Goal: Information Seeking & Learning: Learn about a topic

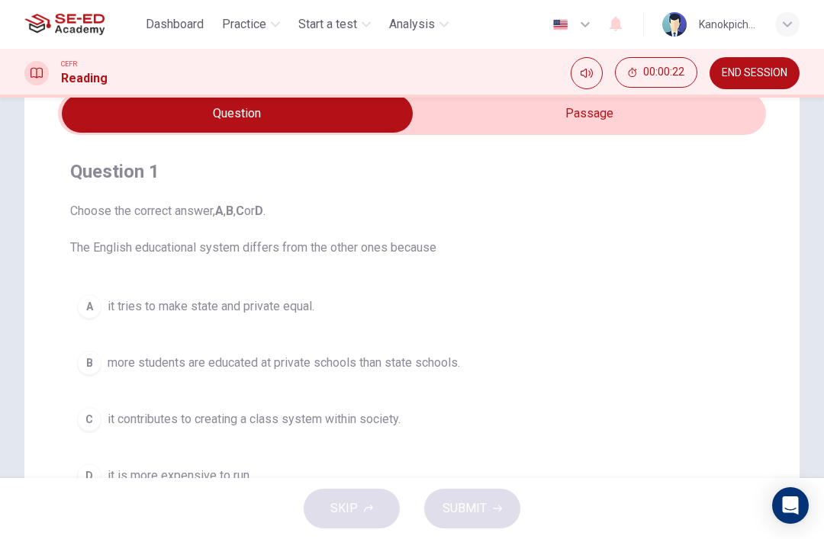
scroll to position [56, 0]
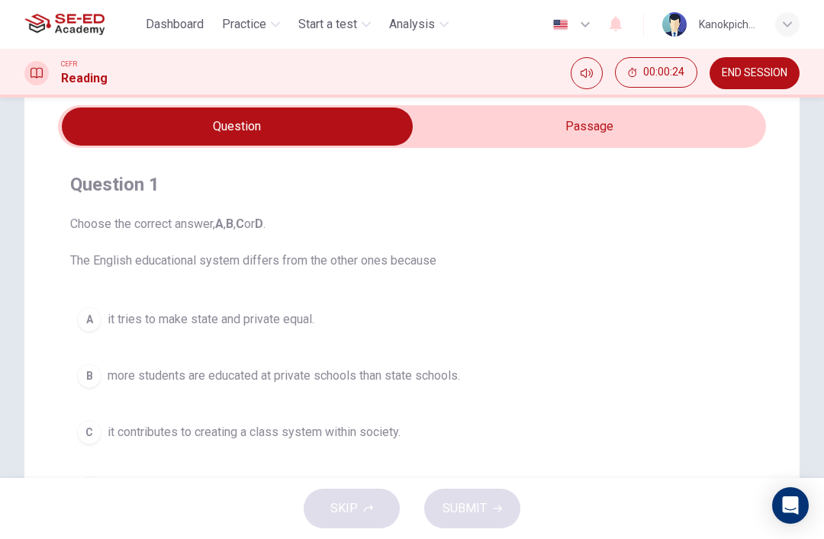
click at [640, 143] on input "checkbox" at bounding box center [237, 127] width 1062 height 38
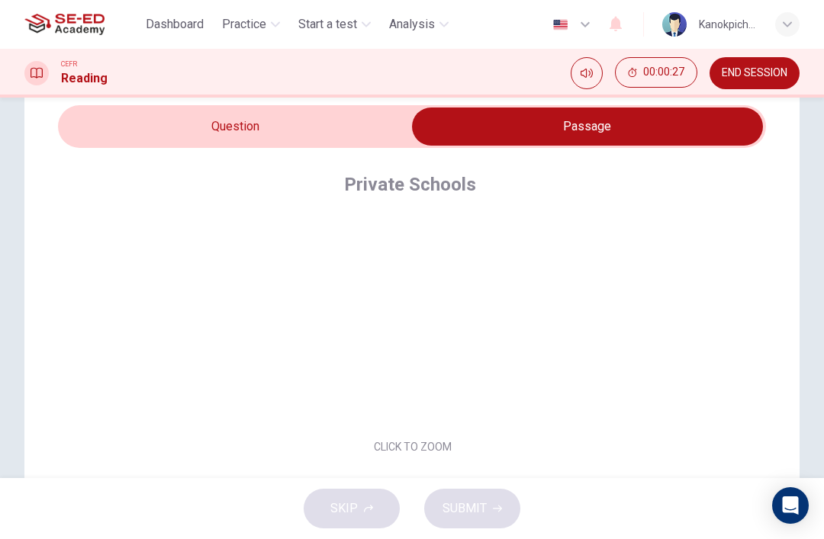
scroll to position [20, 0]
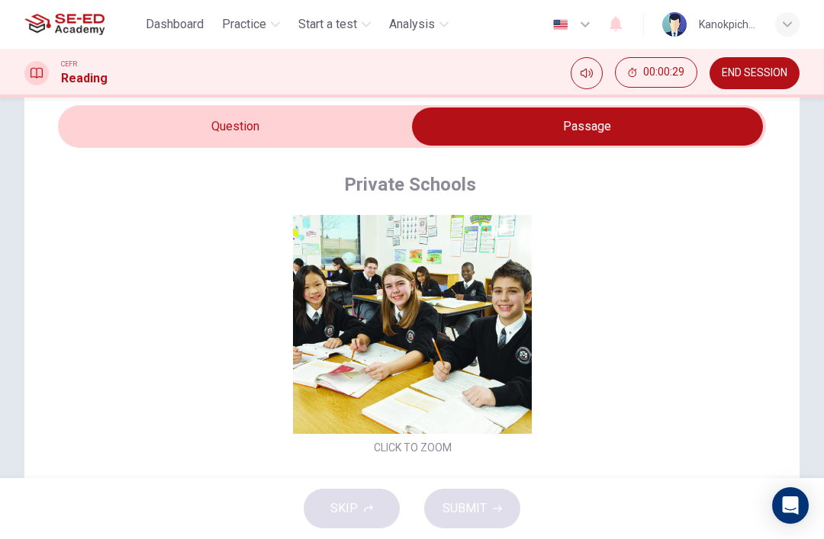
click at [343, 134] on input "checkbox" at bounding box center [587, 127] width 1062 height 38
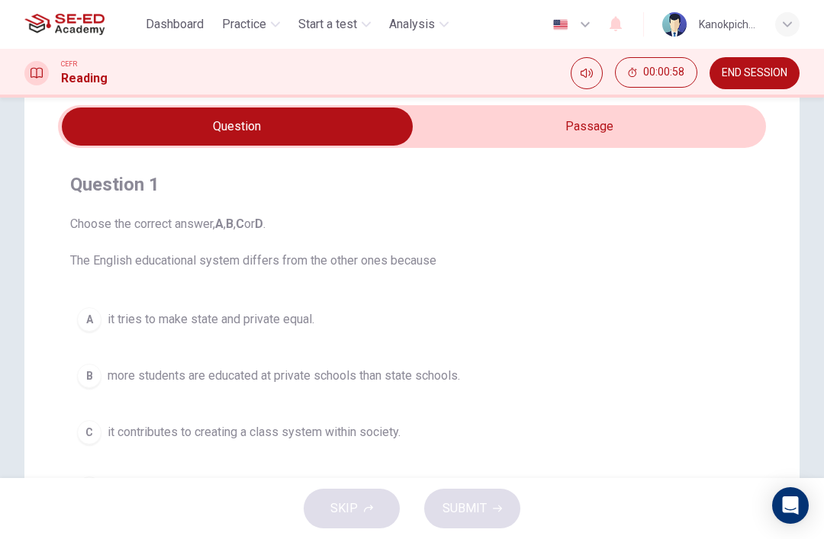
click at [255, 30] on span "Practice" at bounding box center [244, 24] width 44 height 18
click at [182, 17] on span "Dashboard" at bounding box center [175, 24] width 58 height 18
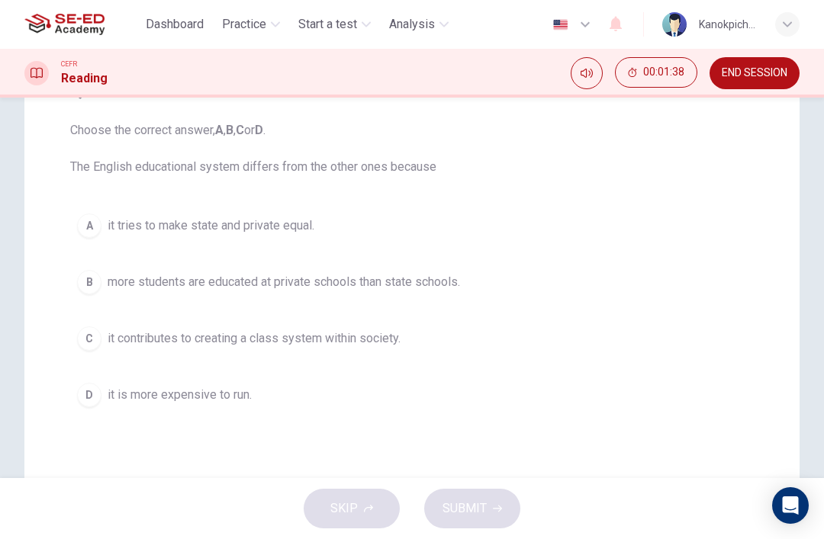
scroll to position [152, 0]
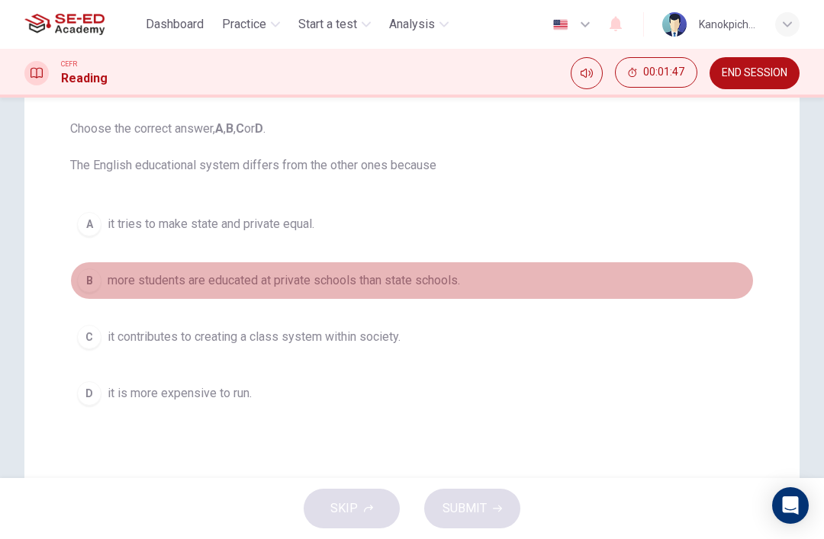
click at [89, 282] on div "B" at bounding box center [89, 281] width 24 height 24
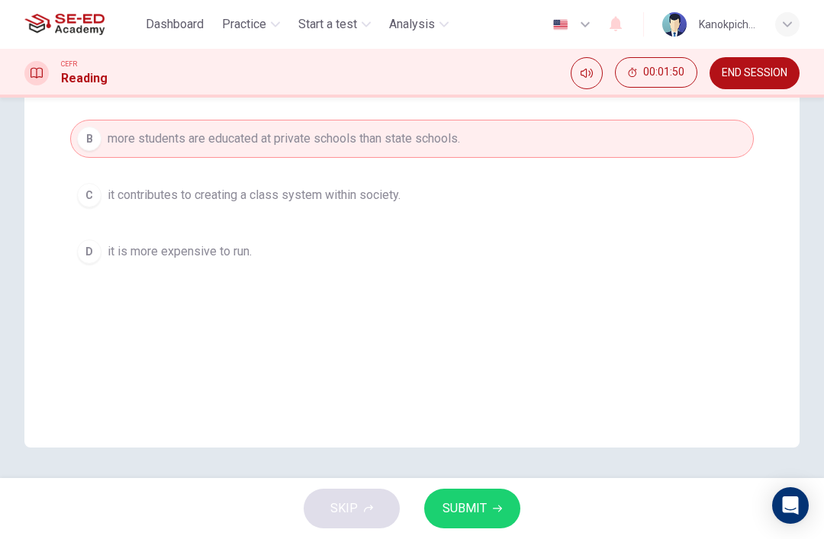
click at [491, 506] on button "SUBMIT" at bounding box center [472, 509] width 96 height 40
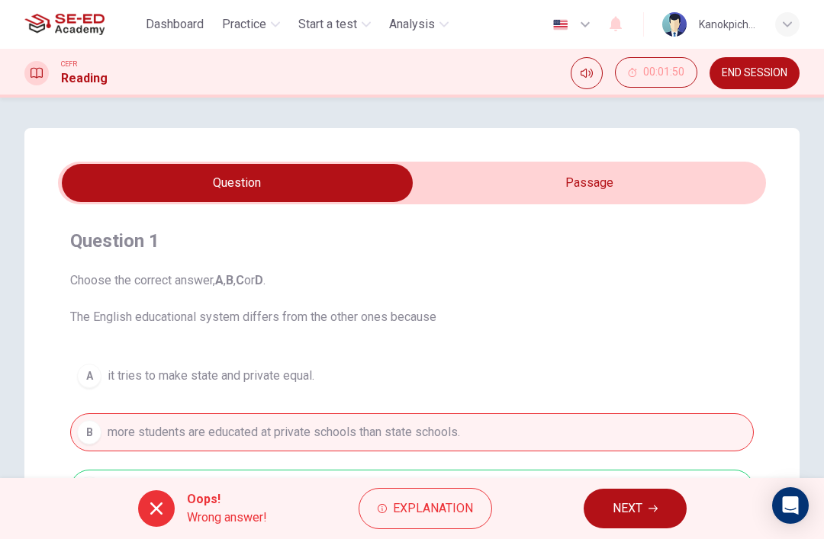
scroll to position [0, 0]
click at [177, 28] on span "Dashboard" at bounding box center [175, 24] width 58 height 18
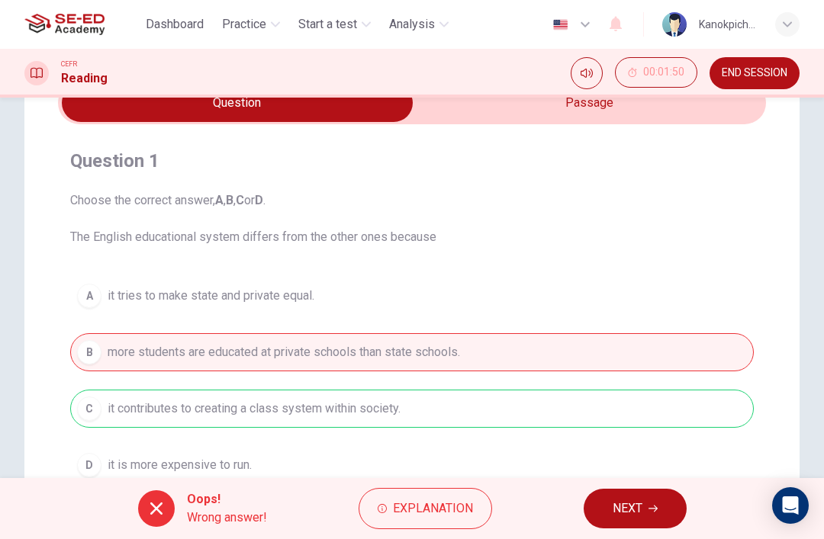
scroll to position [83, 0]
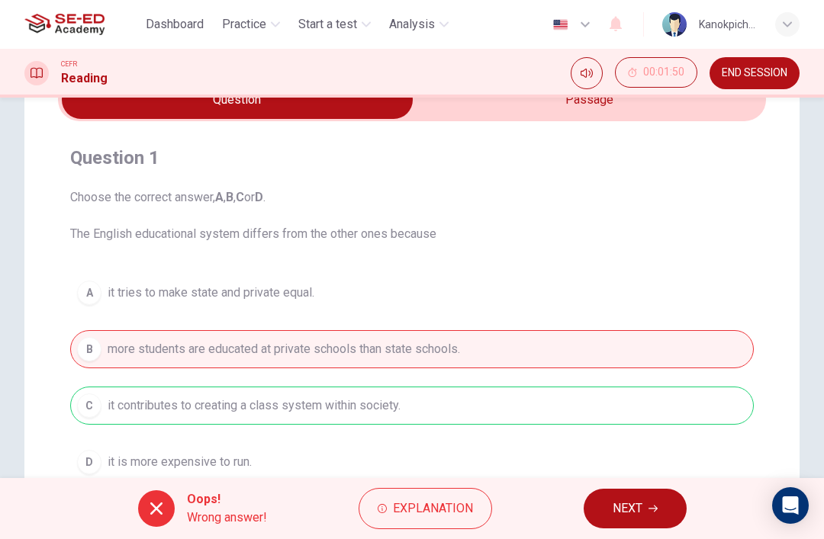
click at [424, 509] on span "Explanation" at bounding box center [433, 508] width 80 height 21
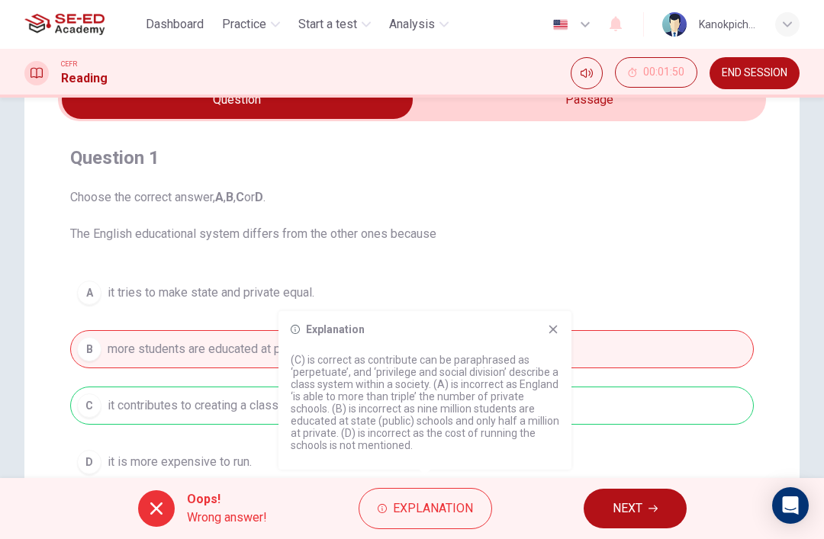
click at [554, 326] on icon at bounding box center [553, 330] width 12 height 12
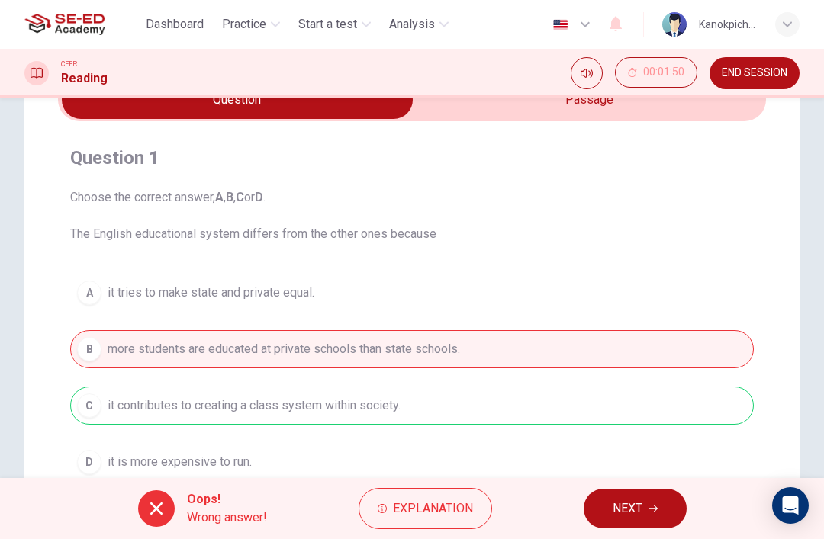
click at [607, 113] on input "checkbox" at bounding box center [237, 100] width 1062 height 38
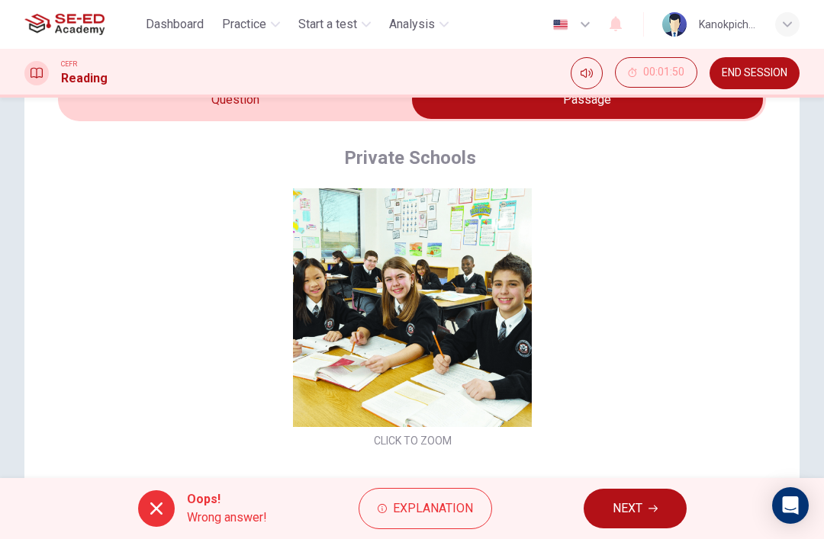
scroll to position [-1, 0]
click at [335, 114] on input "checkbox" at bounding box center [587, 100] width 1062 height 38
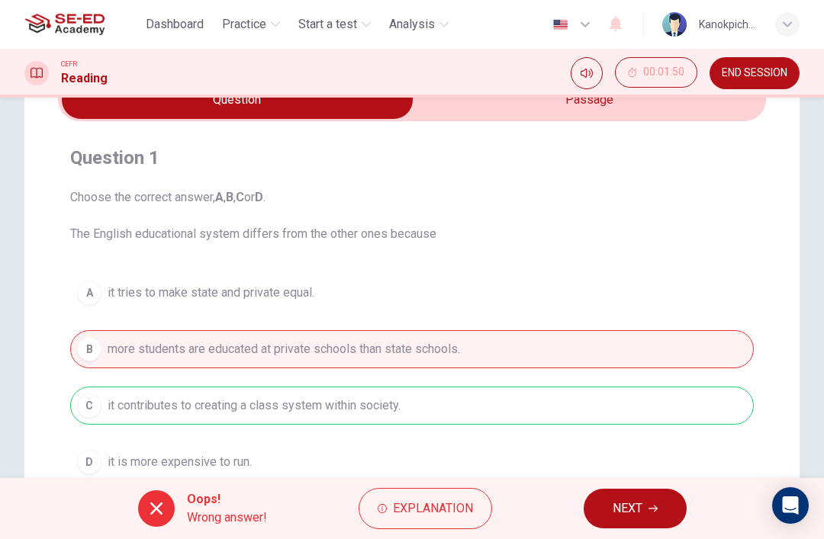
click at [640, 513] on span "NEXT" at bounding box center [628, 508] width 30 height 21
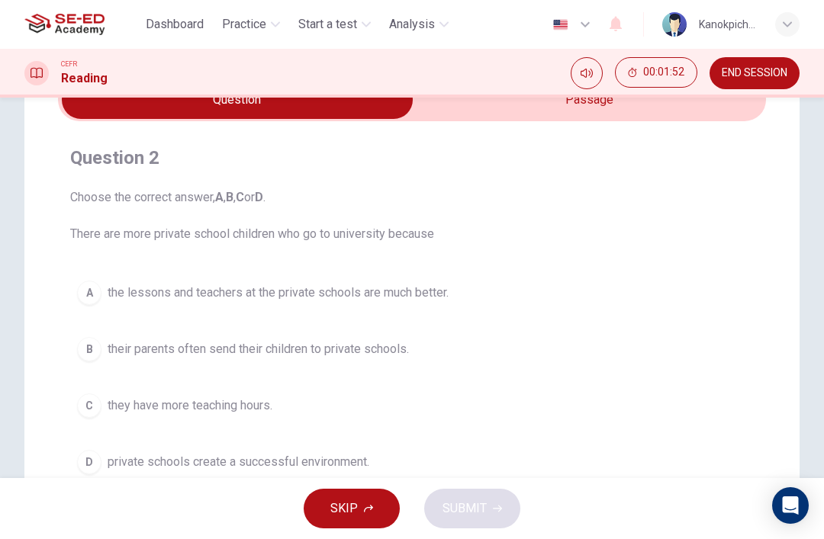
click at [603, 118] on input "checkbox" at bounding box center [237, 100] width 1062 height 38
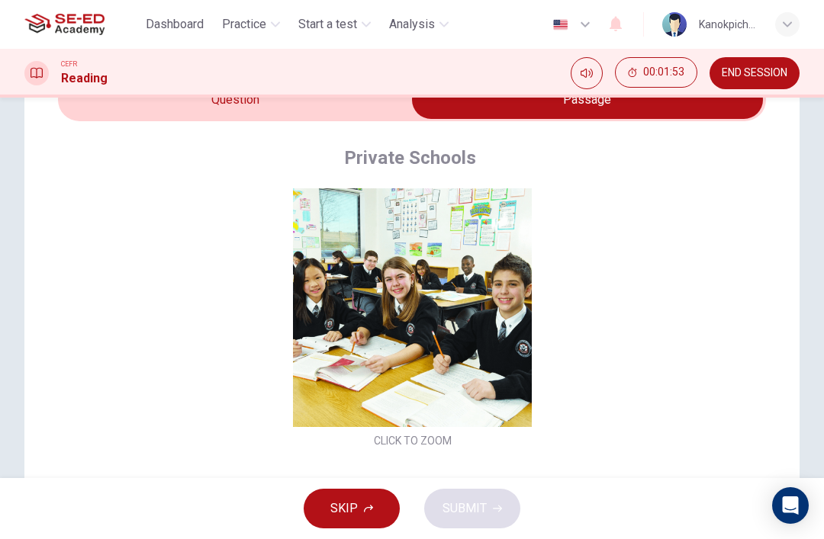
click at [330, 118] on input "checkbox" at bounding box center [587, 100] width 1062 height 38
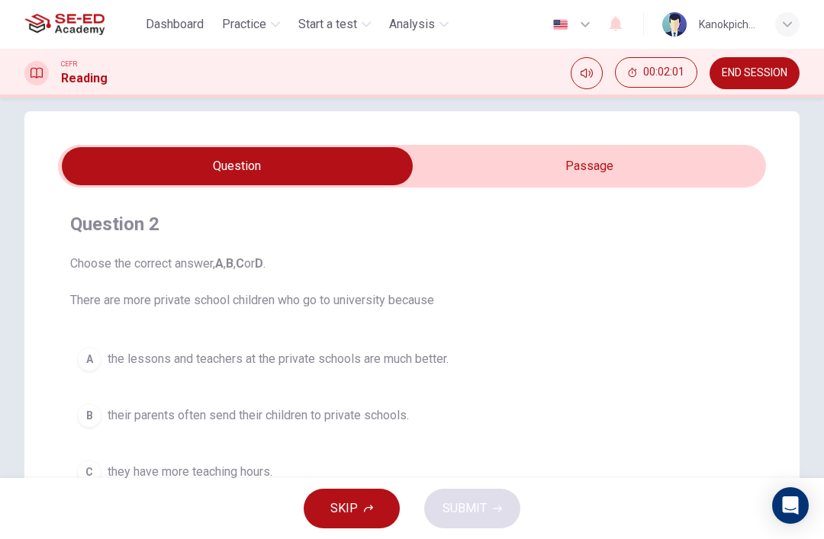
scroll to position [10, 0]
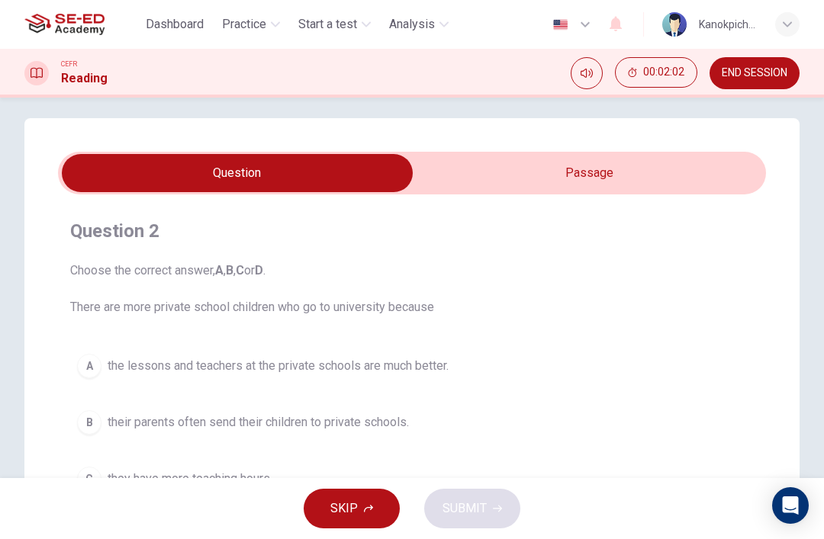
click at [625, 178] on input "checkbox" at bounding box center [237, 173] width 1062 height 38
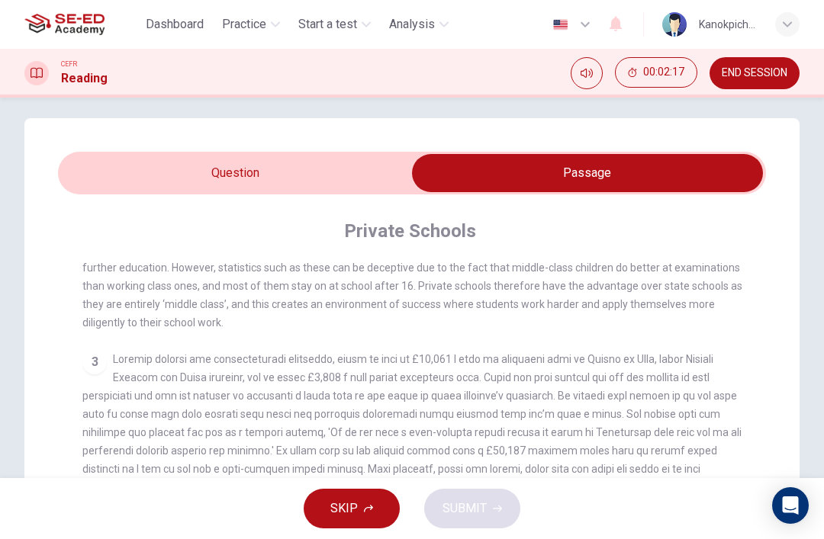
scroll to position [487, 0]
click at [355, 170] on input "checkbox" at bounding box center [587, 173] width 1062 height 38
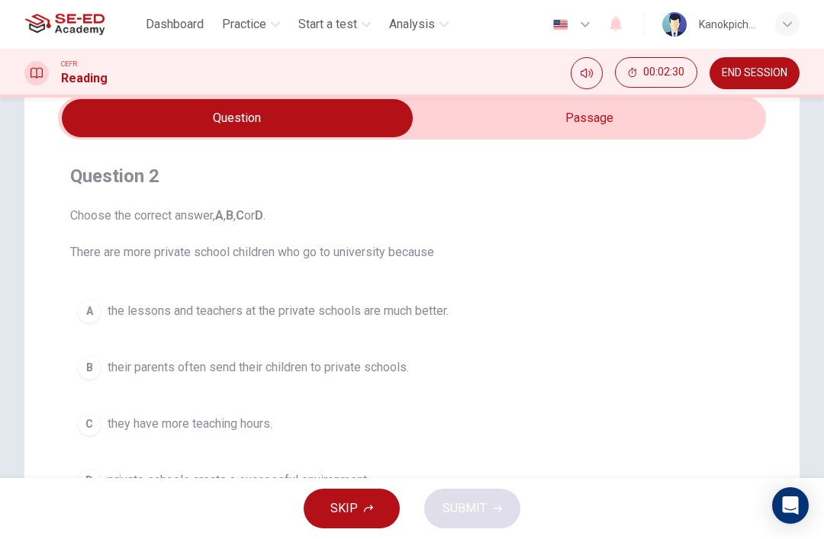
scroll to position [64, 0]
click at [626, 127] on input "checkbox" at bounding box center [237, 119] width 1062 height 38
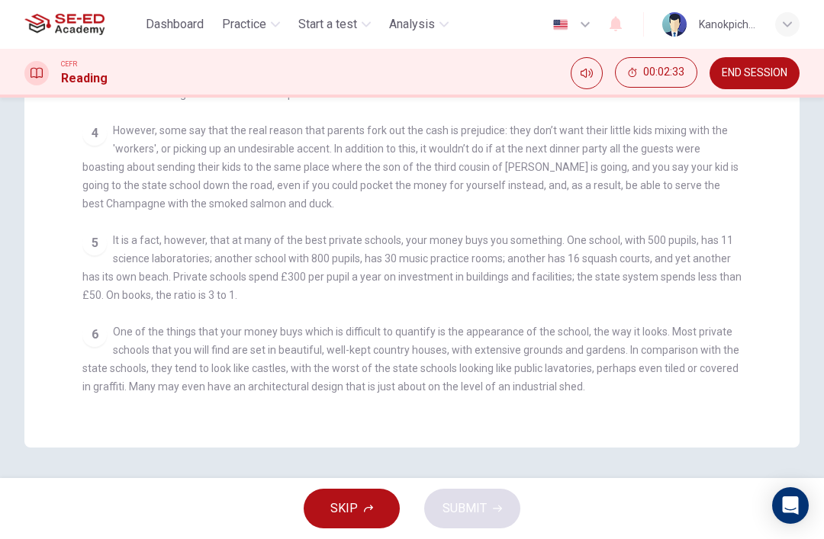
click at [568, 326] on span "One of the things that your money buys which is difficult to quantify is the ap…" at bounding box center [410, 359] width 657 height 67
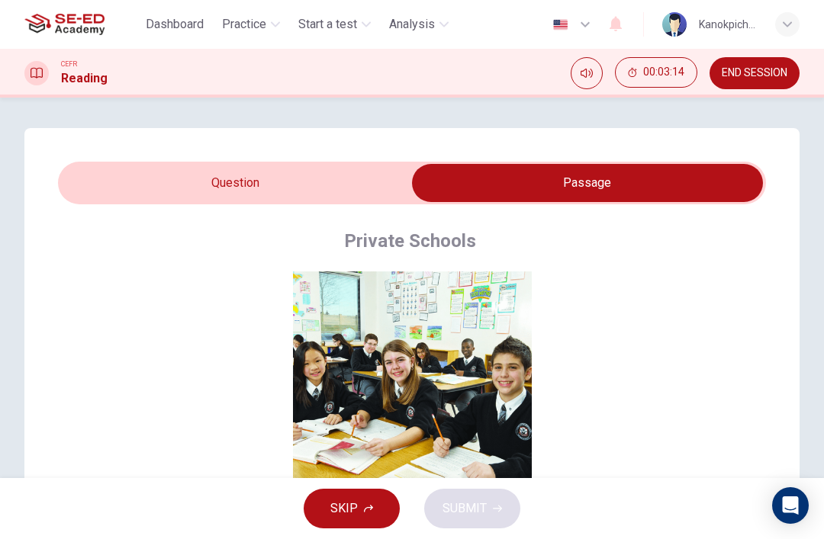
scroll to position [0, 0]
click at [347, 178] on input "checkbox" at bounding box center [587, 183] width 1062 height 38
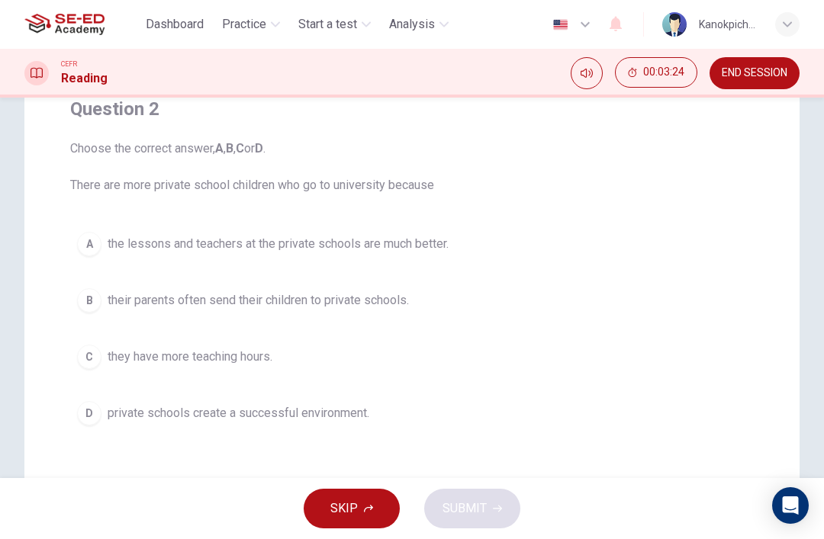
scroll to position [134, 0]
click at [375, 406] on button "D private schools create a successful environment." at bounding box center [412, 411] width 684 height 38
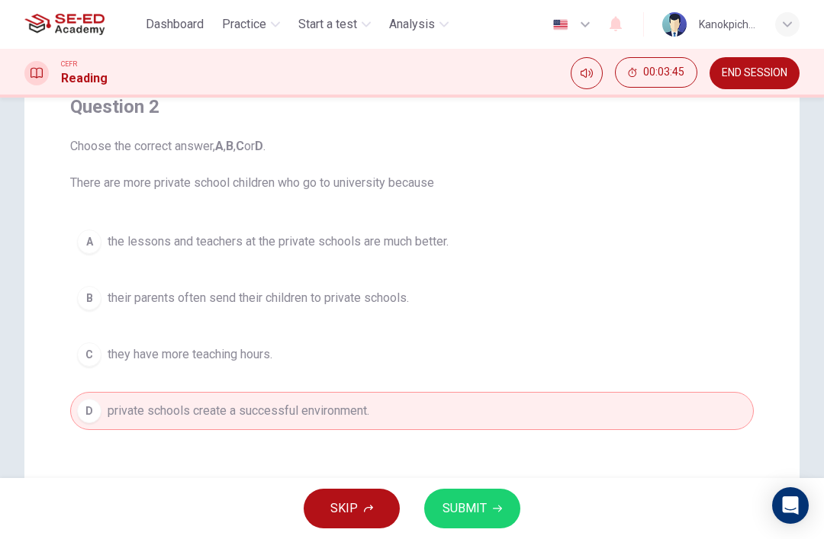
click at [475, 507] on span "SUBMIT" at bounding box center [465, 508] width 44 height 21
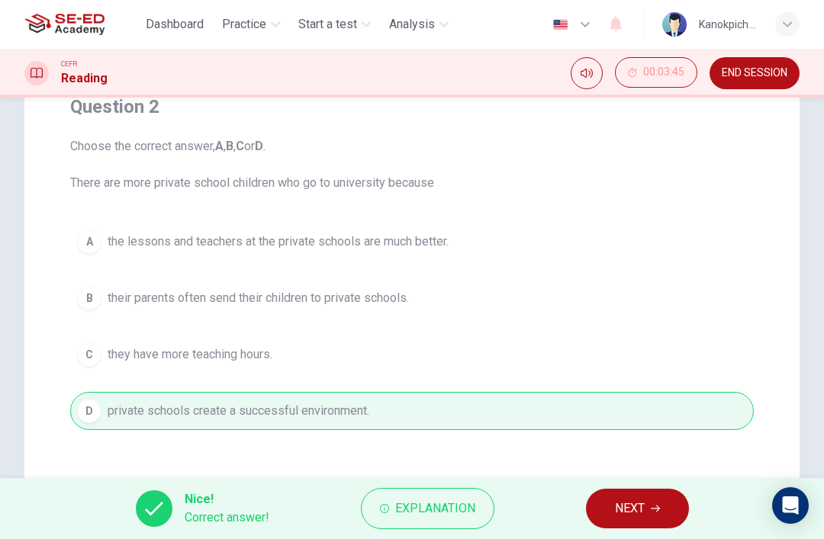
click at [652, 508] on icon "button" at bounding box center [655, 508] width 9 height 9
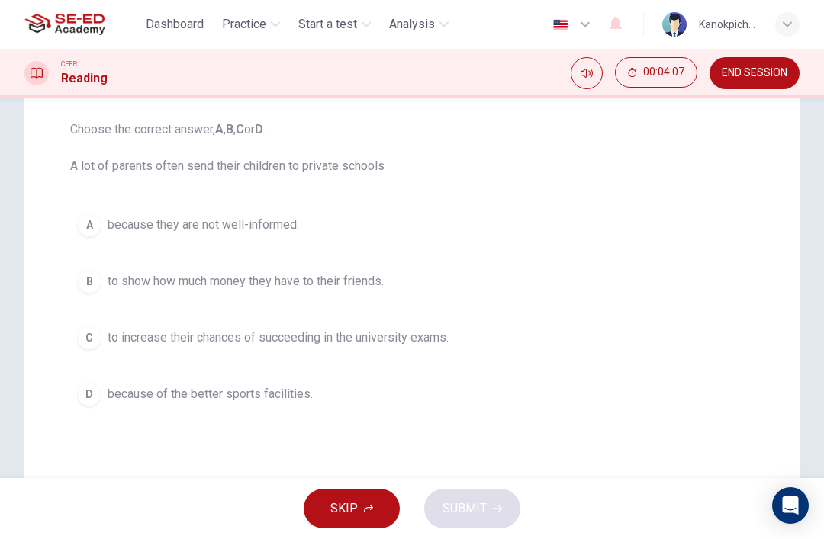
scroll to position [150, 0]
click at [400, 339] on span "to increase their chances of succeeding in the university exams." at bounding box center [278, 339] width 341 height 18
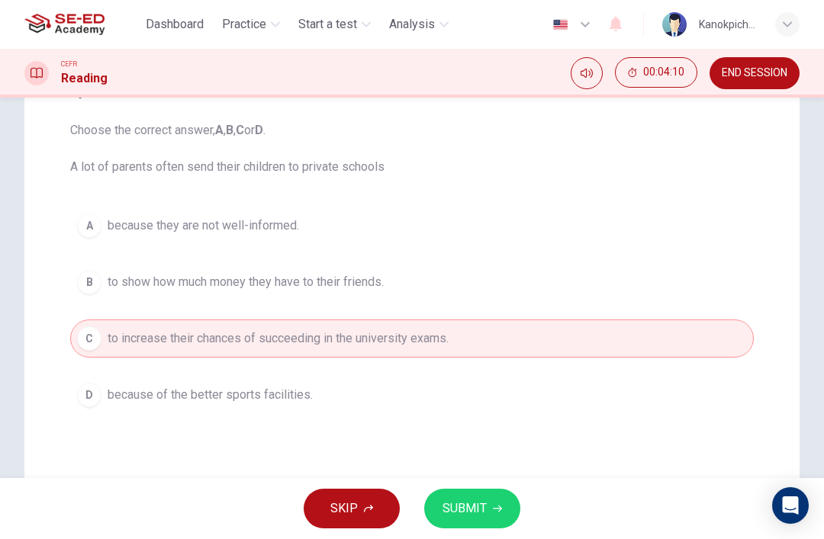
click at [483, 514] on span "SUBMIT" at bounding box center [465, 508] width 44 height 21
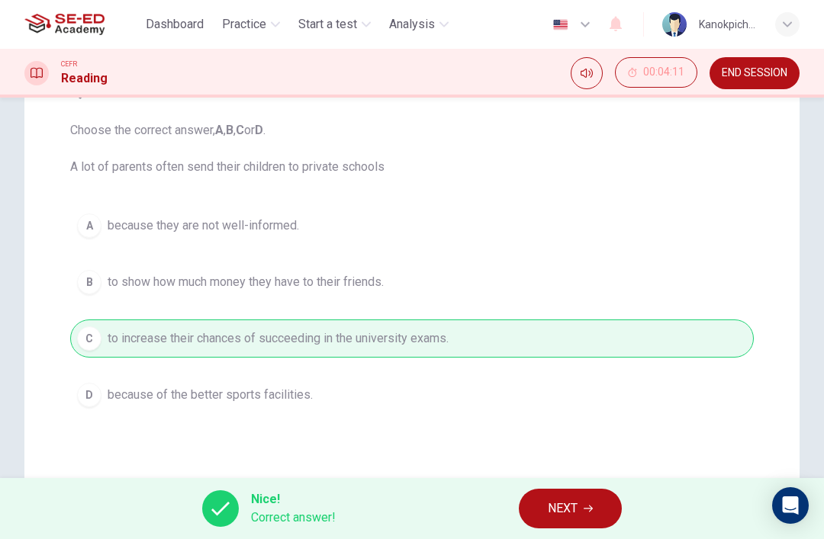
click at [579, 507] on button "NEXT" at bounding box center [570, 509] width 103 height 40
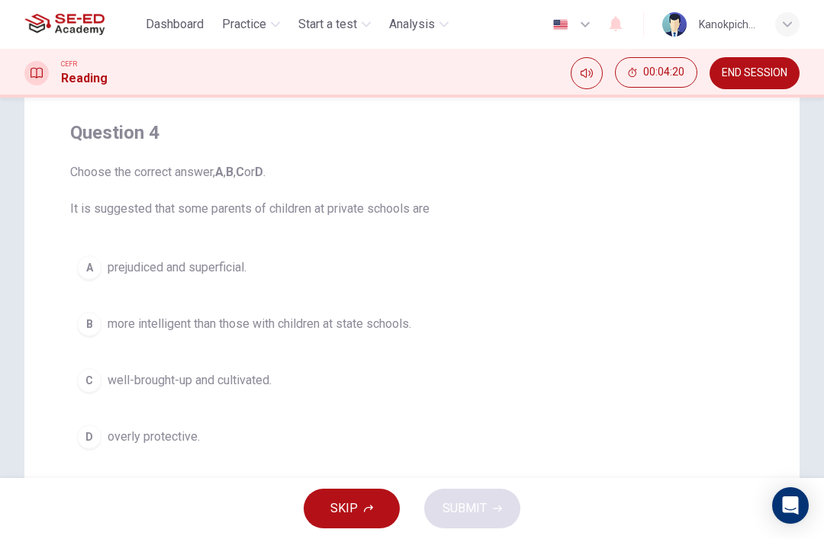
scroll to position [107, 0]
click at [219, 443] on button "D overly protective." at bounding box center [412, 439] width 684 height 38
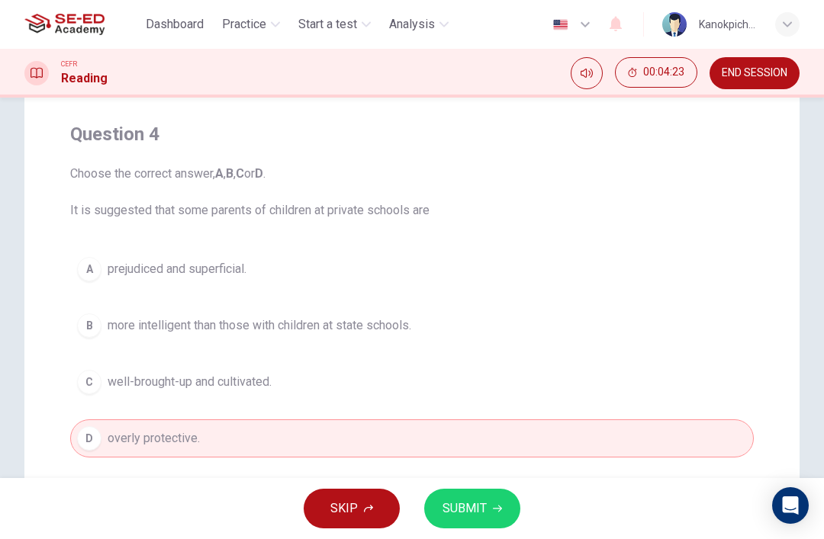
click at [482, 512] on span "SUBMIT" at bounding box center [465, 508] width 44 height 21
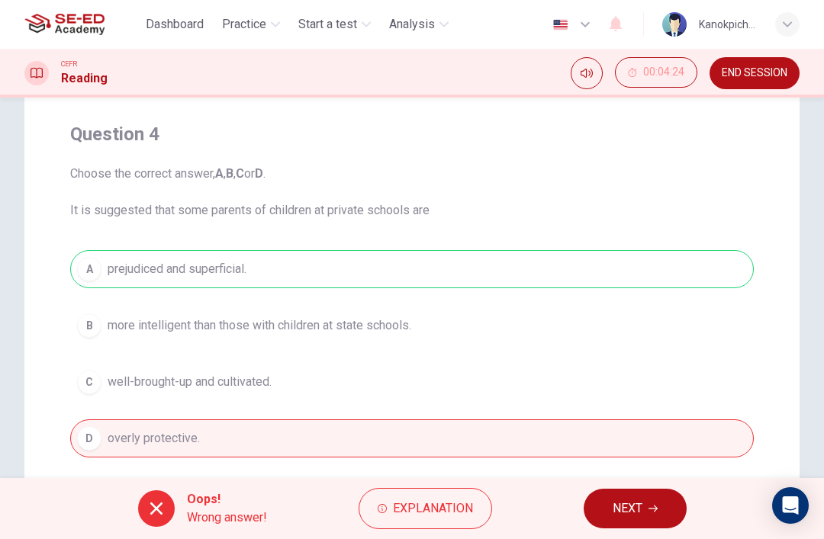
click at [628, 509] on span "NEXT" at bounding box center [628, 508] width 30 height 21
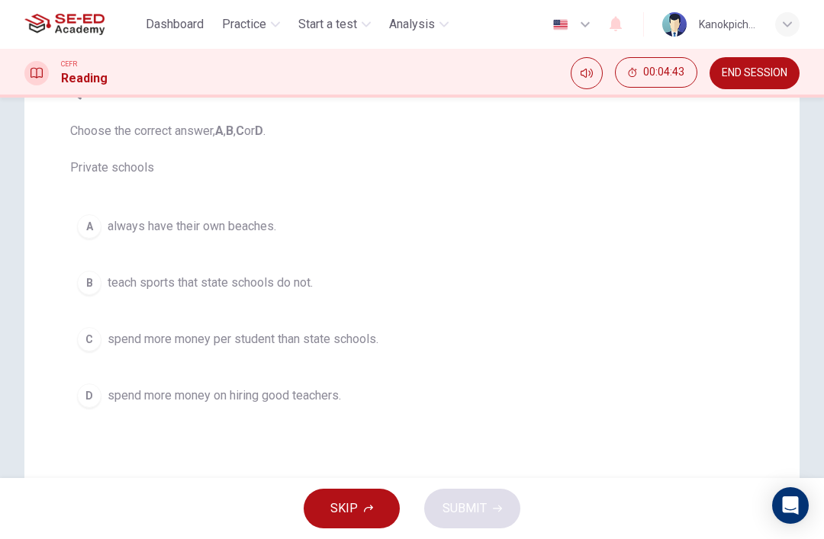
scroll to position [150, 0]
click at [341, 402] on span "spend more money on hiring good teachers." at bounding box center [225, 395] width 234 height 18
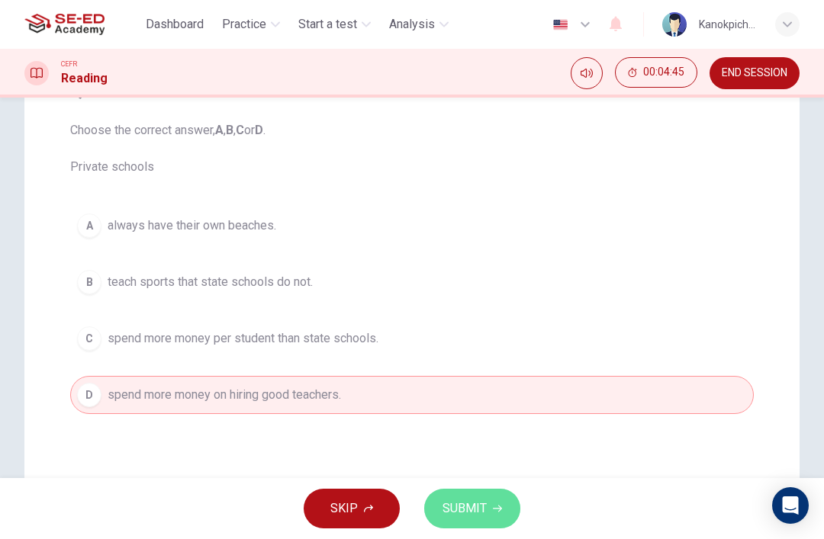
click at [468, 504] on span "SUBMIT" at bounding box center [465, 508] width 44 height 21
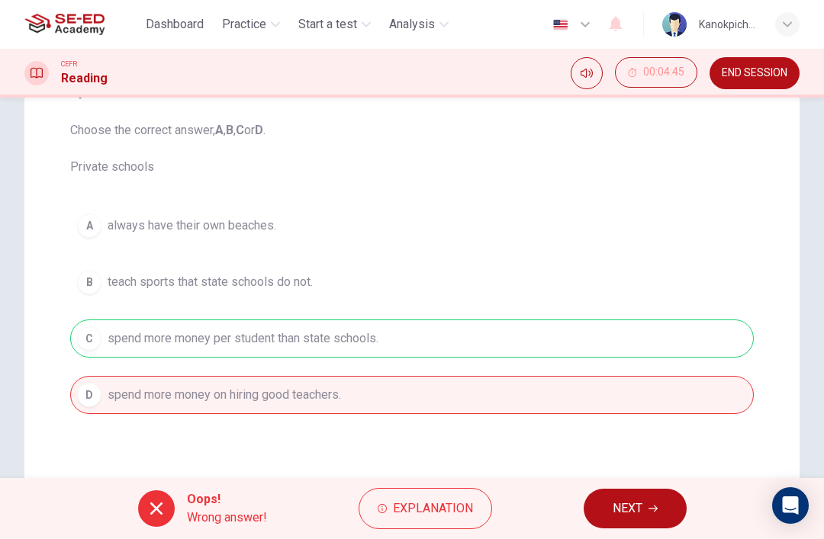
click at [642, 502] on span "NEXT" at bounding box center [628, 508] width 30 height 21
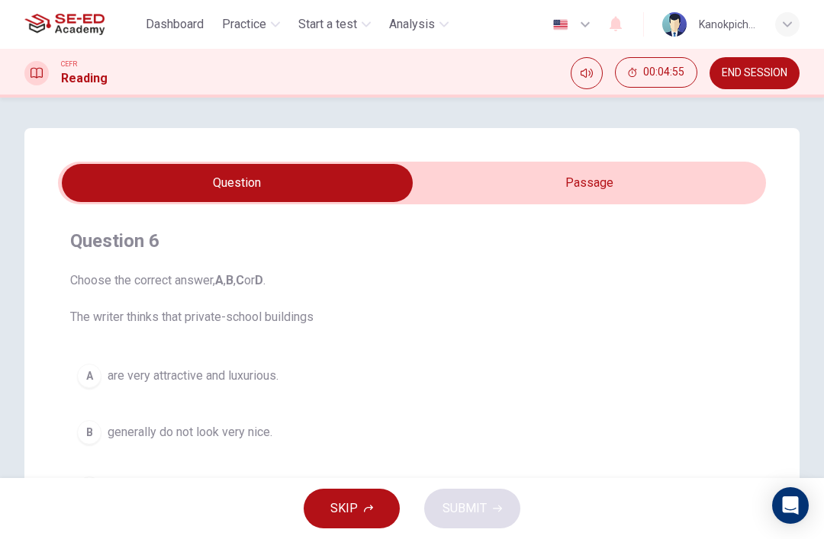
scroll to position [0, 0]
click at [617, 182] on input "checkbox" at bounding box center [237, 183] width 1062 height 38
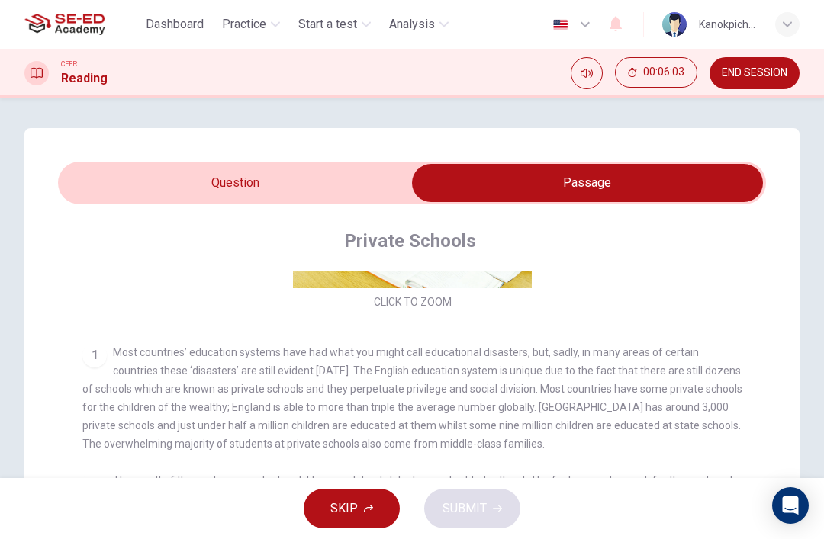
scroll to position [223, 0]
click at [366, 180] on input "checkbox" at bounding box center [587, 183] width 1062 height 38
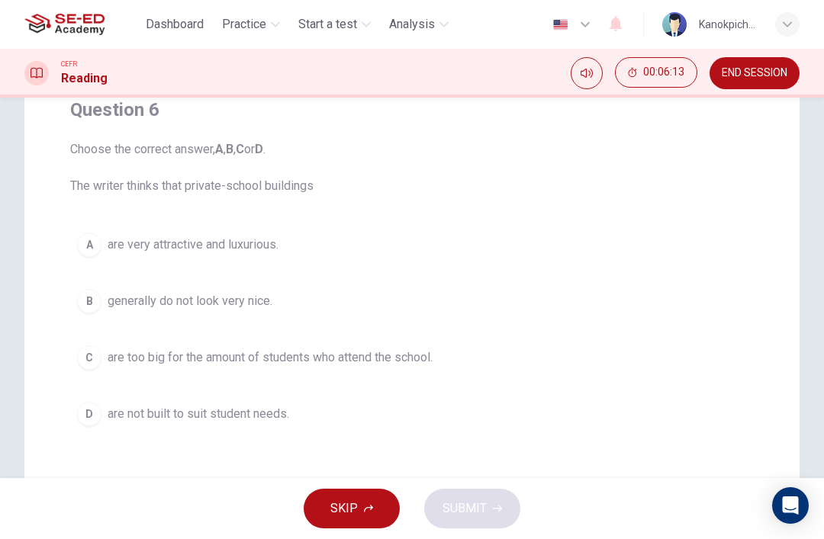
scroll to position [134, 0]
click at [266, 244] on span "are very attractive and luxurious." at bounding box center [193, 243] width 171 height 18
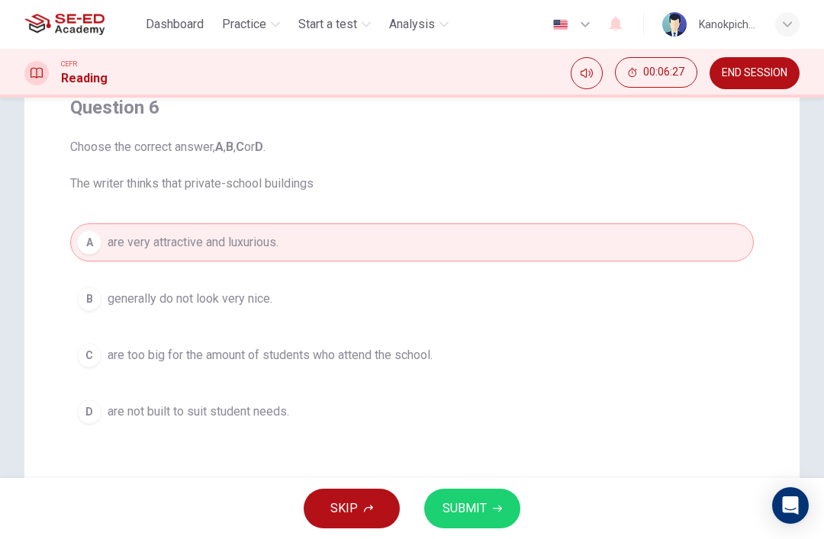
click at [474, 513] on span "SUBMIT" at bounding box center [465, 508] width 44 height 21
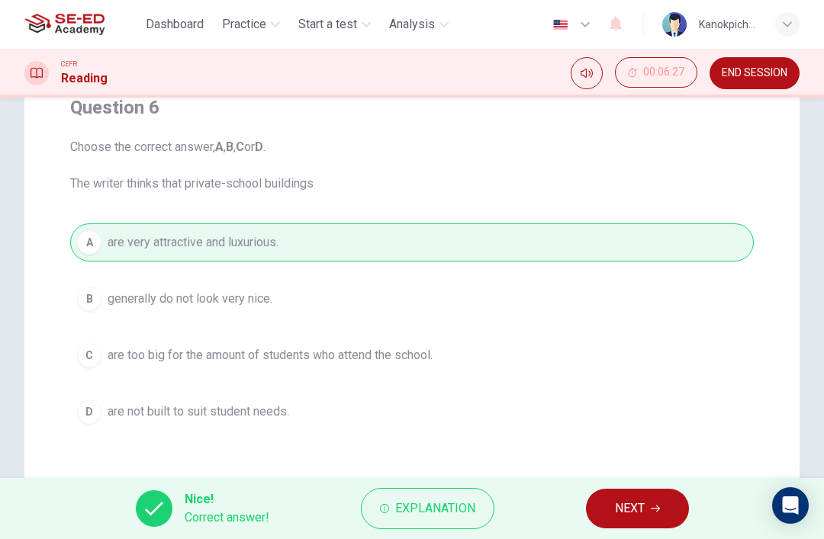
click at [630, 501] on span "NEXT" at bounding box center [630, 508] width 30 height 21
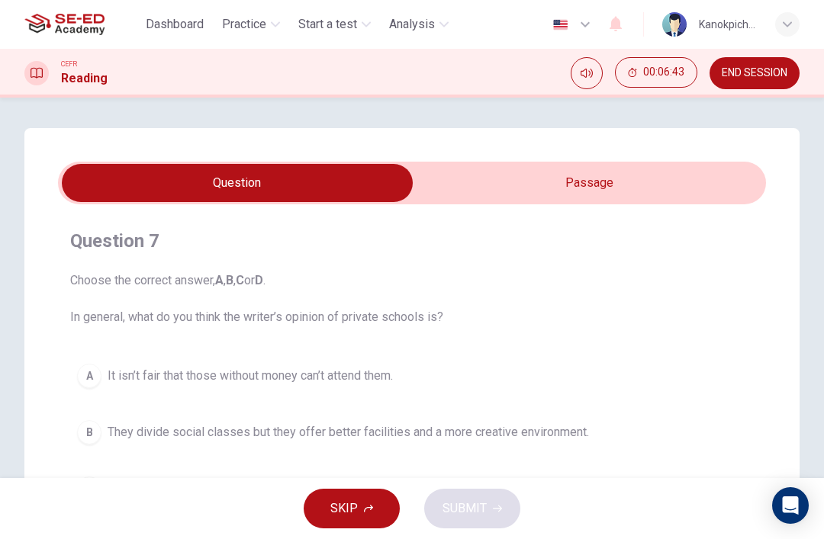
scroll to position [0, 0]
click at [632, 185] on input "checkbox" at bounding box center [237, 183] width 1062 height 38
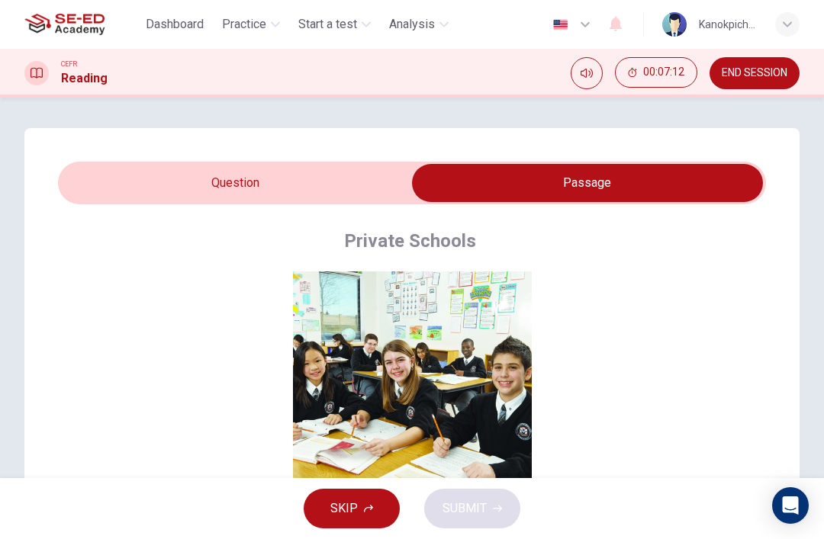
click at [334, 182] on input "checkbox" at bounding box center [587, 183] width 1062 height 38
checkbox input "false"
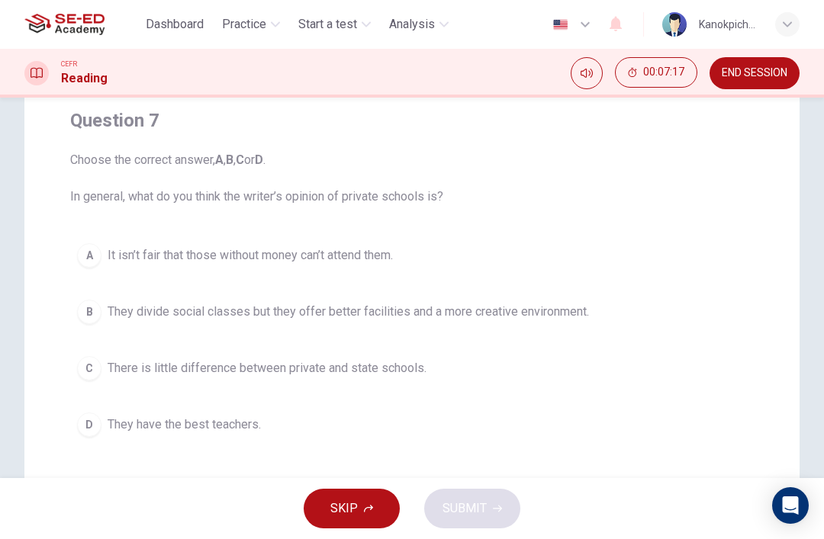
scroll to position [111, 0]
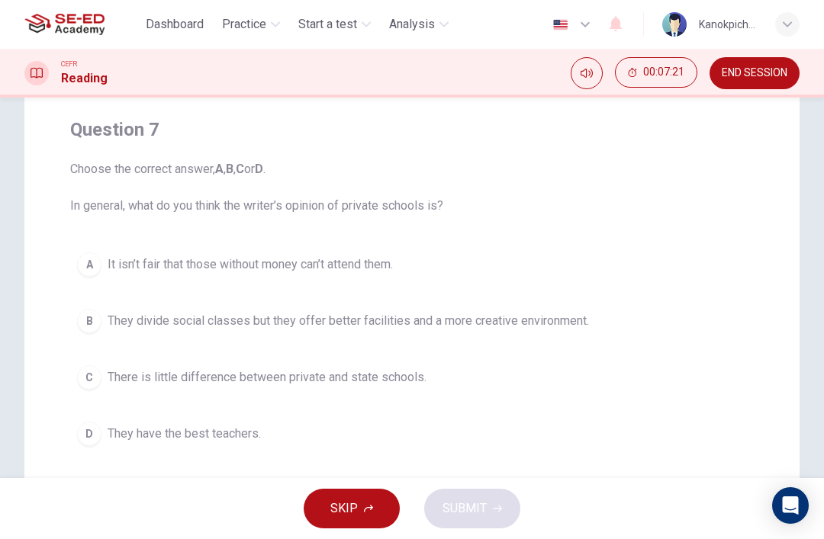
click at [601, 333] on button "B They divide social classes but they offer better facilities and a more creati…" at bounding box center [412, 321] width 684 height 38
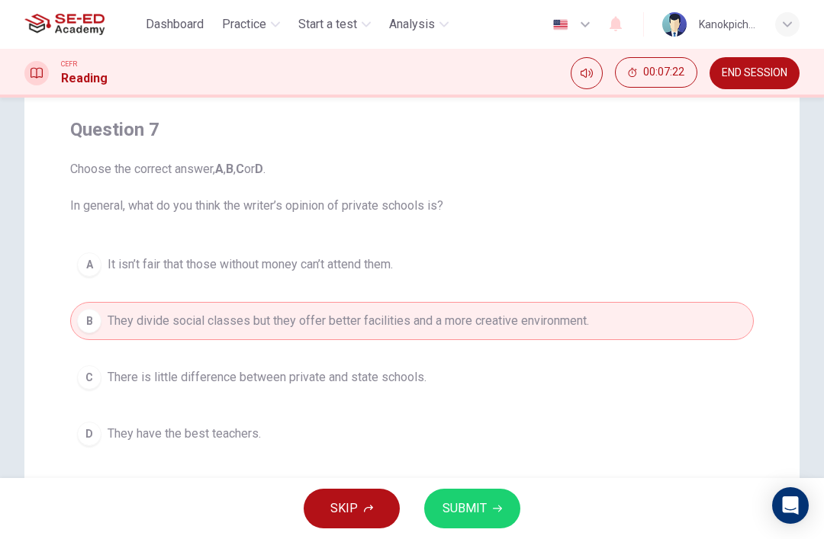
click at [493, 510] on icon "button" at bounding box center [497, 508] width 9 height 9
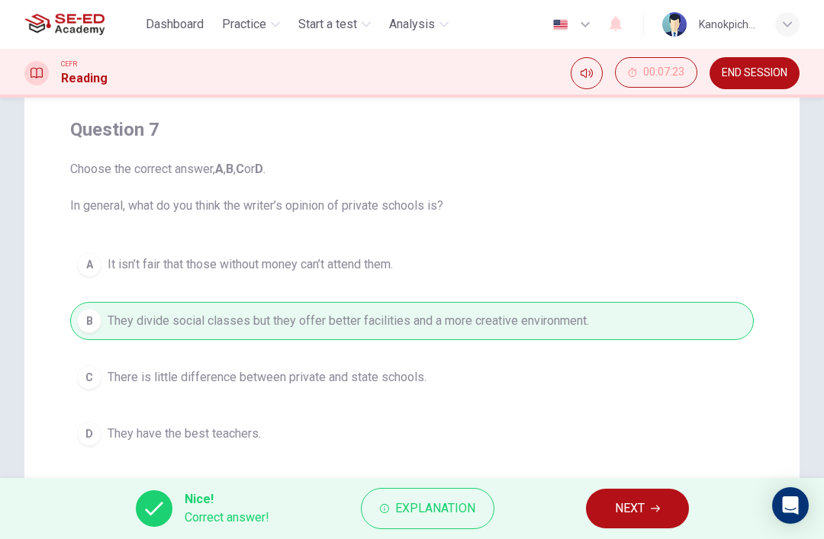
click at [648, 505] on button "NEXT" at bounding box center [637, 509] width 103 height 40
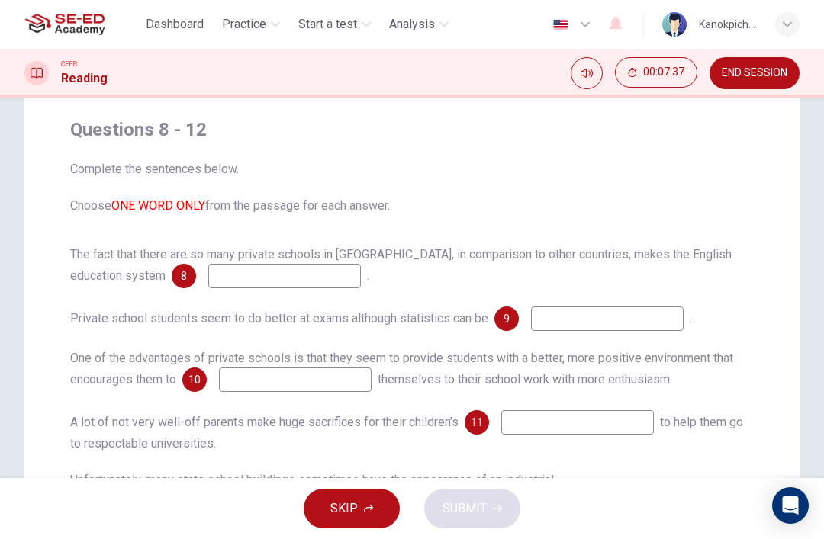
click at [240, 272] on input at bounding box center [284, 276] width 153 height 24
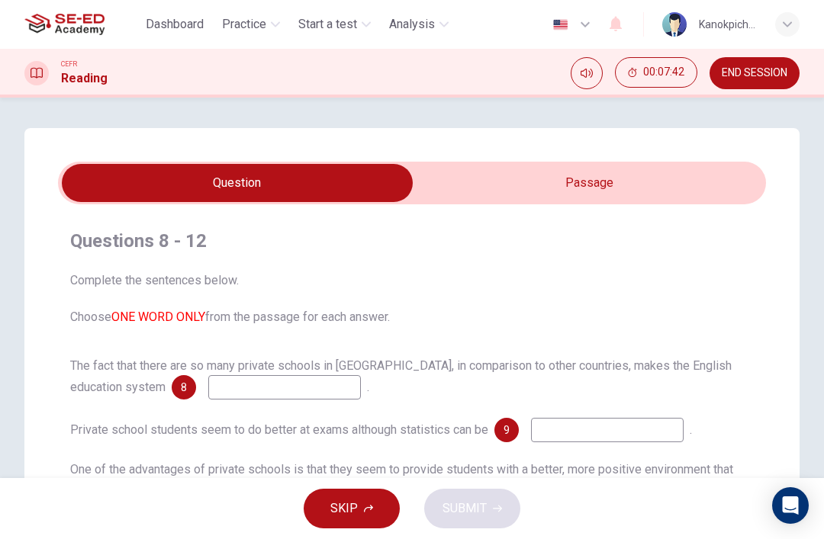
scroll to position [0, 0]
click at [676, 172] on input "checkbox" at bounding box center [237, 183] width 1062 height 38
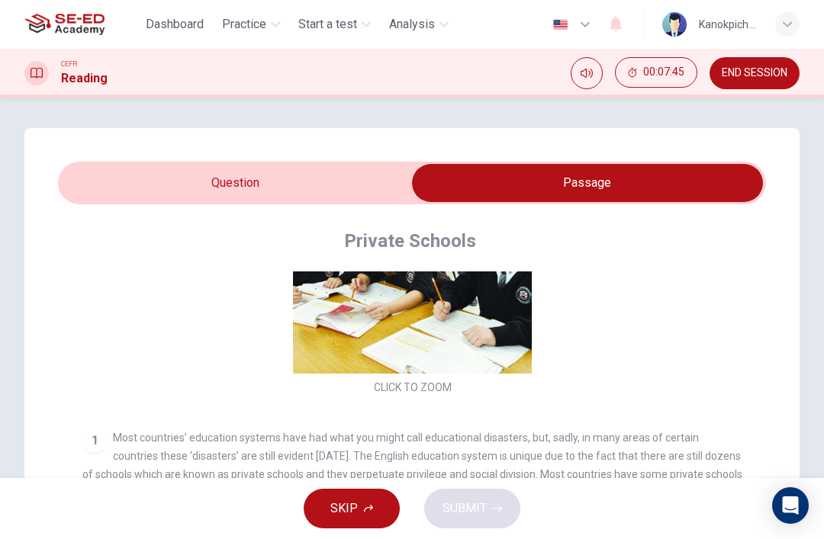
scroll to position [145, 0]
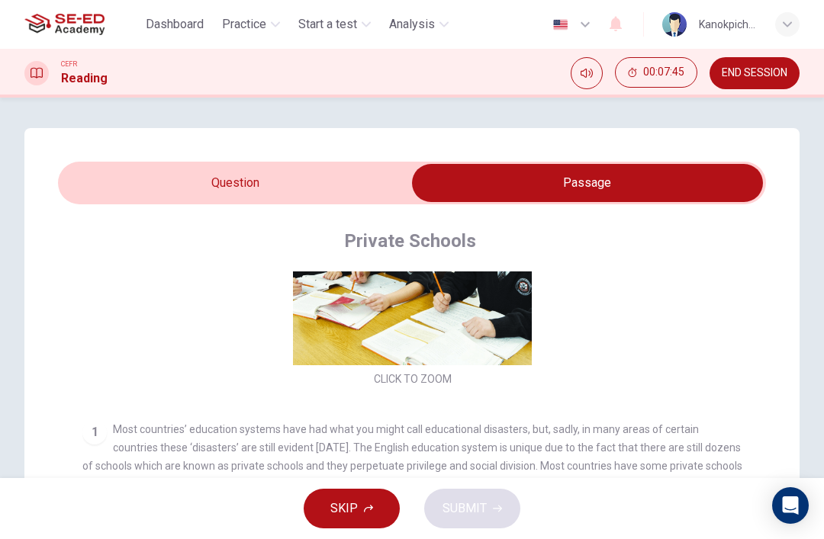
click at [308, 186] on input "checkbox" at bounding box center [587, 183] width 1062 height 38
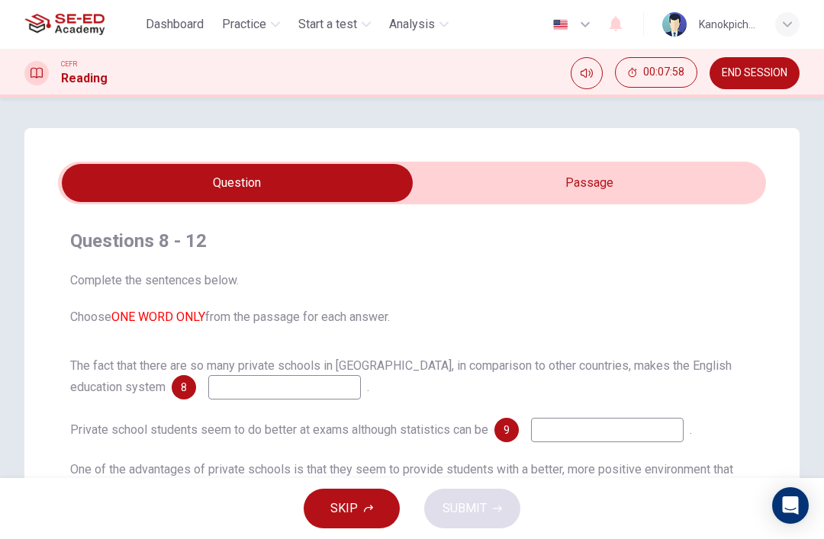
scroll to position [0, 0]
click at [657, 188] on input "checkbox" at bounding box center [237, 183] width 1062 height 38
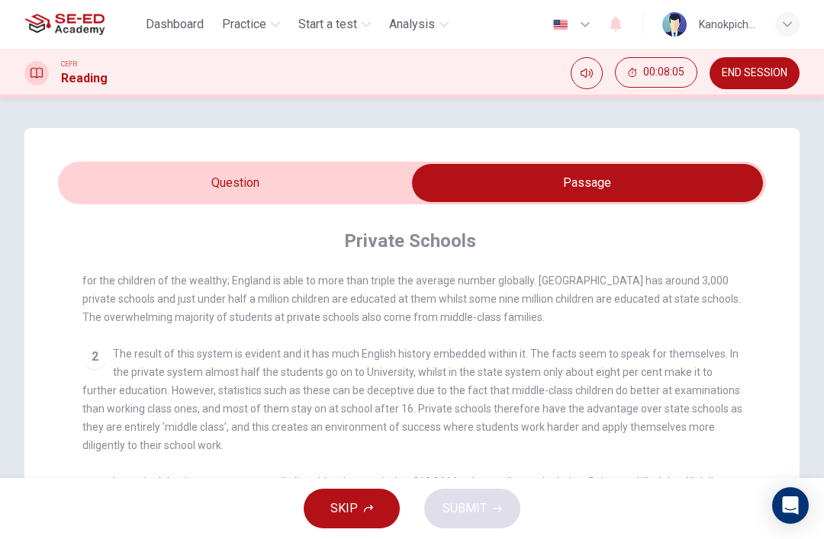
scroll to position [343, 0]
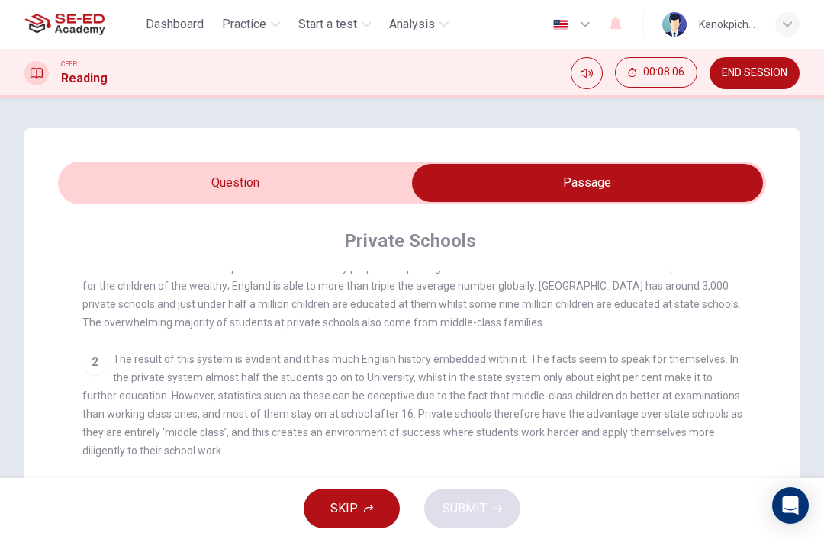
click at [346, 177] on input "checkbox" at bounding box center [587, 183] width 1062 height 38
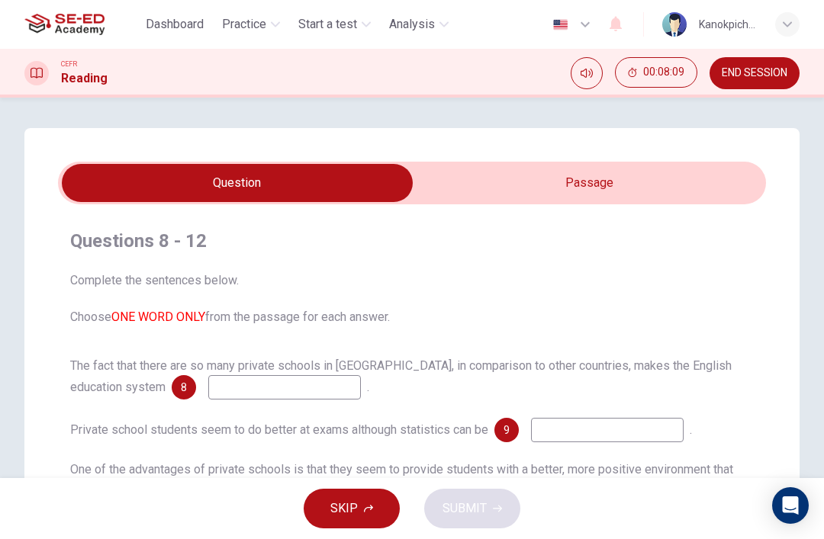
click at [662, 182] on input "checkbox" at bounding box center [237, 183] width 1062 height 38
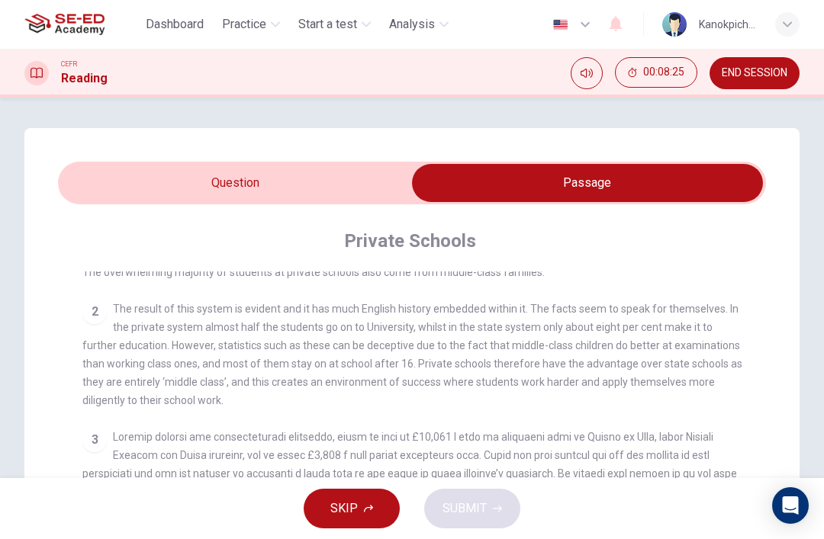
scroll to position [396, 0]
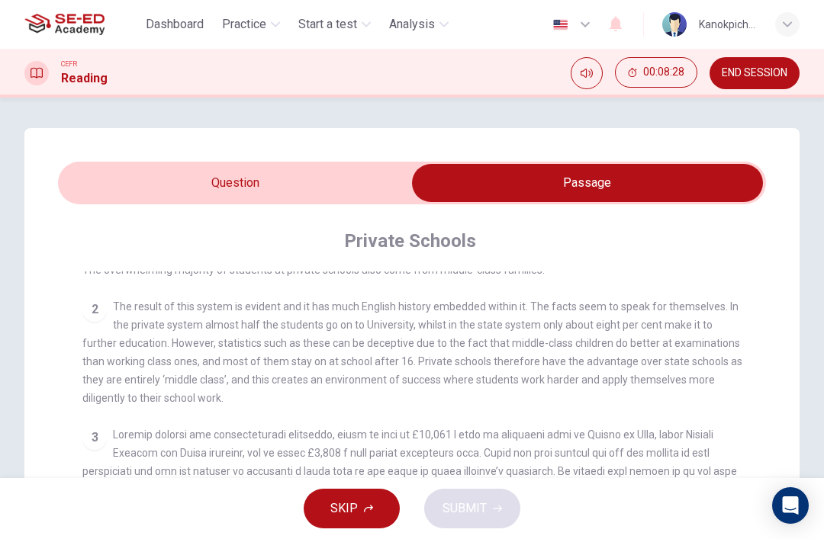
click at [369, 184] on input "checkbox" at bounding box center [587, 183] width 1062 height 38
checkbox input "false"
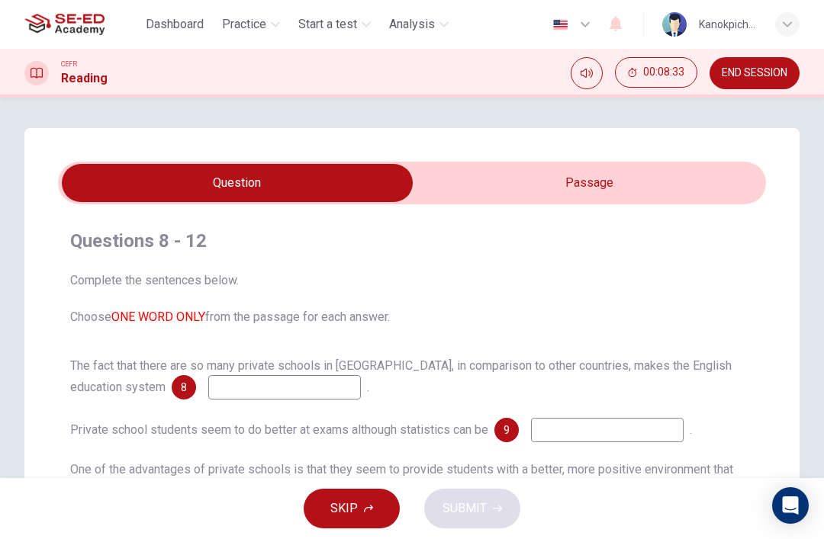
click at [367, 509] on icon "button" at bounding box center [368, 508] width 9 height 9
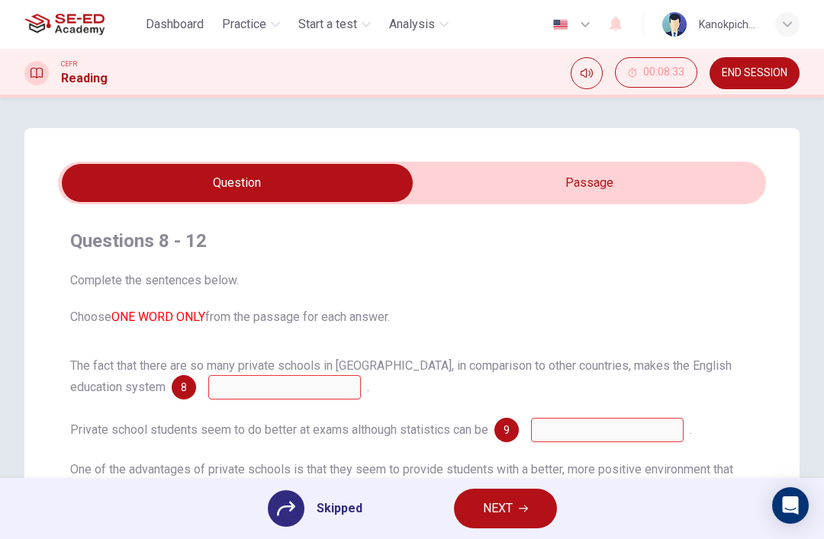
click at [279, 505] on icon at bounding box center [286, 509] width 18 height 18
click at [517, 509] on button "NEXT" at bounding box center [505, 509] width 103 height 40
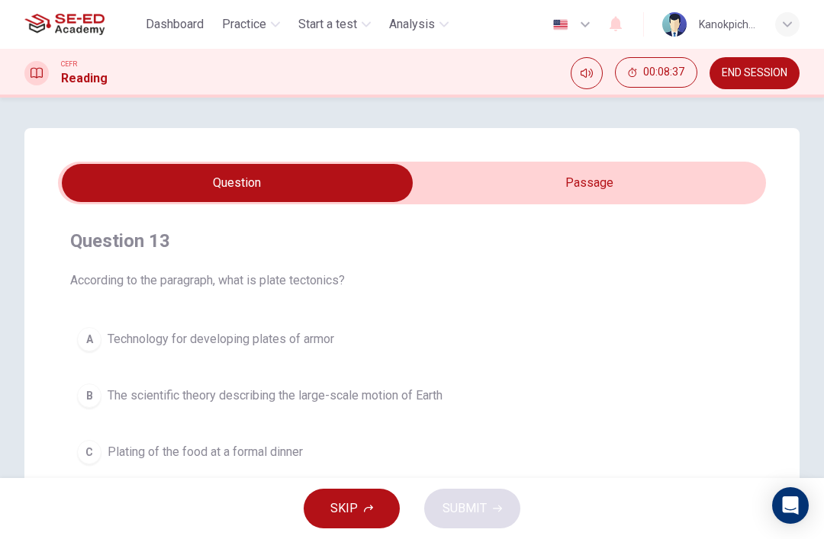
scroll to position [0, 0]
click at [768, 82] on button "END SESSION" at bounding box center [755, 73] width 90 height 32
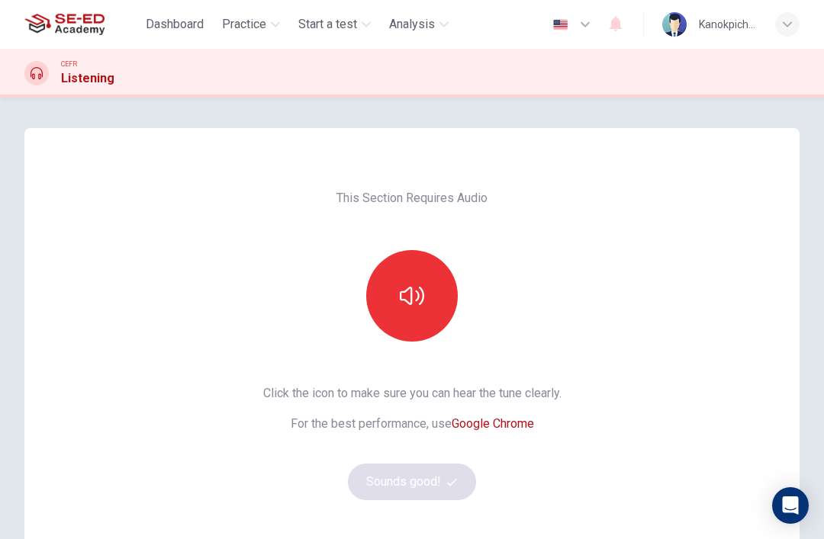
click at [419, 327] on button "button" at bounding box center [412, 296] width 92 height 92
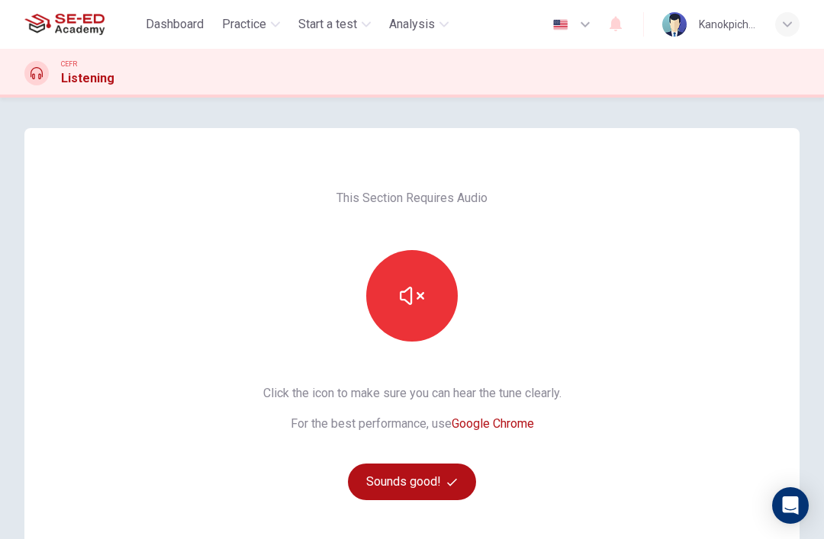
click at [440, 488] on button "Sounds good!" at bounding box center [412, 482] width 128 height 37
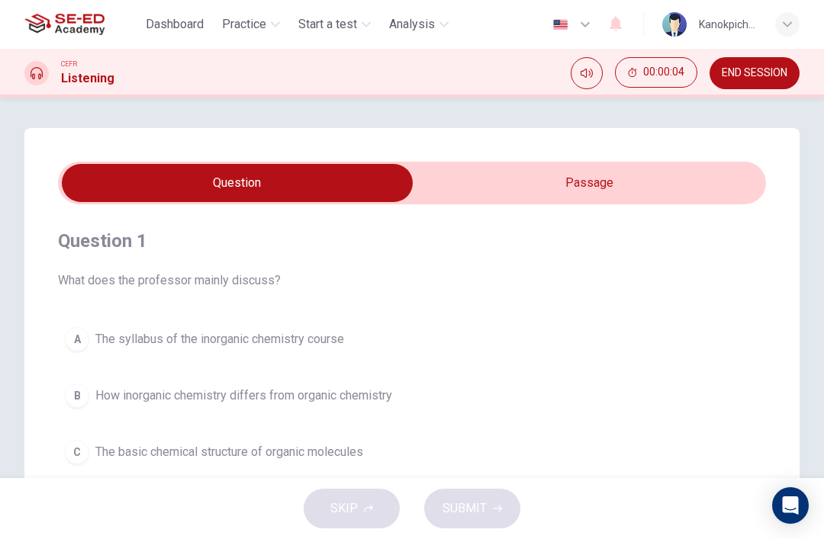
click at [556, 199] on input "checkbox" at bounding box center [237, 183] width 1062 height 38
checkbox input "true"
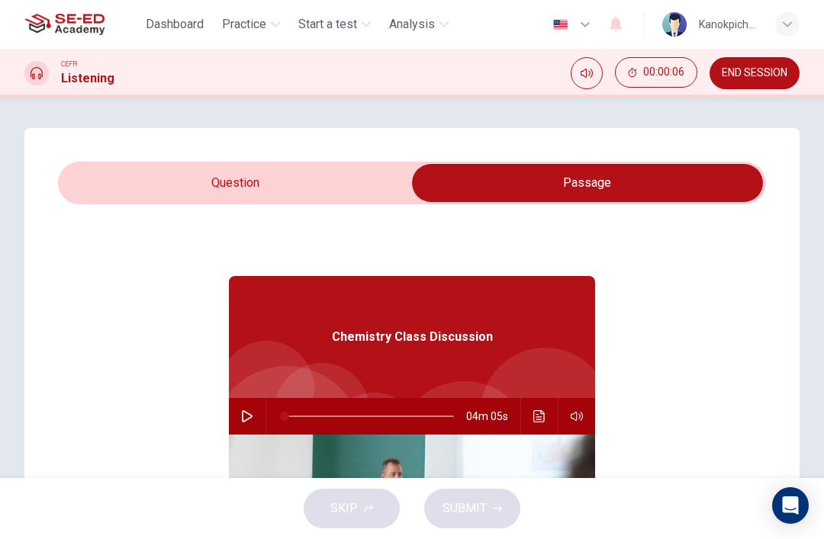
click at [249, 411] on icon "button" at bounding box center [247, 417] width 12 height 12
type input "0"
click at [277, 188] on input "checkbox" at bounding box center [587, 183] width 1062 height 38
checkbox input "false"
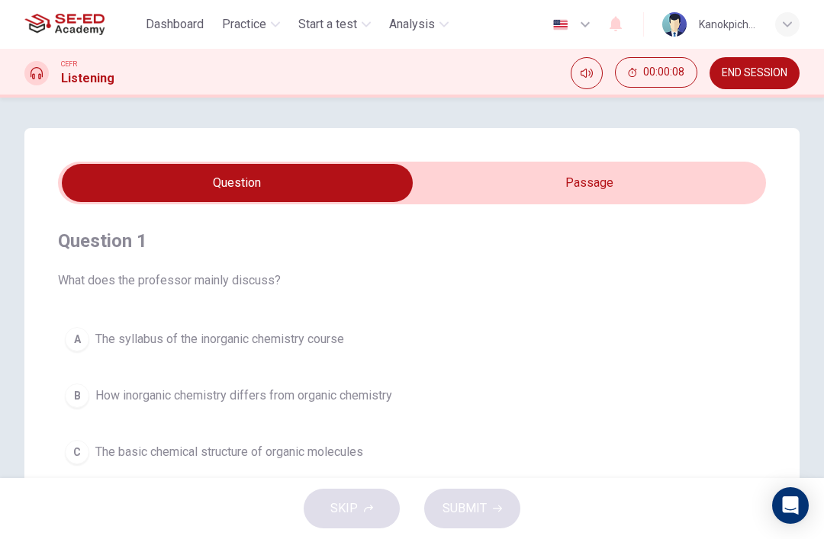
type input "1"
click at [515, 154] on div "Question 1 What does the professor mainly discuss? A The syllabus of the inorga…" at bounding box center [411, 435] width 775 height 614
click at [515, 153] on div "Question 1 What does the professor mainly discuss? A The syllabus of the inorga…" at bounding box center [411, 435] width 775 height 614
click at [528, 181] on input "checkbox" at bounding box center [237, 183] width 1062 height 38
checkbox input "true"
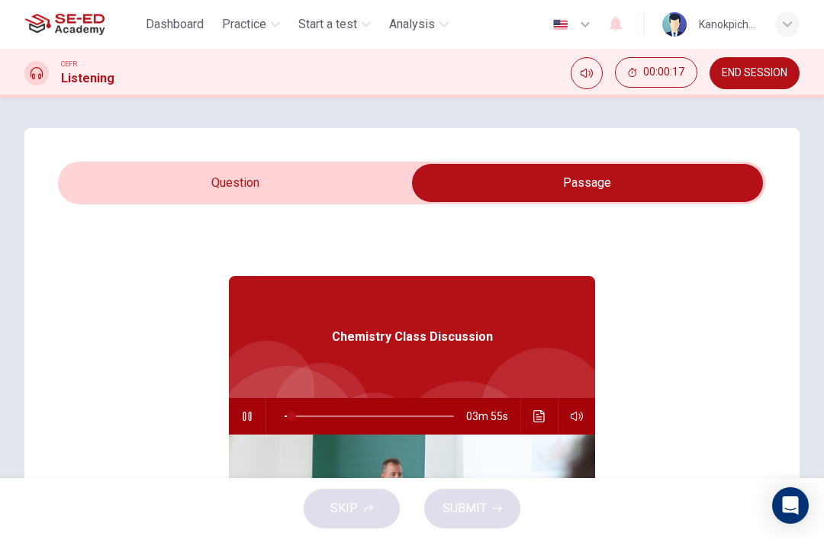
type input "4"
click at [302, 185] on input "checkbox" at bounding box center [587, 183] width 1062 height 38
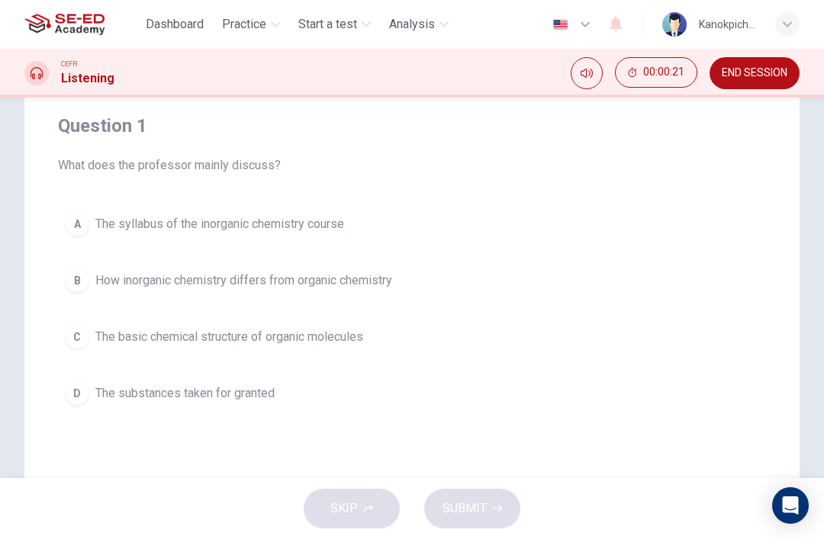
scroll to position [116, 0]
click at [356, 286] on span "How inorganic chemistry differs from organic chemistry" at bounding box center [243, 280] width 297 height 18
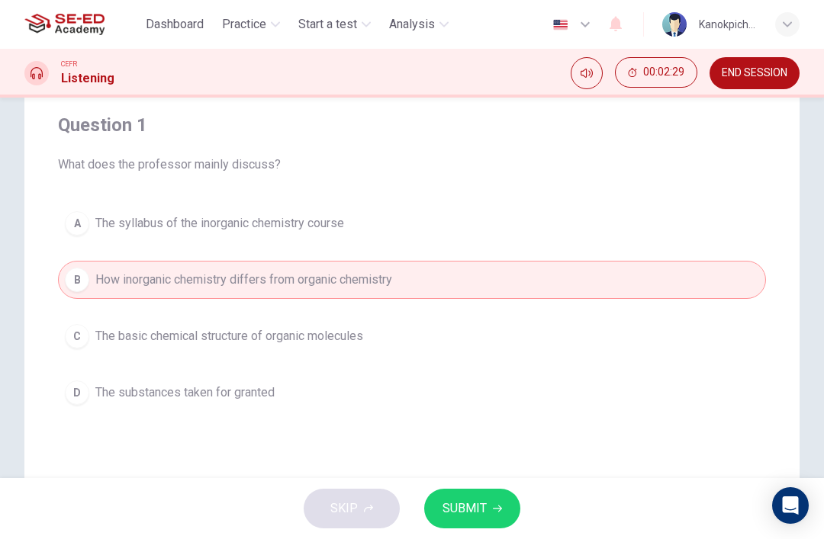
click at [330, 326] on button "C The basic chemical structure of organic molecules" at bounding box center [412, 336] width 708 height 38
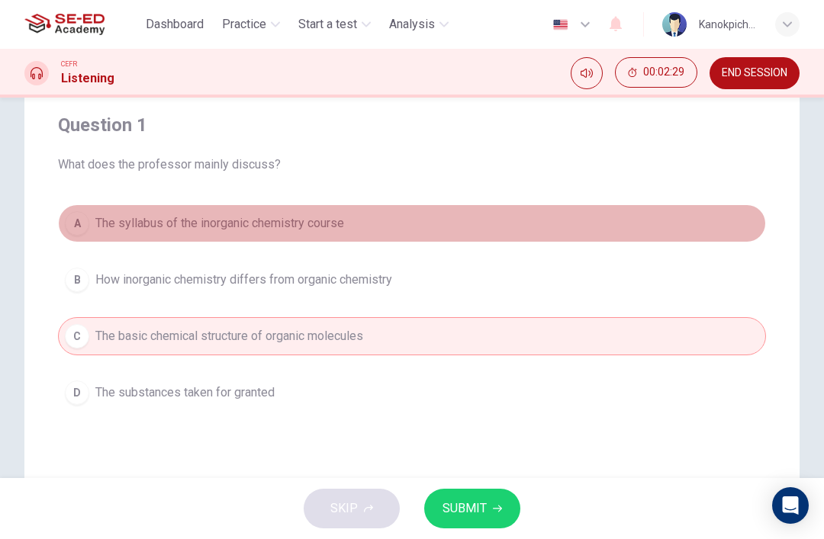
click at [368, 237] on button "A The syllabus of the inorganic chemistry course" at bounding box center [412, 224] width 708 height 38
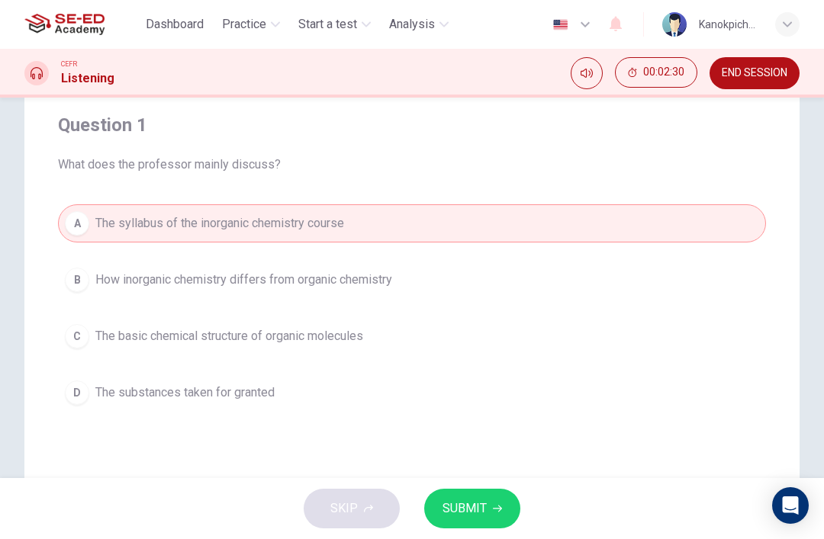
click at [306, 400] on button "D The substances taken for granted" at bounding box center [412, 393] width 708 height 38
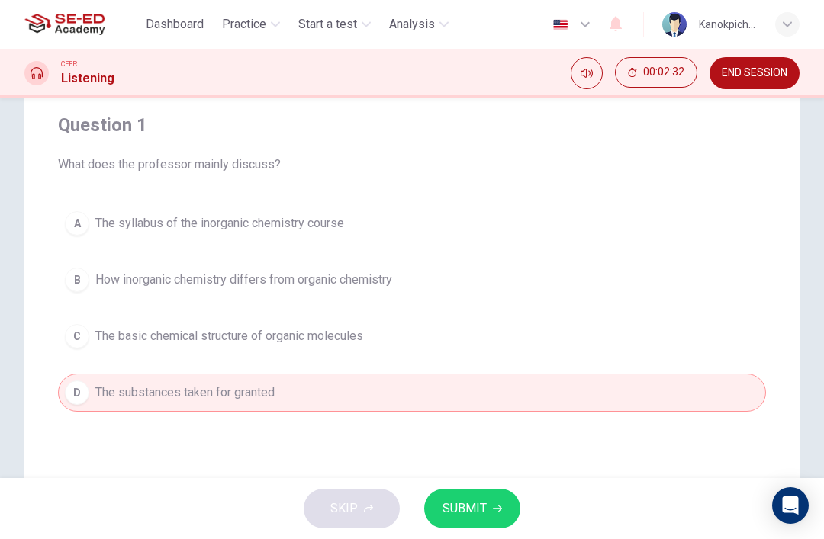
click at [400, 330] on button "C The basic chemical structure of organic molecules" at bounding box center [412, 336] width 708 height 38
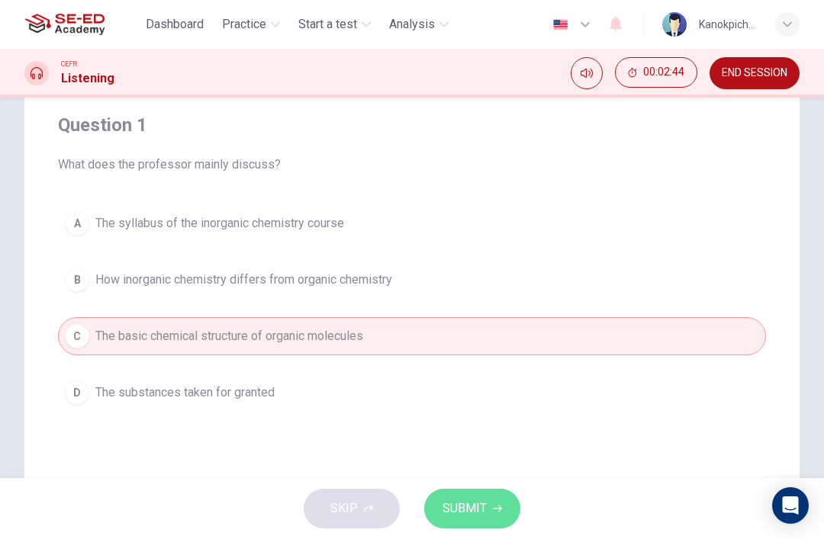
click at [482, 501] on span "SUBMIT" at bounding box center [465, 508] width 44 height 21
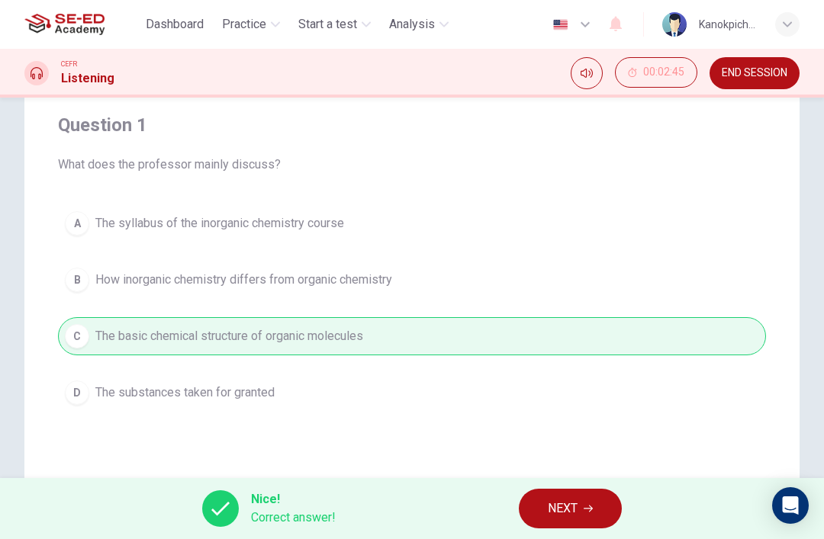
click at [575, 501] on span "NEXT" at bounding box center [563, 508] width 30 height 21
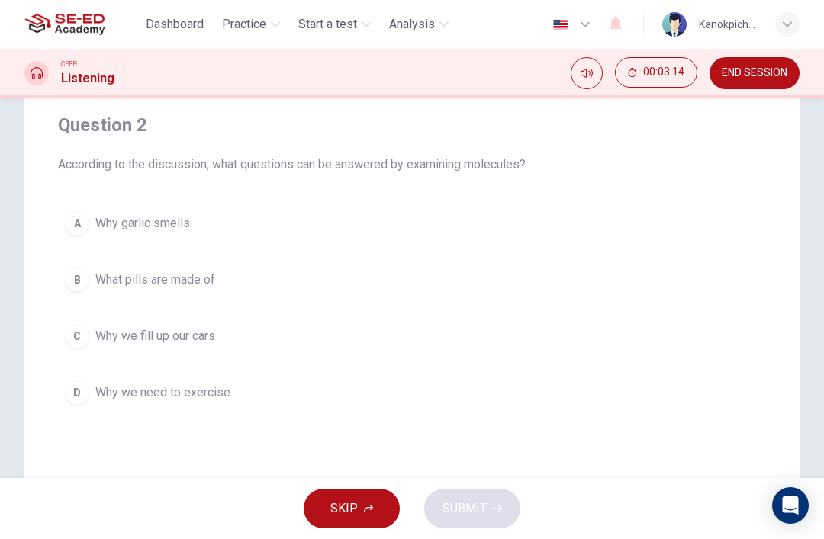
click at [72, 222] on div "A" at bounding box center [77, 223] width 24 height 24
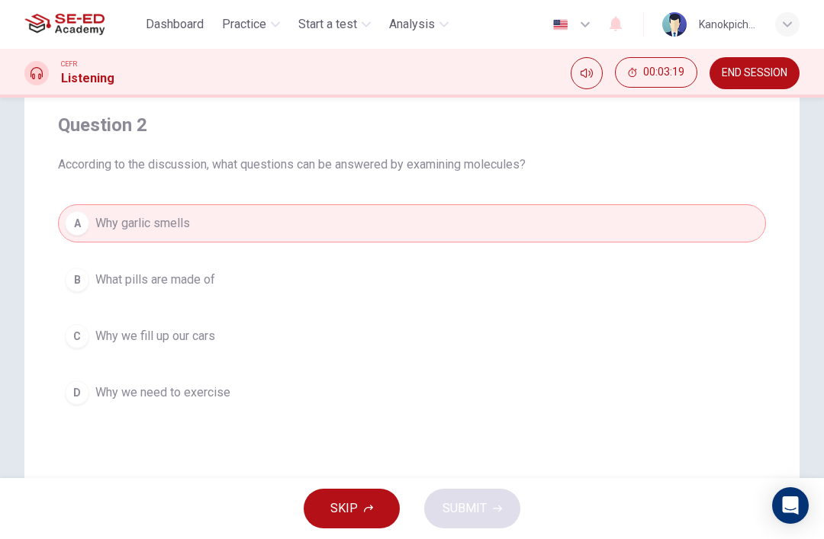
click at [243, 271] on button "B What pills are made of" at bounding box center [412, 280] width 708 height 38
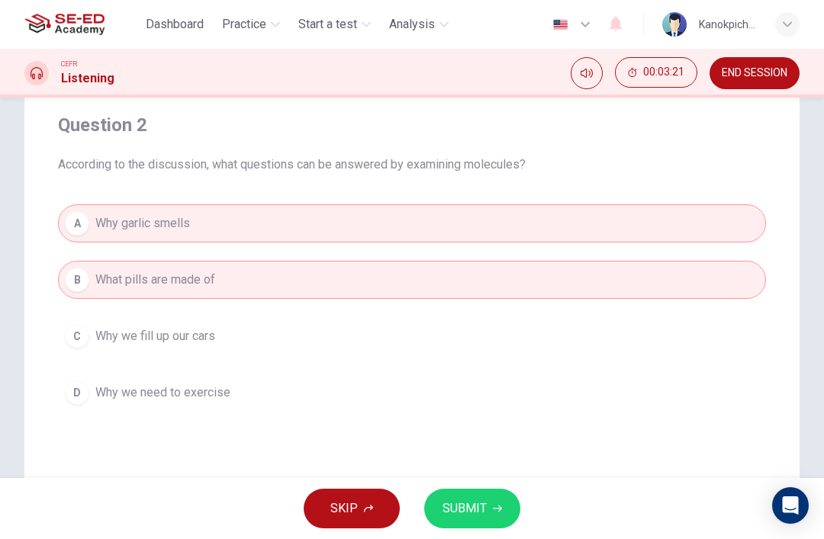
click at [288, 327] on button "C Why we fill up our cars" at bounding box center [412, 336] width 708 height 38
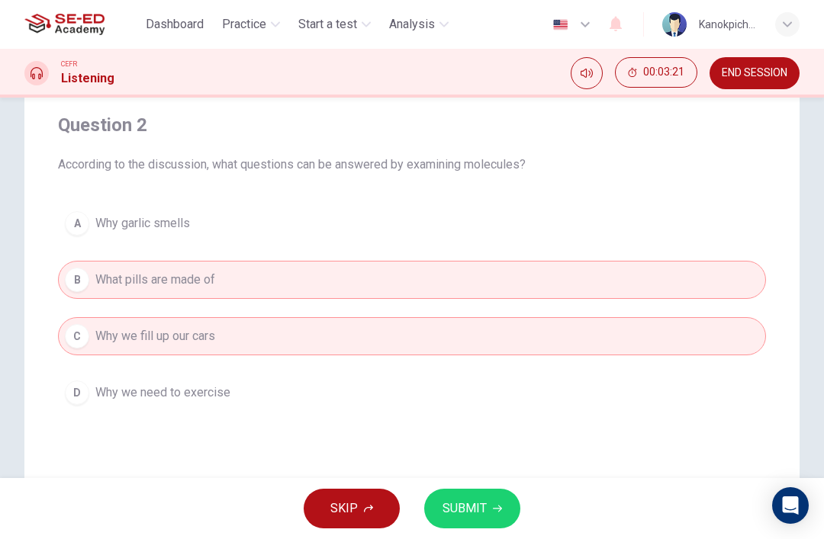
click at [379, 380] on button "D Why we need to exercise" at bounding box center [412, 393] width 708 height 38
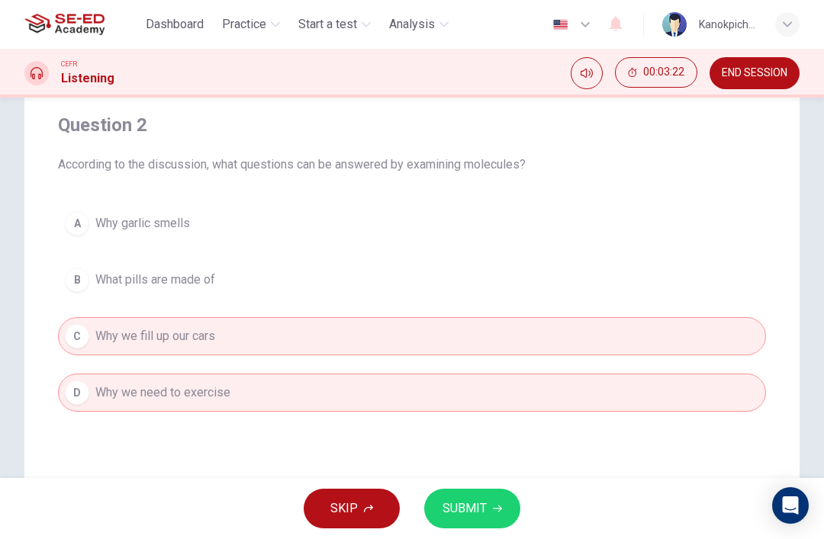
click at [365, 275] on button "B What pills are made of" at bounding box center [412, 280] width 708 height 38
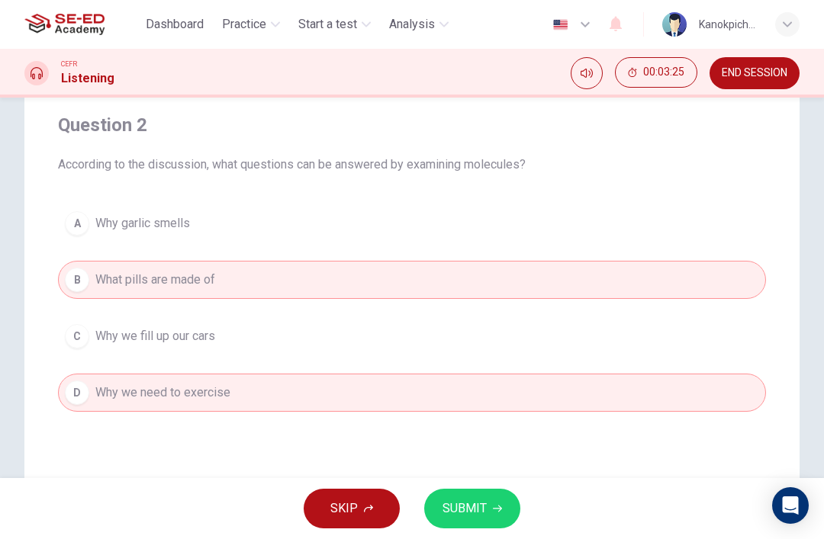
click at [426, 279] on button "B What pills are made of" at bounding box center [412, 280] width 708 height 38
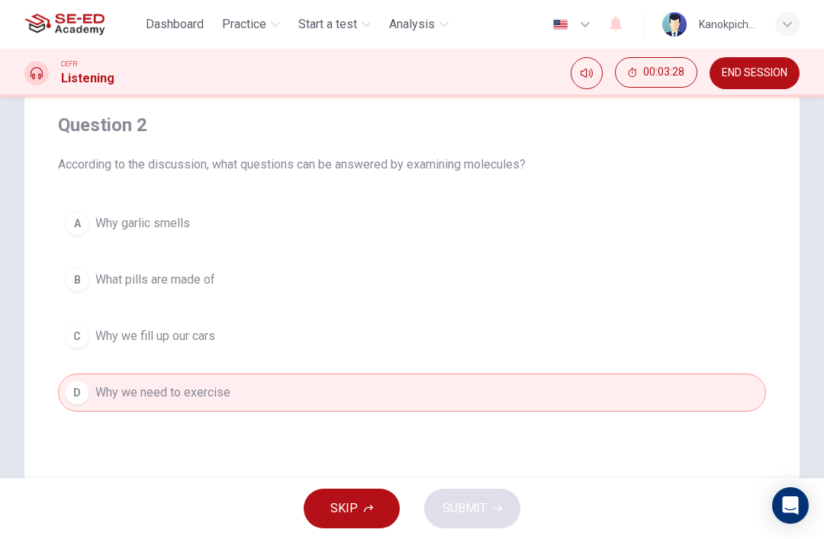
click at [213, 215] on button "A Why garlic smells" at bounding box center [412, 224] width 708 height 38
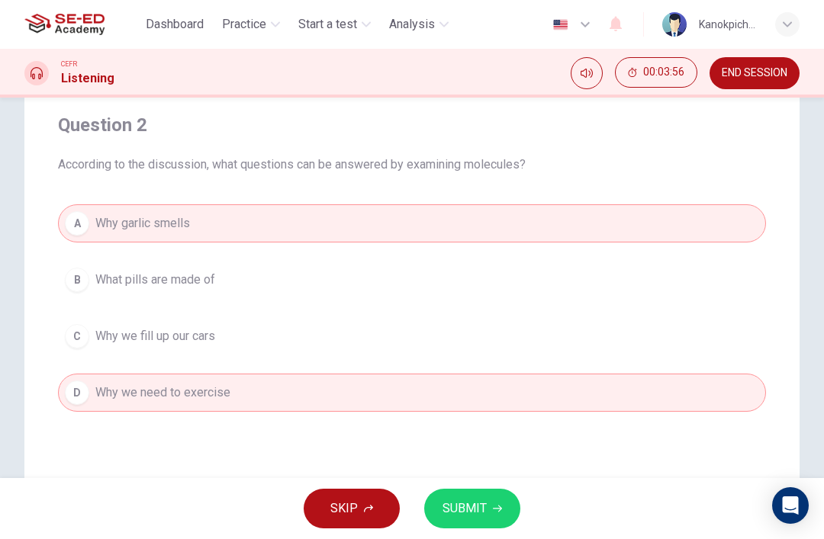
click at [563, 279] on button "B What pills are made of" at bounding box center [412, 280] width 708 height 38
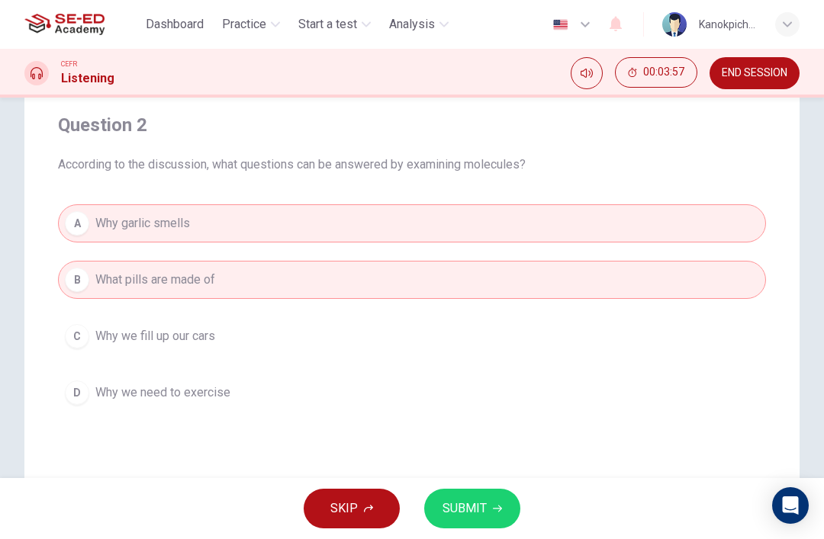
click at [502, 501] on button "SUBMIT" at bounding box center [472, 509] width 96 height 40
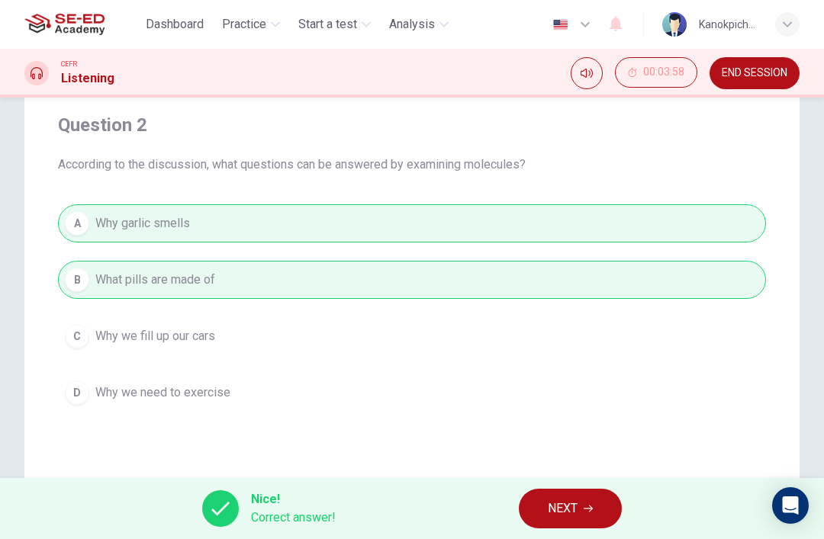
click at [592, 508] on icon "button" at bounding box center [588, 509] width 9 height 7
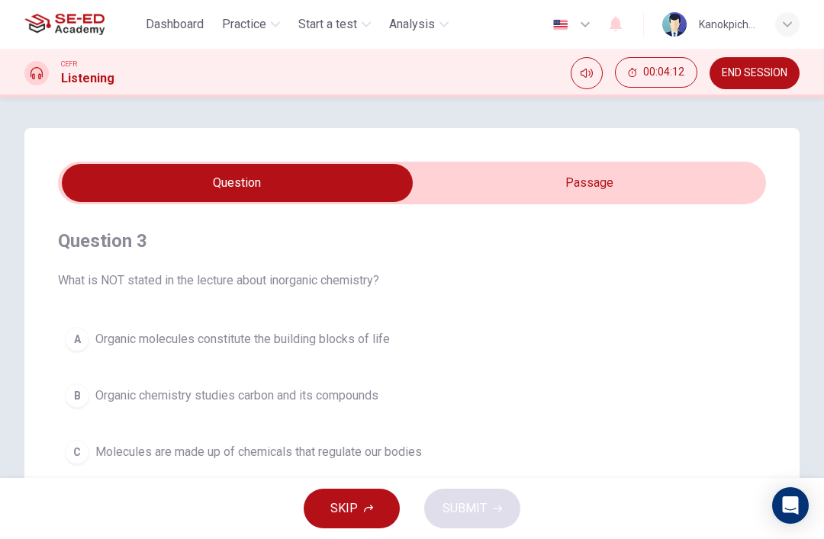
scroll to position [0, 0]
click at [665, 199] on input "checkbox" at bounding box center [237, 183] width 1062 height 38
checkbox input "true"
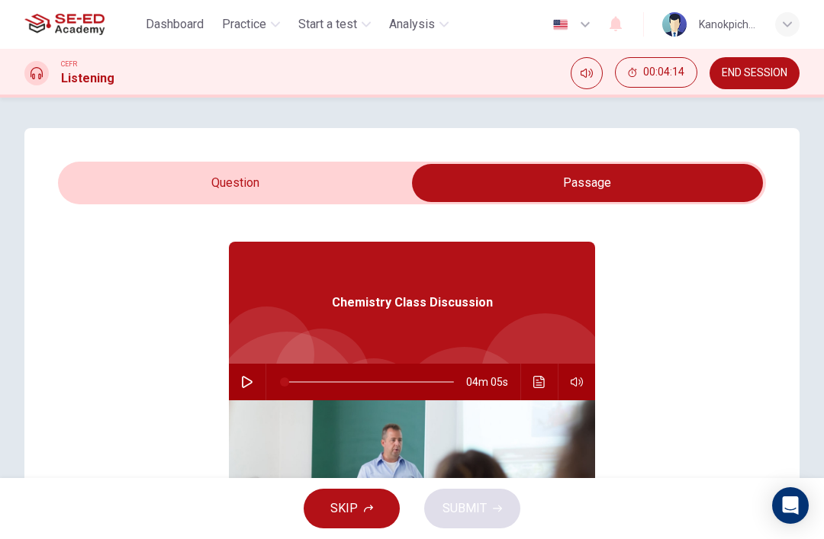
scroll to position [35, 0]
click at [243, 391] on button "button" at bounding box center [247, 381] width 24 height 37
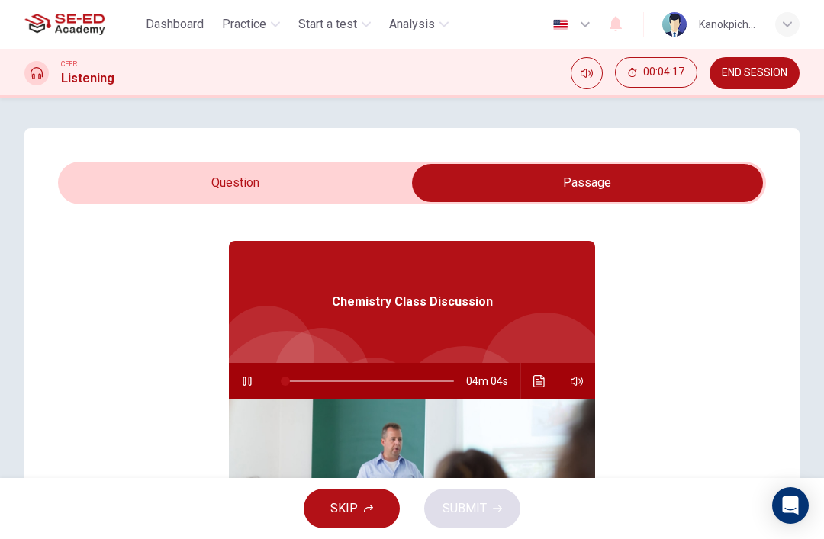
type input "1"
click at [359, 181] on input "checkbox" at bounding box center [587, 183] width 1062 height 38
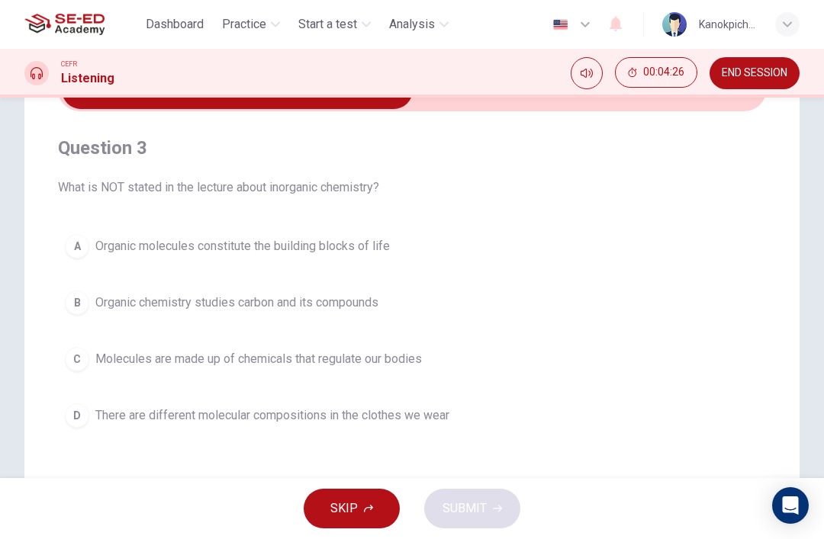
scroll to position [85, 0]
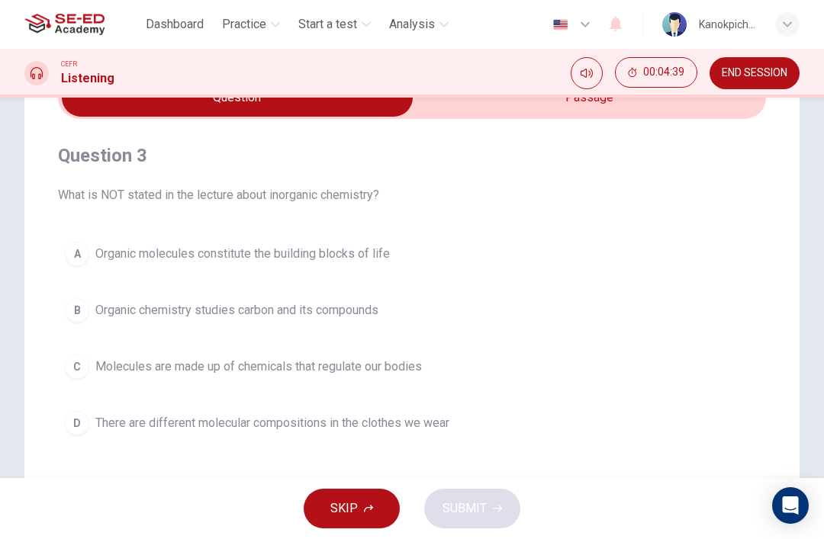
click at [71, 377] on div "C" at bounding box center [77, 367] width 24 height 24
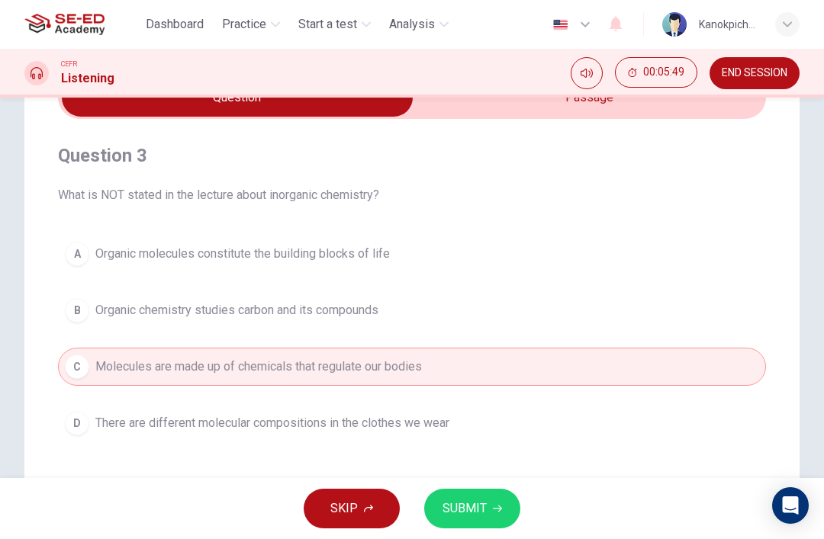
click at [141, 248] on span "Organic molecules constitute the building blocks of life" at bounding box center [242, 254] width 295 height 18
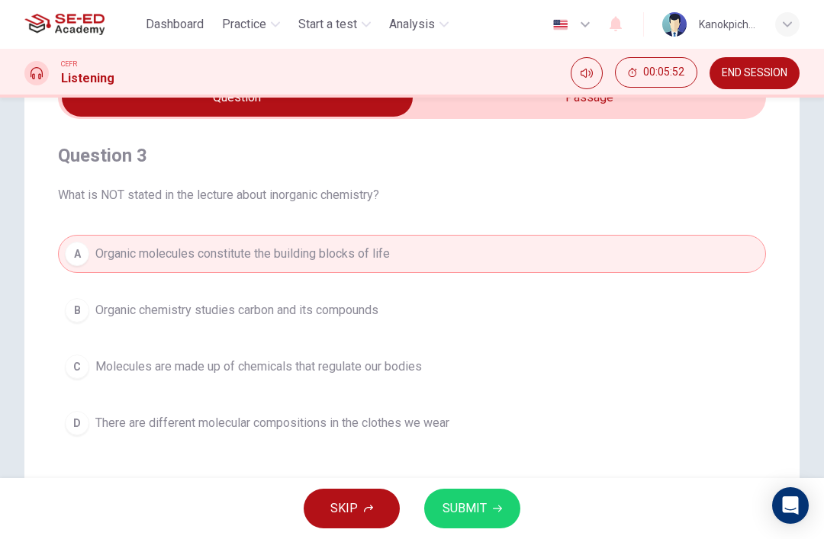
click at [150, 315] on span "Organic chemistry studies carbon and its compounds" at bounding box center [236, 310] width 283 height 18
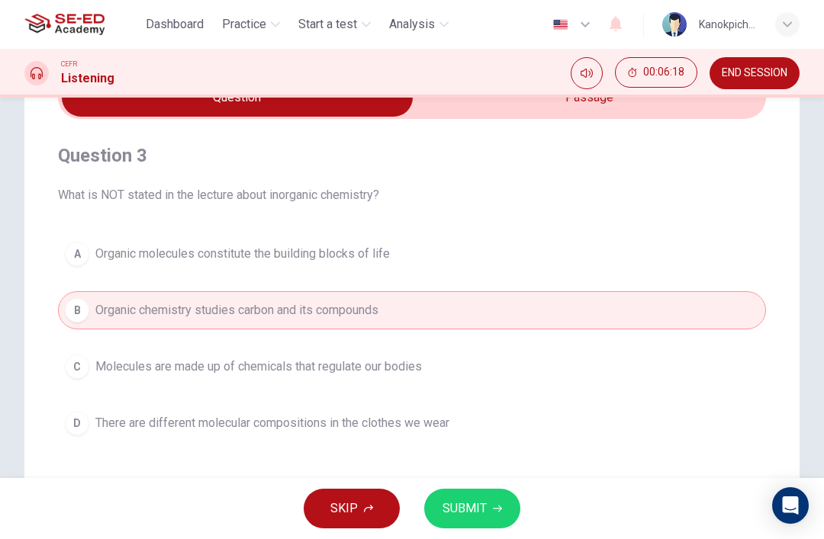
click at [480, 514] on span "SUBMIT" at bounding box center [465, 508] width 44 height 21
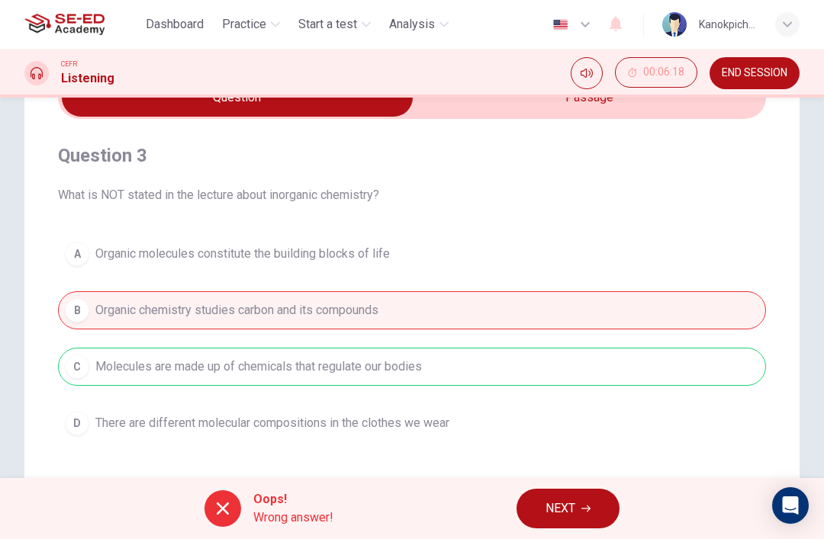
click at [210, 372] on div "A Organic molecules constitute the building blocks of life B Organic chemistry …" at bounding box center [412, 339] width 708 height 208
click at [565, 515] on span "NEXT" at bounding box center [561, 508] width 30 height 21
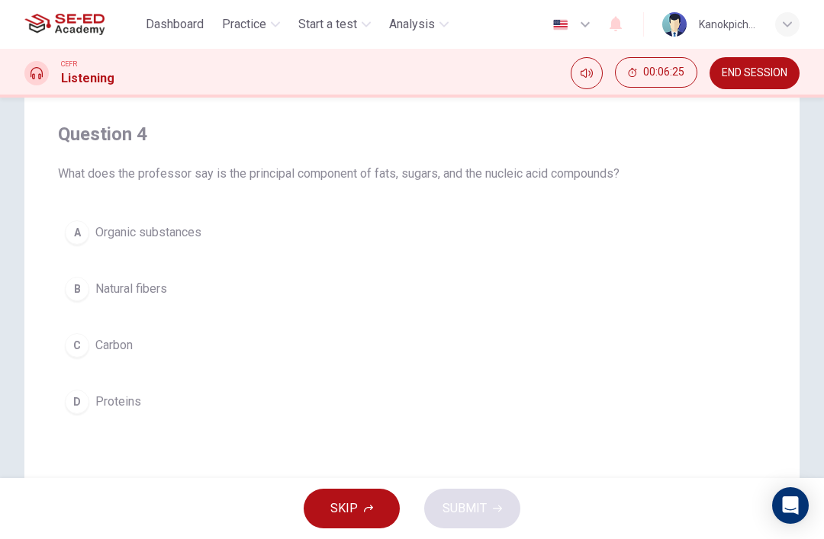
scroll to position [111, 0]
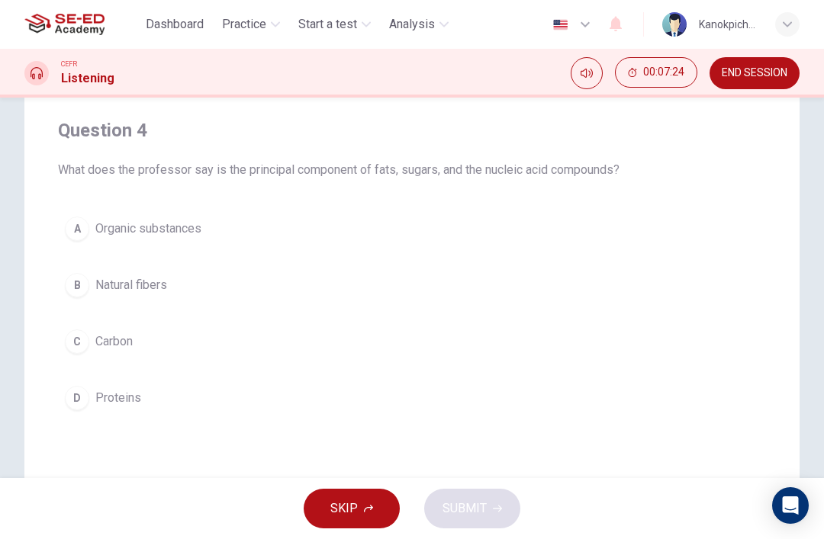
click at [194, 230] on span "Organic substances" at bounding box center [148, 229] width 106 height 18
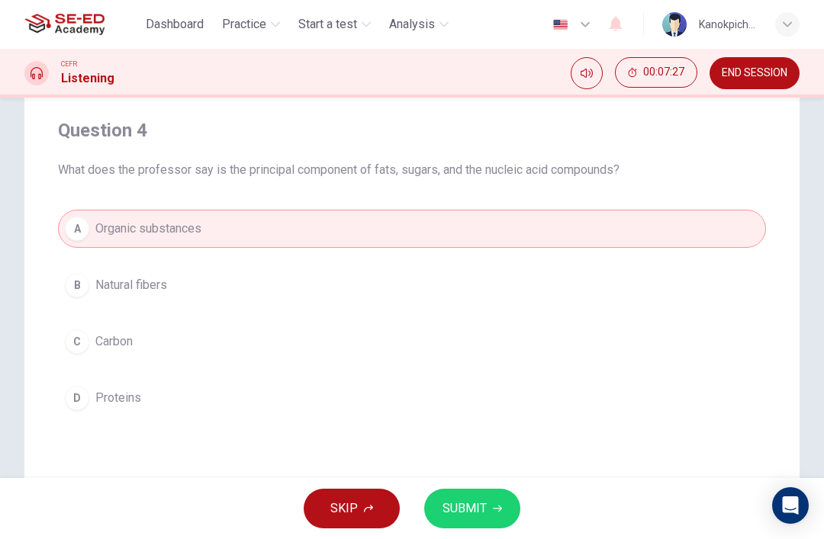
click at [476, 515] on span "SUBMIT" at bounding box center [465, 508] width 44 height 21
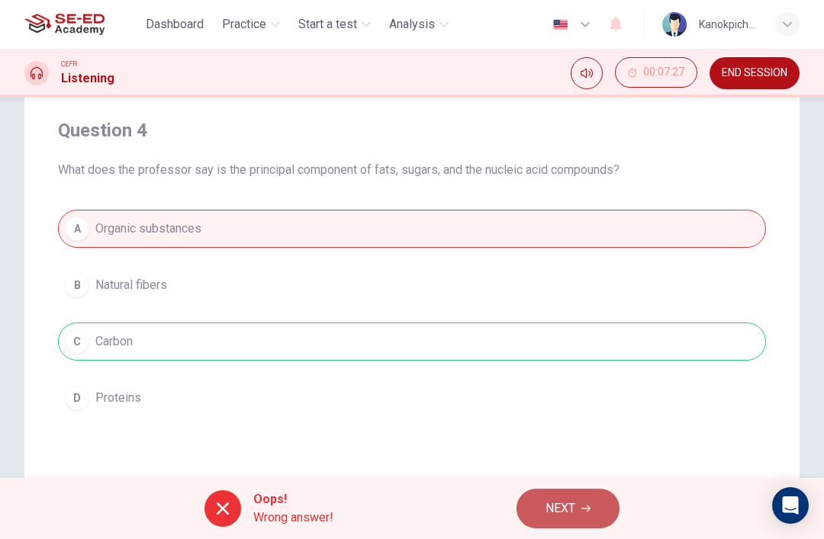
click at [581, 509] on button "NEXT" at bounding box center [568, 509] width 103 height 40
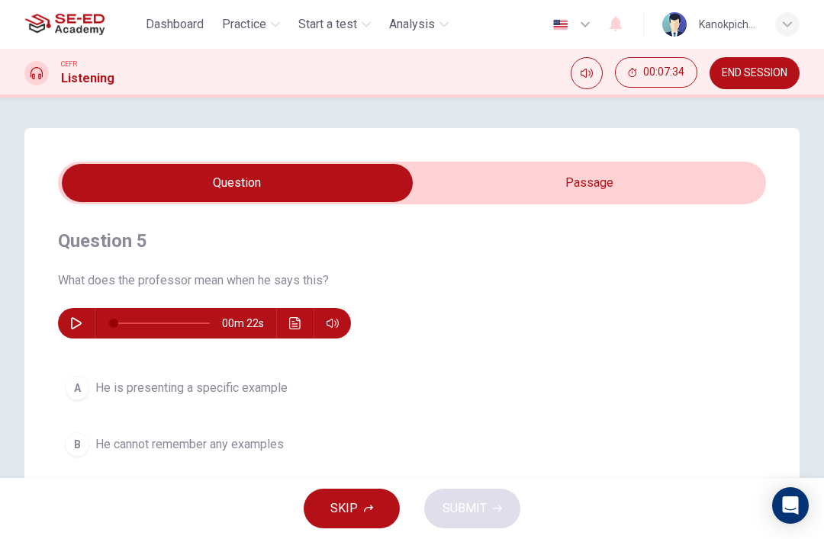
scroll to position [0, 0]
click at [598, 186] on input "checkbox" at bounding box center [237, 183] width 1062 height 38
checkbox input "true"
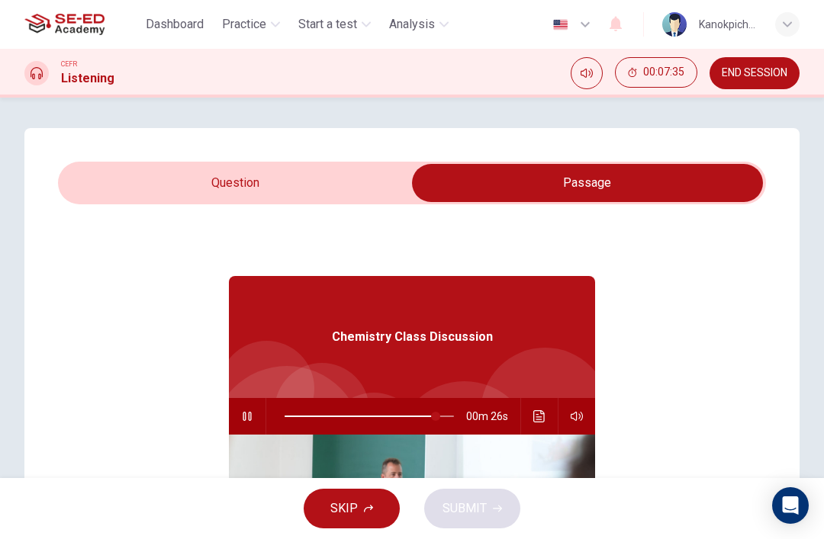
click at [241, 420] on icon "button" at bounding box center [247, 417] width 12 height 12
type input "89"
click at [274, 183] on input "checkbox" at bounding box center [587, 183] width 1062 height 38
checkbox input "false"
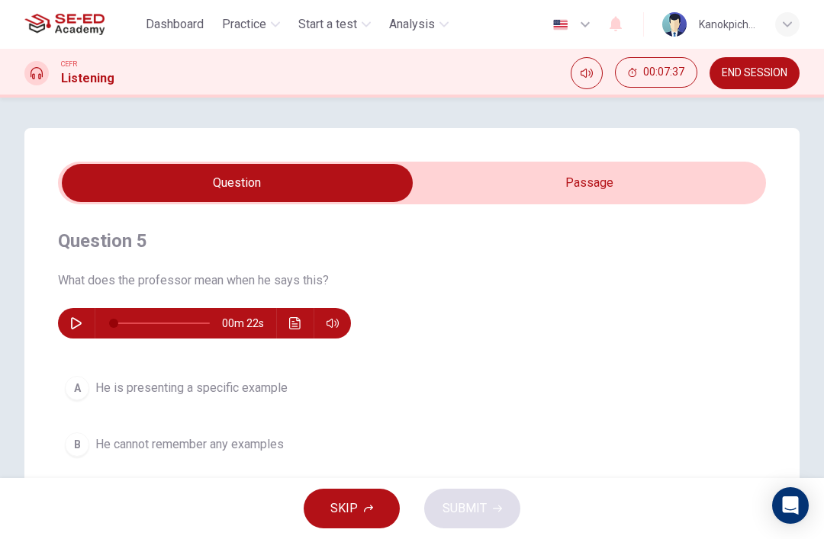
click at [74, 324] on icon "button" at bounding box center [76, 323] width 12 height 12
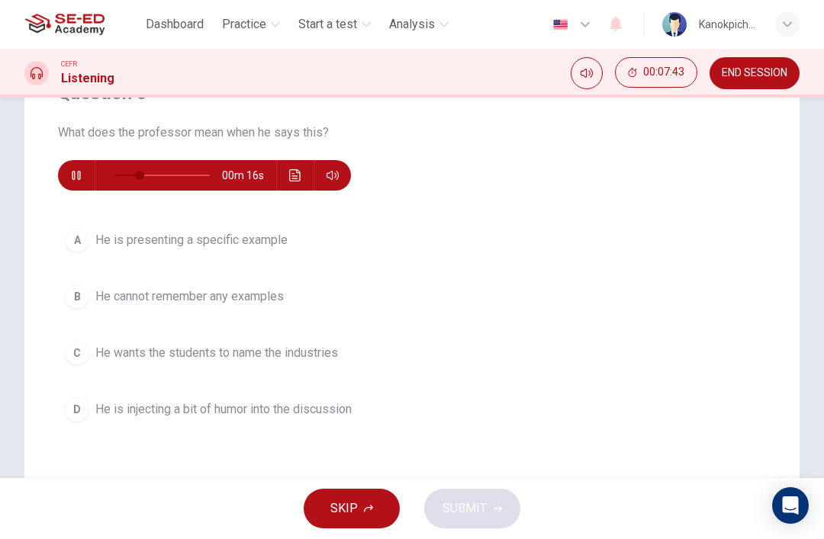
scroll to position [147, 0]
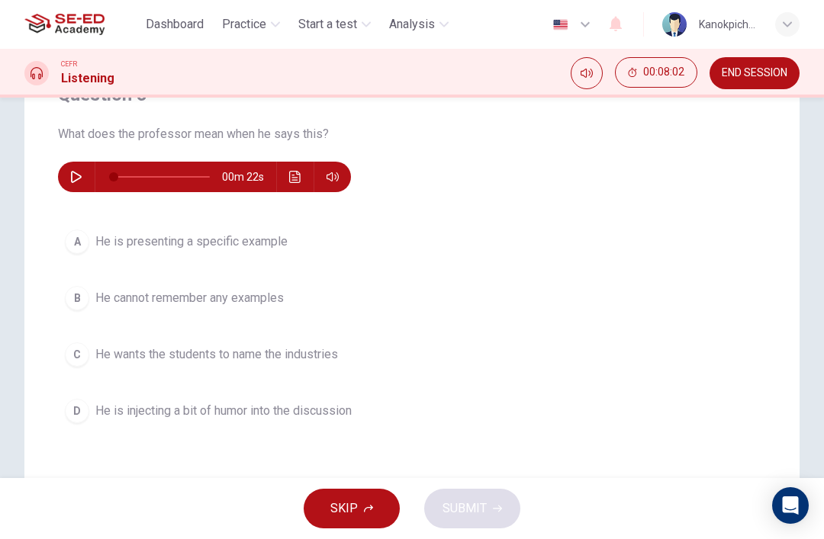
click at [239, 237] on span "He is presenting a specific example" at bounding box center [191, 242] width 192 height 18
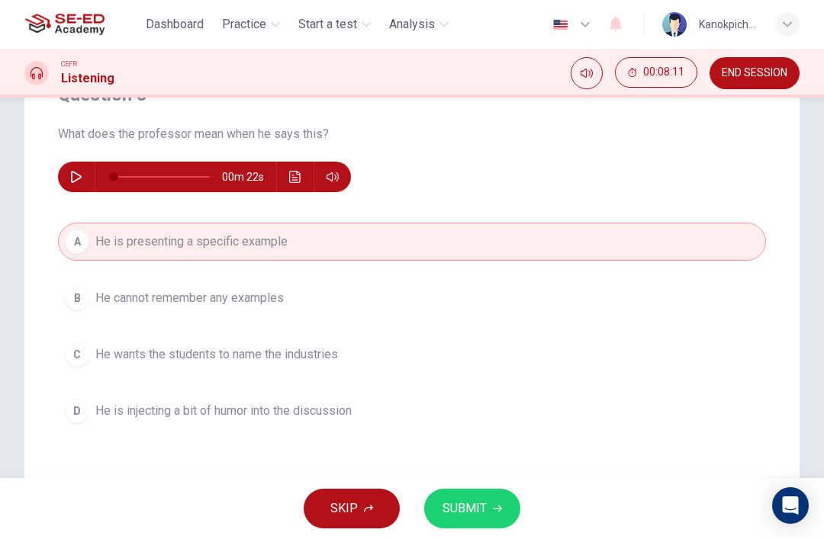
click at [76, 175] on icon "button" at bounding box center [76, 177] width 12 height 12
click at [295, 177] on icon "Click to see the audio transcription" at bounding box center [295, 177] width 12 height 12
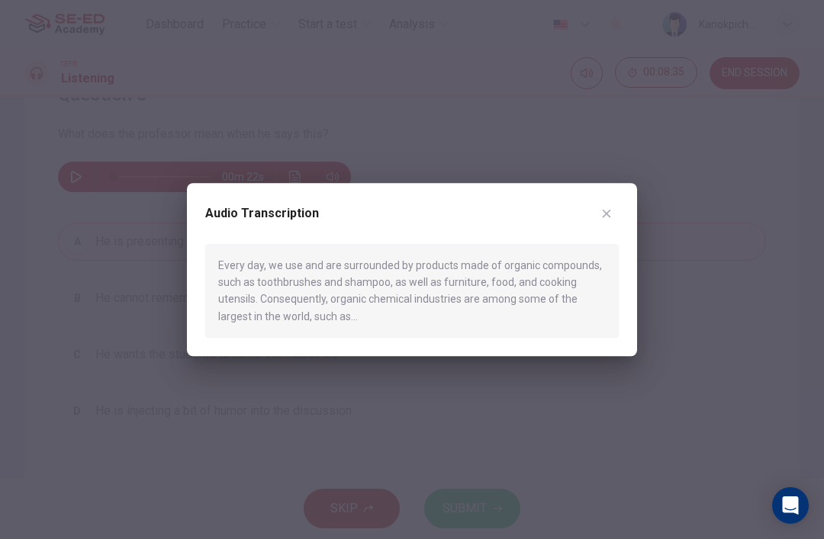
click at [603, 213] on icon "button" at bounding box center [607, 214] width 12 height 12
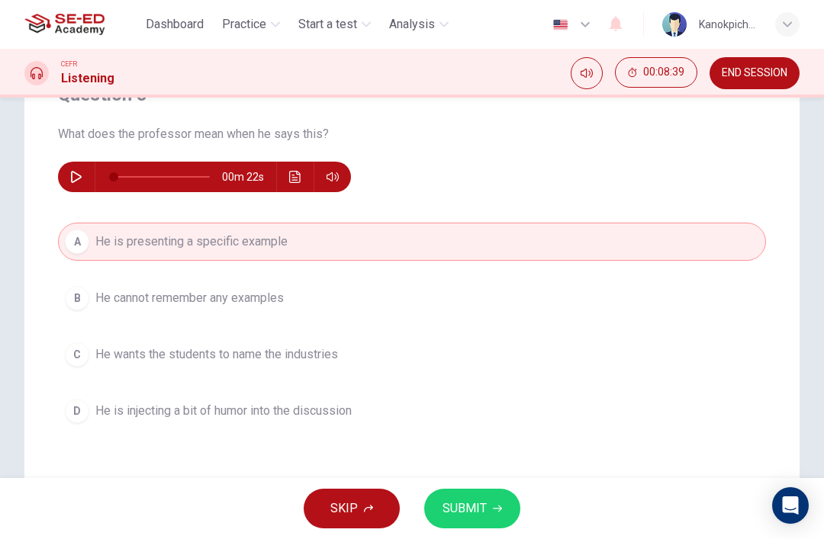
click at [331, 356] on span "He wants the students to name the industries" at bounding box center [216, 355] width 243 height 18
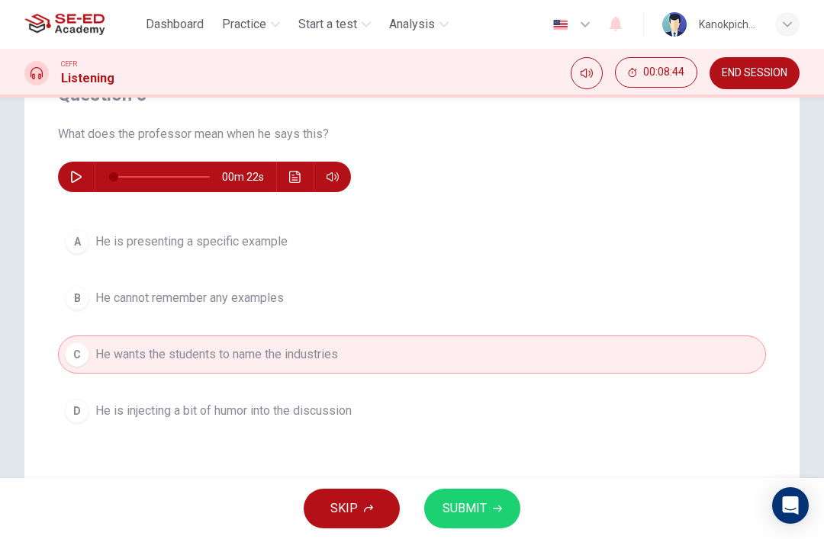
click at [290, 176] on icon "Click to see the audio transcription" at bounding box center [294, 177] width 11 height 12
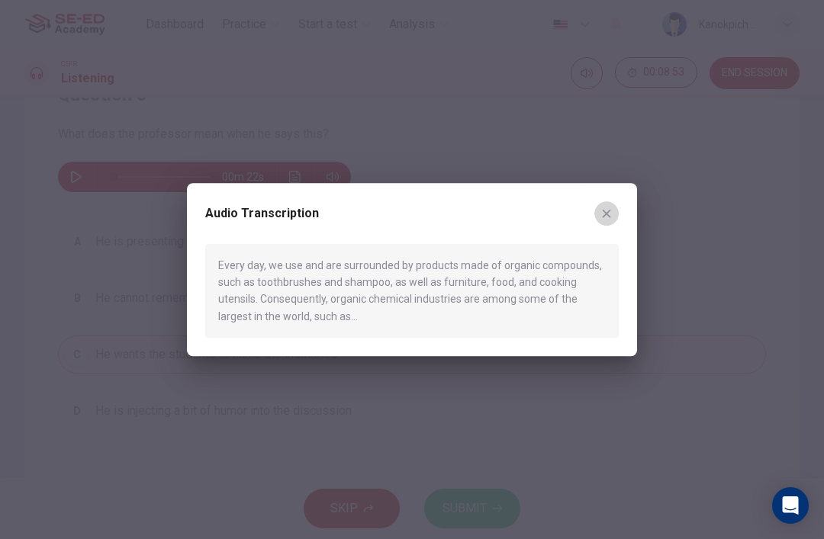
click at [604, 217] on icon "button" at bounding box center [607, 213] width 8 height 8
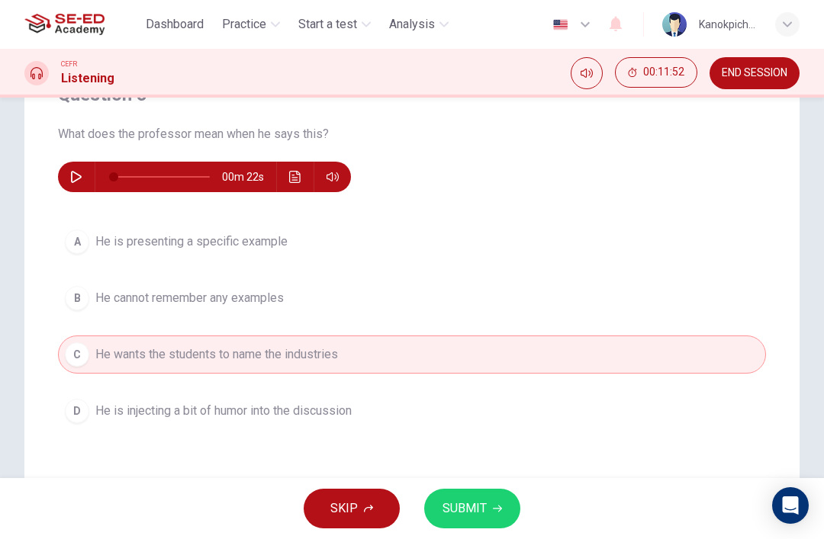
click at [79, 183] on button "button" at bounding box center [76, 177] width 24 height 31
click at [139, 411] on span "He is injecting a bit of humor into the discussion" at bounding box center [223, 411] width 256 height 18
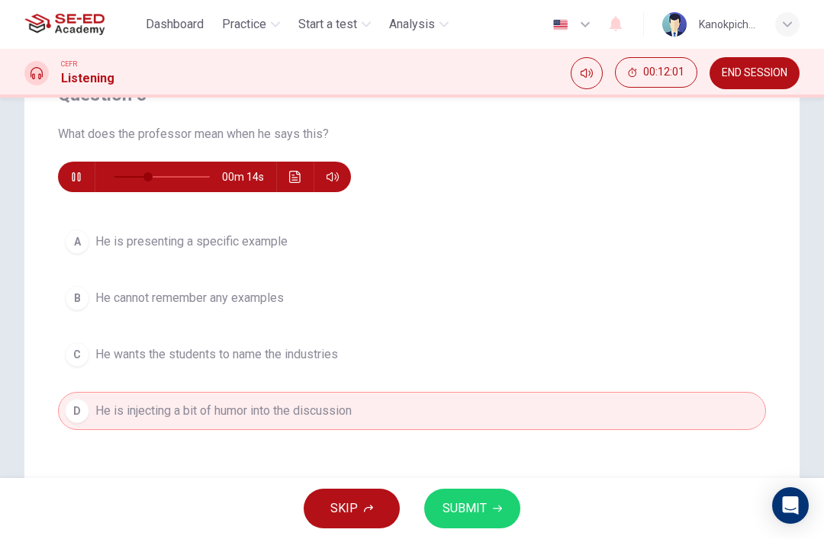
click at [469, 500] on span "SUBMIT" at bounding box center [465, 508] width 44 height 21
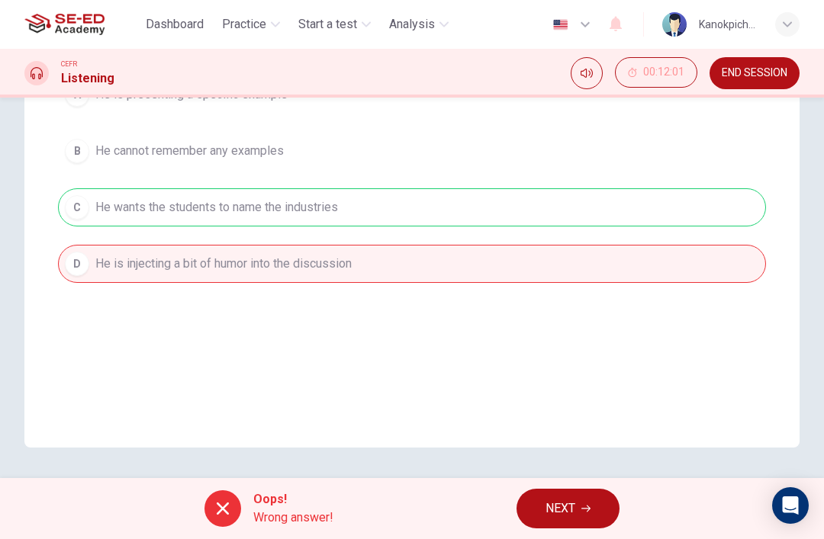
scroll to position [294, 0]
type input "89"
click at [572, 504] on span "NEXT" at bounding box center [561, 508] width 30 height 21
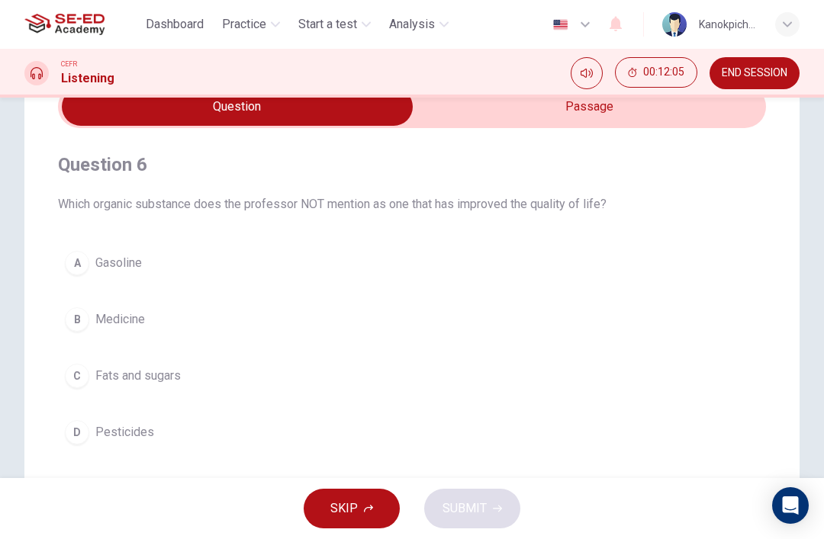
scroll to position [77, 0]
click at [156, 427] on button "D Pesticides" at bounding box center [412, 432] width 708 height 38
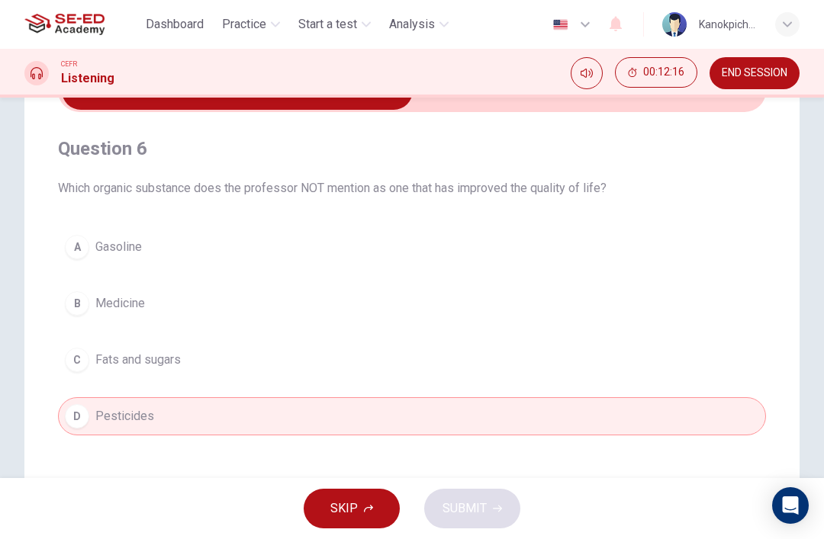
scroll to position [29, 0]
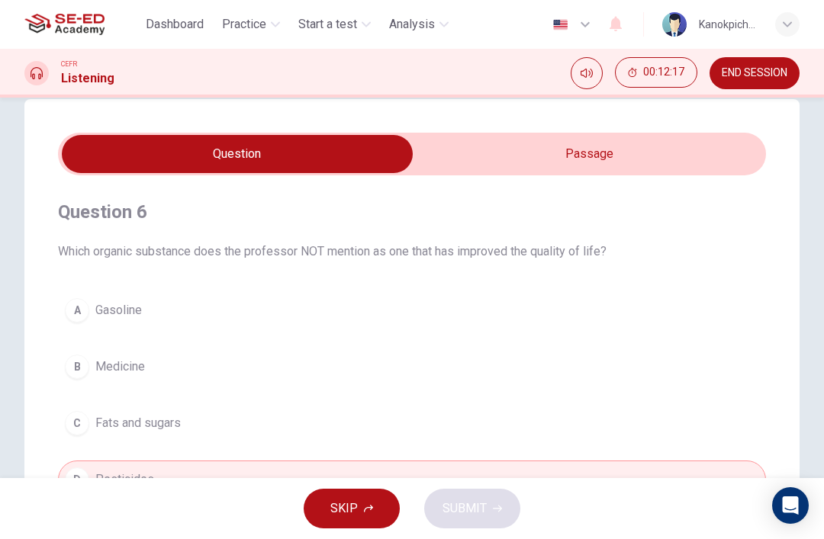
click at [583, 159] on input "checkbox" at bounding box center [237, 154] width 1062 height 38
checkbox input "true"
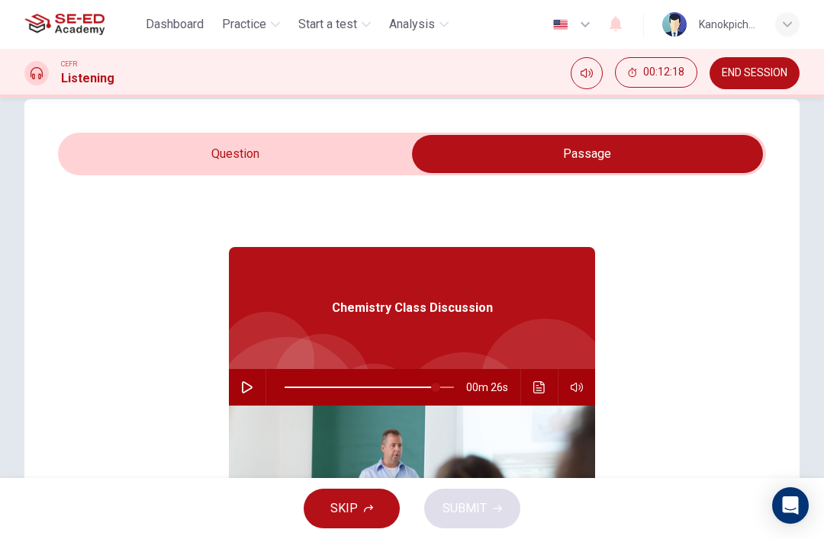
click at [245, 385] on icon "button" at bounding box center [247, 388] width 12 height 12
type input "89"
click at [260, 156] on input "checkbox" at bounding box center [587, 154] width 1062 height 38
checkbox input "false"
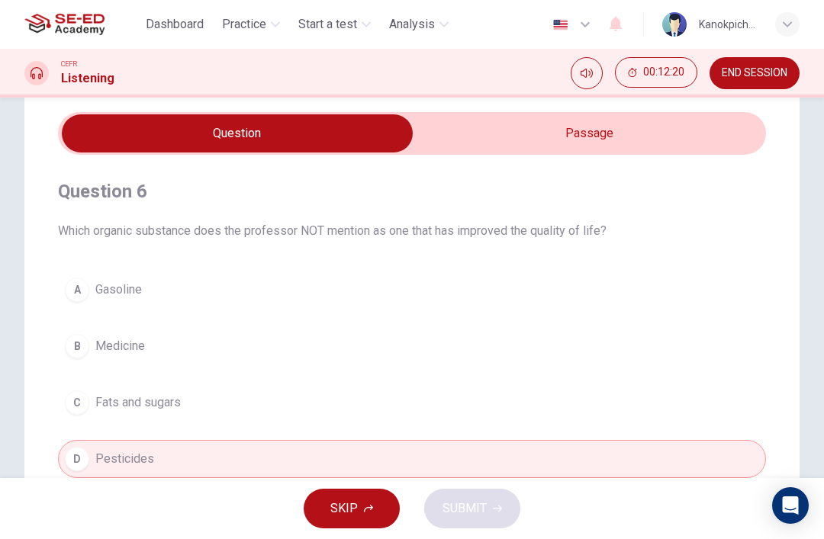
scroll to position [56, 0]
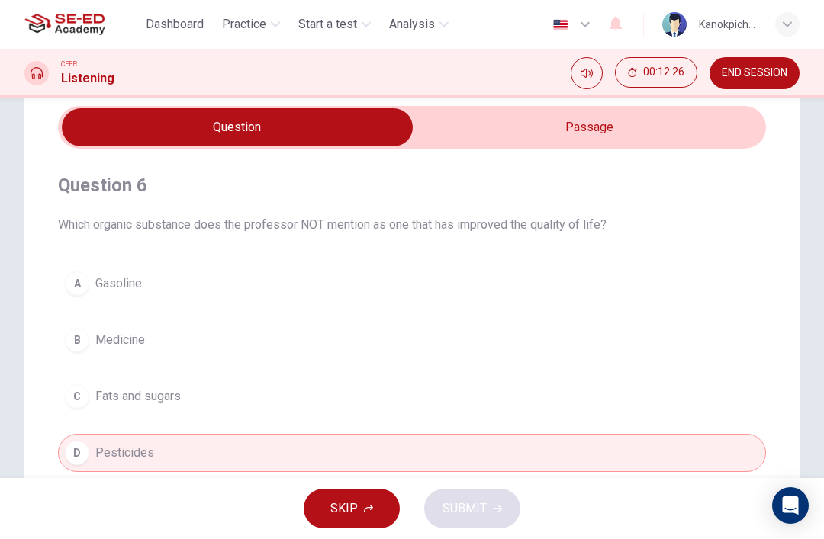
type input "93"
click at [481, 124] on input "checkbox" at bounding box center [237, 127] width 1062 height 38
checkbox input "true"
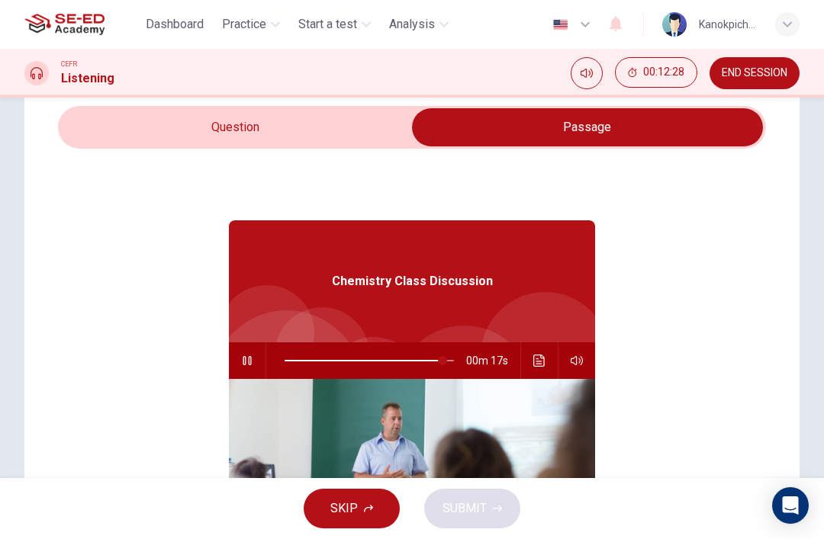
click at [247, 372] on button "button" at bounding box center [247, 361] width 24 height 37
type input "93"
click at [246, 145] on input "checkbox" at bounding box center [587, 127] width 1062 height 38
checkbox input "false"
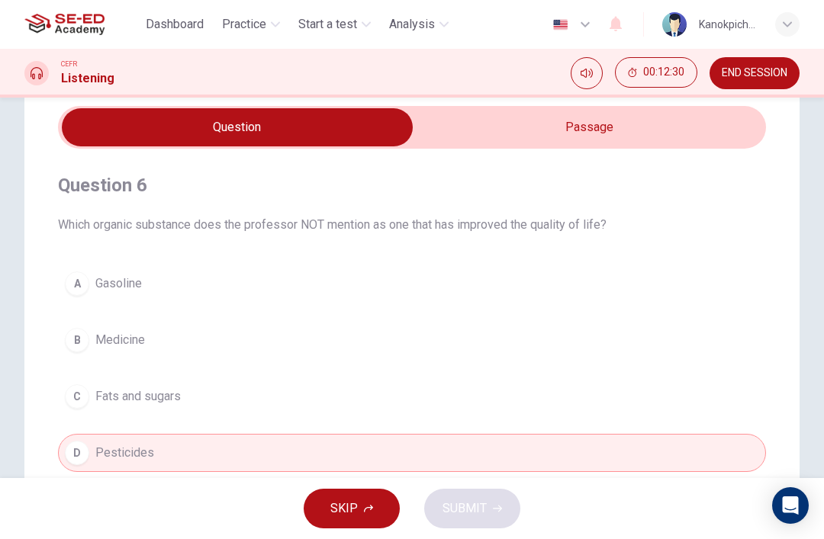
click at [268, 282] on button "A Gasoline" at bounding box center [412, 284] width 708 height 38
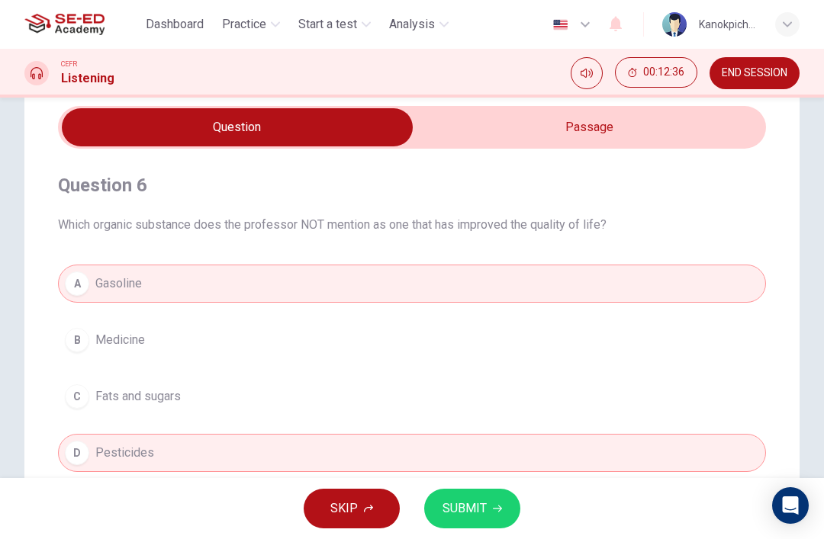
click at [498, 514] on button "SUBMIT" at bounding box center [472, 509] width 96 height 40
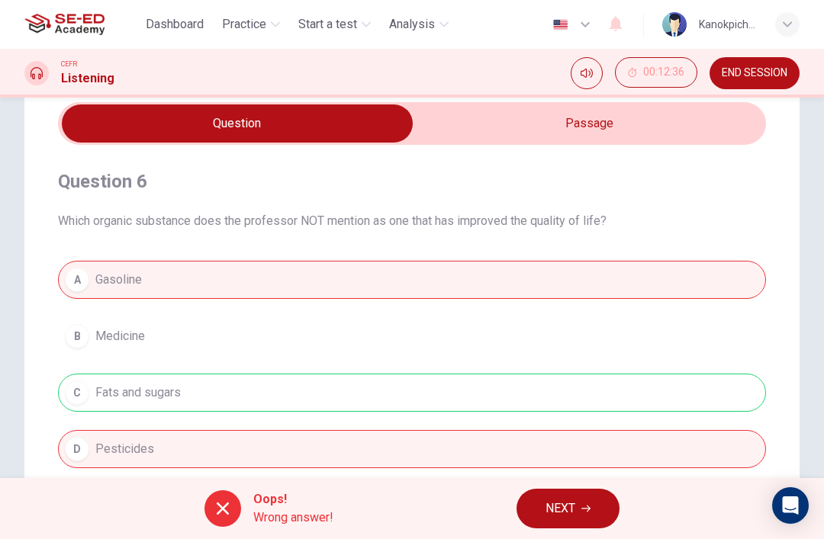
scroll to position [60, 0]
click at [571, 513] on span "NEXT" at bounding box center [561, 508] width 30 height 21
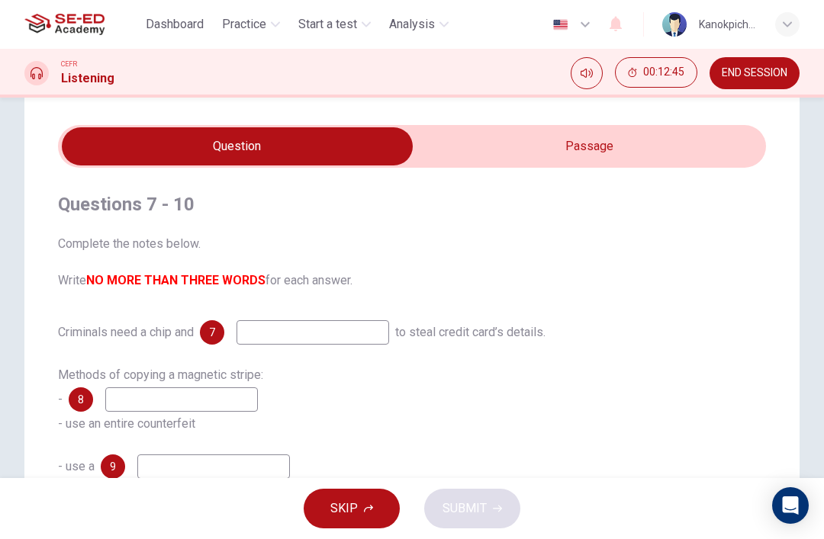
scroll to position [26, 0]
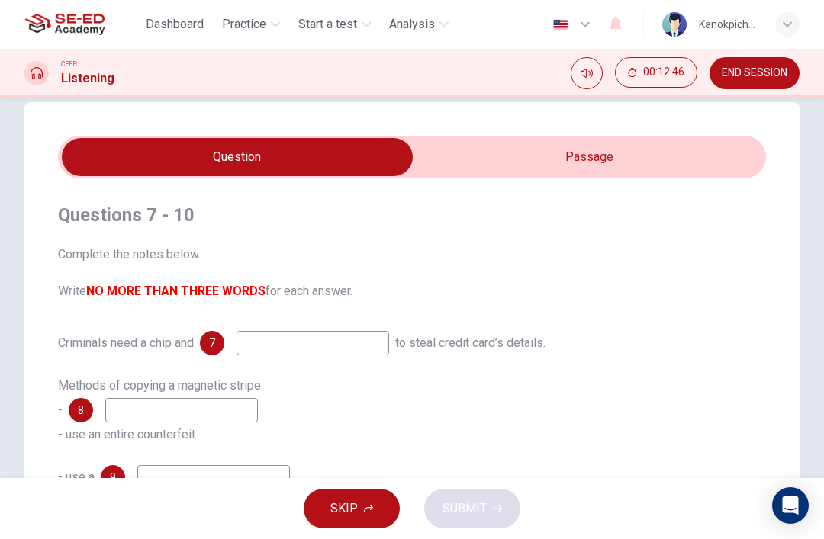
click at [583, 168] on input "checkbox" at bounding box center [237, 157] width 1062 height 38
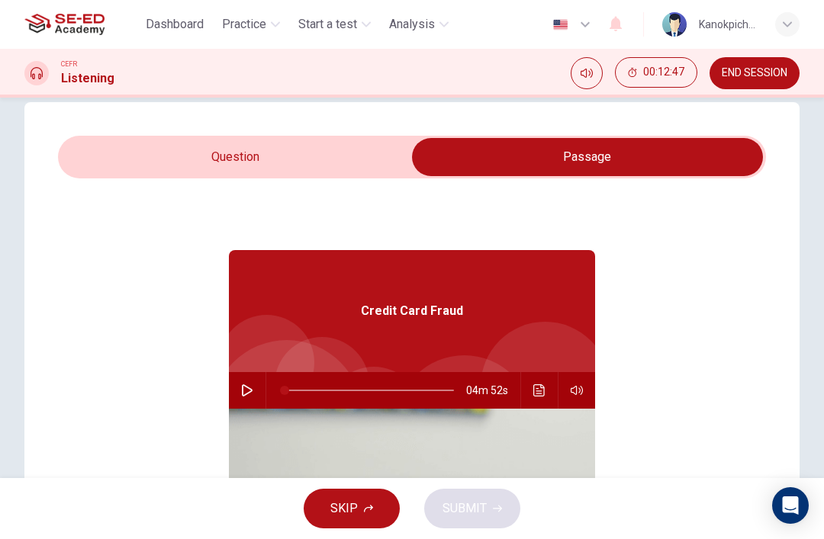
click at [251, 386] on icon "button" at bounding box center [247, 391] width 12 height 12
click at [266, 163] on input "checkbox" at bounding box center [587, 157] width 1062 height 38
checkbox input "false"
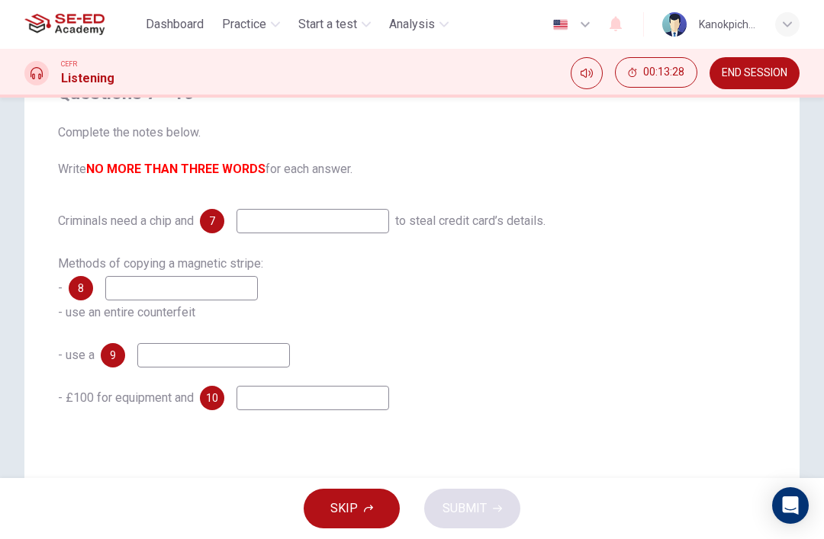
scroll to position [137, 0]
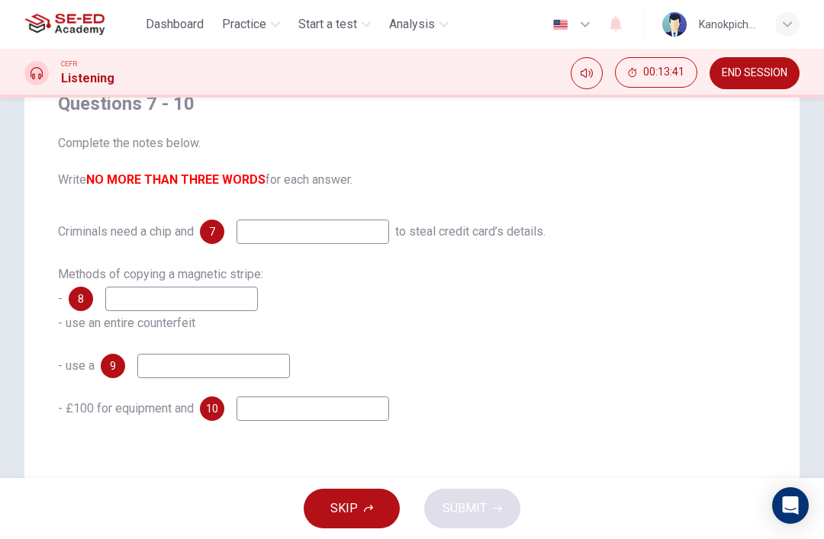
click at [235, 304] on input at bounding box center [181, 299] width 153 height 24
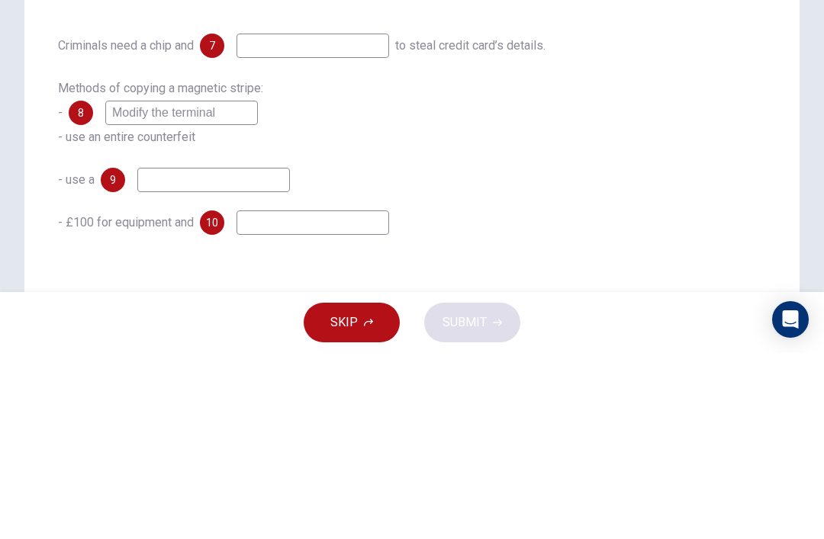
scroll to position [156, 0]
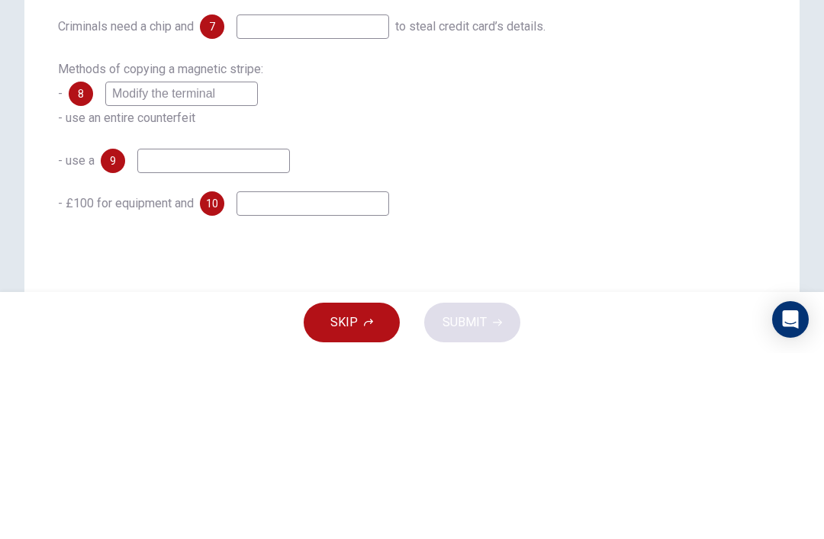
type input "Modify the terminal"
click at [233, 335] on input at bounding box center [213, 347] width 153 height 24
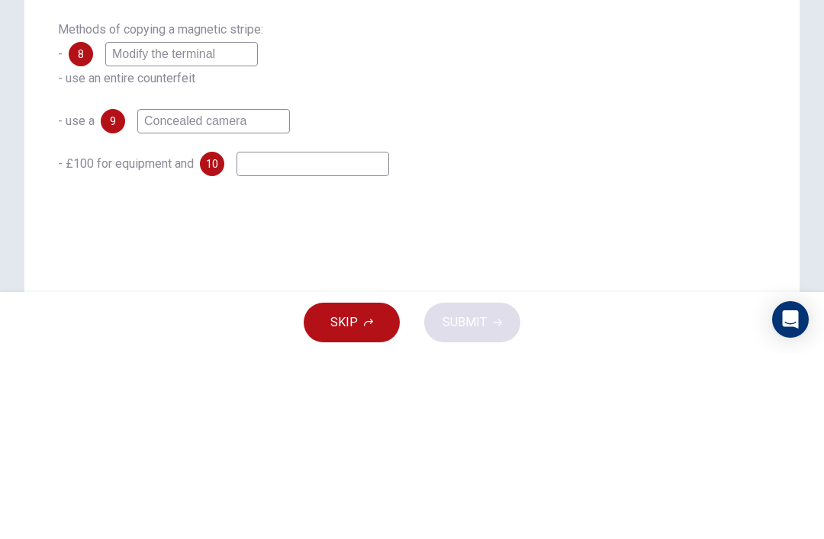
scroll to position [198, 0]
type input "Concealed camera"
click at [313, 336] on input at bounding box center [313, 348] width 153 height 24
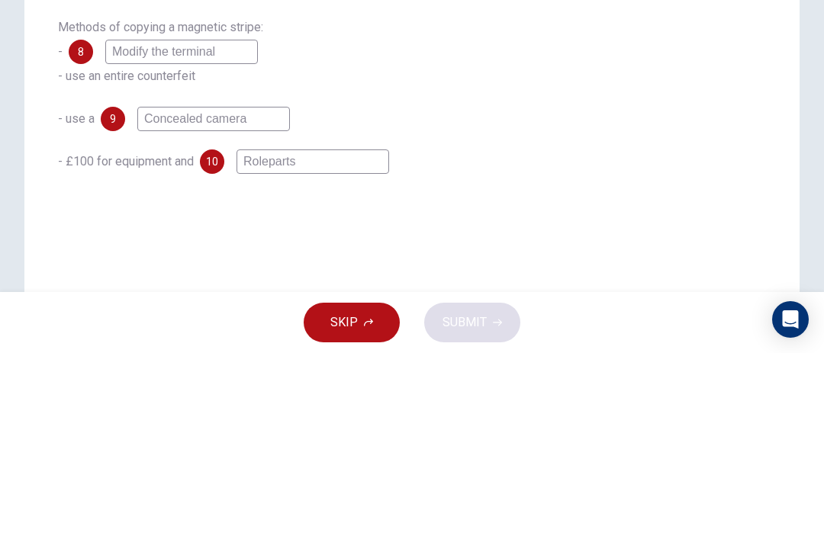
type input "Role parts"
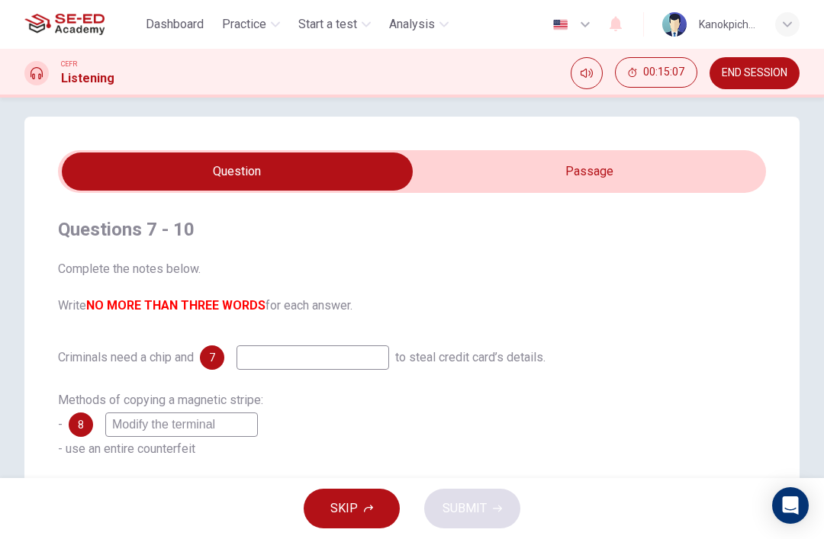
scroll to position [12, 0]
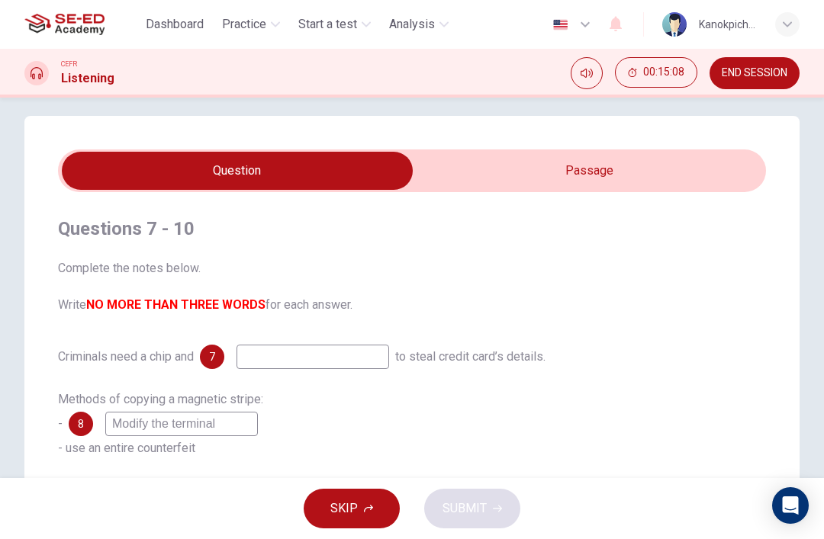
type input "48"
click at [642, 171] on input "checkbox" at bounding box center [237, 171] width 1062 height 38
checkbox input "true"
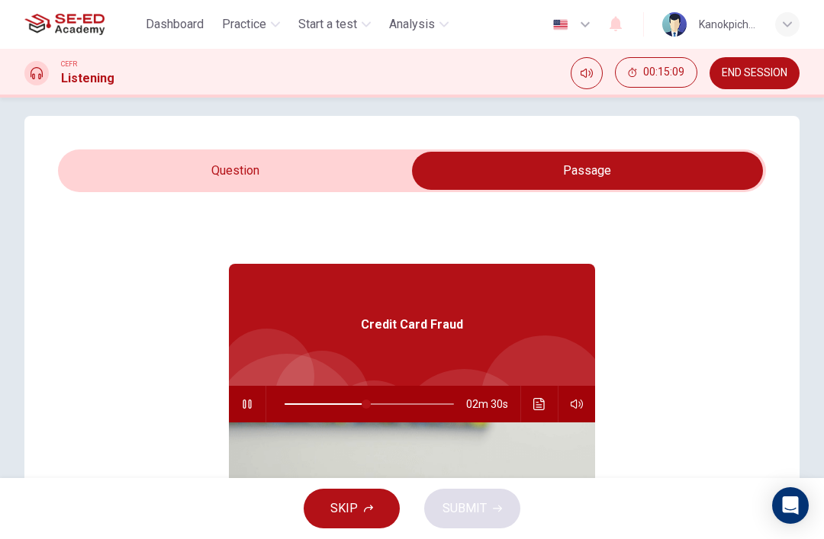
type input "49"
click at [287, 179] on input "checkbox" at bounding box center [587, 171] width 1062 height 38
checkbox input "false"
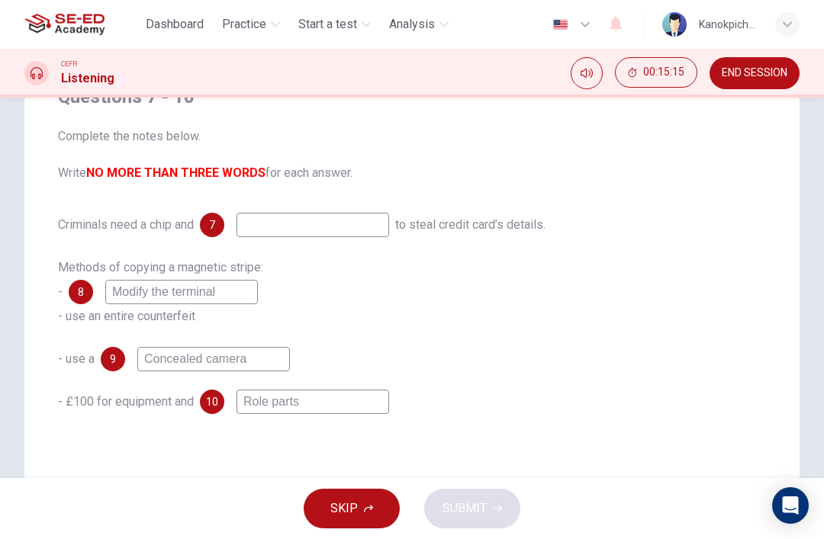
scroll to position [146, 0]
click at [378, 227] on input at bounding box center [313, 223] width 153 height 24
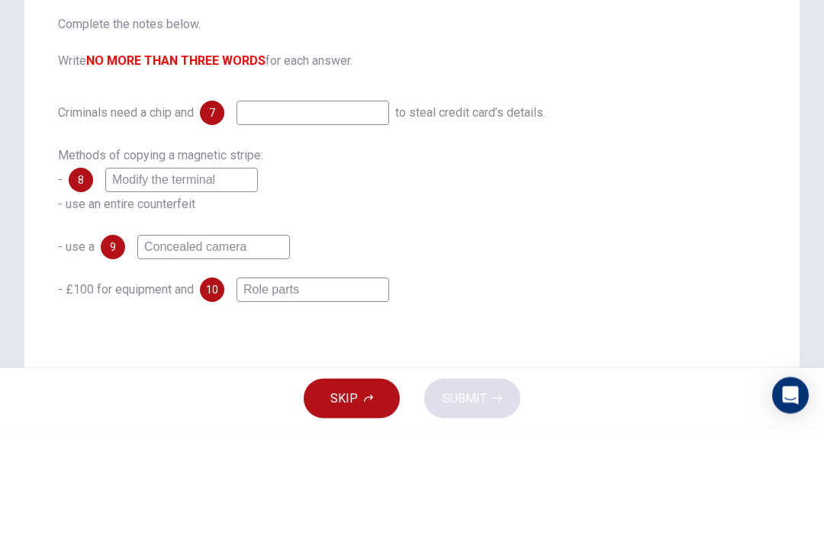
type input "F"
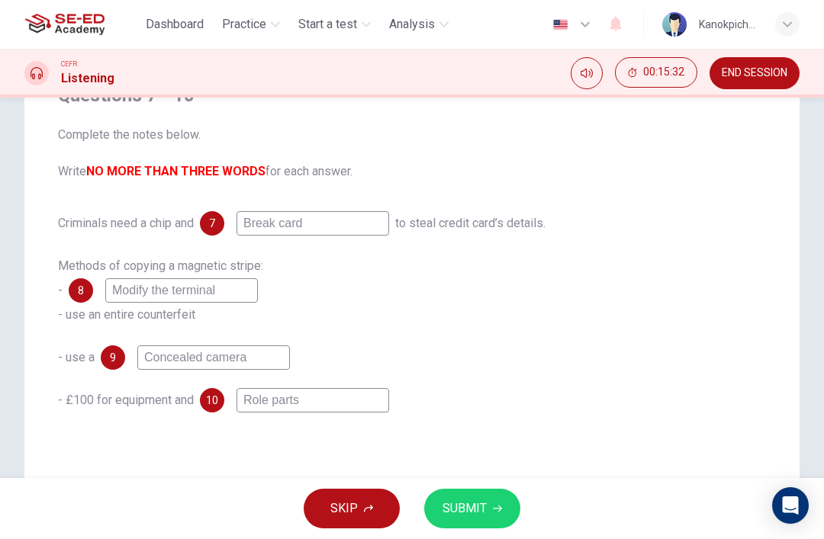
scroll to position [173, 0]
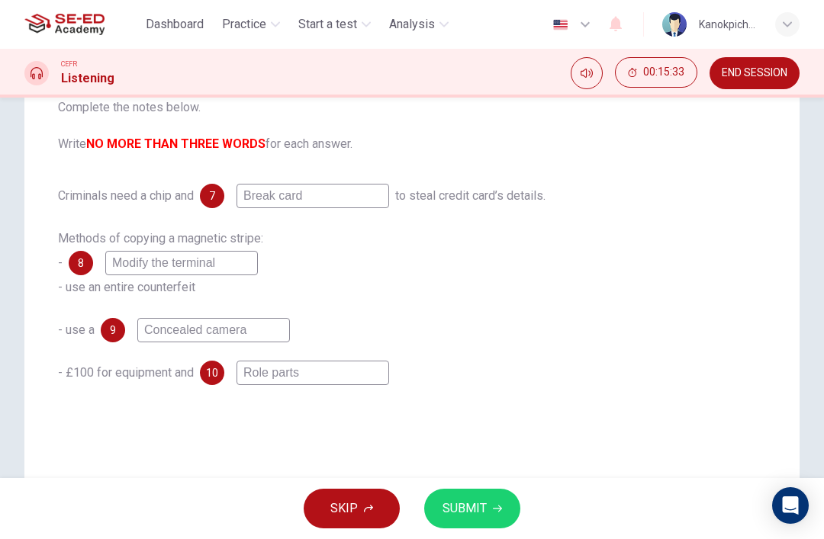
type input "Break card"
click at [482, 517] on span "SUBMIT" at bounding box center [465, 508] width 44 height 21
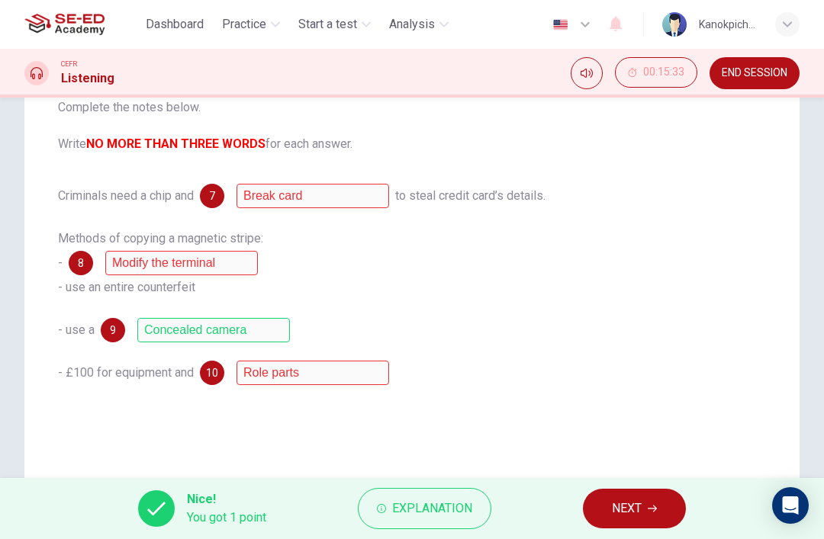
click at [459, 510] on span "Explanation" at bounding box center [432, 508] width 80 height 21
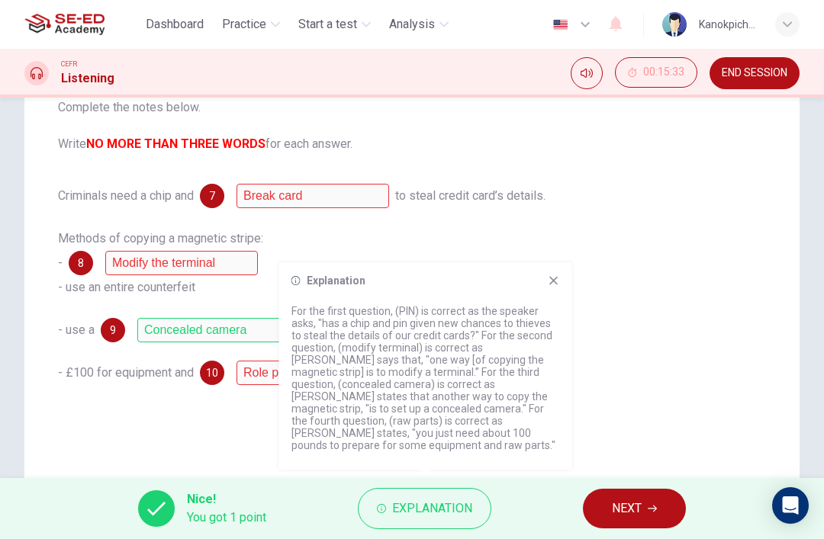
click at [552, 287] on icon at bounding box center [554, 281] width 12 height 12
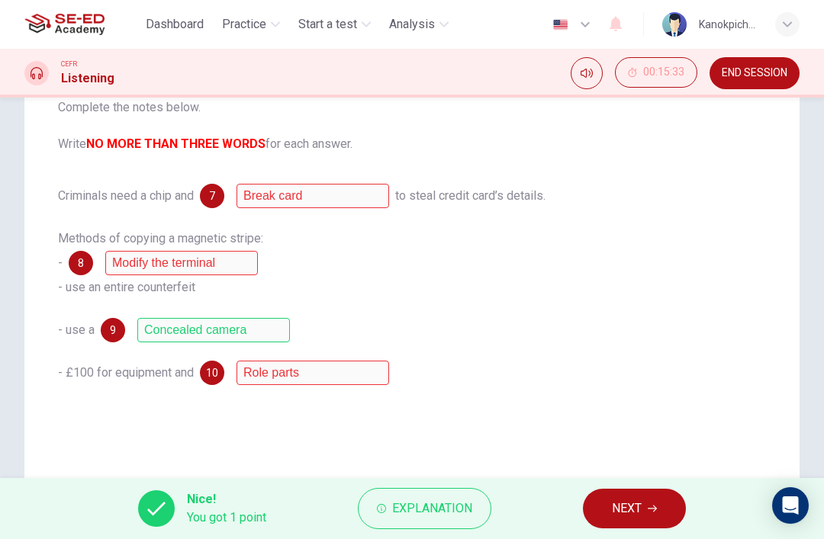
click at [642, 504] on span "NEXT" at bounding box center [627, 508] width 30 height 21
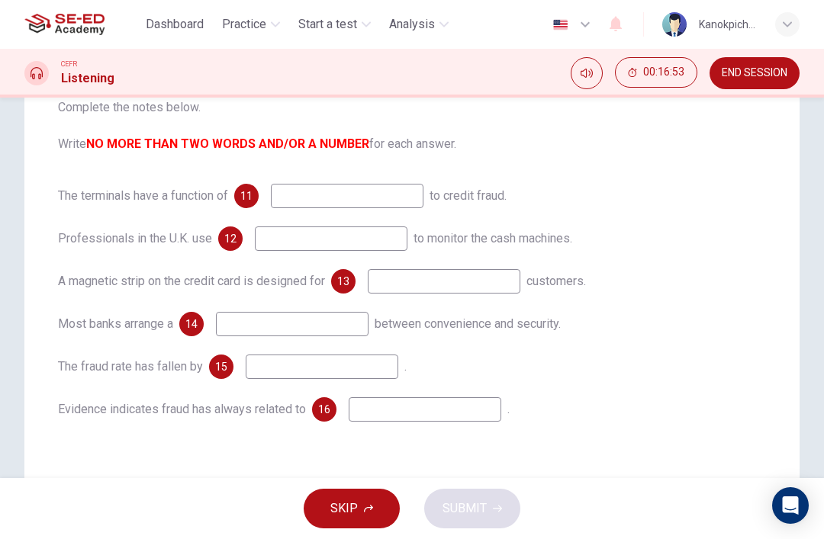
click at [362, 507] on button "SKIP" at bounding box center [352, 509] width 96 height 40
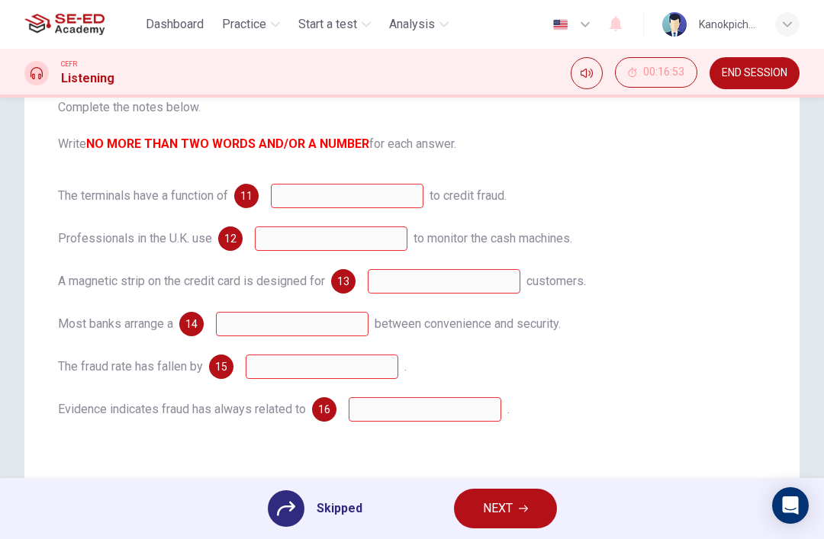
click at [522, 525] on button "NEXT" at bounding box center [505, 509] width 103 height 40
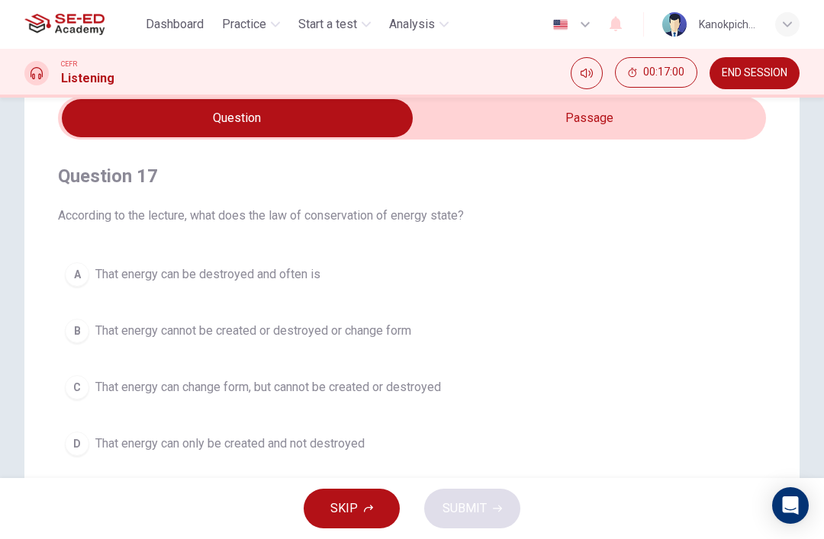
scroll to position [54, 0]
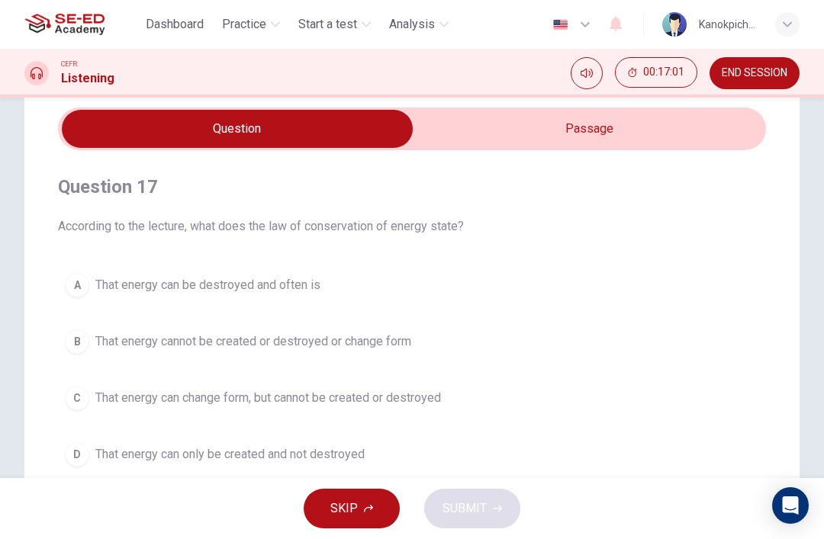
click at [775, 77] on span "END SESSION" at bounding box center [755, 73] width 66 height 12
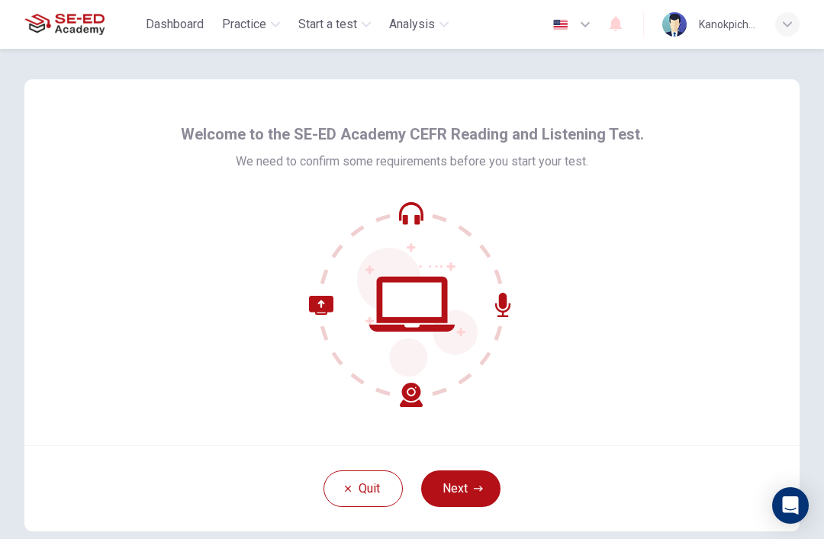
click at [478, 496] on button "Next" at bounding box center [460, 489] width 79 height 37
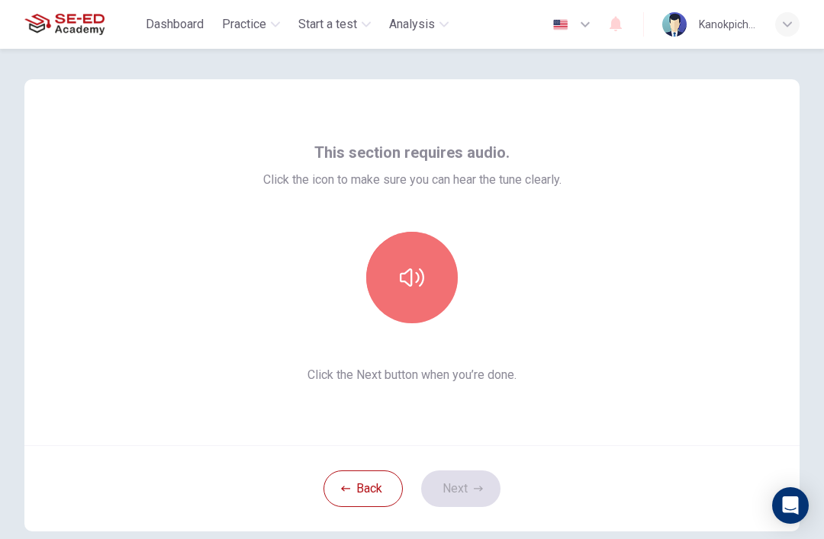
click at [420, 277] on icon "button" at bounding box center [412, 278] width 24 height 24
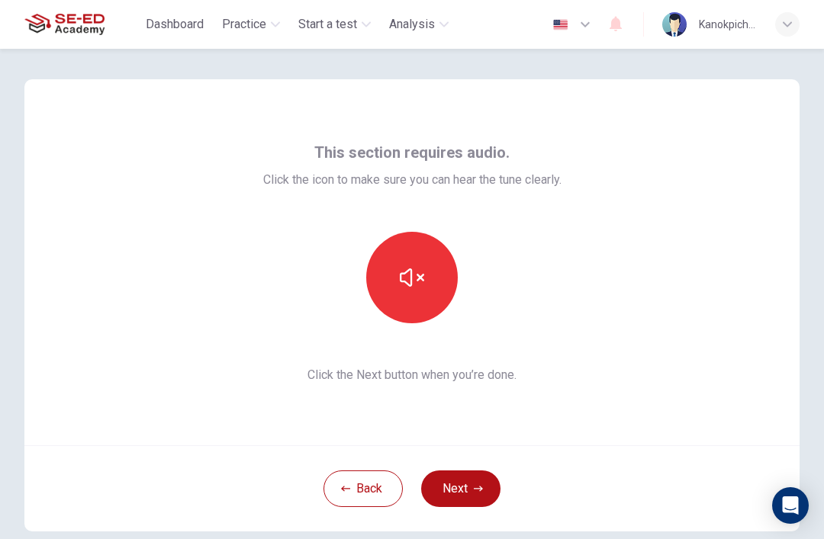
click at [414, 290] on button "button" at bounding box center [412, 278] width 92 height 92
click at [465, 488] on button "Next" at bounding box center [460, 489] width 79 height 37
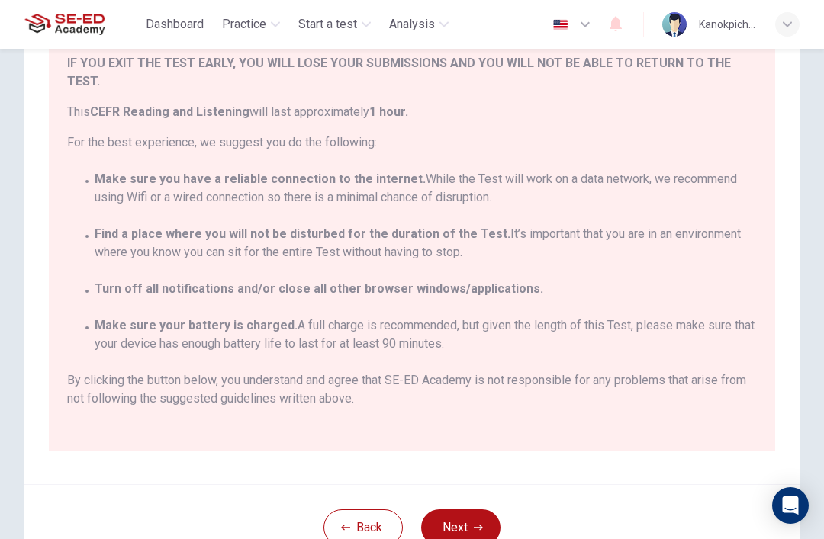
scroll to position [157, 0]
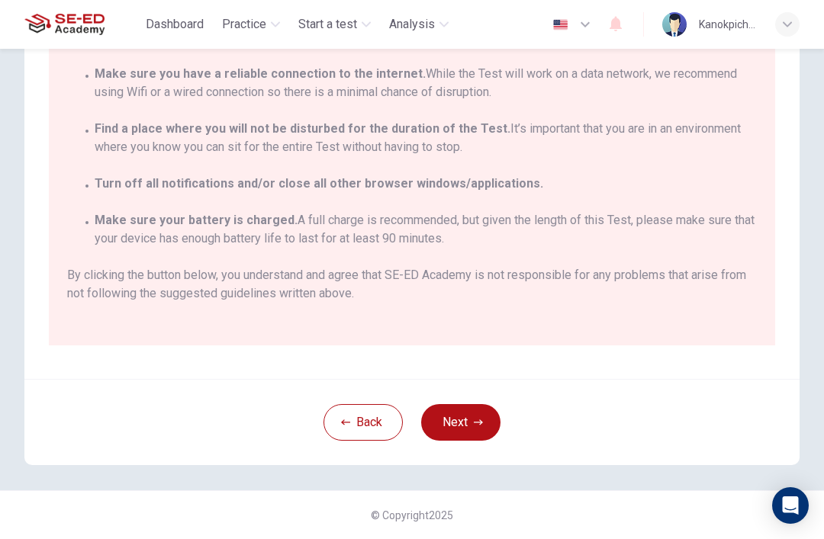
click at [472, 420] on button "Next" at bounding box center [460, 422] width 79 height 37
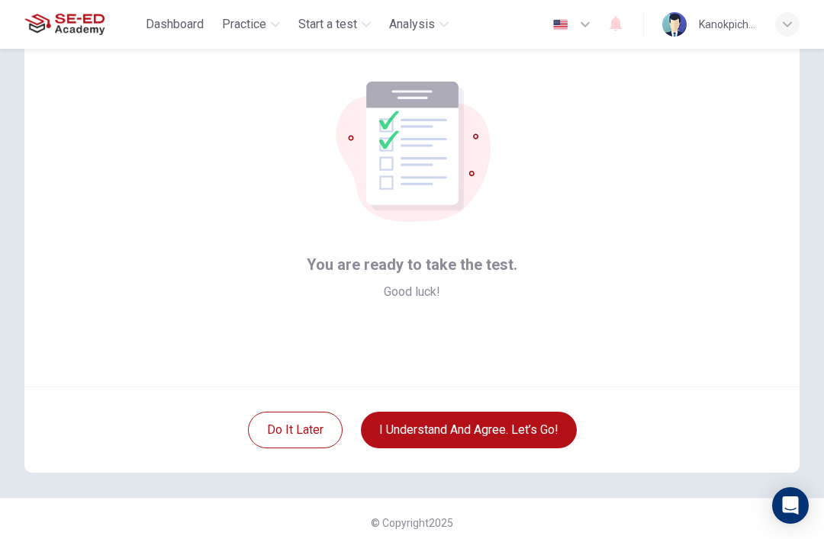
scroll to position [63, 0]
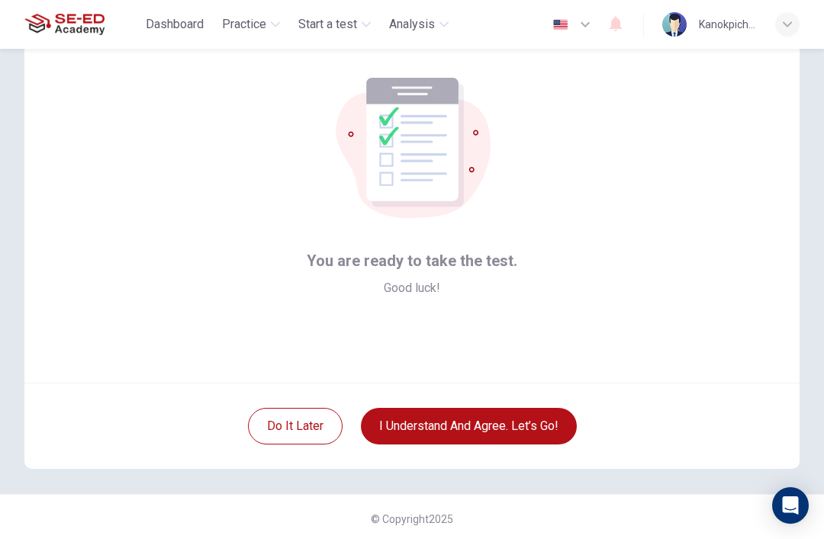
click at [536, 434] on button "I understand and agree. Let’s go!" at bounding box center [469, 426] width 216 height 37
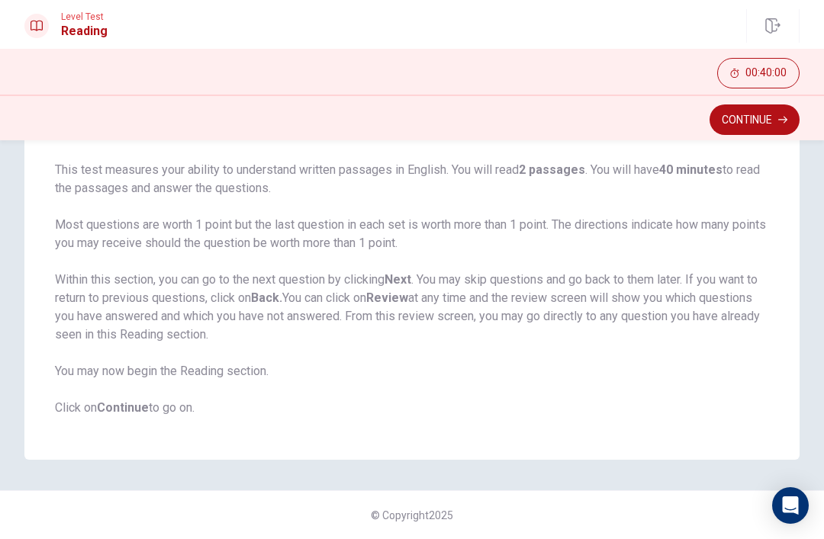
scroll to position [108, 0]
click at [765, 119] on button "Continue" at bounding box center [755, 120] width 90 height 31
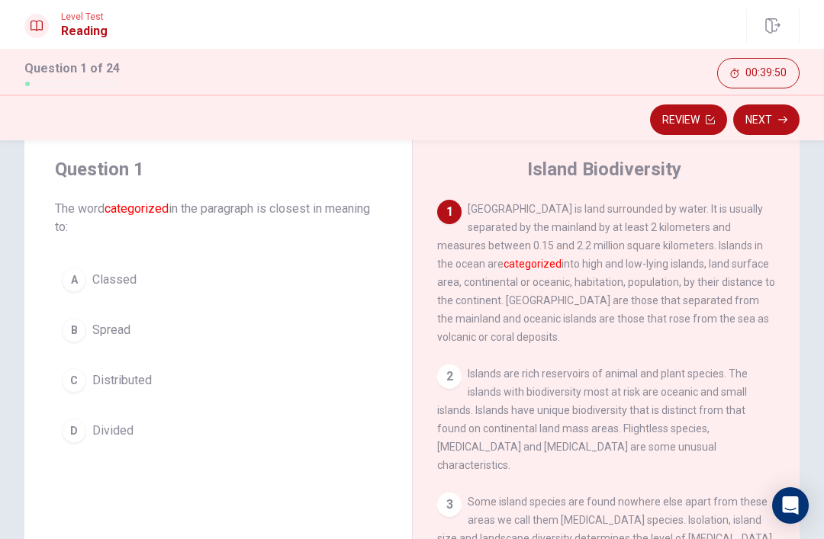
scroll to position [39, 0]
click at [125, 328] on span "Spread" at bounding box center [111, 329] width 38 height 18
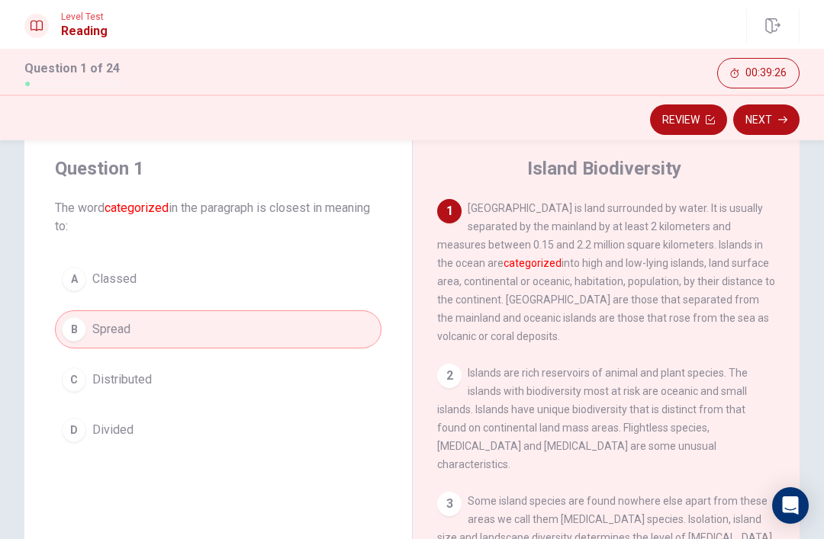
click at [181, 433] on button "D Divided" at bounding box center [218, 430] width 327 height 38
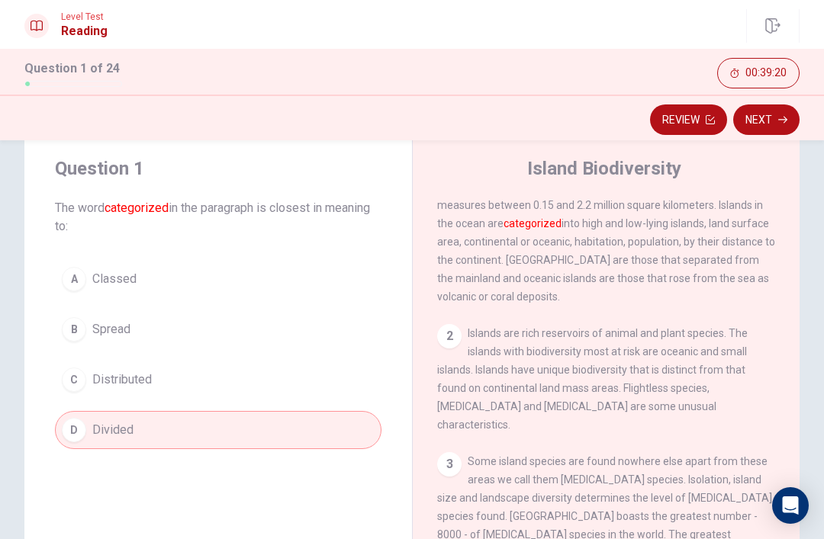
scroll to position [43, 0]
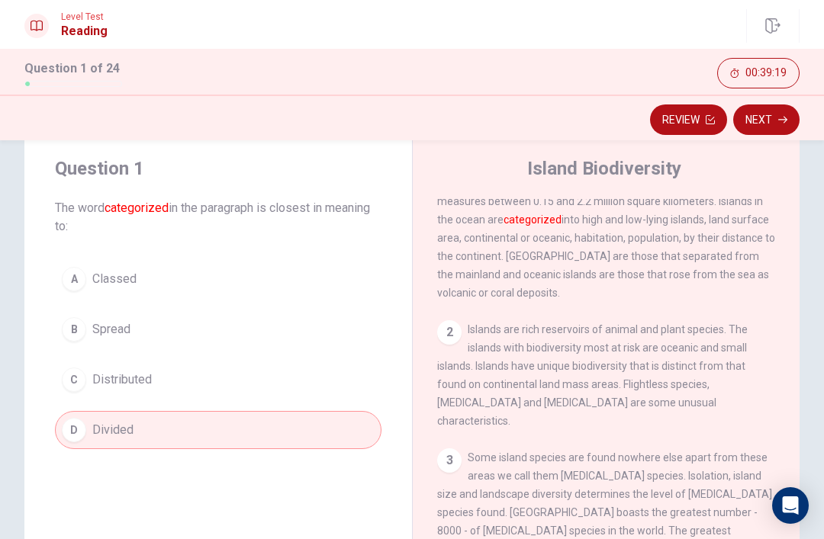
click at [774, 124] on button "Next" at bounding box center [766, 120] width 66 height 31
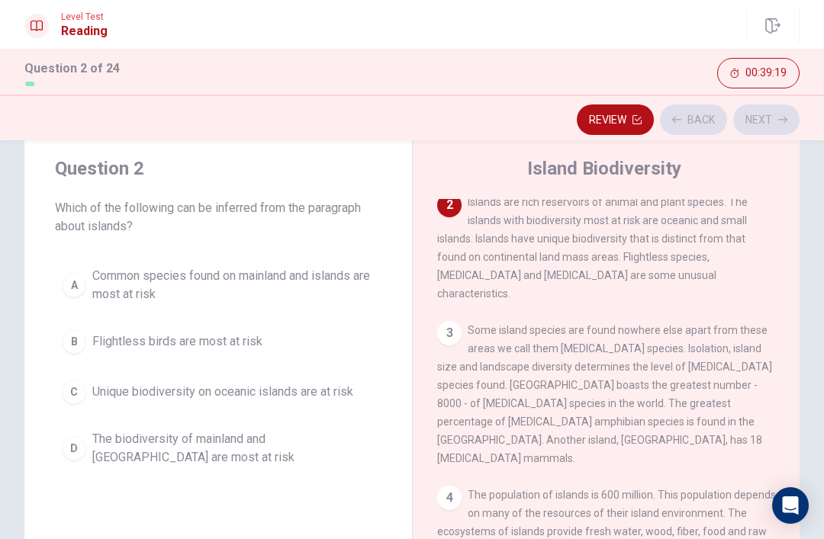
scroll to position [171, 0]
click at [688, 122] on button "Back" at bounding box center [693, 120] width 67 height 31
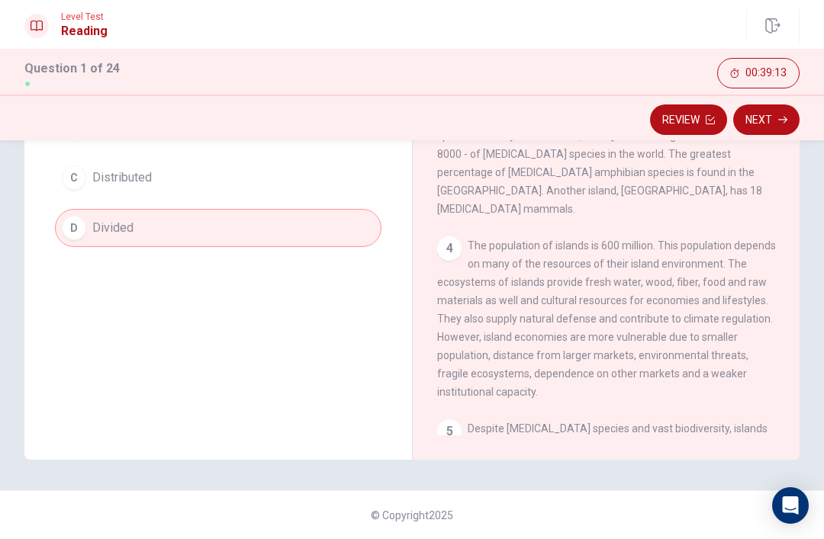
scroll to position [241, 0]
click at [774, 124] on button "Next" at bounding box center [766, 120] width 66 height 31
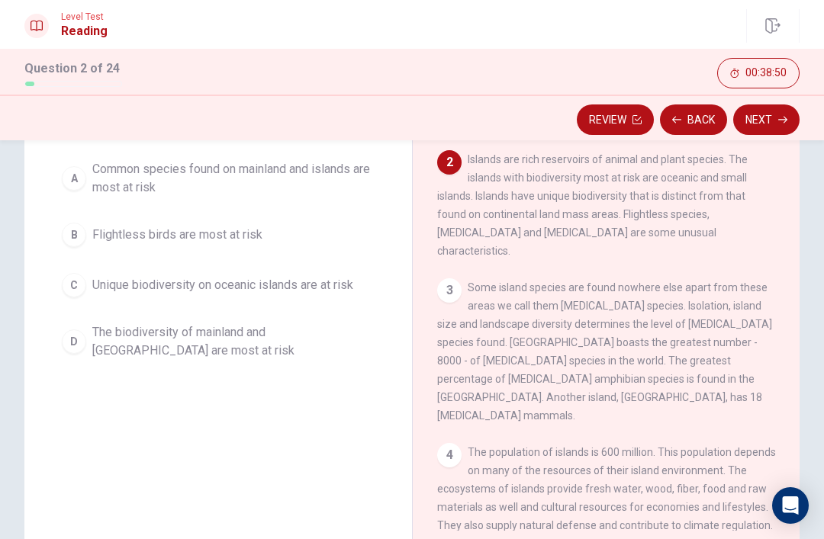
scroll to position [132, 0]
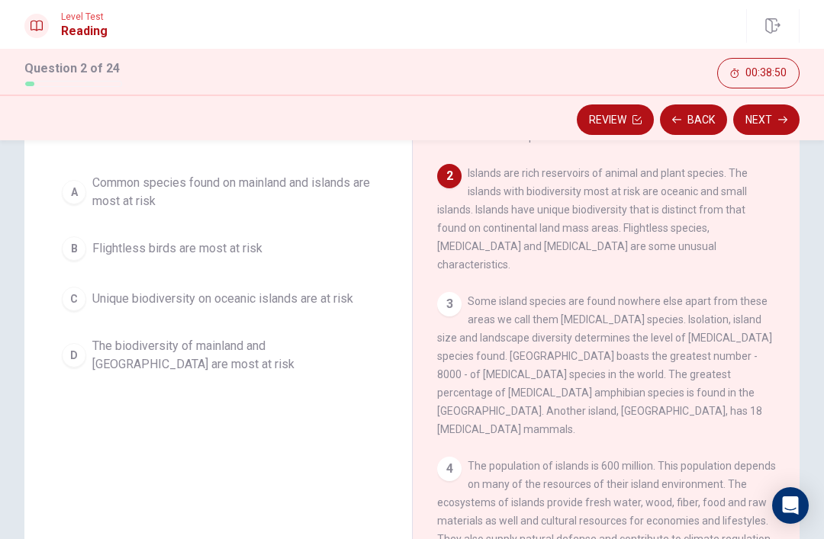
click at [704, 188] on div "2 Islands are rich reservoirs of animal and plant species. The islands with bio…" at bounding box center [606, 219] width 339 height 110
click at [693, 121] on button "Back" at bounding box center [693, 120] width 67 height 31
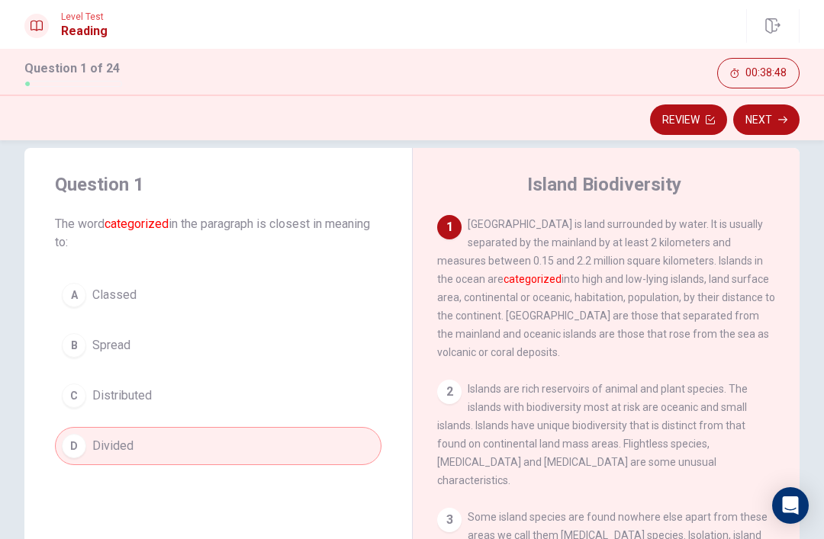
scroll to position [16, 0]
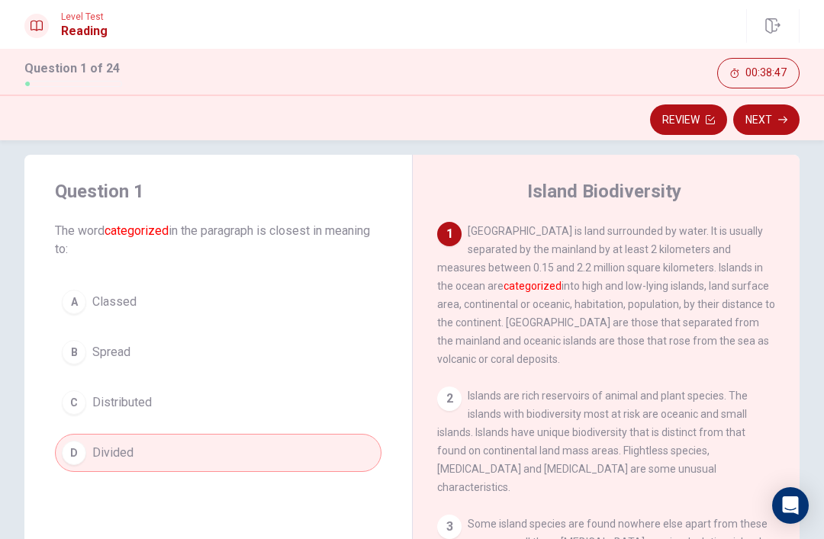
click at [775, 120] on button "Next" at bounding box center [766, 120] width 66 height 31
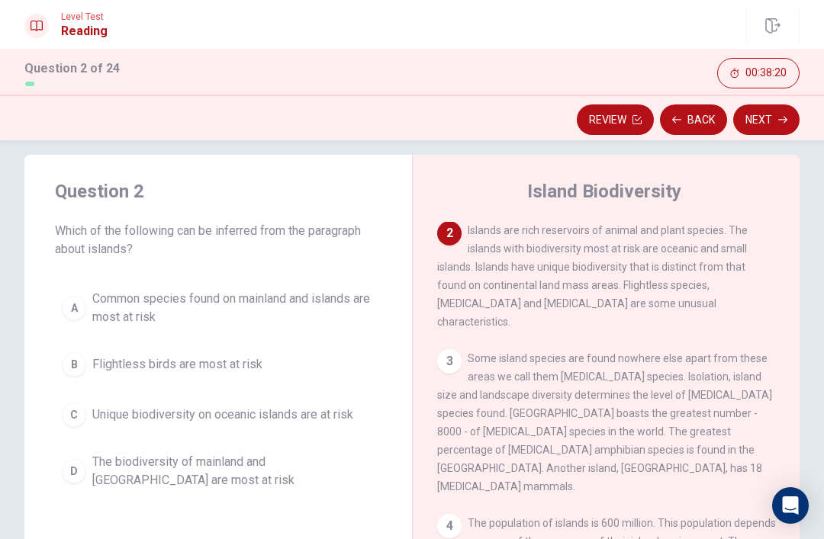
scroll to position [166, 0]
click at [329, 429] on button "C Unique biodiversity on oceanic islands are at risk" at bounding box center [218, 415] width 327 height 38
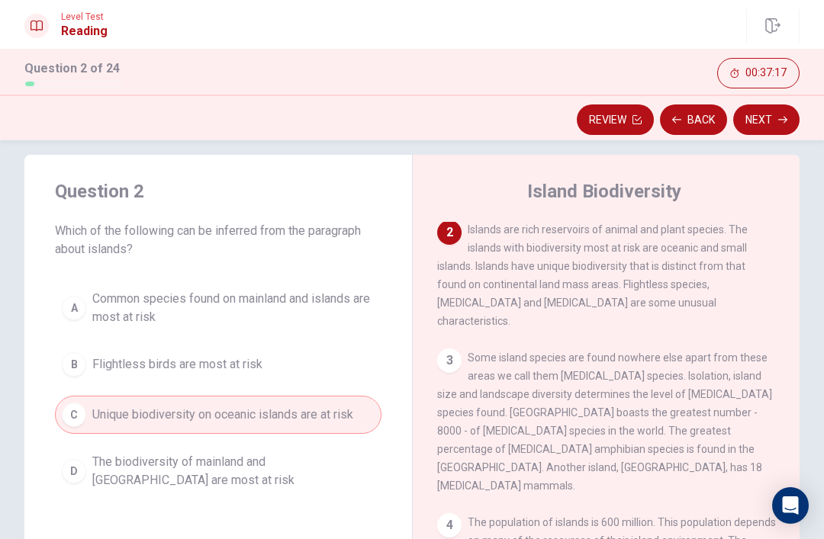
click at [770, 128] on button "Next" at bounding box center [766, 120] width 66 height 31
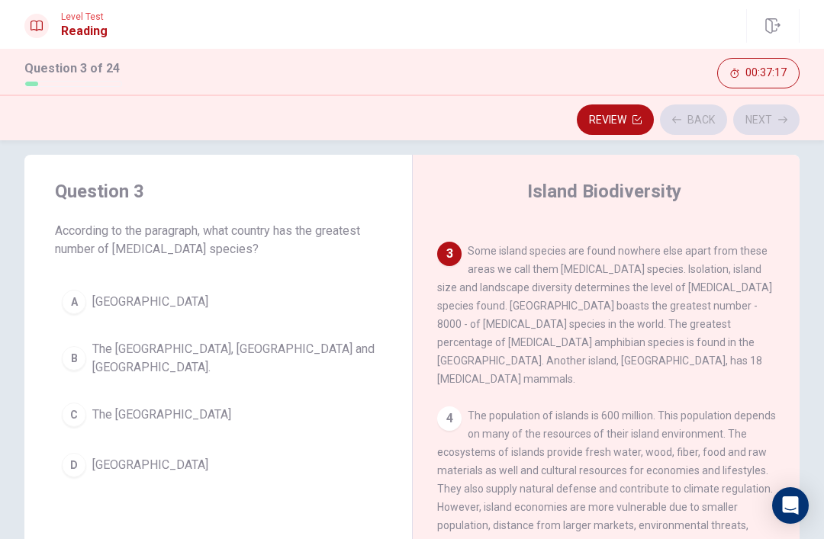
scroll to position [285, 0]
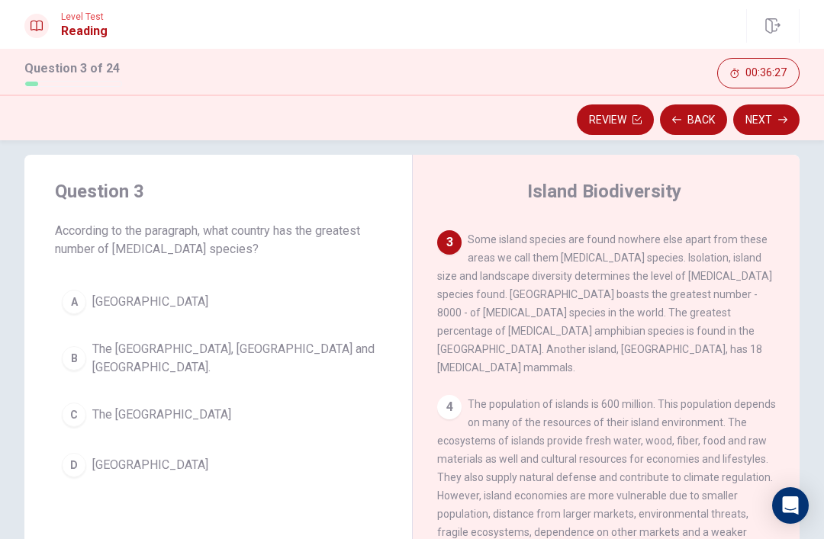
click at [179, 301] on button "A Madagascar" at bounding box center [218, 302] width 327 height 38
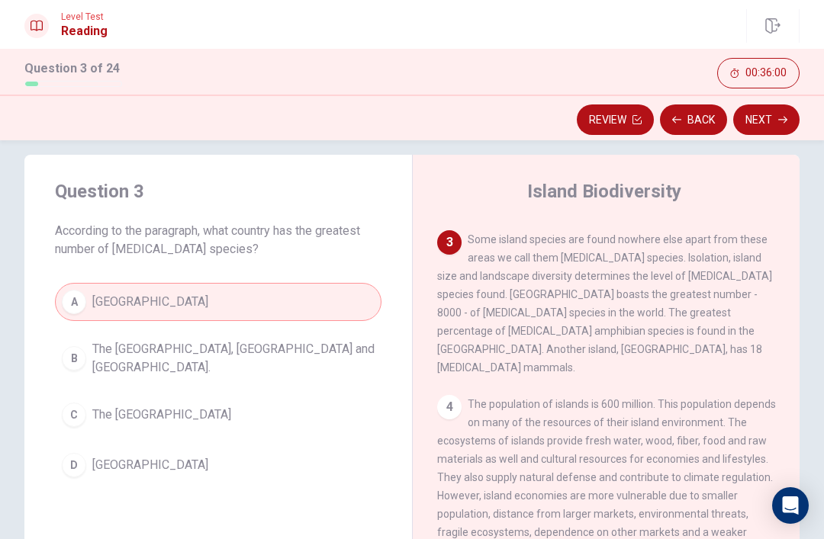
click at [773, 118] on button "Next" at bounding box center [766, 120] width 66 height 31
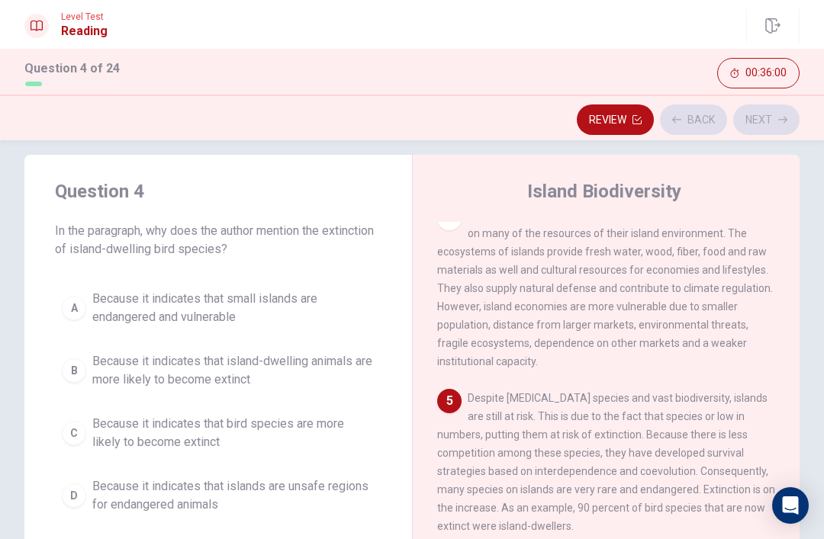
scroll to position [493, 0]
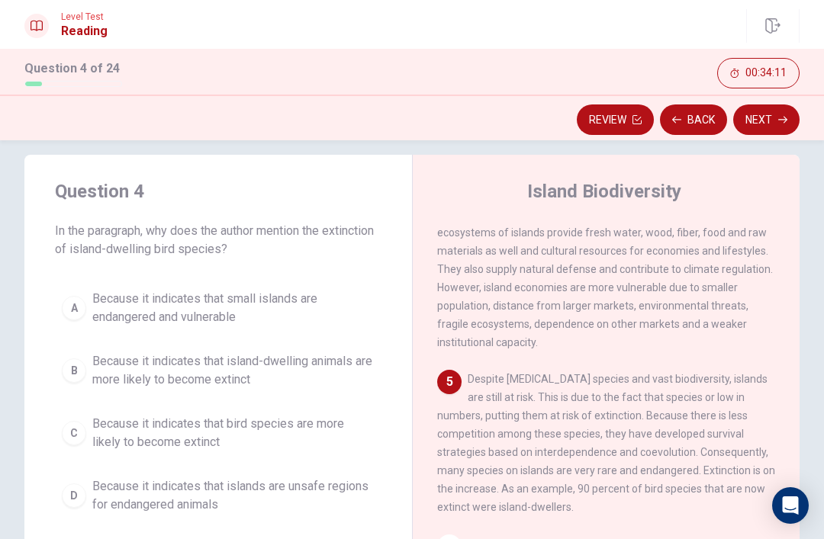
click at [276, 442] on span "Because it indicates that bird species are more likely to become extinct" at bounding box center [233, 433] width 282 height 37
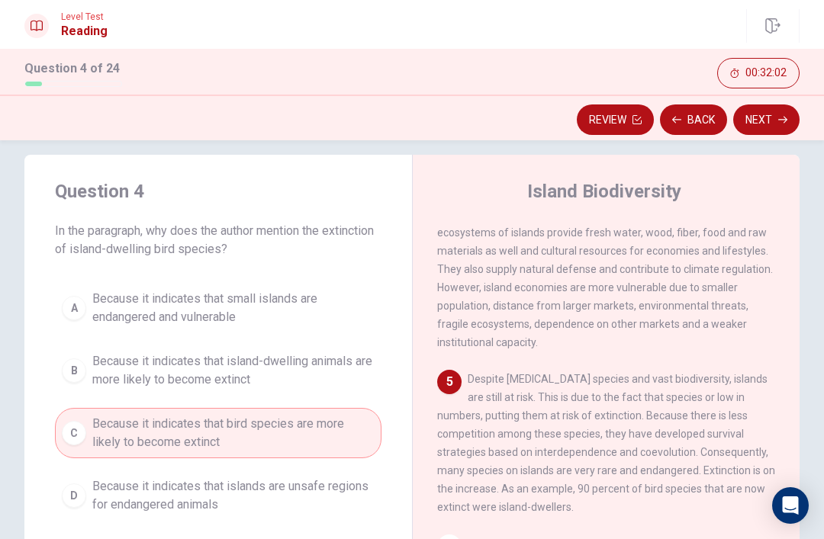
click at [133, 494] on span "Because it indicates that islands are unsafe regions for endangered animals" at bounding box center [233, 496] width 282 height 37
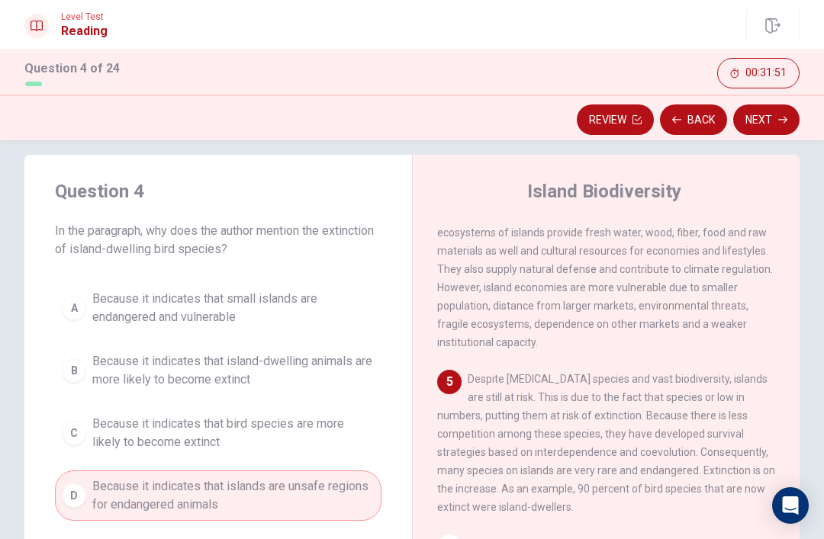
click at [112, 435] on span "Because it indicates that bird species are more likely to become extinct" at bounding box center [233, 433] width 282 height 37
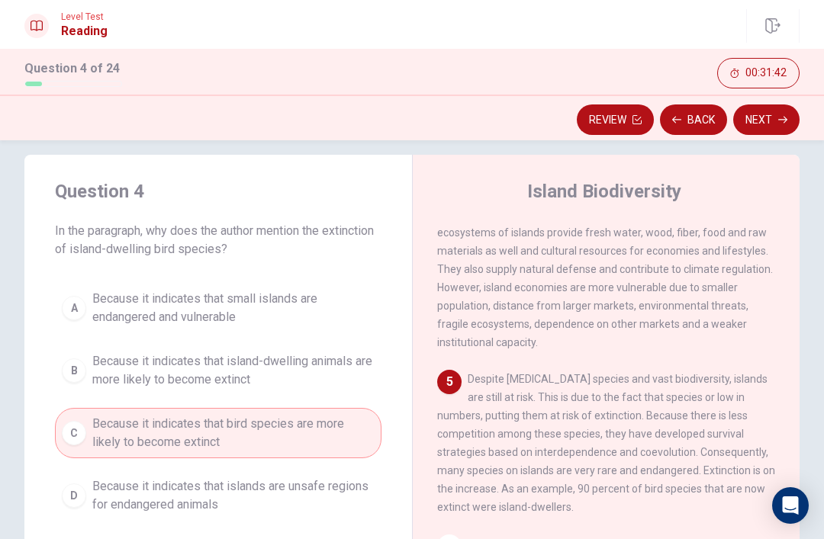
click at [119, 328] on button "A Because it indicates that small islands are endangered and vulnerable" at bounding box center [218, 308] width 327 height 50
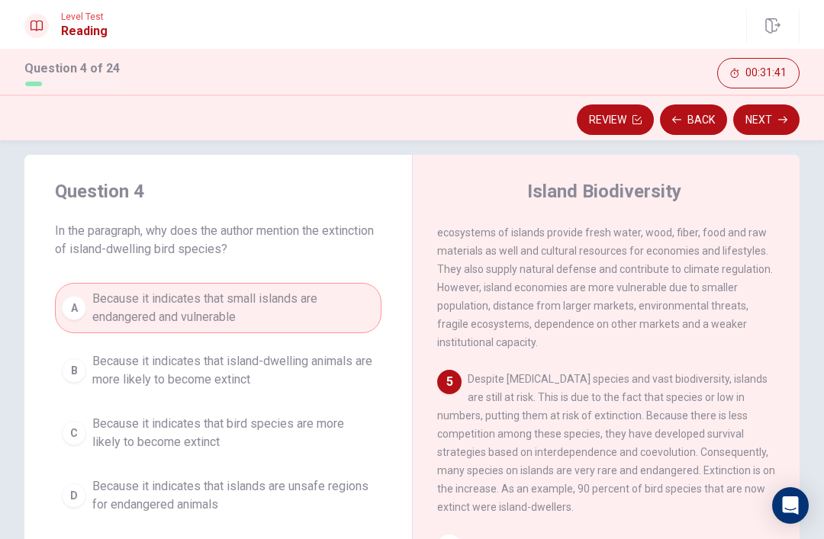
click at [119, 372] on span "Because it indicates that island-dwelling animals are more likely to become ext…" at bounding box center [233, 371] width 282 height 37
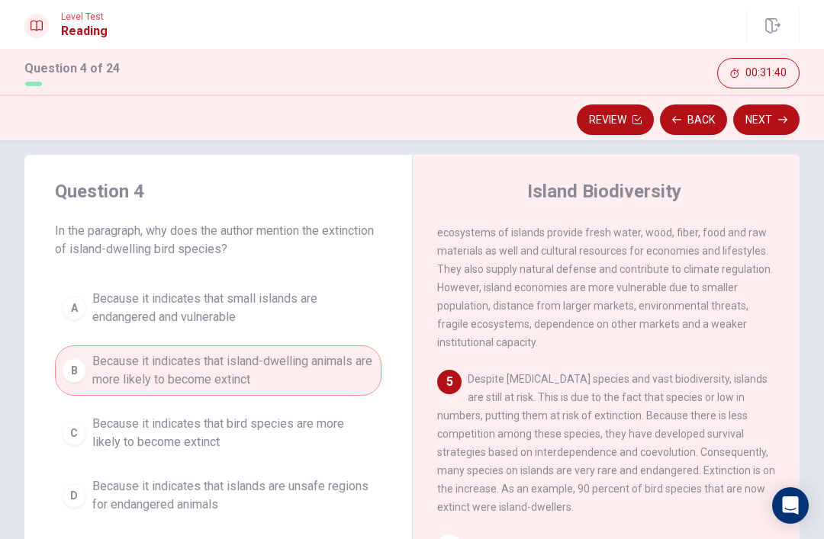
click at [787, 145] on div "Question 4 In the paragraph, why does the author mention the extinction of isla…" at bounding box center [412, 339] width 824 height 399
click at [767, 118] on button "Next" at bounding box center [766, 120] width 66 height 31
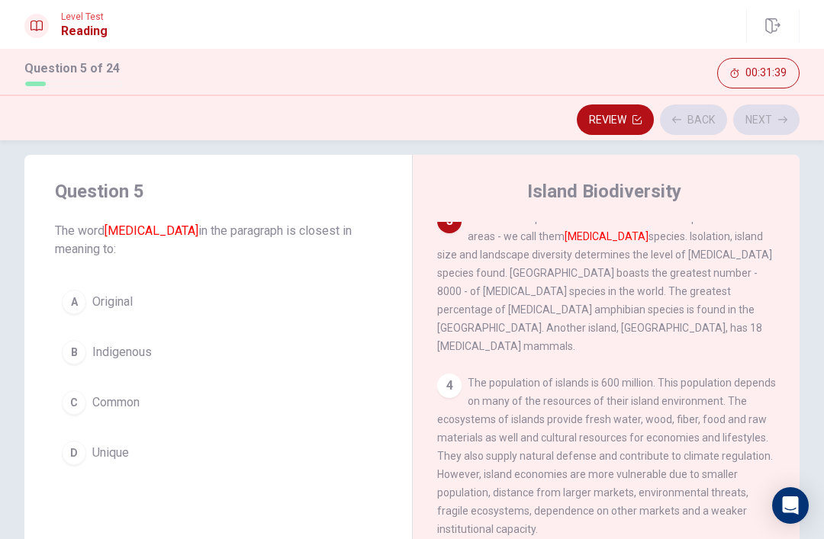
scroll to position [285, 0]
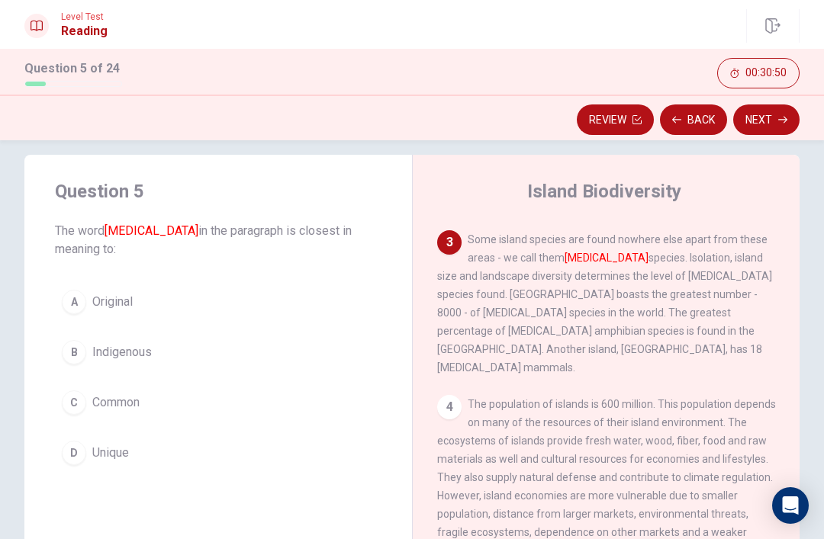
click at [137, 436] on button "D Unique" at bounding box center [218, 453] width 327 height 38
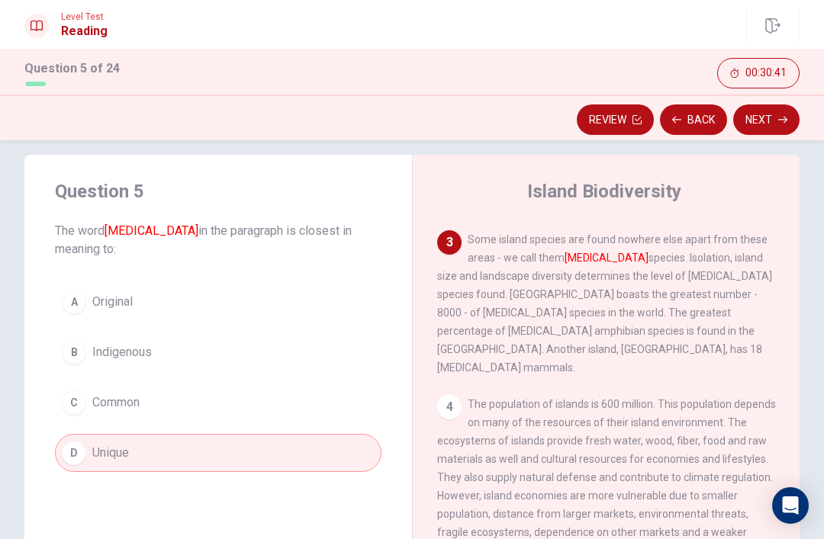
click at [770, 119] on button "Next" at bounding box center [766, 120] width 66 height 31
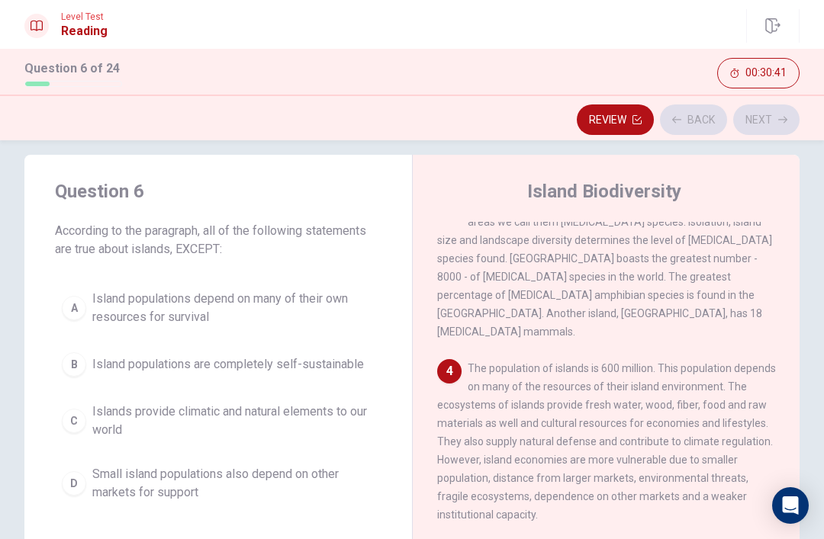
scroll to position [322, 0]
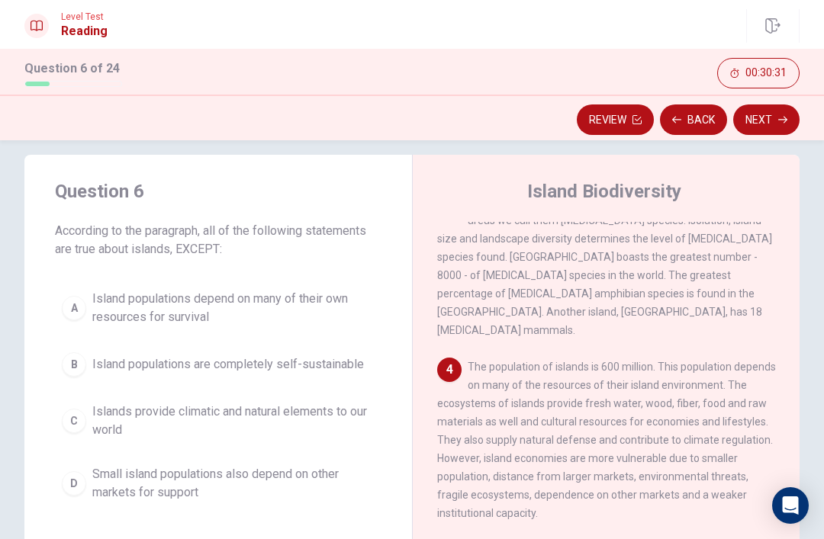
click at [700, 128] on button "Back" at bounding box center [693, 120] width 67 height 31
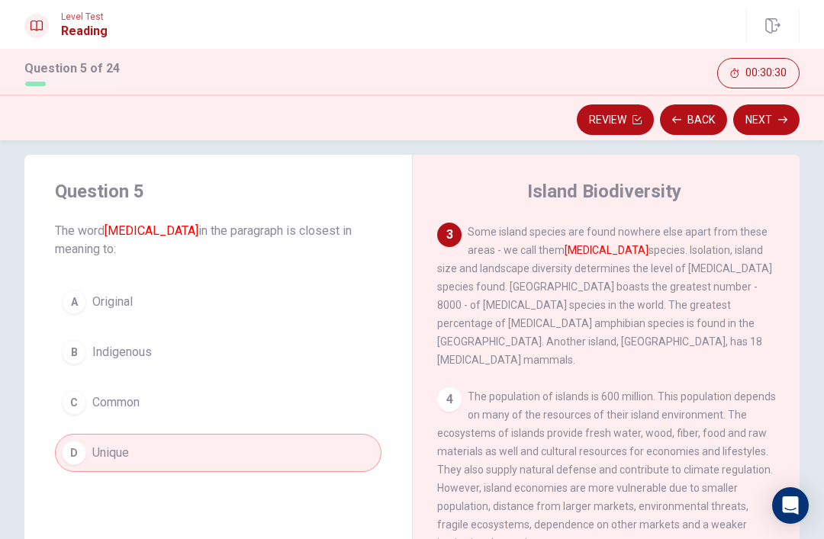
scroll to position [285, 0]
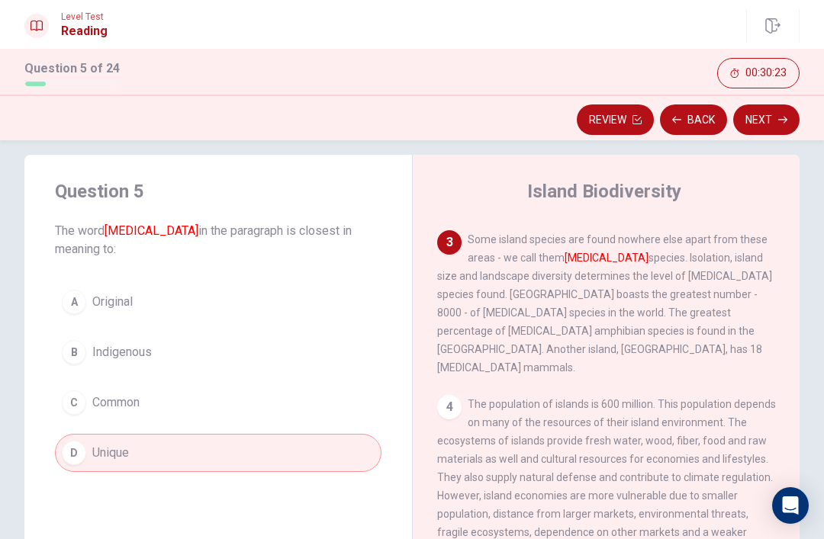
click at [775, 129] on button "Next" at bounding box center [766, 120] width 66 height 31
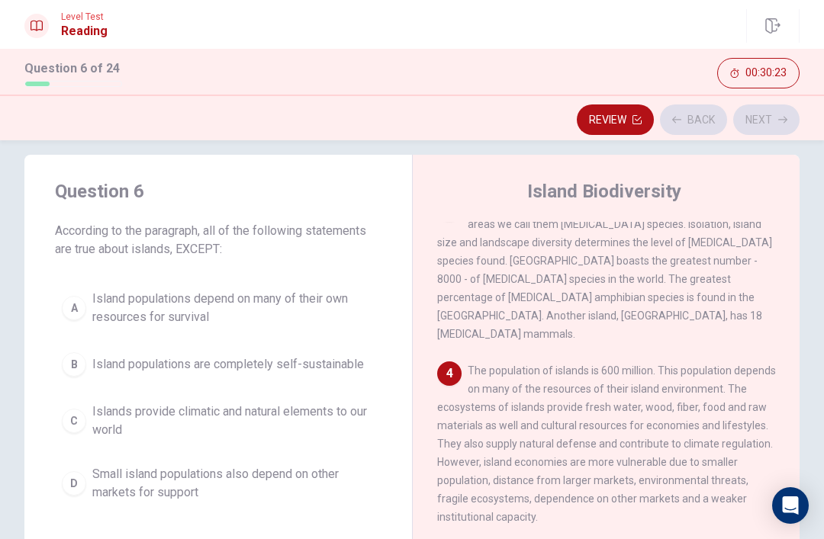
scroll to position [322, 0]
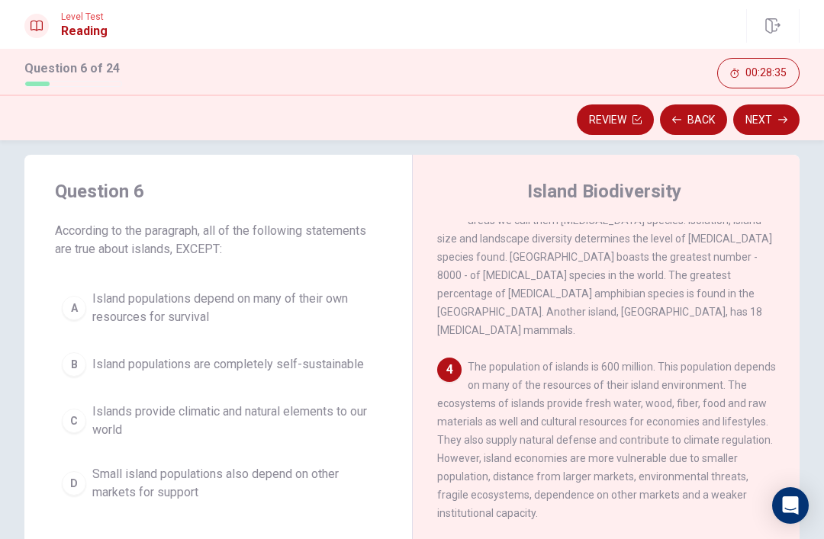
click at [77, 417] on div "C" at bounding box center [74, 421] width 24 height 24
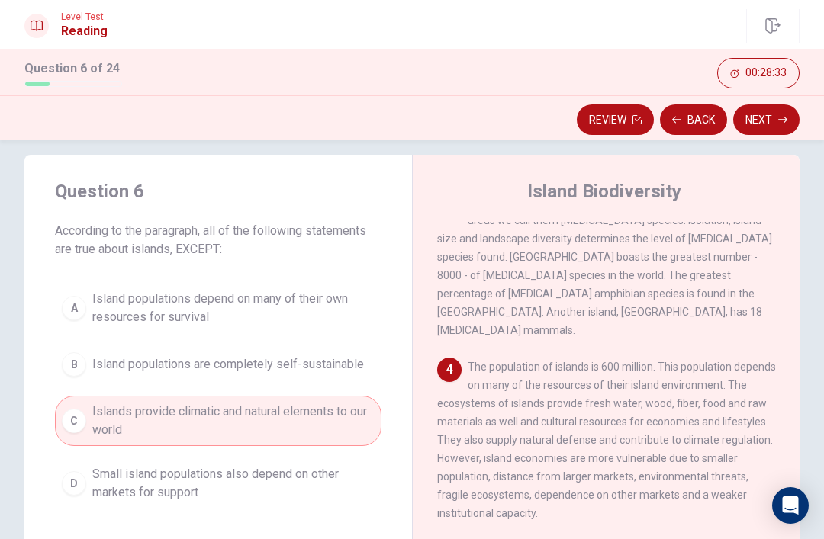
click at [771, 121] on button "Next" at bounding box center [766, 120] width 66 height 31
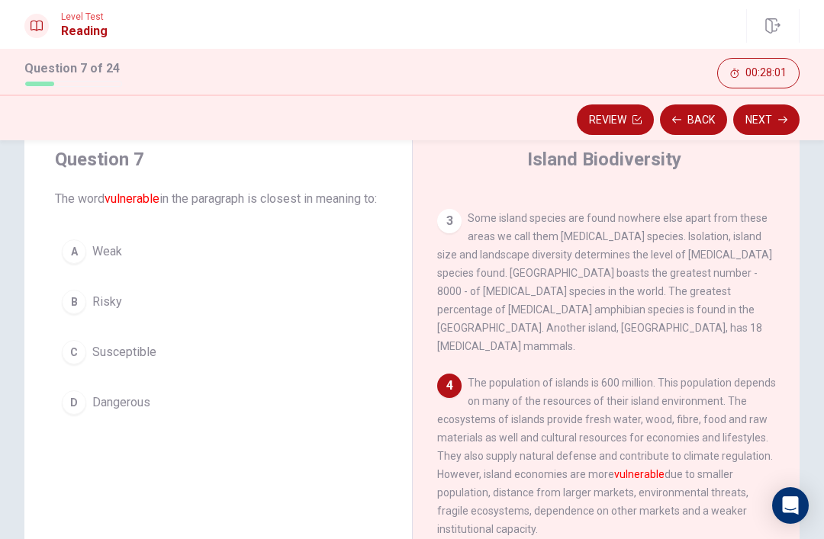
scroll to position [275, 0]
click at [145, 320] on button "B Risky" at bounding box center [218, 302] width 327 height 38
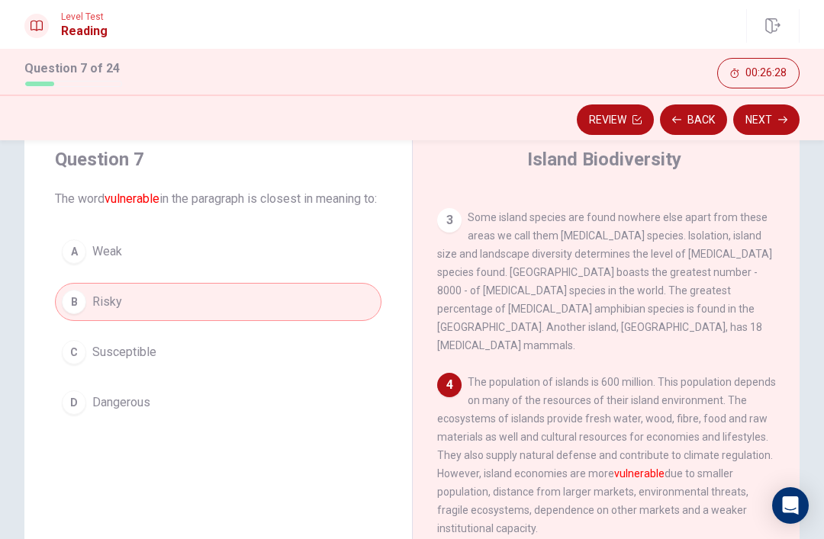
click at [778, 120] on button "Next" at bounding box center [766, 120] width 66 height 31
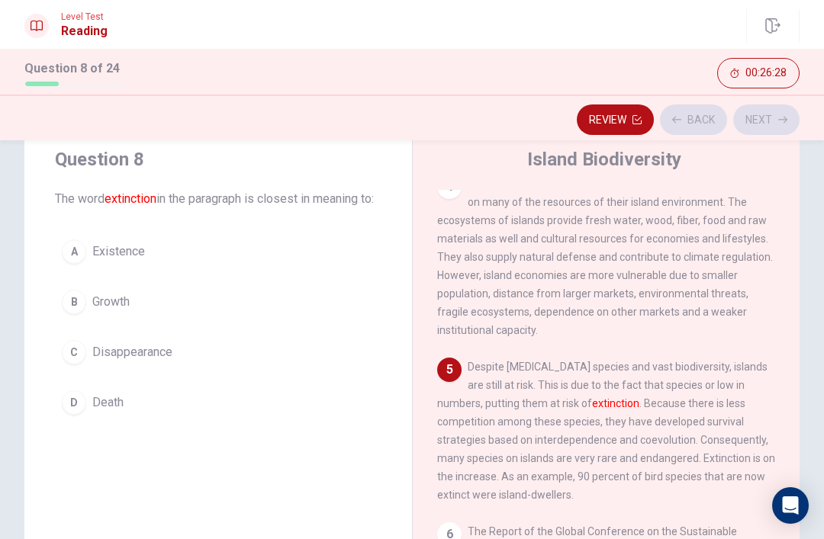
scroll to position [493, 0]
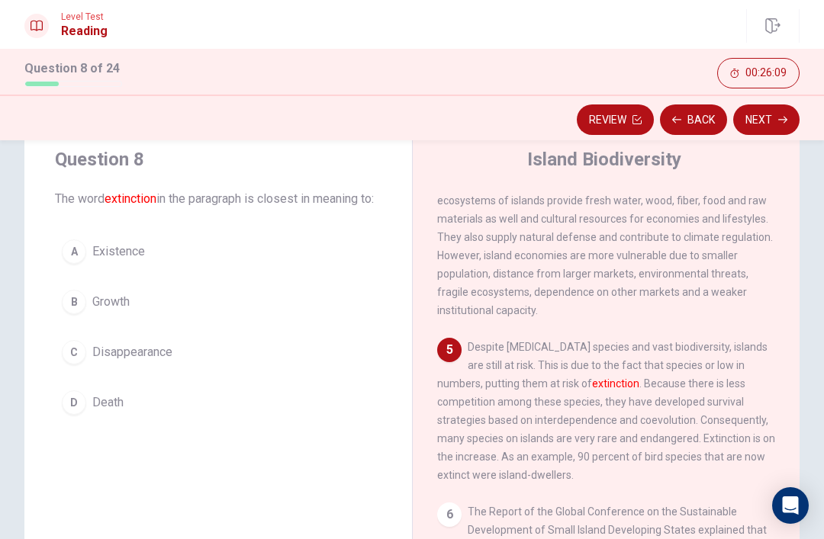
click at [822, 400] on div "Question 8 The word extinction in the paragraph is closest in meaning to: A Exi…" at bounding box center [412, 388] width 824 height 530
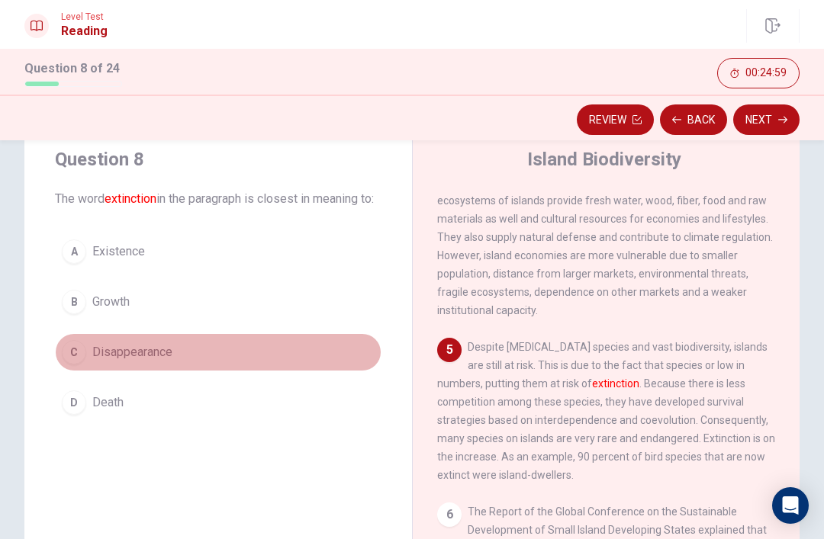
click at [211, 372] on button "C Disappearance" at bounding box center [218, 352] width 327 height 38
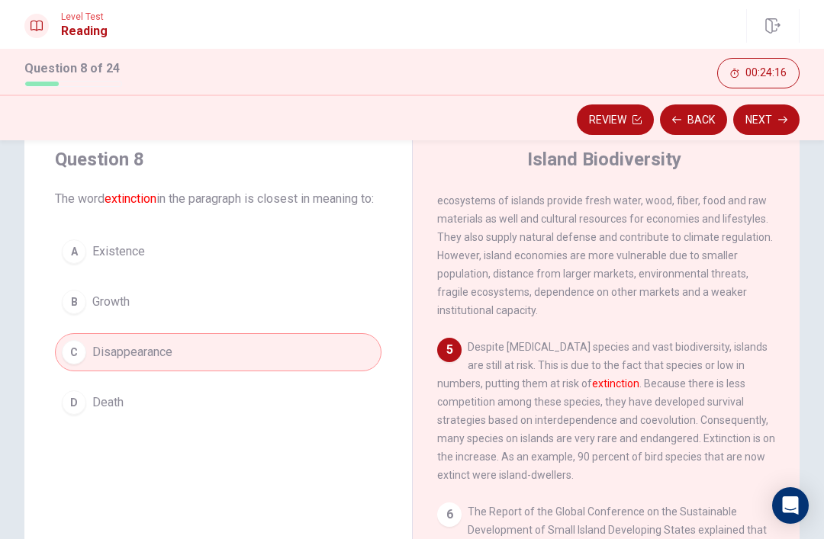
click at [768, 124] on button "Next" at bounding box center [766, 120] width 66 height 31
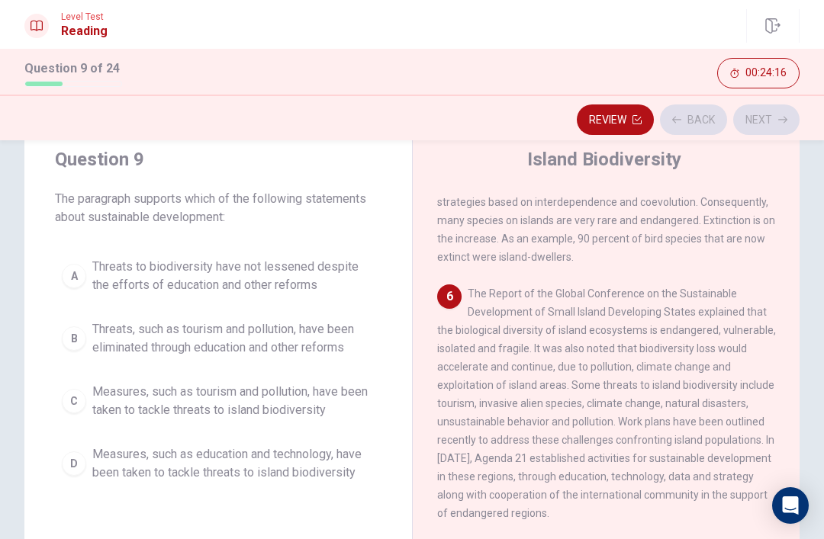
scroll to position [759, 0]
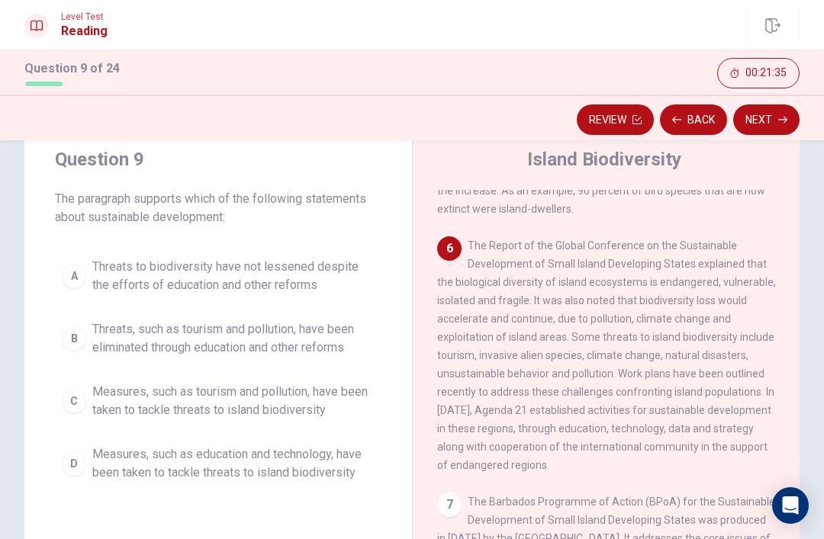
click at [76, 282] on div "A" at bounding box center [74, 276] width 24 height 24
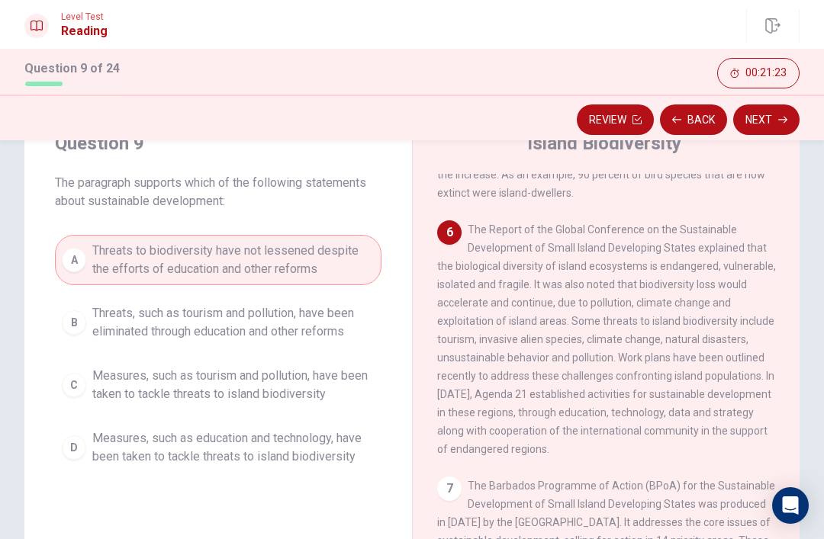
scroll to position [65, 0]
click at [133, 388] on span "Measures, such as tourism and pollution, have been taken to tackle threats to i…" at bounding box center [233, 384] width 282 height 37
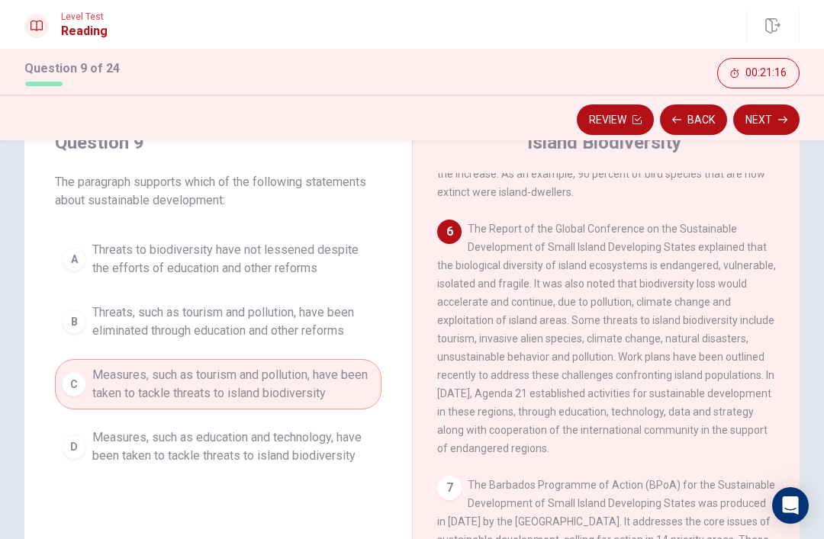
click at [776, 127] on button "Next" at bounding box center [766, 120] width 66 height 31
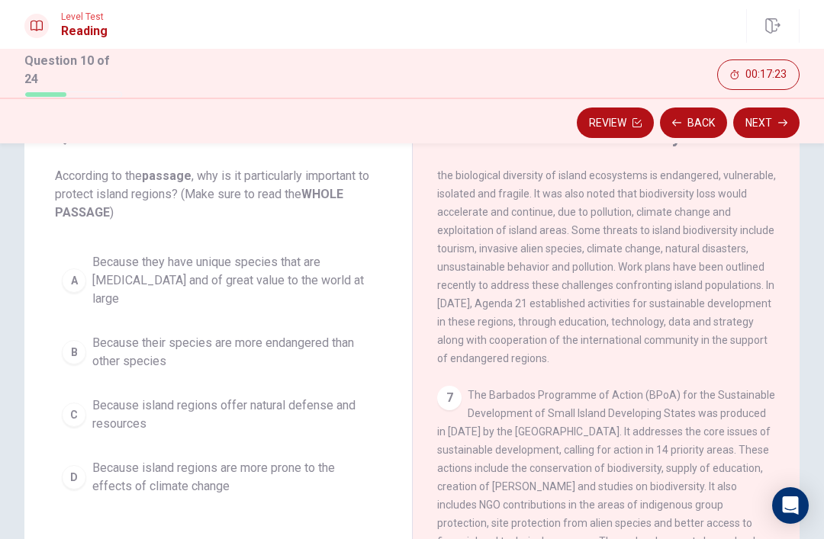
scroll to position [72, 0]
click at [159, 462] on span "Because island regions are more prone to the effects of climate change" at bounding box center [233, 479] width 282 height 37
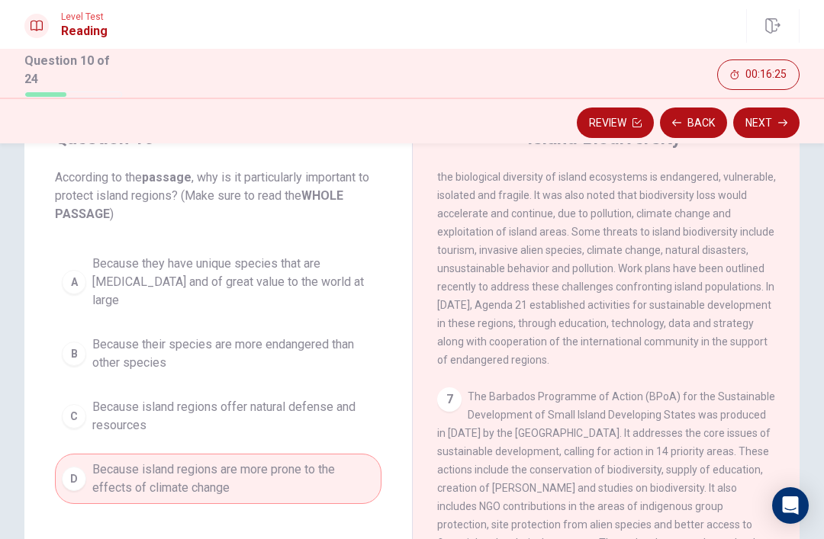
click at [767, 131] on button "Next" at bounding box center [766, 123] width 66 height 31
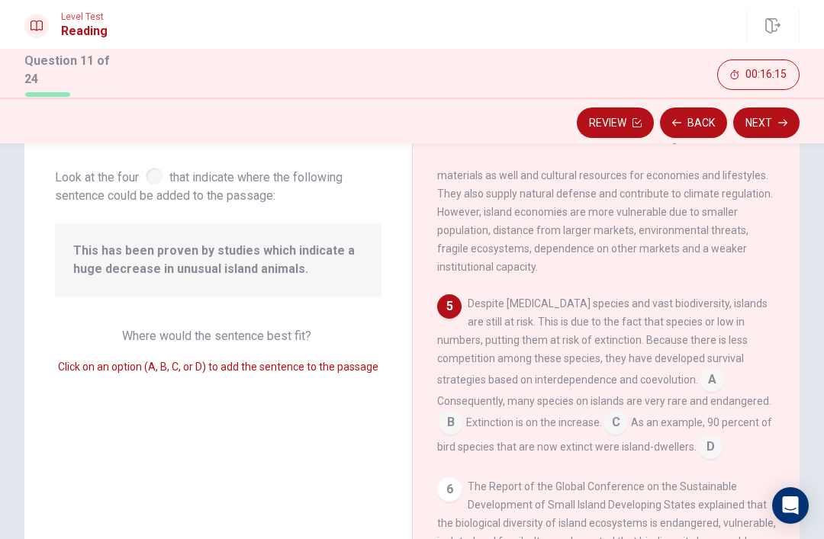
scroll to position [79, 0]
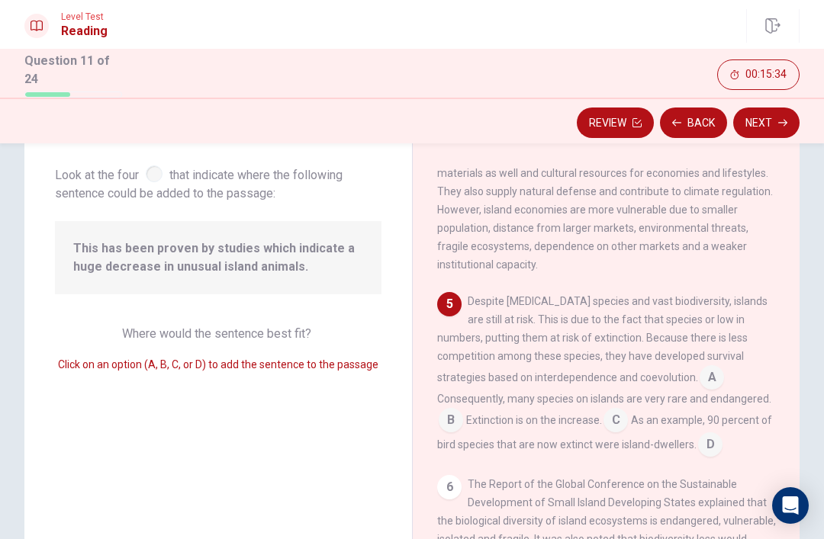
click at [463, 410] on input at bounding box center [451, 422] width 24 height 24
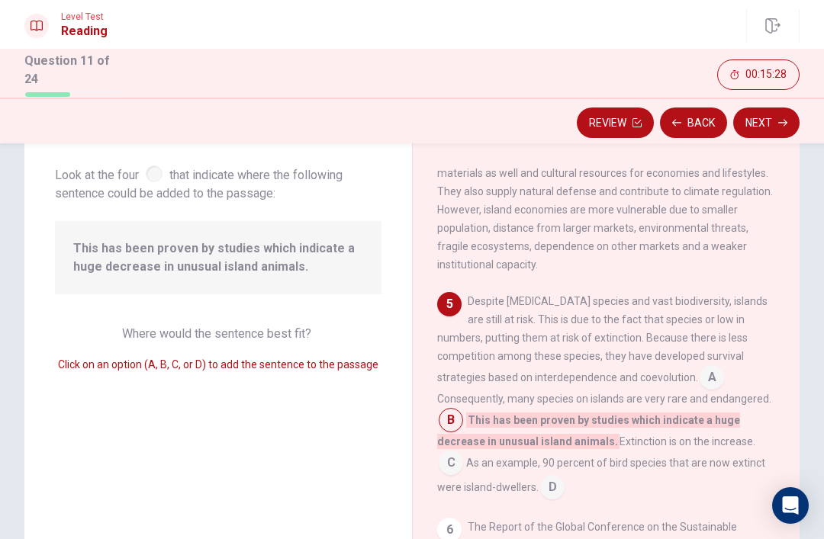
click at [463, 410] on input at bounding box center [451, 422] width 24 height 24
click at [700, 367] on input at bounding box center [712, 379] width 24 height 24
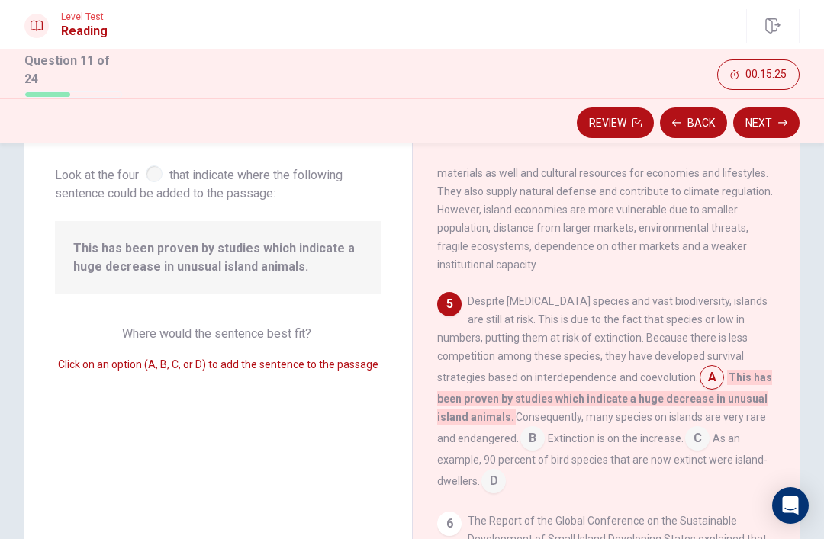
click at [520, 428] on input at bounding box center [532, 440] width 24 height 24
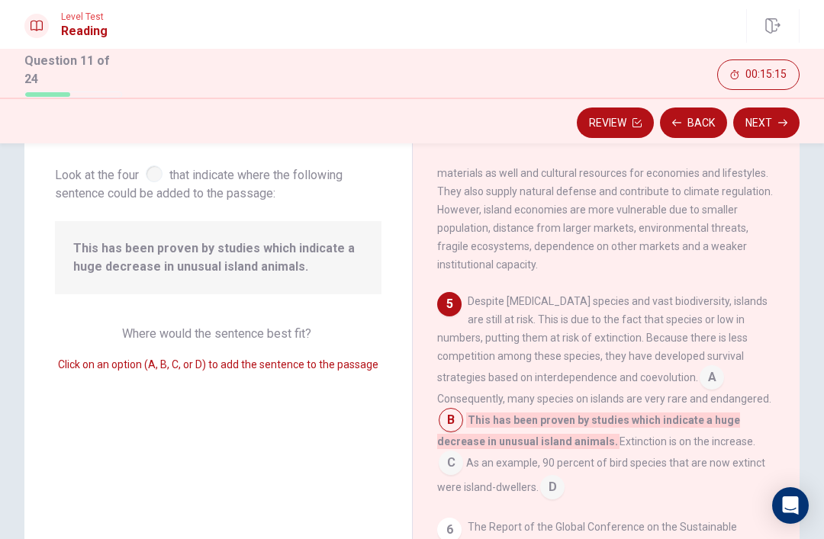
click at [700, 367] on input at bounding box center [712, 379] width 24 height 24
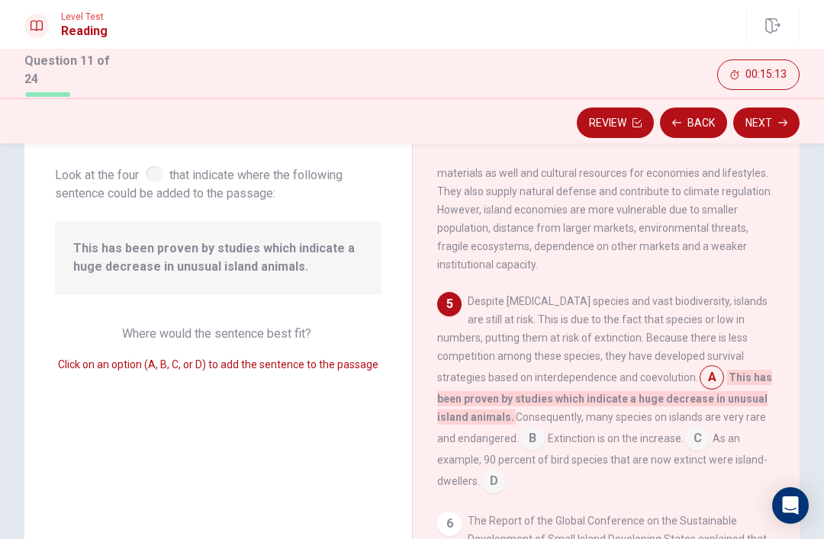
click at [520, 428] on input at bounding box center [532, 440] width 24 height 24
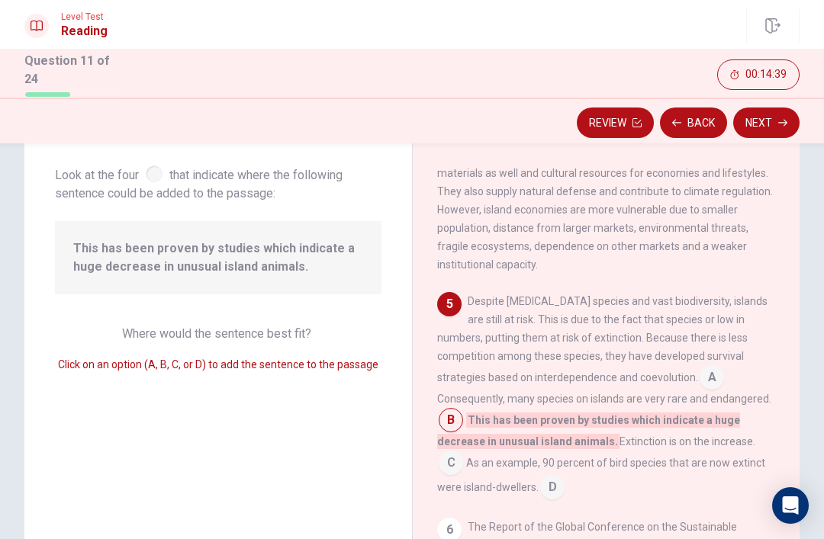
click at [463, 453] on input at bounding box center [451, 465] width 24 height 24
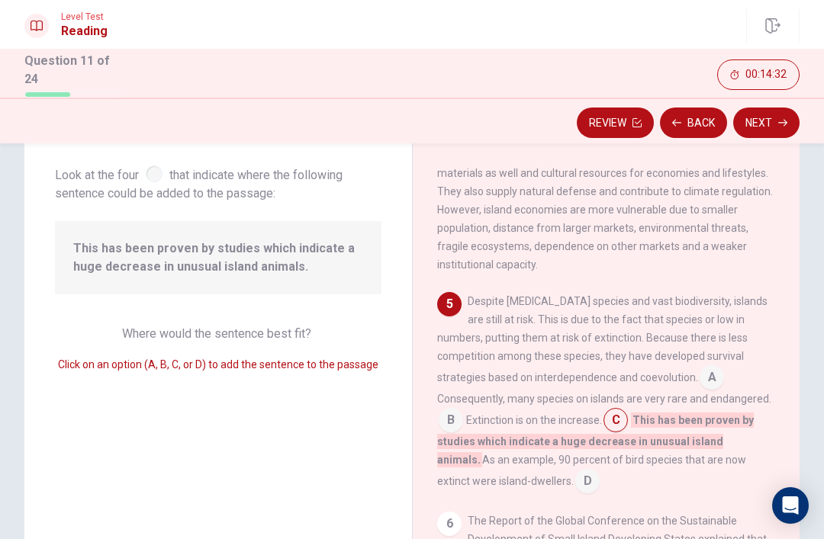
click at [600, 471] on input at bounding box center [587, 483] width 24 height 24
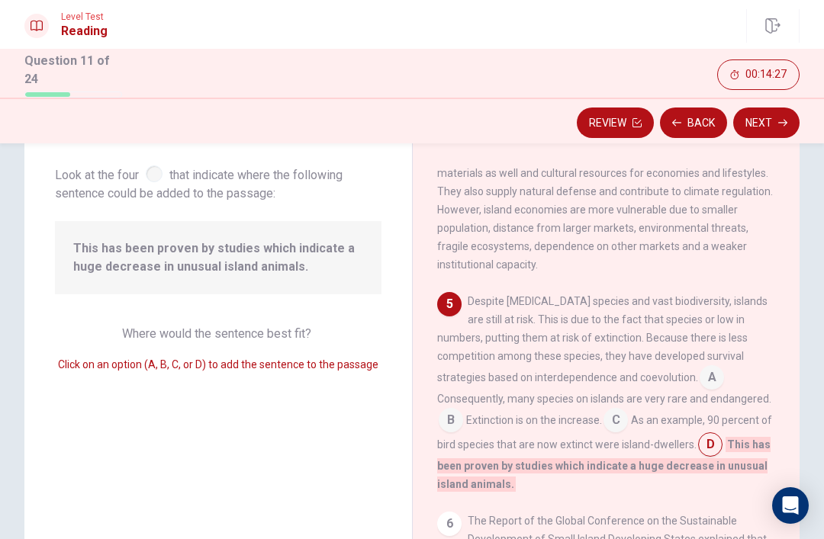
click at [463, 410] on input at bounding box center [451, 422] width 24 height 24
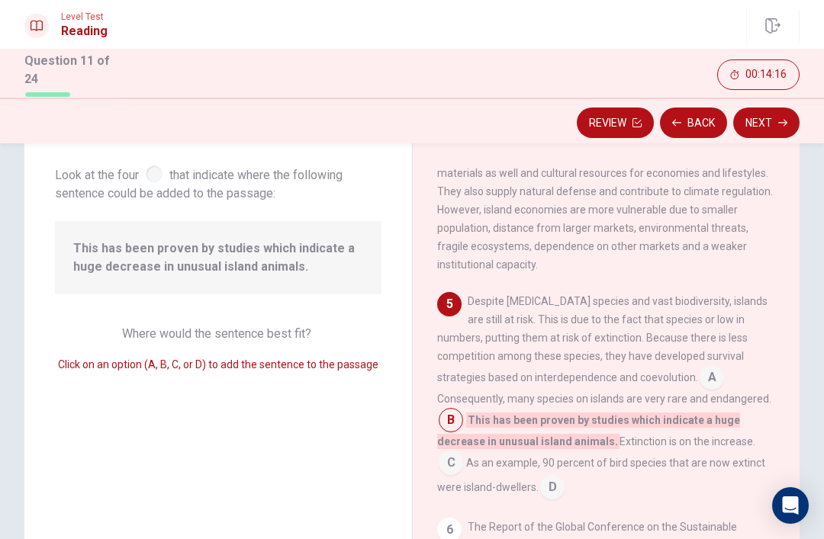
click at [463, 453] on input at bounding box center [451, 465] width 24 height 24
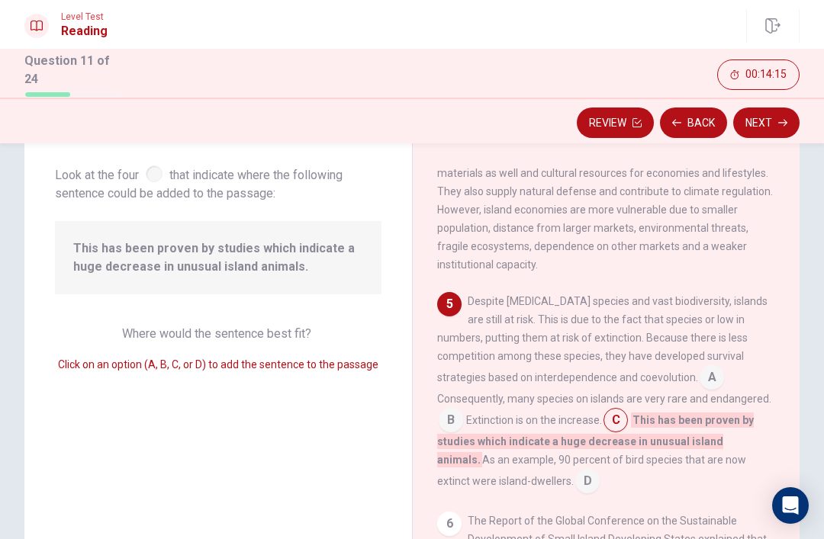
click at [776, 121] on button "Next" at bounding box center [766, 123] width 66 height 31
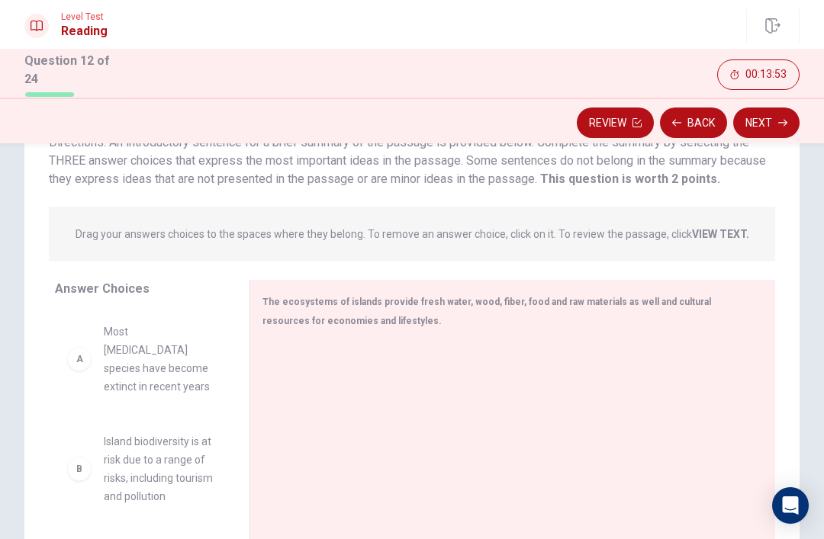
scroll to position [128, 0]
click at [127, 353] on span "Most endemic species have become extinct in recent years" at bounding box center [158, 357] width 109 height 73
click at [79, 346] on div "A" at bounding box center [79, 358] width 24 height 24
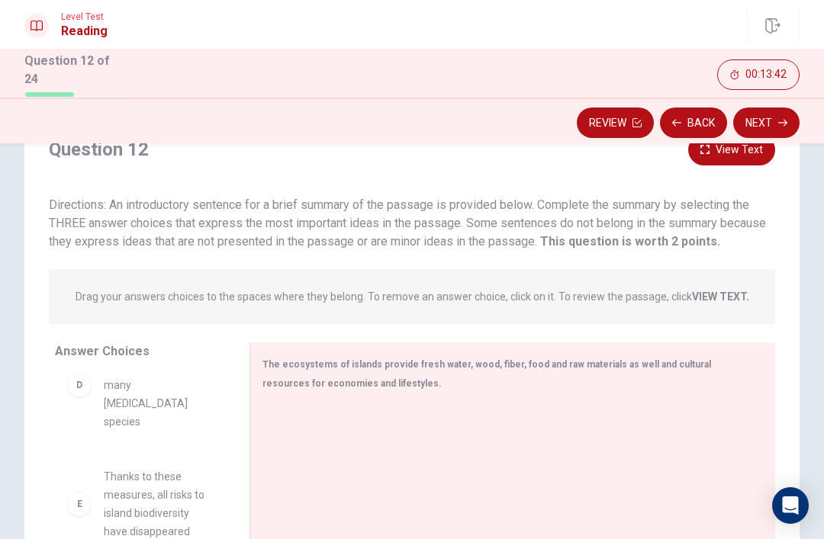
scroll to position [63, 0]
click at [320, 372] on div "The ecosystems of islands provide fresh water, wood, fiber, food and raw materi…" at bounding box center [503, 375] width 482 height 38
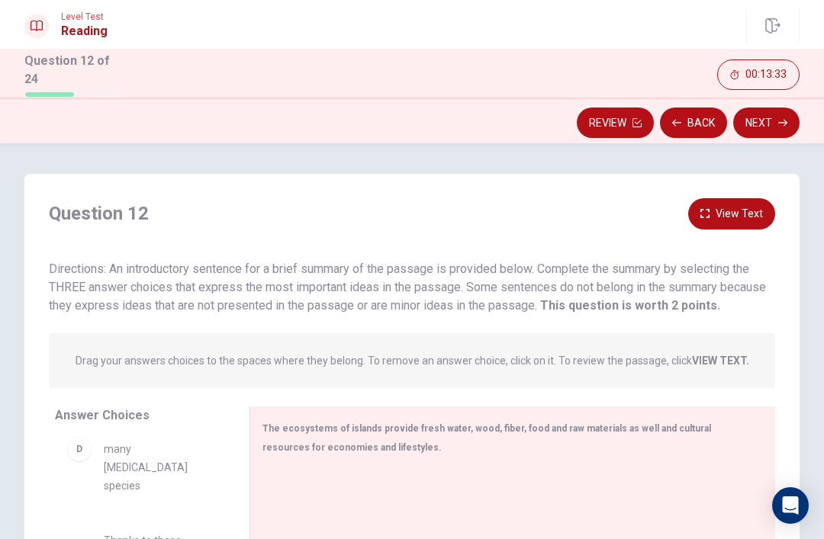
scroll to position [0, 0]
click at [726, 216] on button "View Text" at bounding box center [731, 213] width 87 height 31
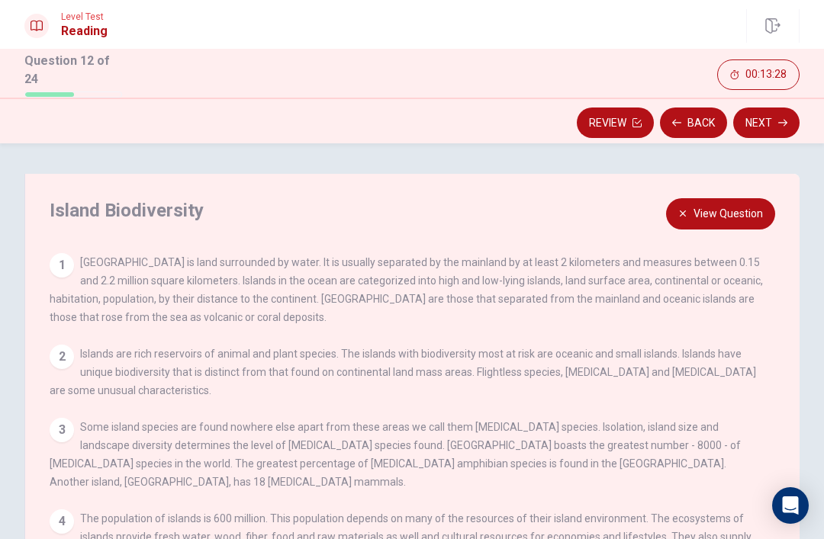
click at [723, 219] on button "View Question" at bounding box center [720, 213] width 109 height 31
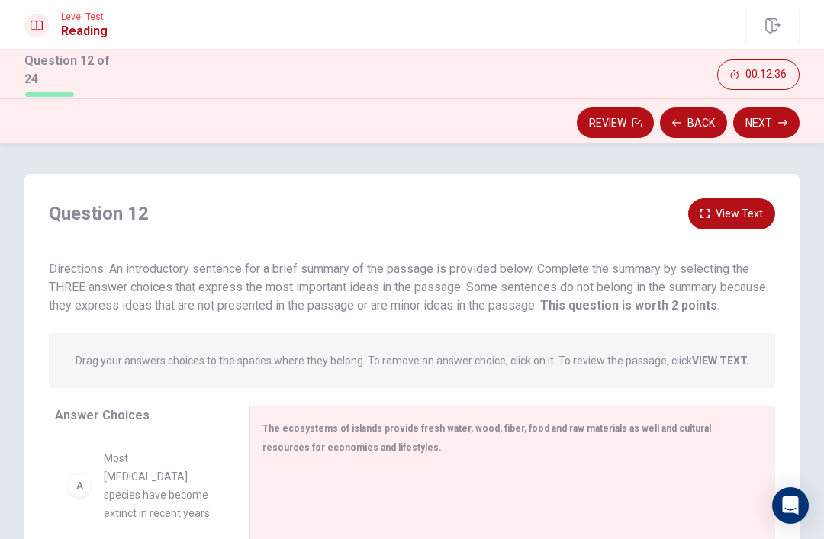
click at [735, 208] on button "View Text" at bounding box center [731, 213] width 87 height 31
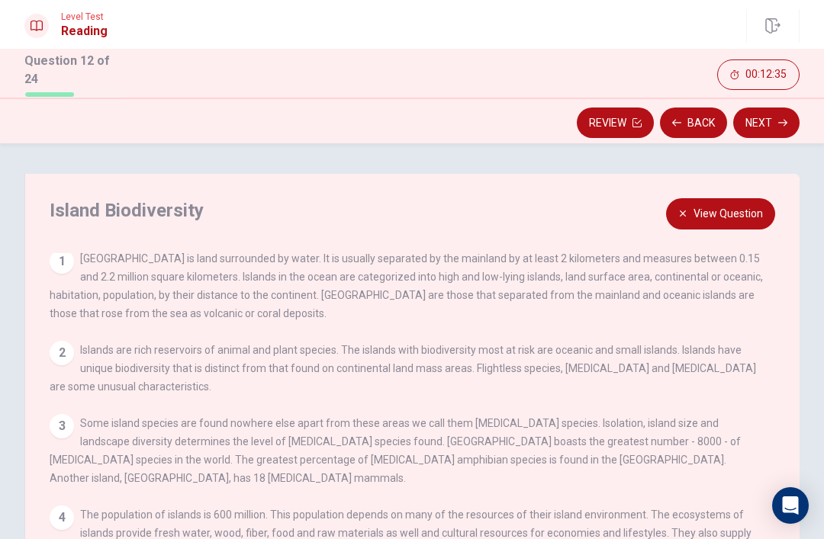
scroll to position [1, 0]
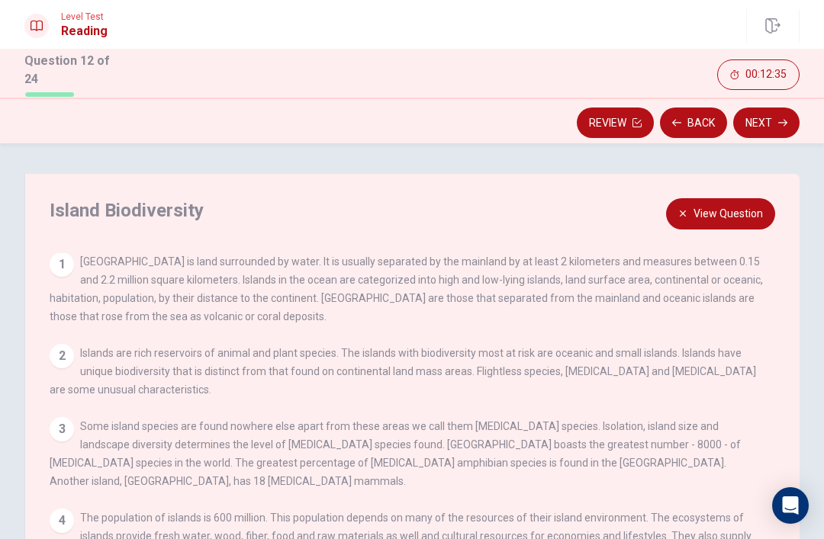
click at [725, 214] on button "View Question" at bounding box center [720, 213] width 109 height 31
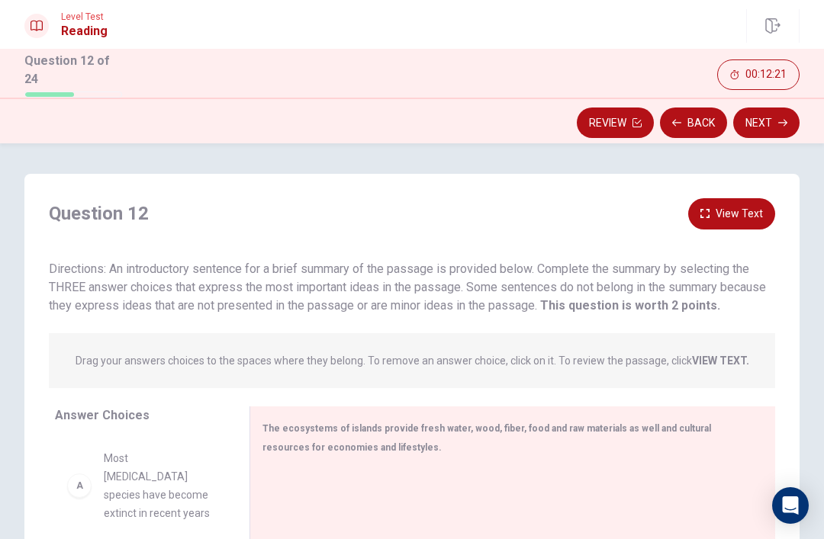
click at [730, 208] on button "View Text" at bounding box center [731, 213] width 87 height 31
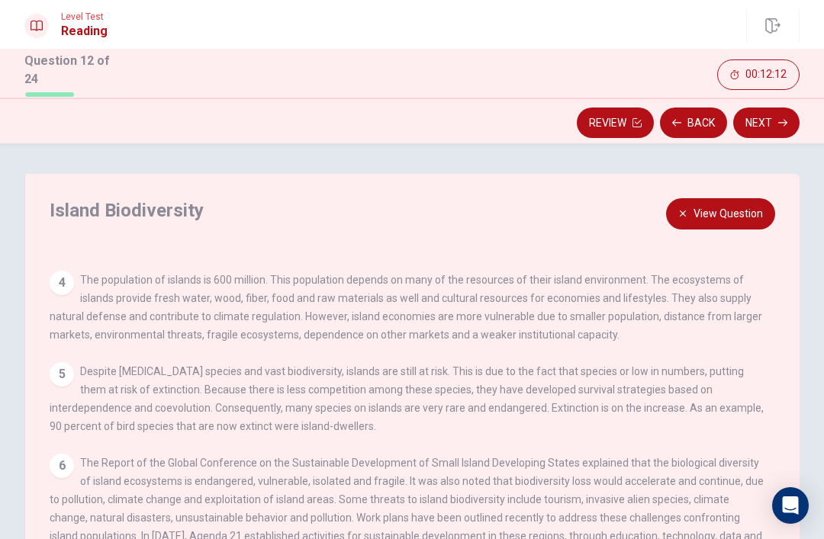
scroll to position [0, 0]
click at [677, 208] on button "View Question" at bounding box center [720, 213] width 109 height 31
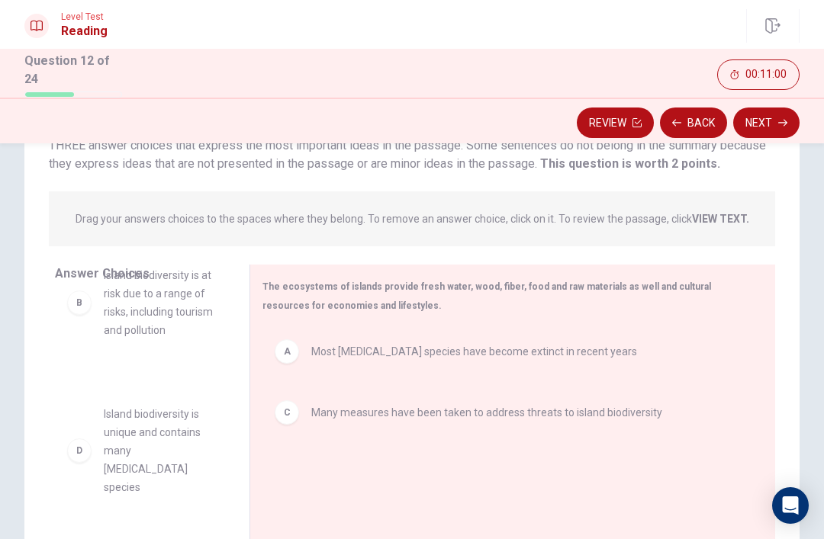
scroll to position [172, 0]
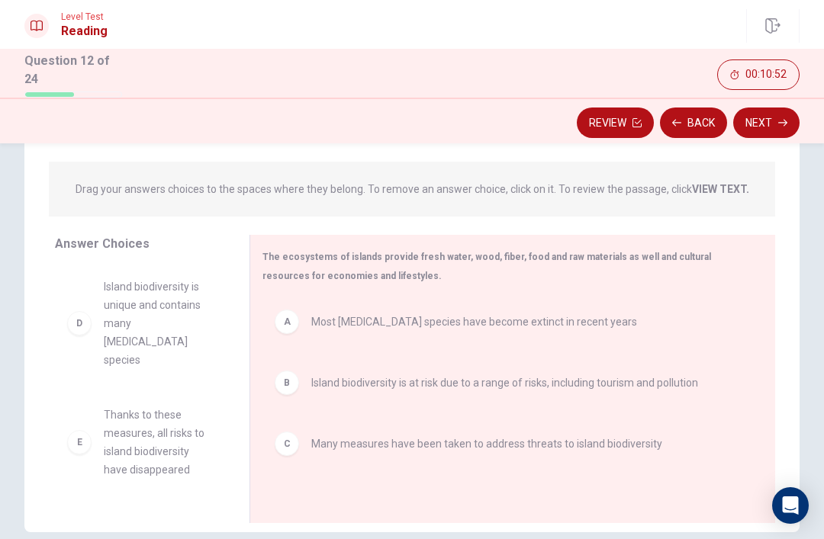
click at [398, 319] on span "Most endemic species have become extinct in recent years" at bounding box center [474, 322] width 326 height 18
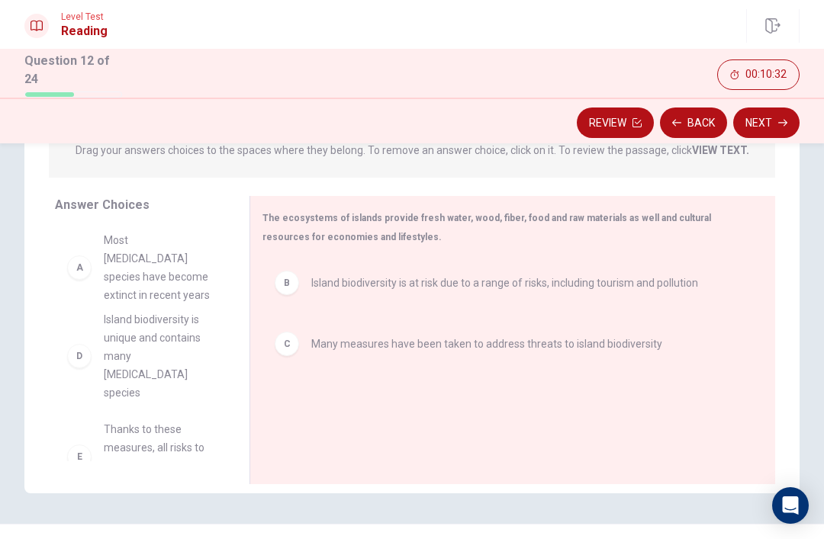
scroll to position [10, 0]
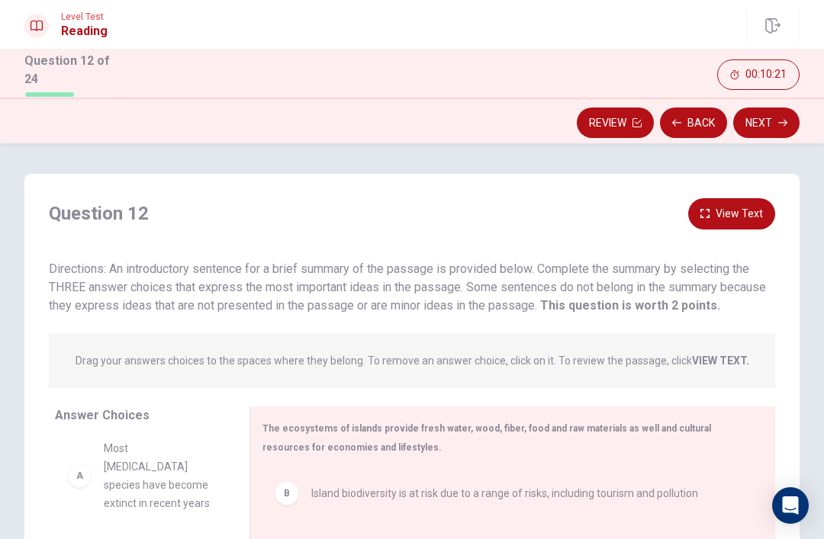
click at [781, 118] on icon "button" at bounding box center [782, 122] width 9 height 9
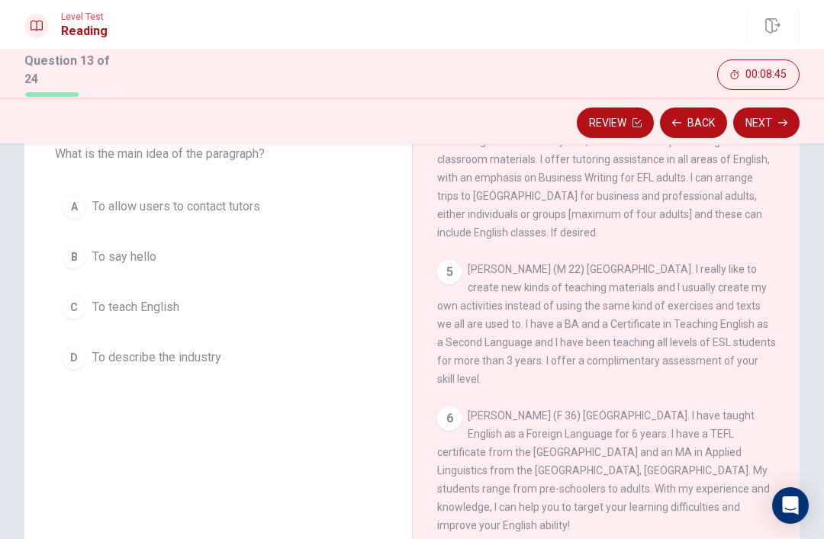
scroll to position [97, 0]
click at [208, 308] on button "C To teach English" at bounding box center [218, 307] width 327 height 38
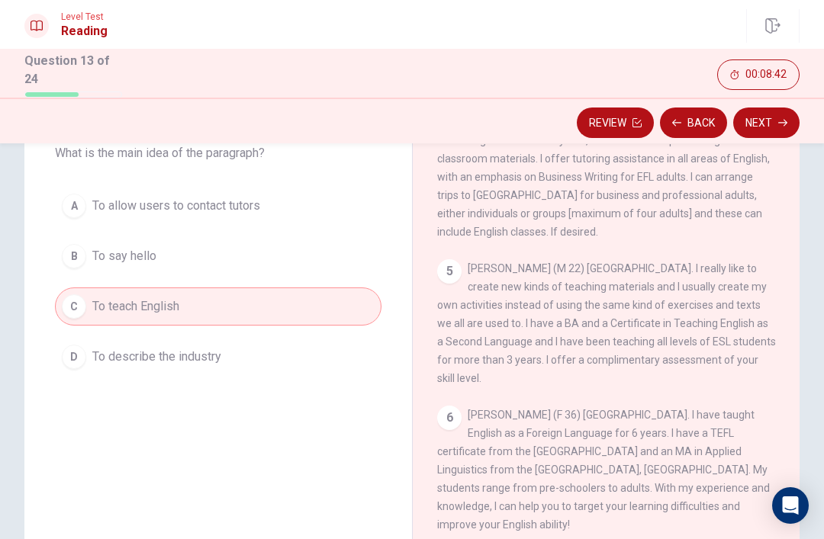
click at [772, 121] on button "Next" at bounding box center [766, 123] width 66 height 31
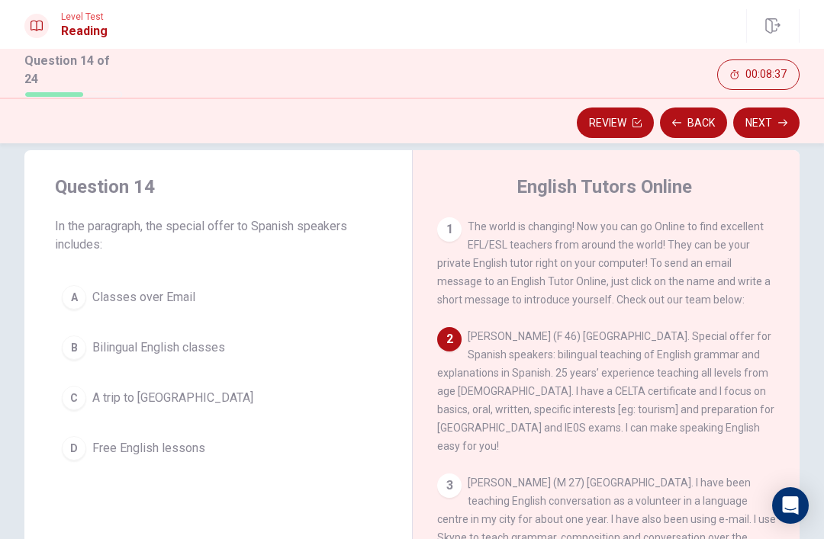
scroll to position [31, 0]
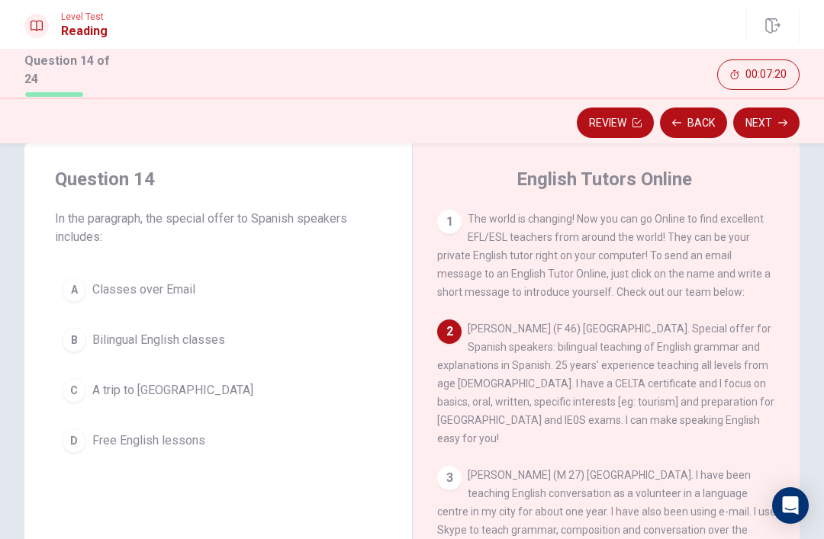
click at [205, 455] on button "D Free English lessons" at bounding box center [218, 441] width 327 height 38
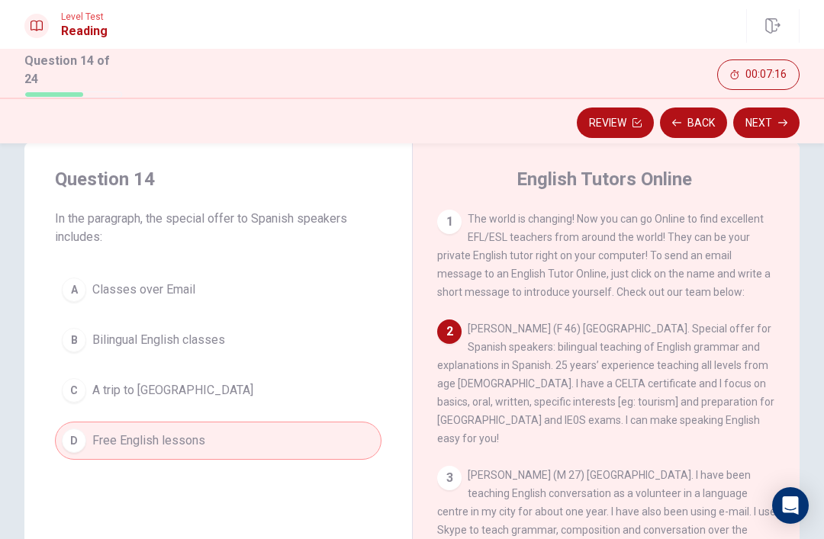
click at [201, 345] on span "Bilingual English classes" at bounding box center [158, 340] width 133 height 18
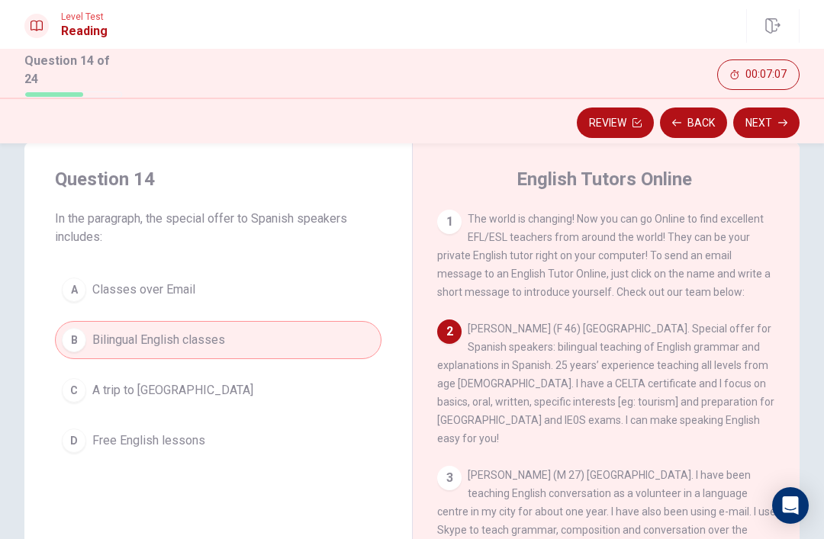
click at [775, 111] on button "Next" at bounding box center [766, 123] width 66 height 31
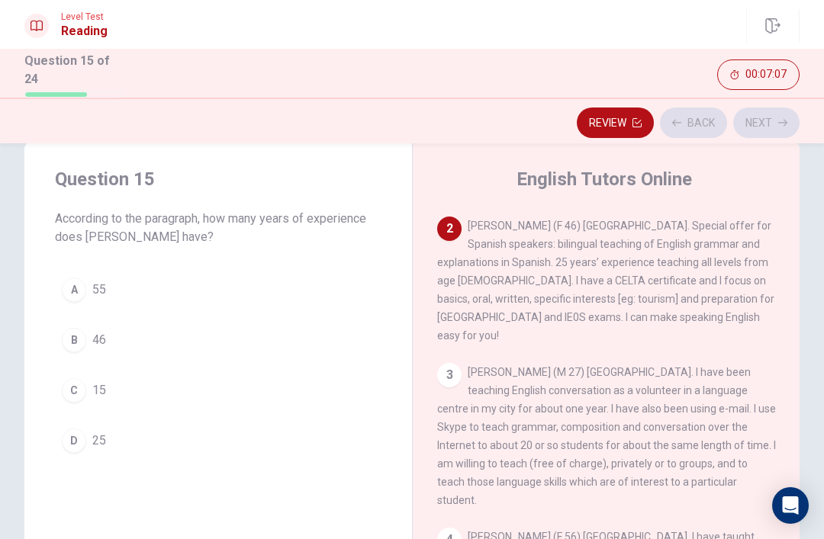
scroll to position [114, 0]
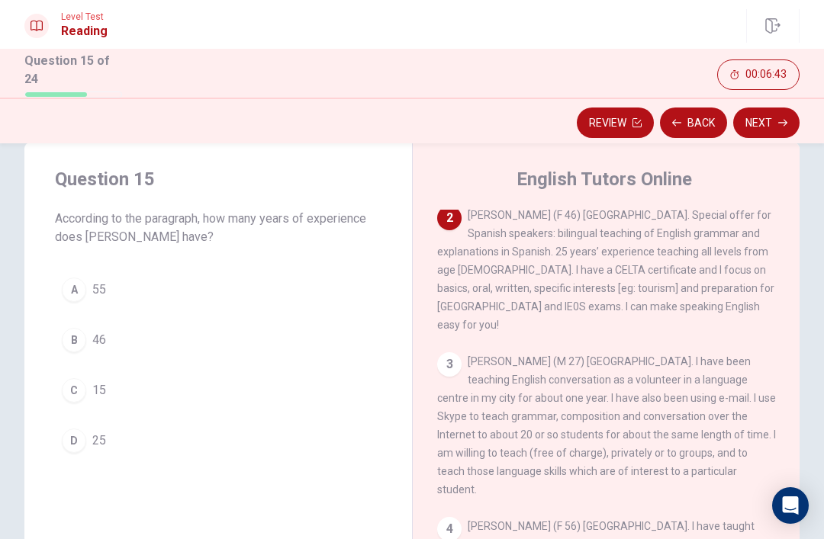
click at [697, 118] on button "Back" at bounding box center [693, 123] width 67 height 31
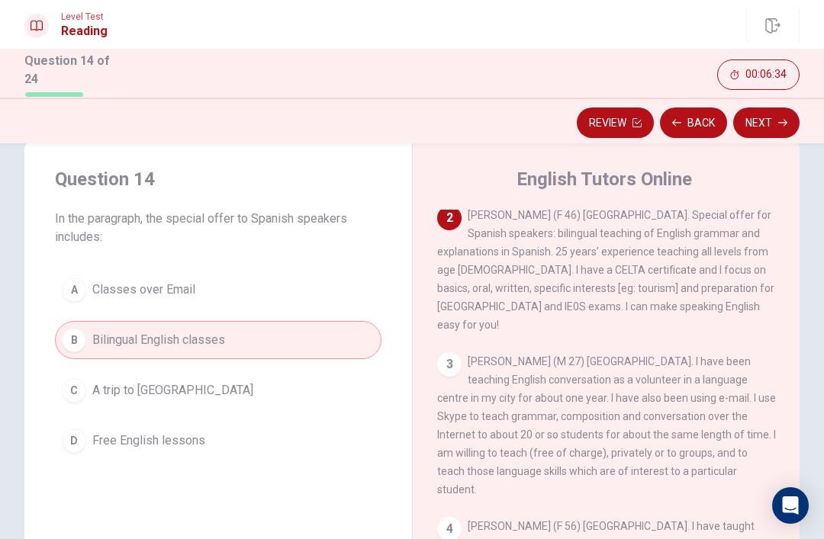
click at [771, 127] on button "Next" at bounding box center [766, 123] width 66 height 31
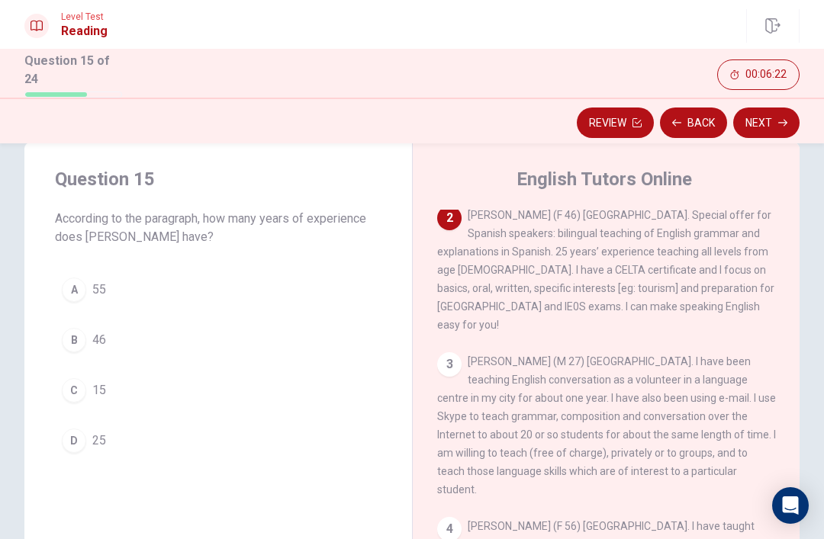
click at [120, 437] on button "D 25" at bounding box center [218, 441] width 327 height 38
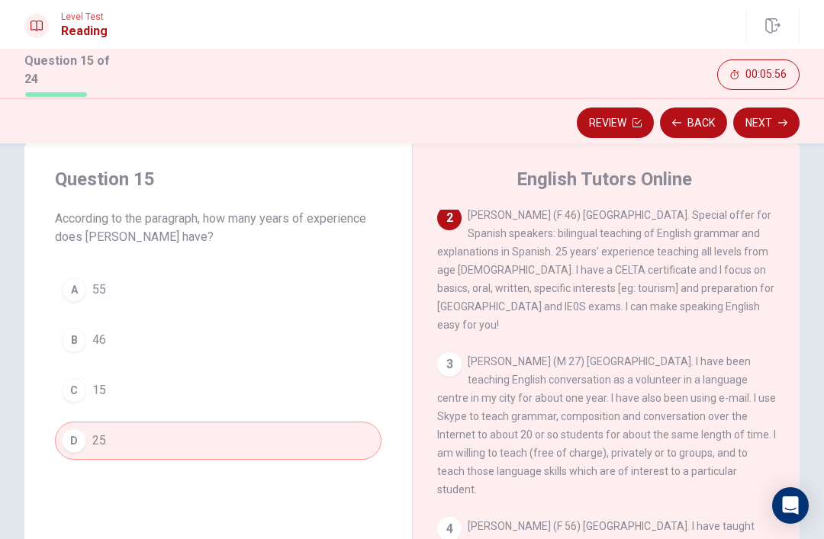
click at [774, 118] on button "Next" at bounding box center [766, 123] width 66 height 31
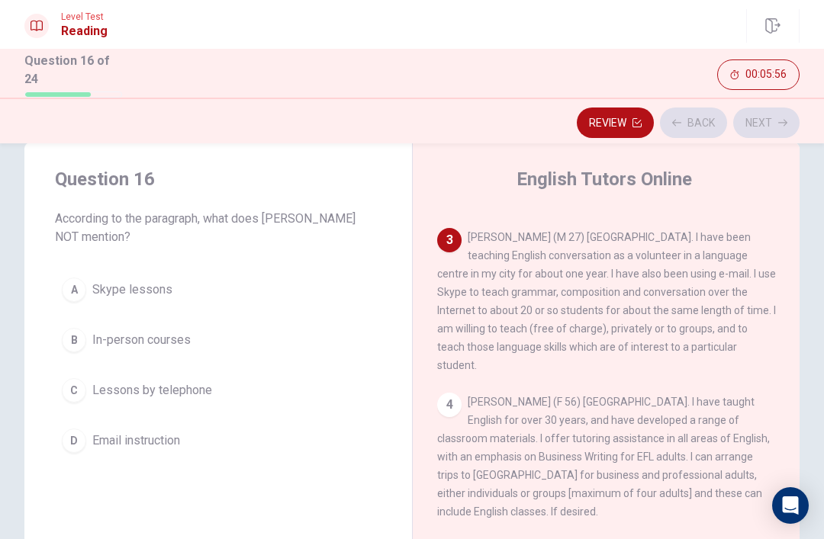
scroll to position [246, 0]
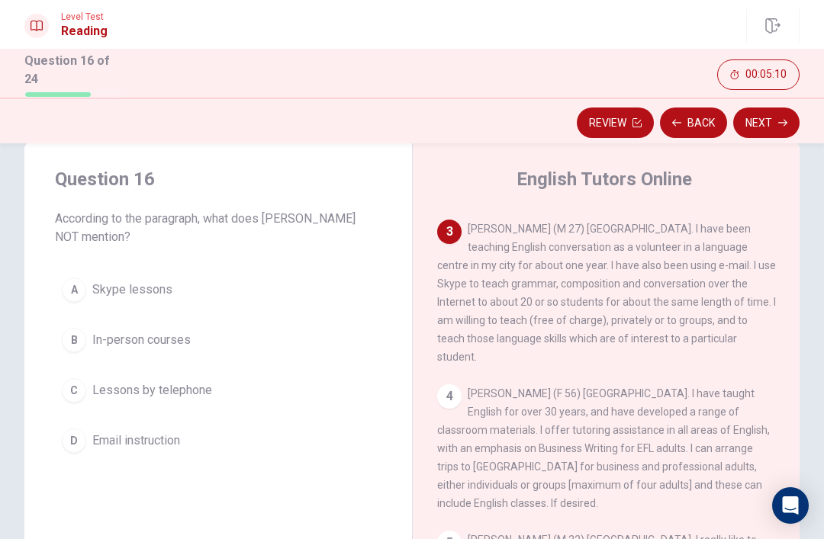
click at [192, 387] on span "Lessons by telephone" at bounding box center [152, 391] width 120 height 18
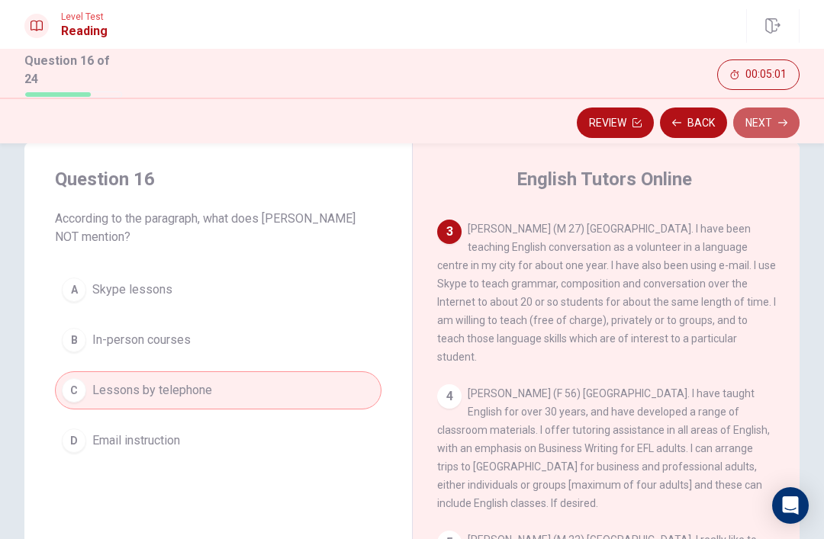
click at [775, 118] on button "Next" at bounding box center [766, 123] width 66 height 31
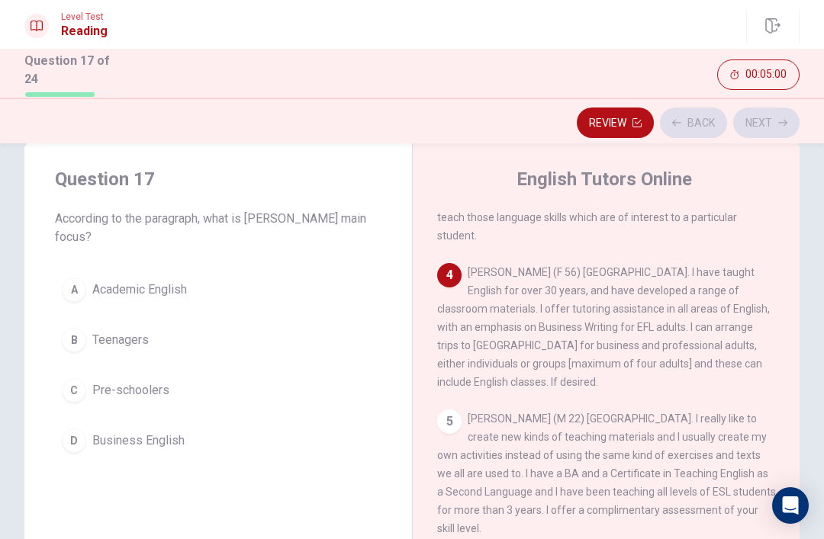
scroll to position [398, 0]
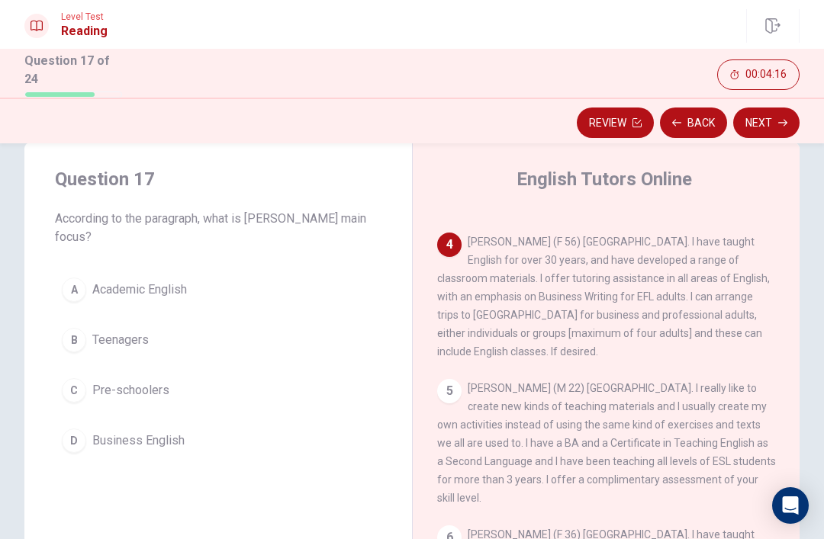
click at [187, 378] on button "C Pre-schoolers" at bounding box center [218, 391] width 327 height 38
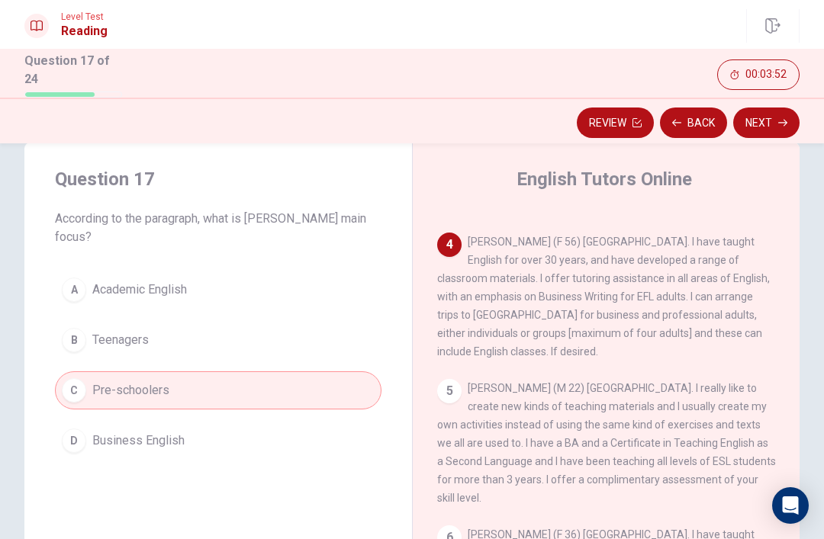
click at [267, 437] on button "D Business English" at bounding box center [218, 441] width 327 height 38
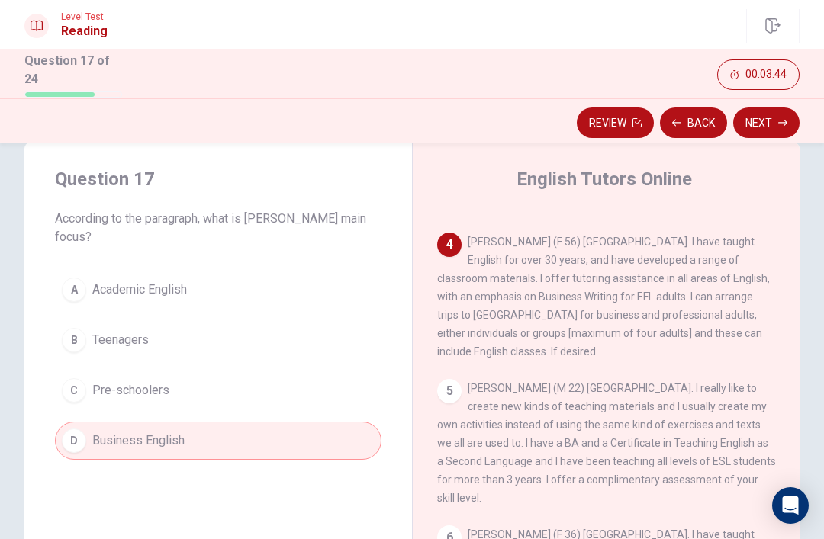
click at [767, 123] on button "Next" at bounding box center [766, 123] width 66 height 31
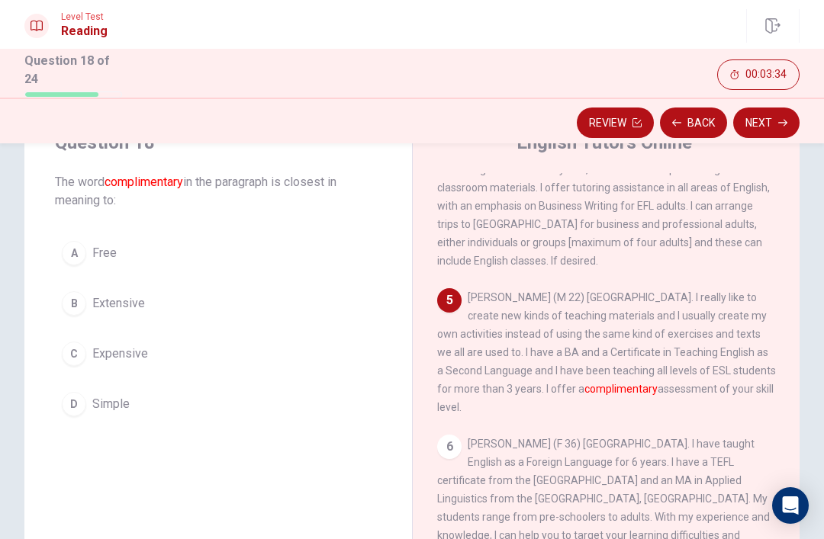
scroll to position [69, 0]
click at [147, 403] on button "D Simple" at bounding box center [218, 404] width 327 height 38
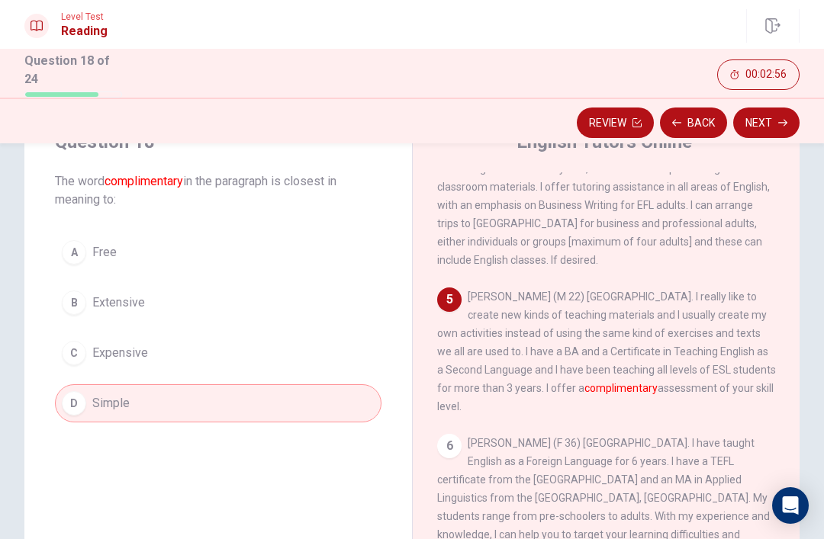
click at [248, 346] on button "C Expensive" at bounding box center [218, 353] width 327 height 38
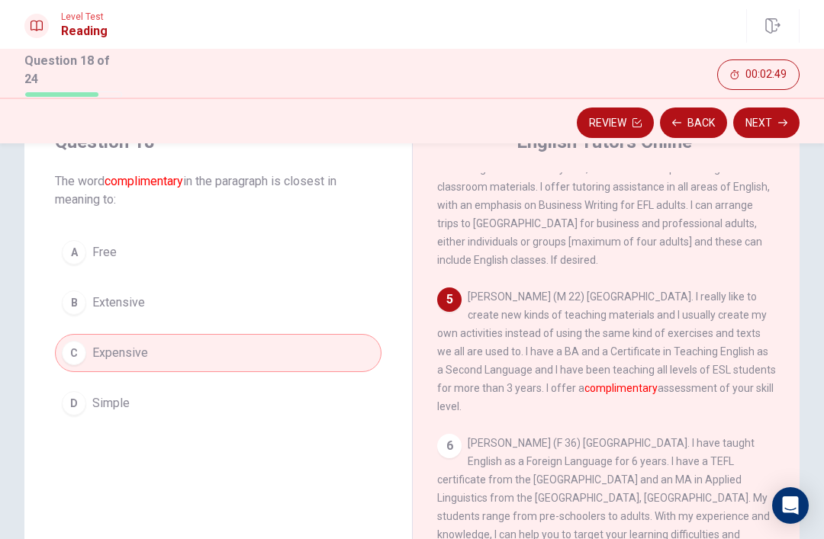
click at [285, 287] on button "B Extensive" at bounding box center [218, 303] width 327 height 38
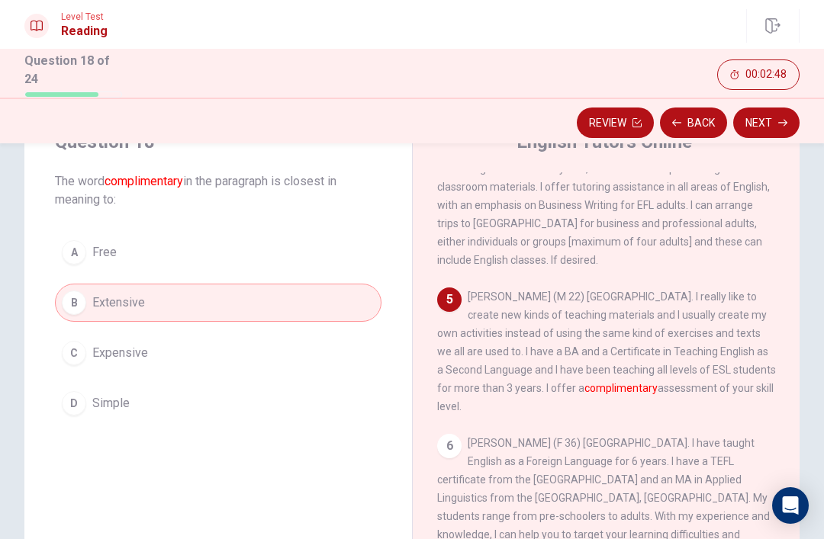
click at [771, 124] on button "Next" at bounding box center [766, 123] width 66 height 31
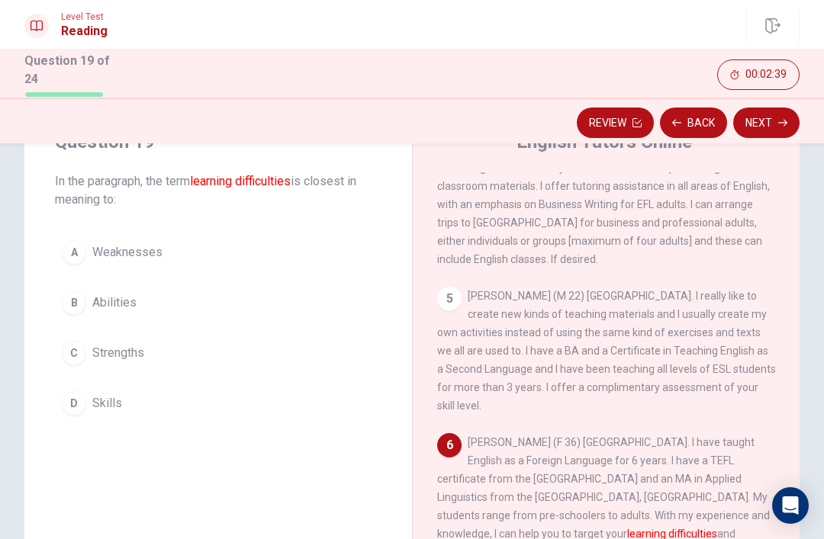
scroll to position [453, 0]
click at [174, 394] on button "D Skills" at bounding box center [218, 404] width 327 height 38
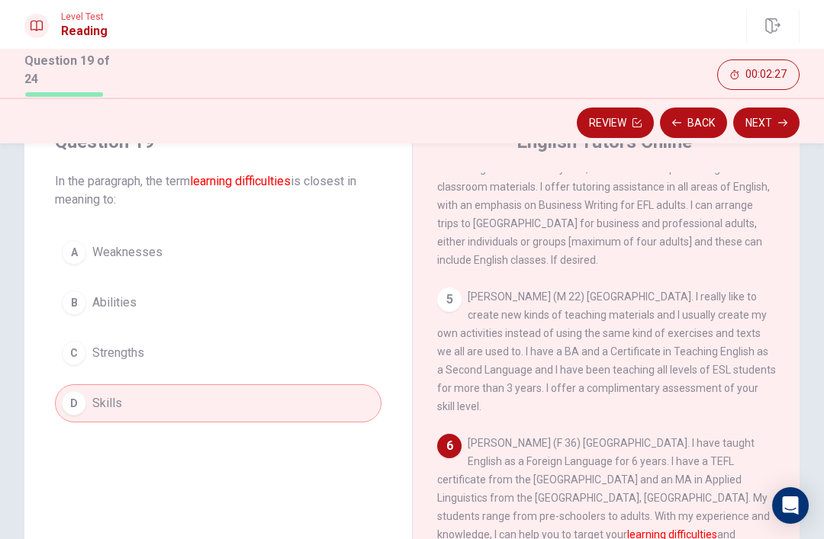
click at [772, 119] on button "Next" at bounding box center [766, 123] width 66 height 31
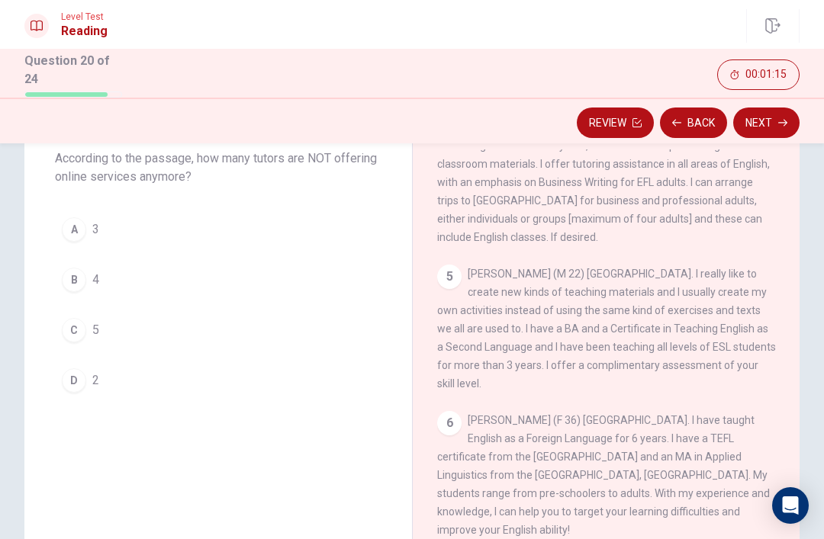
scroll to position [86, 0]
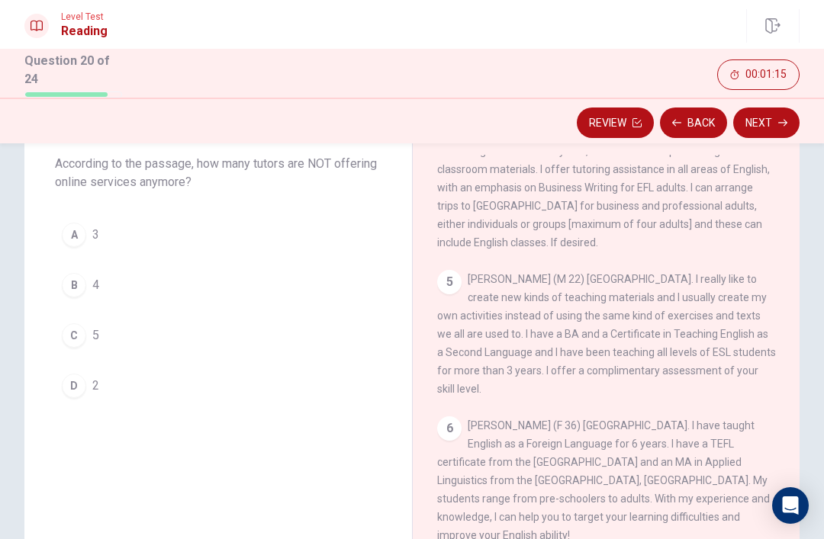
click at [102, 270] on button "B 4" at bounding box center [218, 285] width 327 height 38
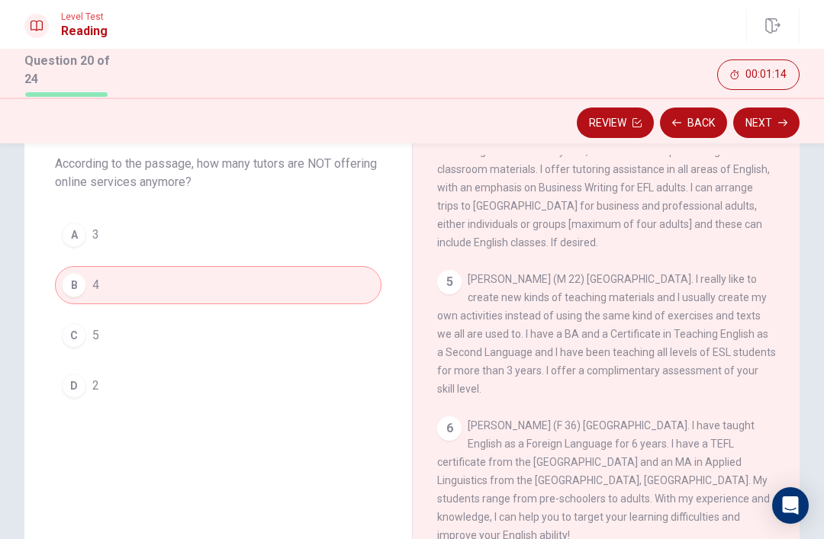
click at [777, 115] on button "Next" at bounding box center [766, 123] width 66 height 31
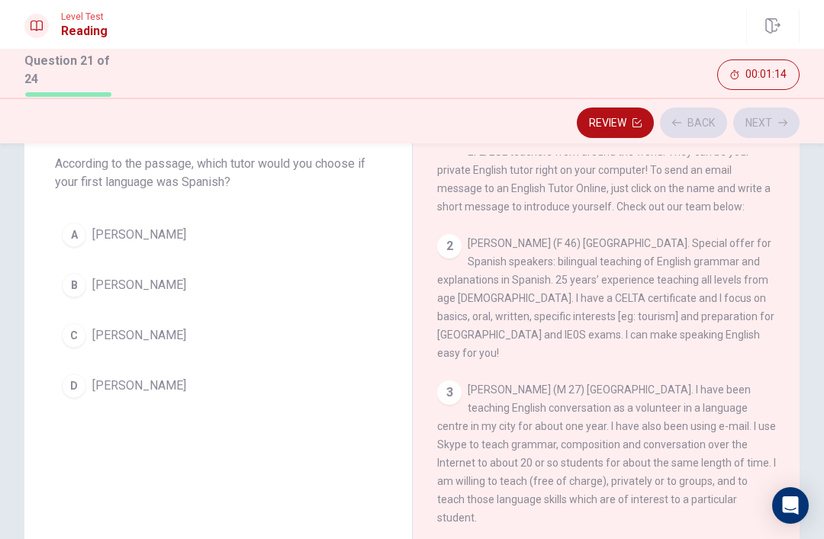
scroll to position [0, 0]
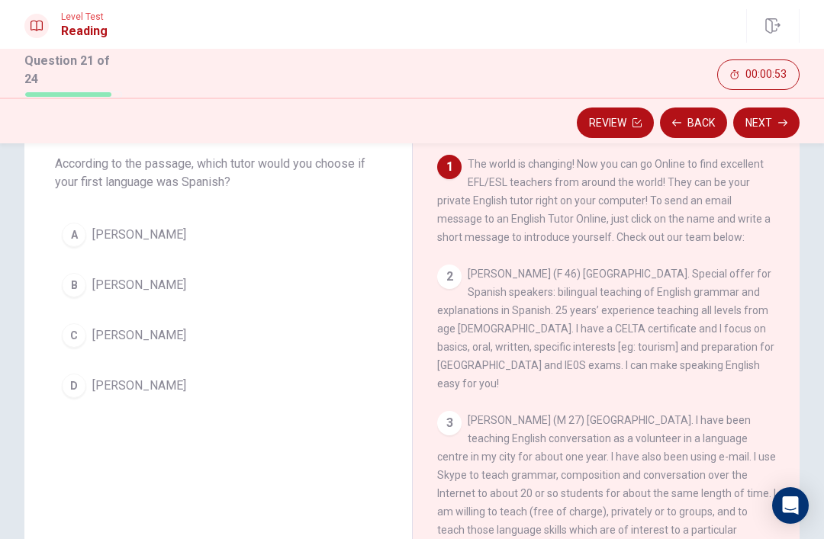
click at [185, 285] on button "B Astrid Manyana" at bounding box center [218, 285] width 327 height 38
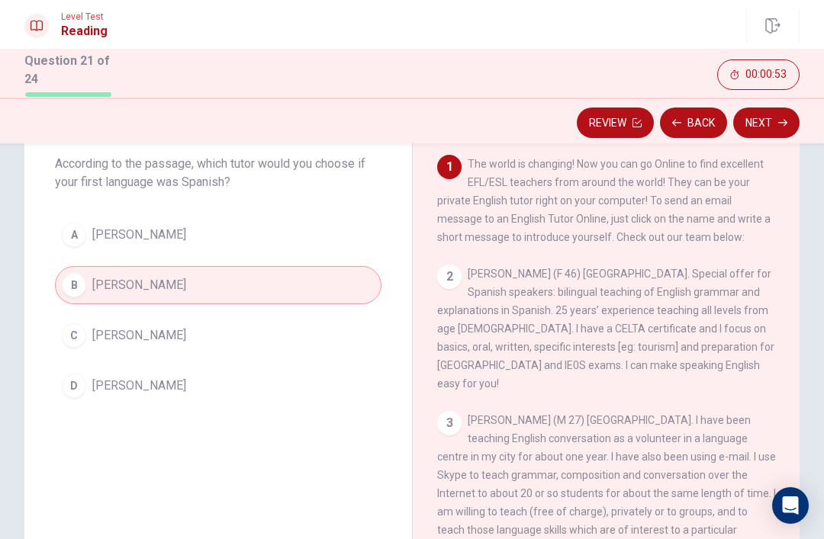
click at [776, 126] on button "Next" at bounding box center [766, 123] width 66 height 31
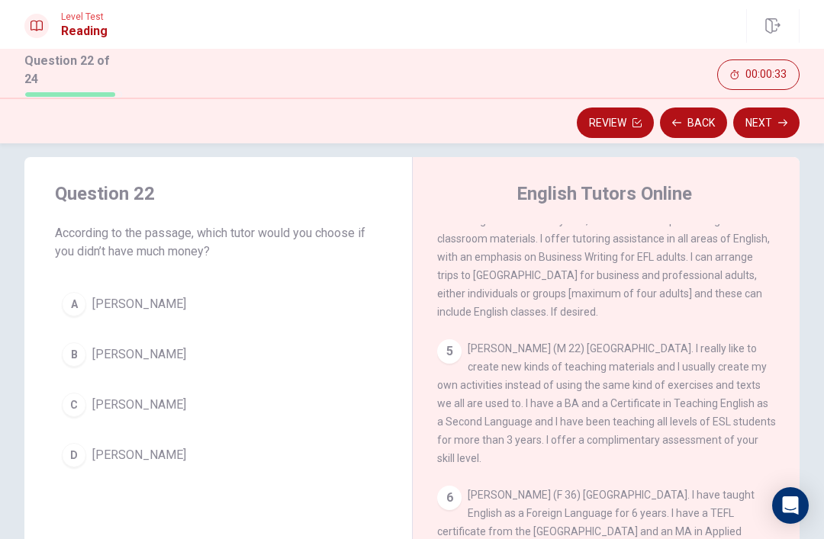
scroll to position [20, 0]
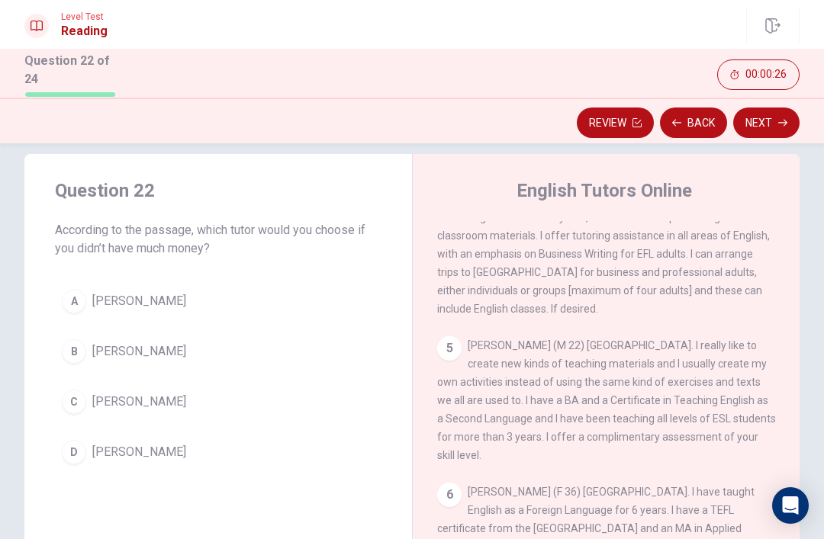
click at [196, 450] on button "D Jean-Pierre Joya" at bounding box center [218, 452] width 327 height 38
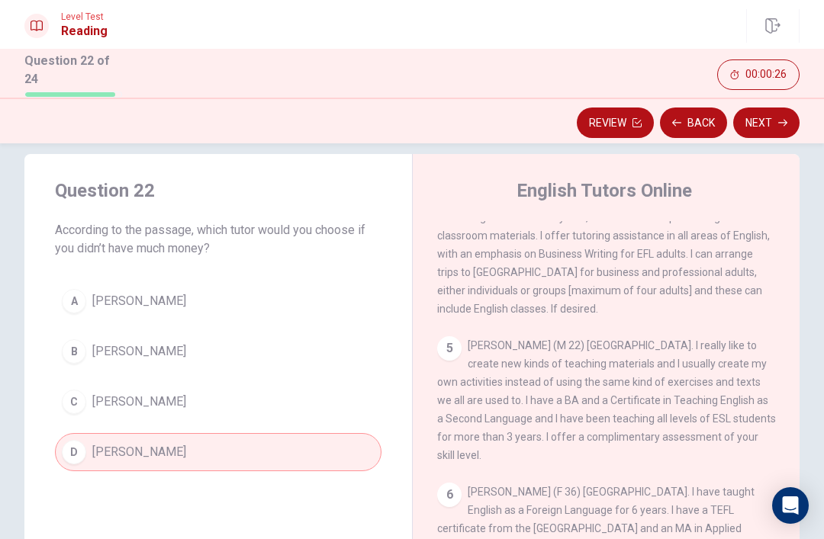
click at [782, 123] on icon "button" at bounding box center [782, 122] width 9 height 9
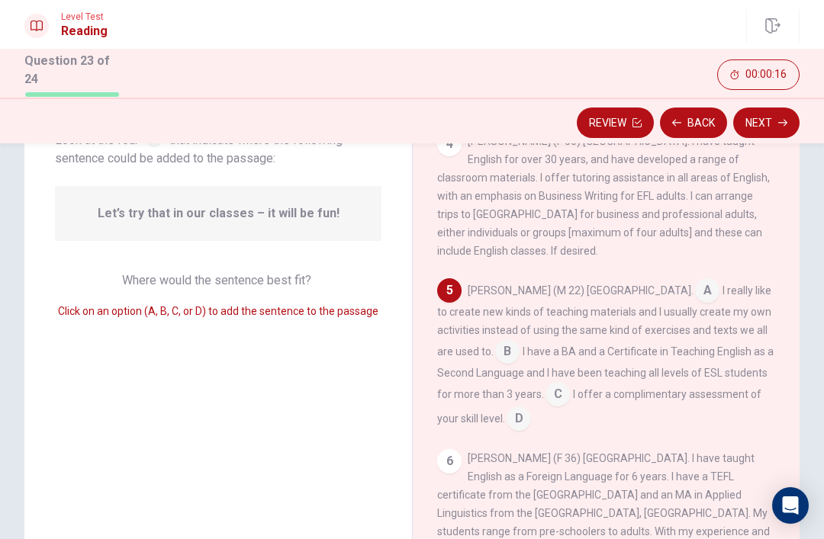
scroll to position [127, 0]
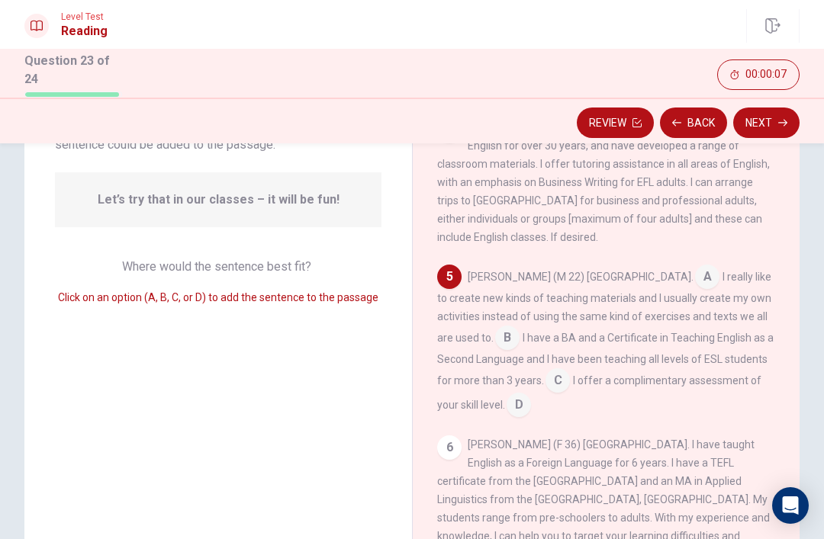
click at [495, 327] on input at bounding box center [507, 339] width 24 height 24
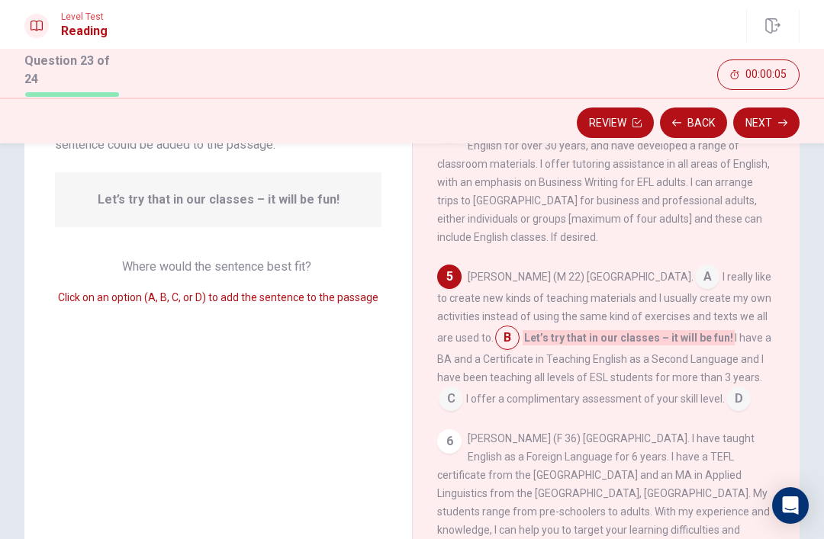
click at [463, 388] on input at bounding box center [451, 400] width 24 height 24
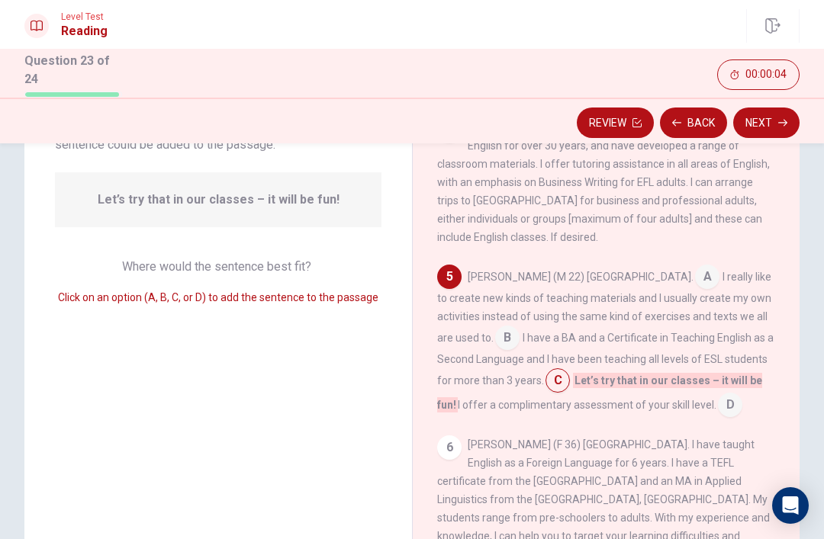
click at [776, 116] on button "Next" at bounding box center [766, 123] width 66 height 31
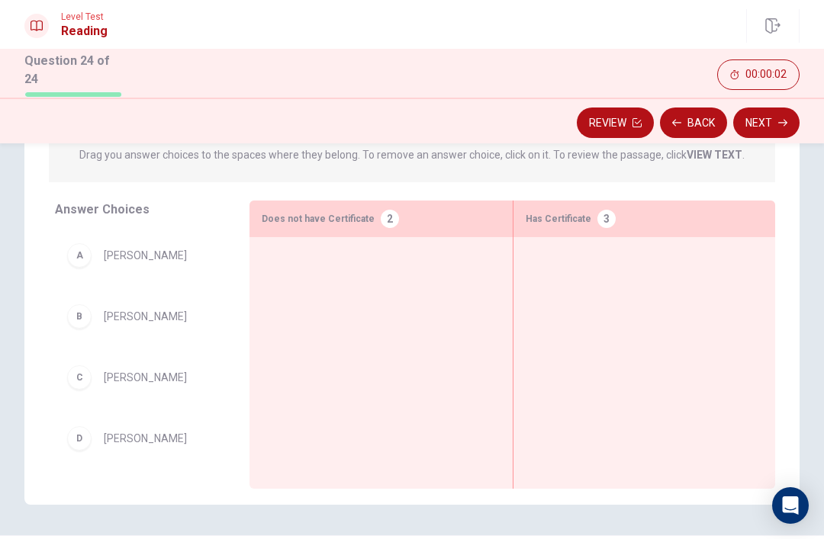
scroll to position [208, 0]
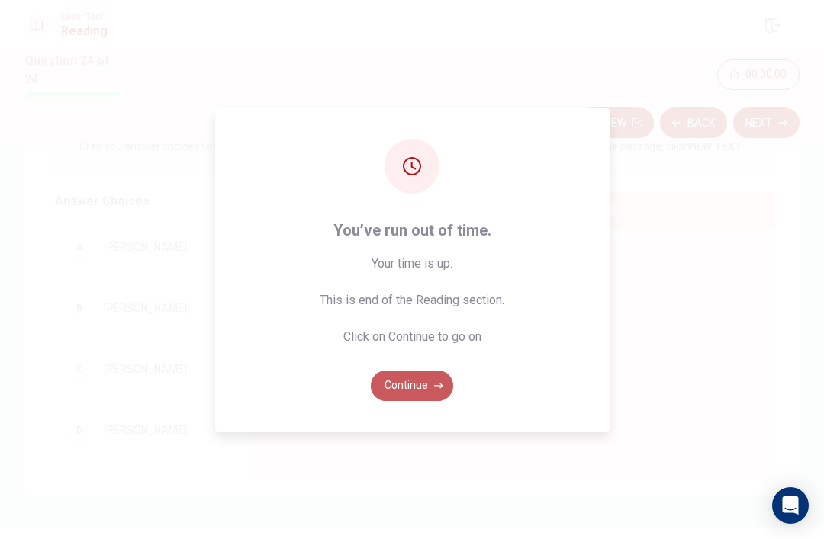
click at [434, 391] on icon "button" at bounding box center [438, 386] width 9 height 9
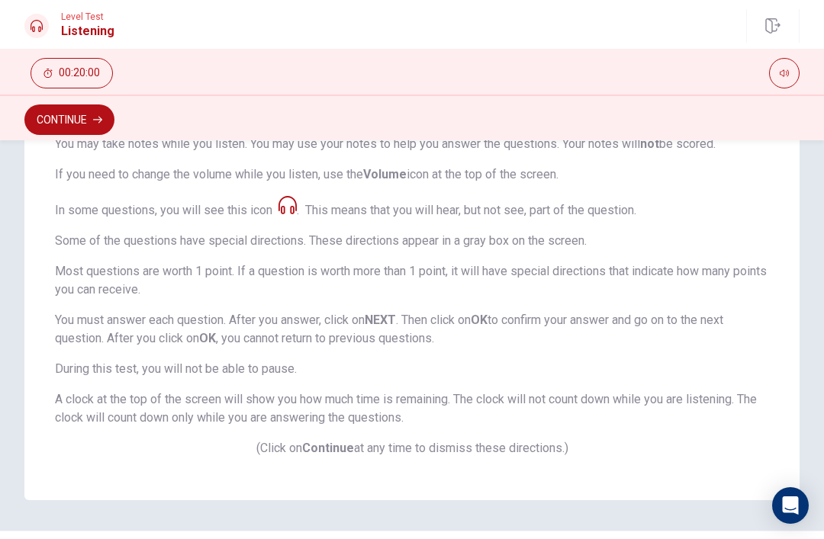
scroll to position [244, 0]
click at [762, 159] on span "This section measures your ability to understand spoken English. In this Listen…" at bounding box center [412, 240] width 714 height 433
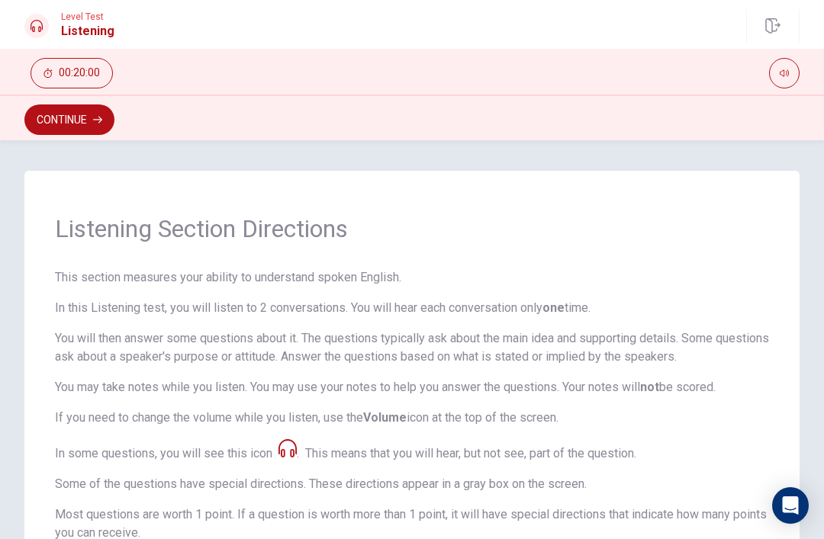
scroll to position [0, 0]
click at [83, 128] on button "Continue" at bounding box center [69, 120] width 90 height 31
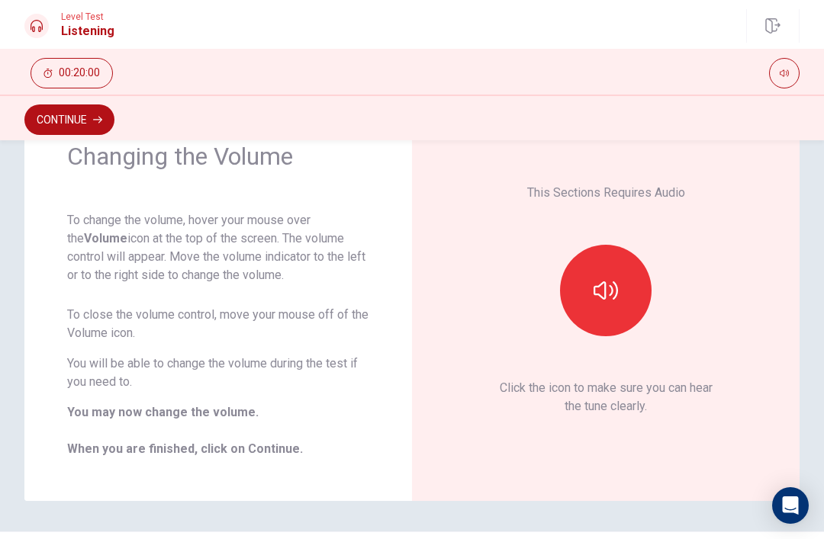
scroll to position [74, 0]
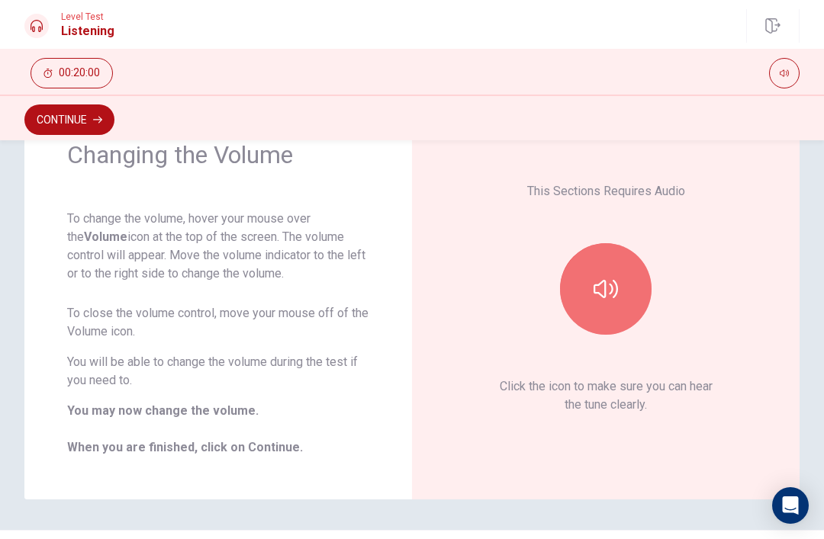
click at [617, 282] on icon "button" at bounding box center [606, 289] width 24 height 24
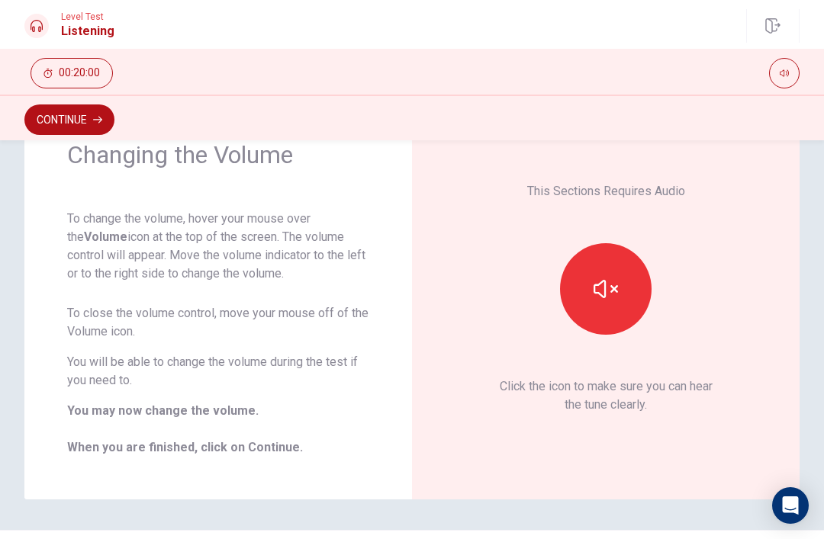
click at [620, 265] on button "button" at bounding box center [606, 289] width 92 height 92
click at [620, 288] on button "button" at bounding box center [606, 289] width 92 height 92
click at [620, 285] on button "button" at bounding box center [606, 289] width 92 height 92
click at [599, 286] on icon "button" at bounding box center [606, 289] width 24 height 24
click at [93, 120] on button "Continue" at bounding box center [69, 120] width 90 height 31
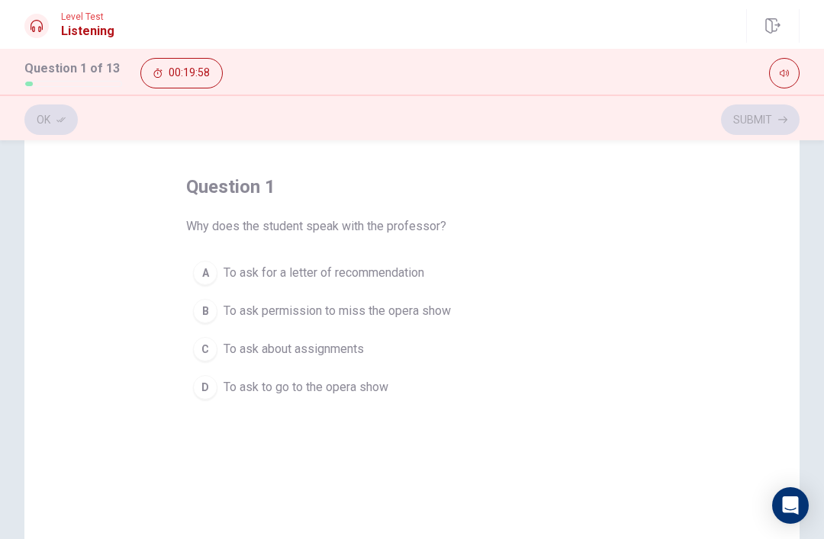
scroll to position [60, 0]
click at [376, 382] on span "To ask to go to the opera show" at bounding box center [306, 385] width 165 height 18
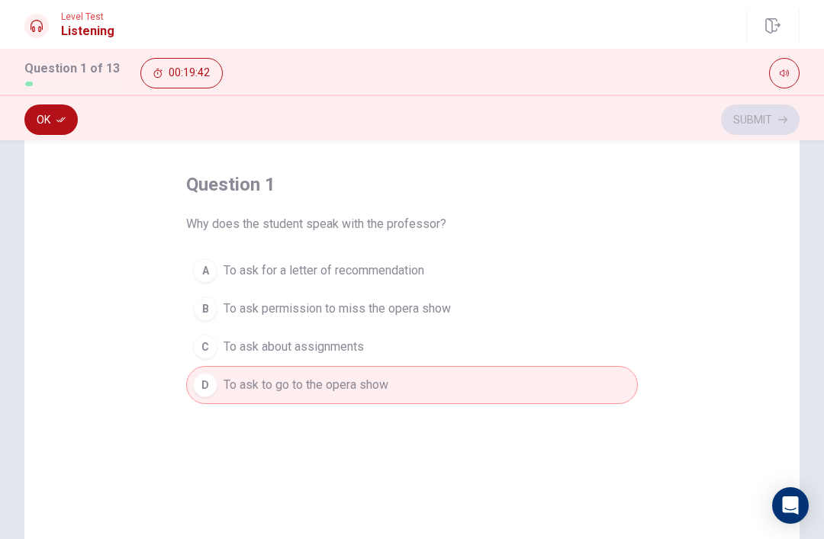
click at [60, 128] on button "Ok" at bounding box center [50, 120] width 53 height 31
click at [763, 121] on button "Submit" at bounding box center [760, 120] width 79 height 31
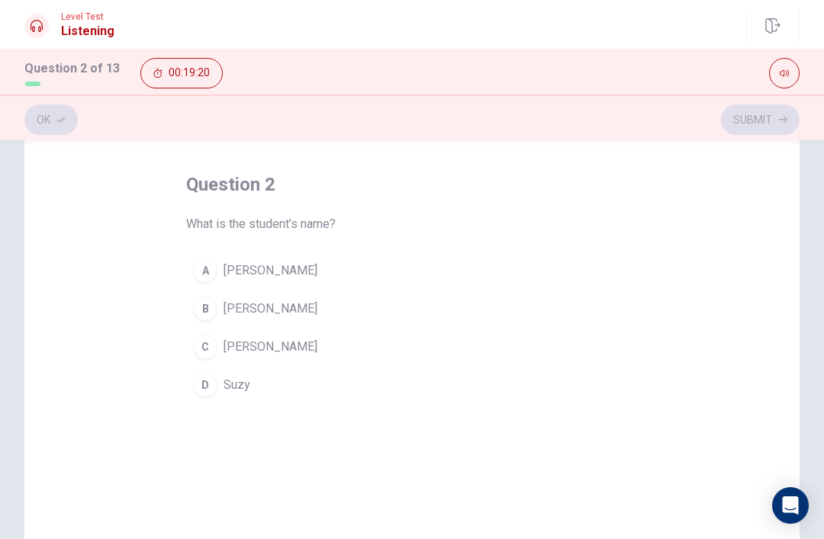
click at [268, 301] on button "B Sarah" at bounding box center [412, 309] width 452 height 38
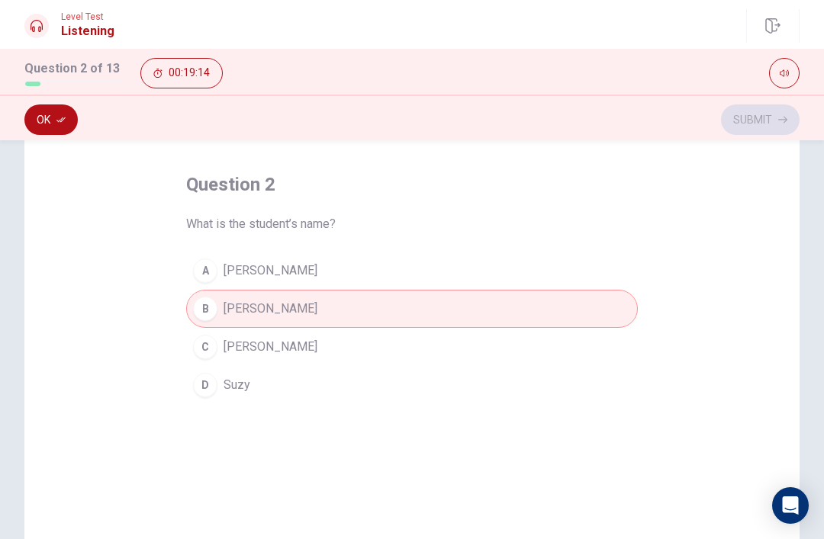
click at [45, 112] on button "Ok" at bounding box center [50, 120] width 53 height 31
click at [761, 124] on button "Submit" at bounding box center [760, 120] width 79 height 31
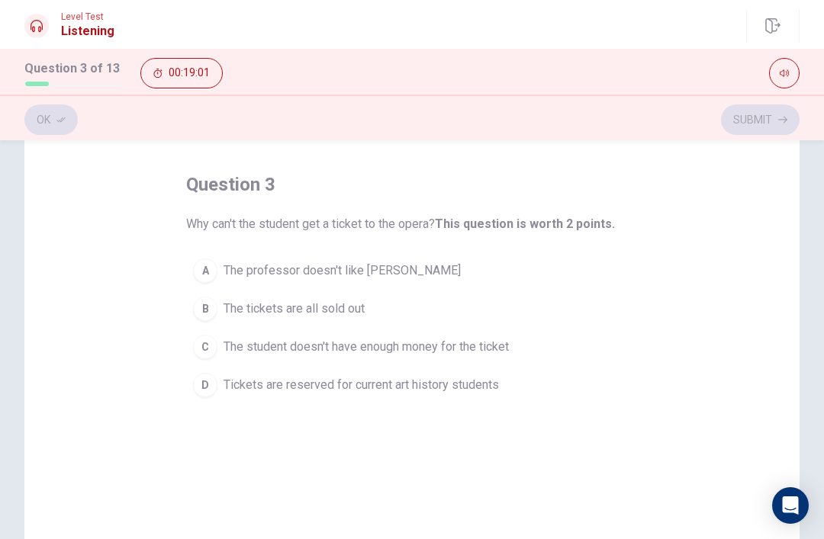
click at [483, 384] on span "Tickets are reserved for current art history students" at bounding box center [361, 385] width 275 height 18
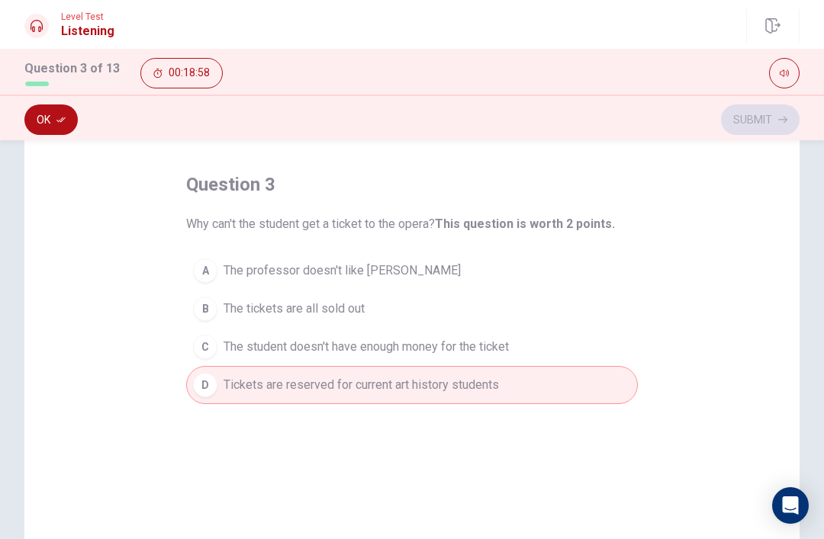
click at [47, 117] on button "Ok" at bounding box center [50, 120] width 53 height 31
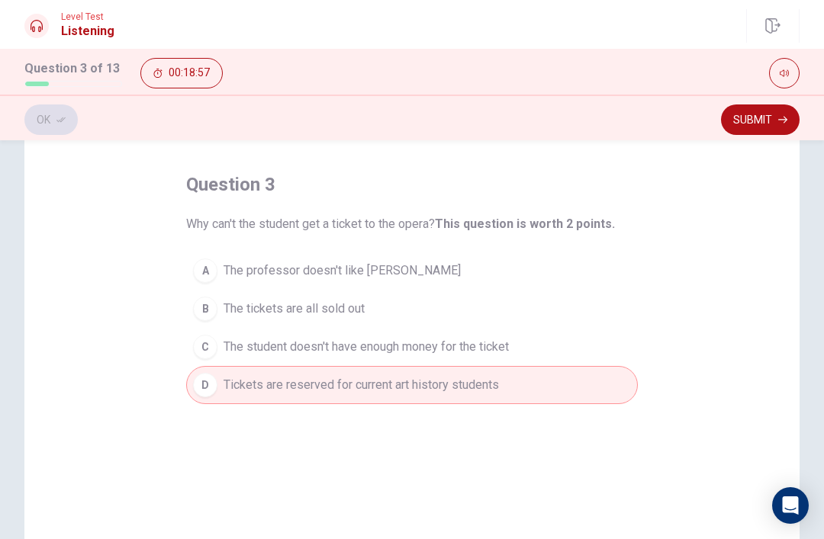
click at [768, 118] on button "Submit" at bounding box center [760, 120] width 79 height 31
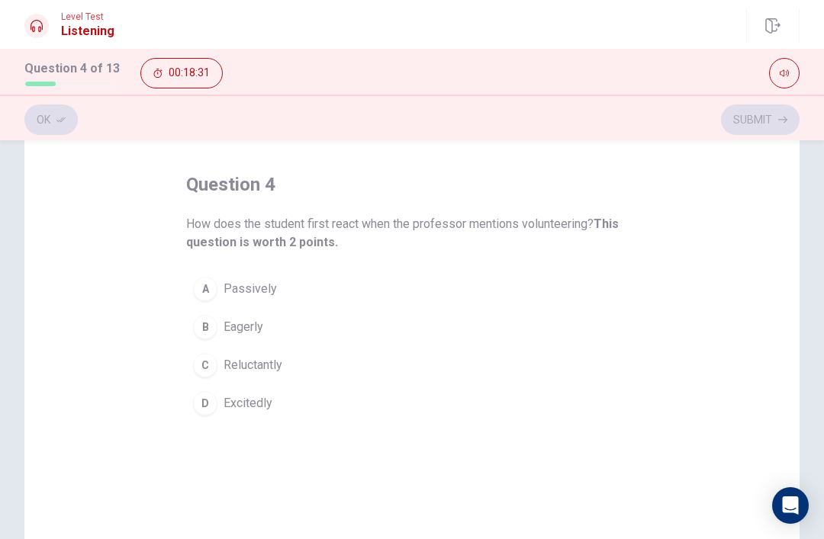
click at [259, 320] on span "Eagerly" at bounding box center [244, 327] width 40 height 18
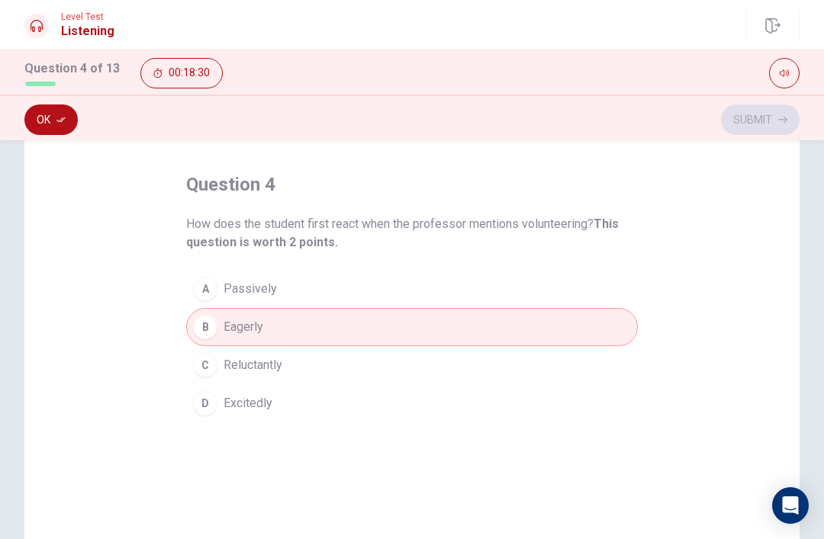
click at [43, 116] on button "Ok" at bounding box center [50, 120] width 53 height 31
click at [769, 120] on button "Submit" at bounding box center [760, 120] width 79 height 31
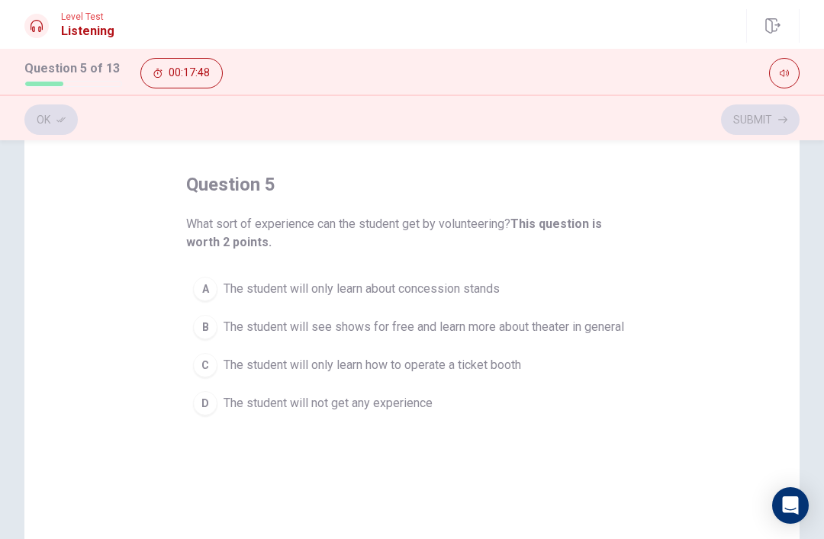
click at [624, 321] on span "The student will see shows for free and learn more about theater in general" at bounding box center [424, 327] width 401 height 18
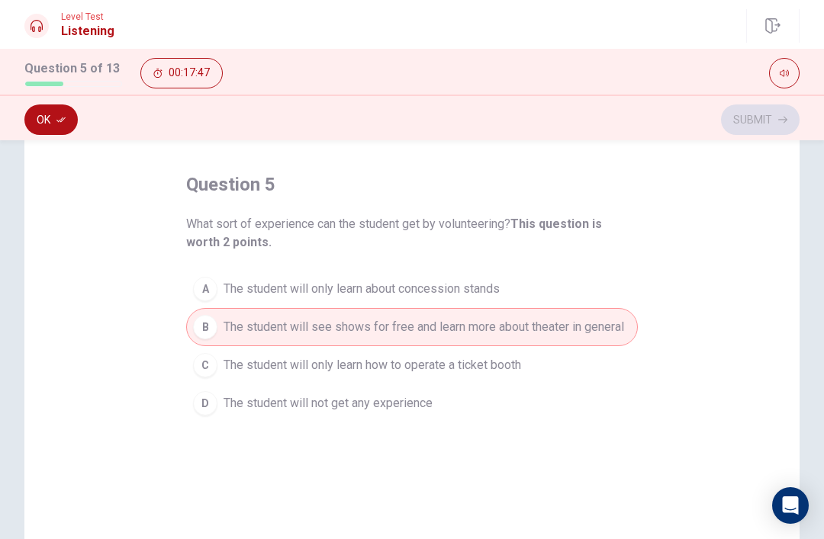
click at [50, 112] on button "Ok" at bounding box center [50, 120] width 53 height 31
click at [752, 108] on button "Submit" at bounding box center [760, 120] width 79 height 31
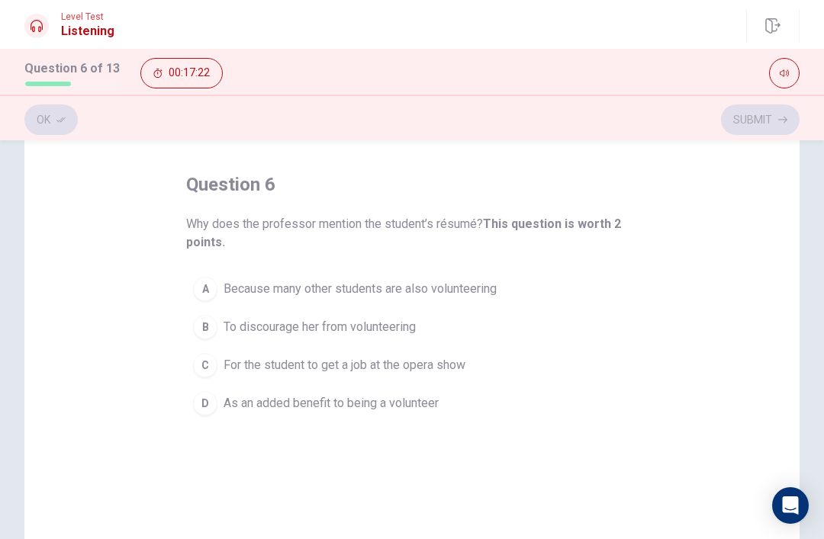
click at [414, 401] on span "As an added benefit to being a volunteer" at bounding box center [331, 404] width 215 height 18
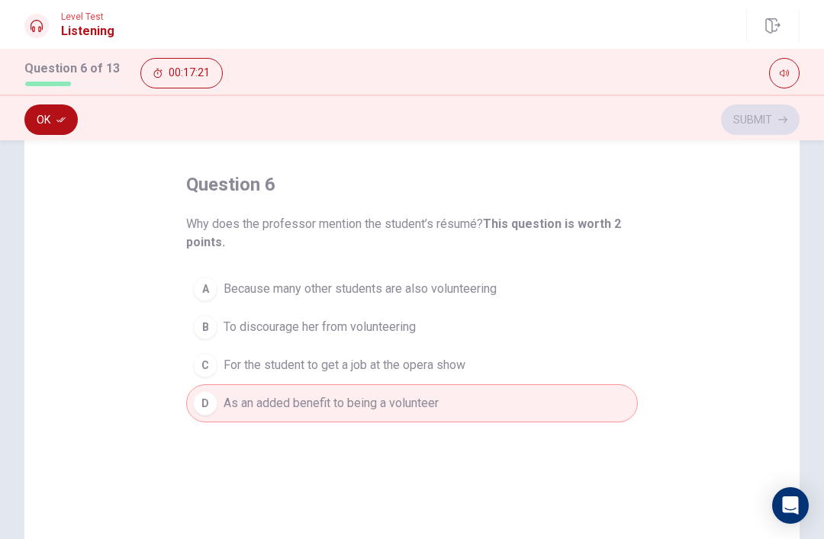
click at [50, 123] on button "Ok" at bounding box center [50, 120] width 53 height 31
click at [756, 111] on button "Submit" at bounding box center [760, 120] width 79 height 31
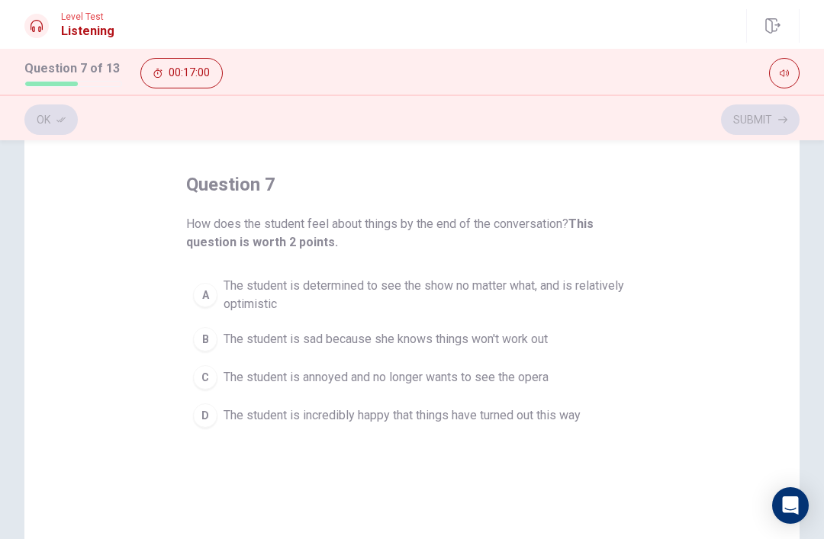
click at [271, 288] on span "The student is determined to see the show no matter what, and is relatively opt…" at bounding box center [427, 295] width 407 height 37
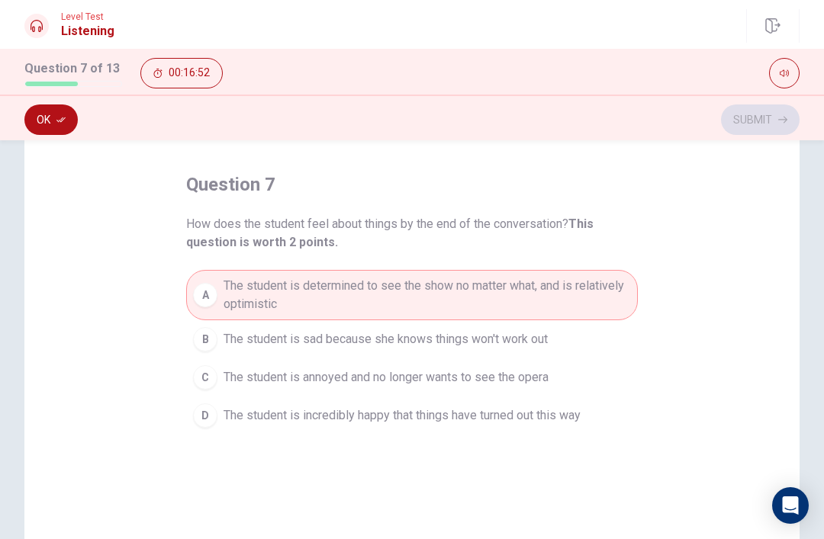
click at [52, 121] on button "Ok" at bounding box center [50, 120] width 53 height 31
click at [767, 114] on button "Submit" at bounding box center [760, 120] width 79 height 31
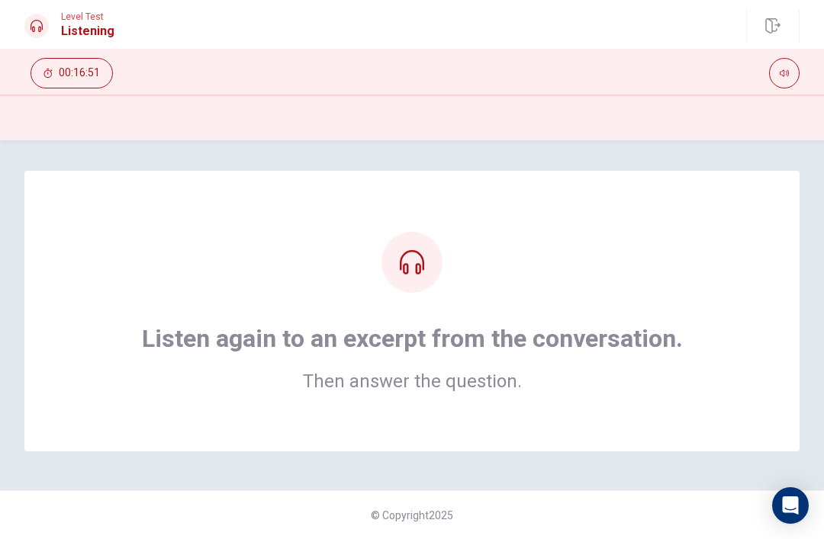
scroll to position [0, 0]
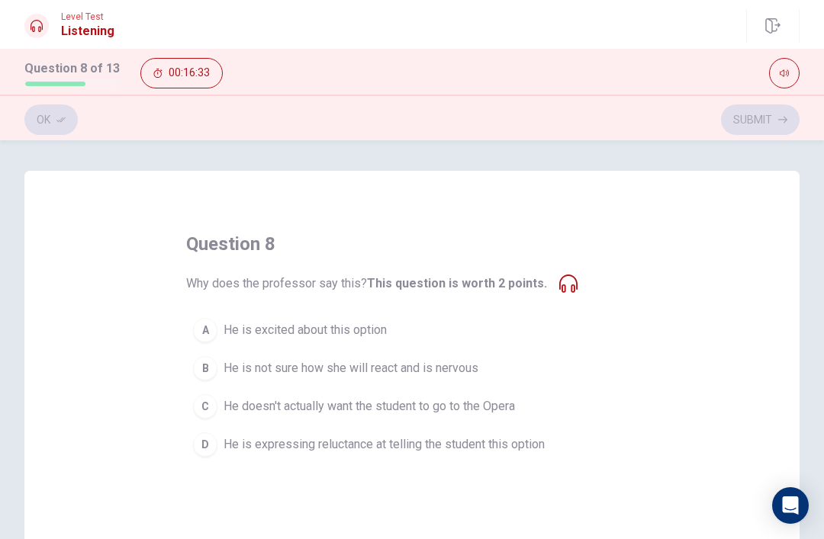
click at [527, 395] on button "C He doesn't actually want the student to go to the Opera" at bounding box center [412, 407] width 452 height 38
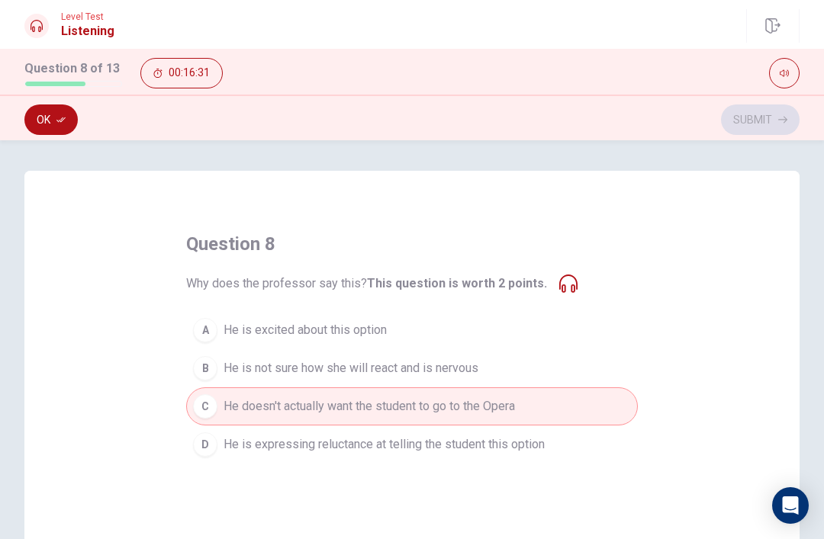
click at [52, 115] on button "Ok" at bounding box center [50, 120] width 53 height 31
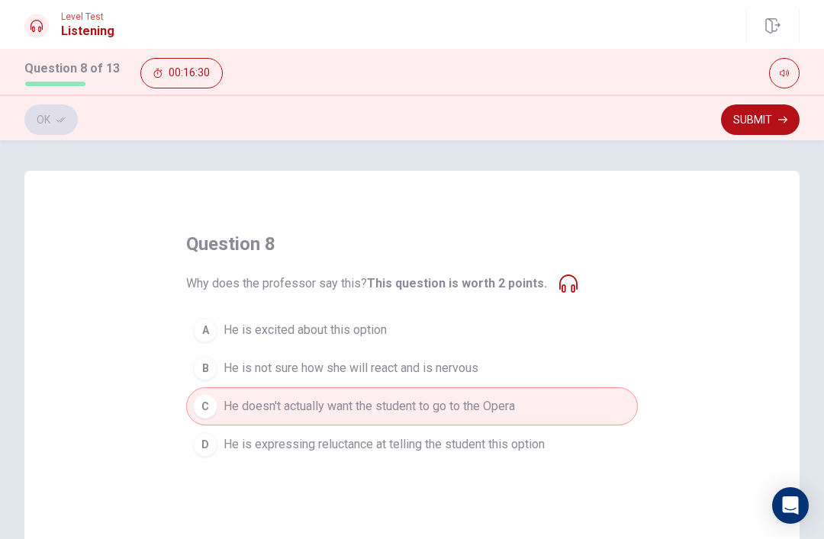
click at [780, 118] on icon "button" at bounding box center [782, 119] width 9 height 9
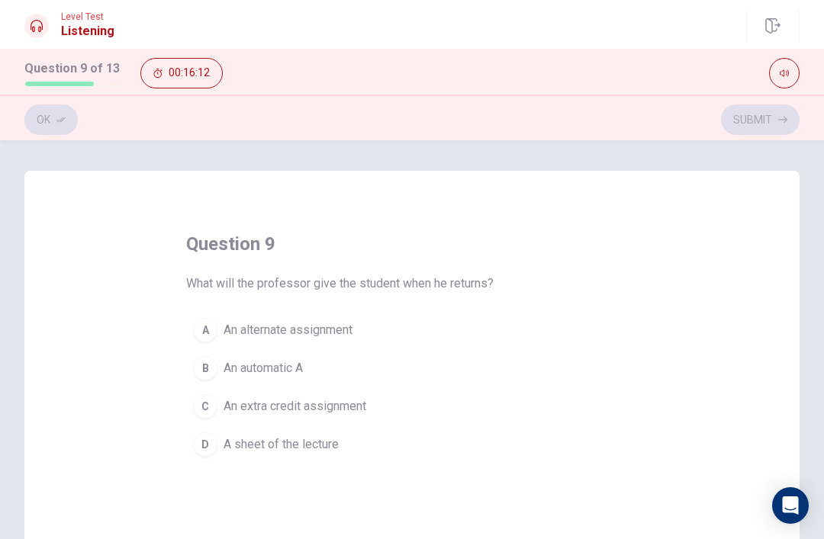
click at [353, 441] on button "D A sheet of the lecture" at bounding box center [412, 445] width 452 height 38
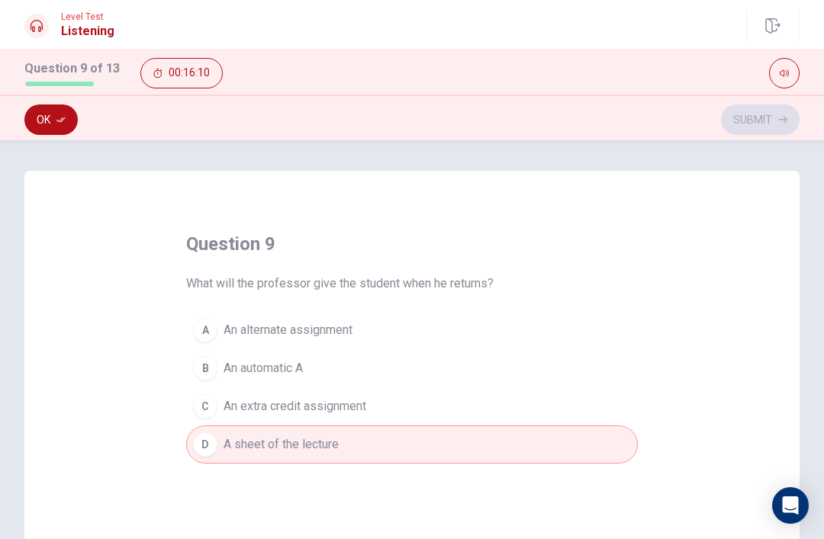
click at [34, 131] on button "Ok" at bounding box center [50, 120] width 53 height 31
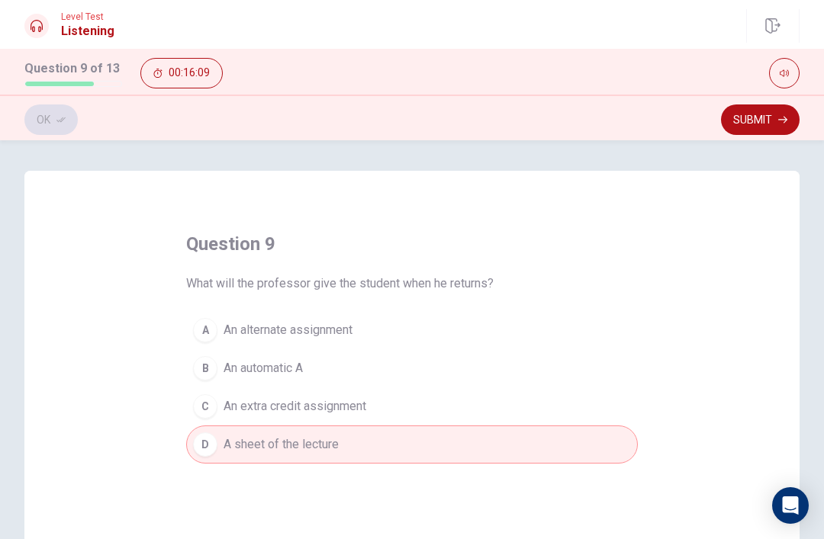
click at [760, 118] on button "Submit" at bounding box center [760, 120] width 79 height 31
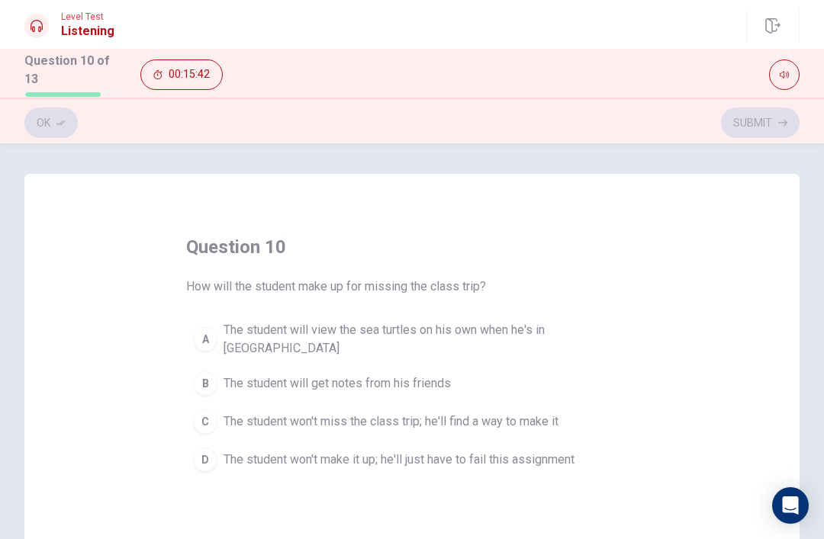
click at [544, 328] on span "The student will view the sea turtles on his own when he's in Boston" at bounding box center [427, 339] width 407 height 37
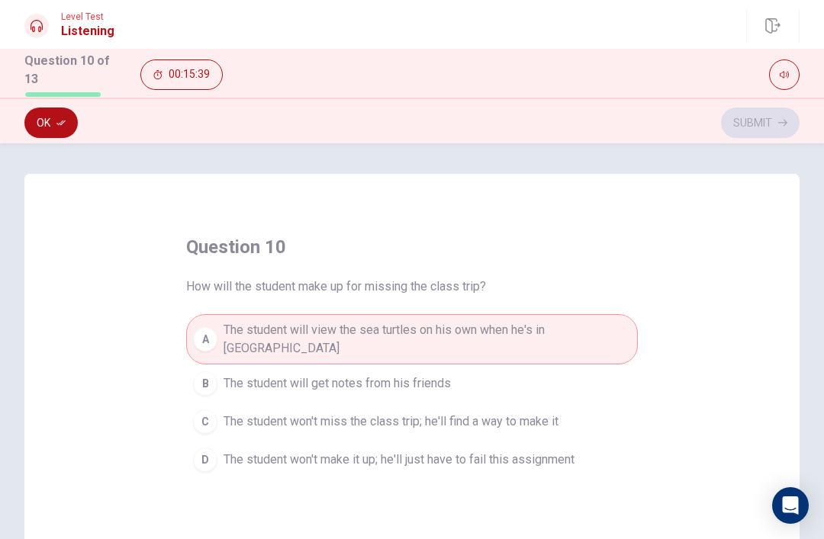
click at [72, 108] on button "Ok" at bounding box center [50, 123] width 53 height 31
click at [757, 128] on button "Submit" at bounding box center [760, 123] width 79 height 31
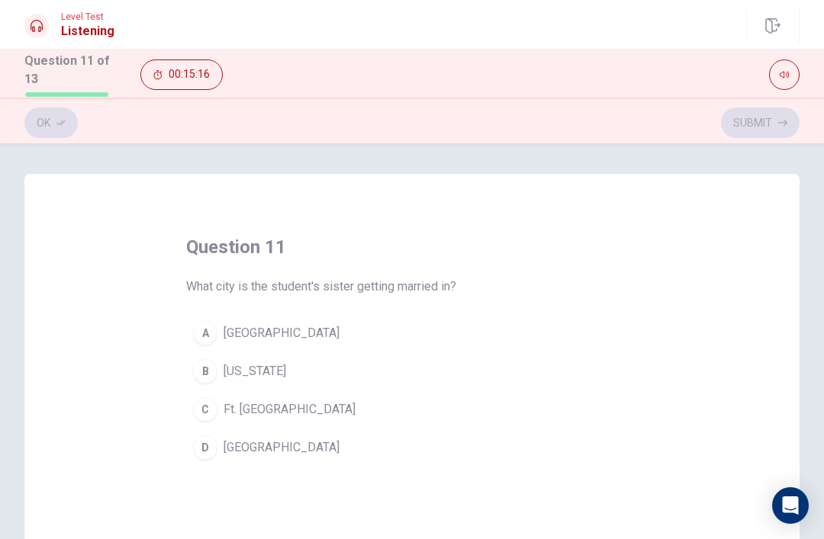
click at [285, 366] on button "B New York" at bounding box center [412, 372] width 452 height 38
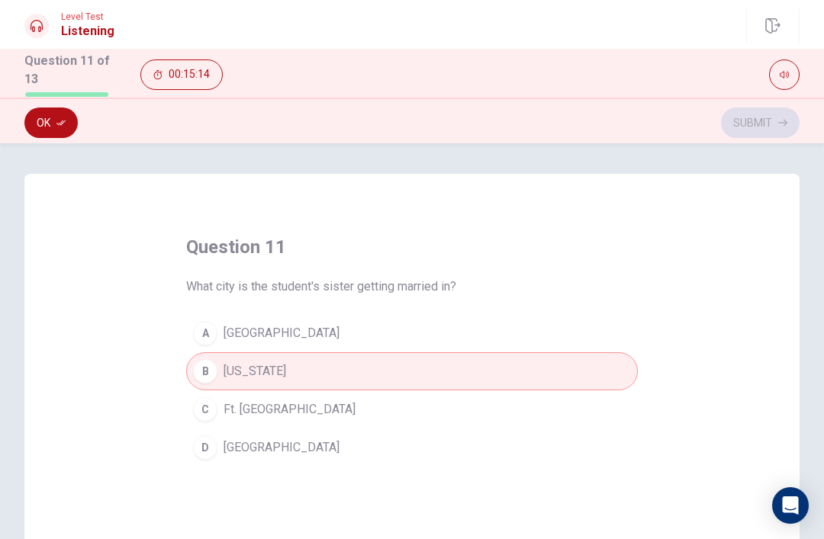
click at [48, 133] on button "Ok" at bounding box center [50, 123] width 53 height 31
click at [770, 117] on button "Submit" at bounding box center [760, 123] width 79 height 31
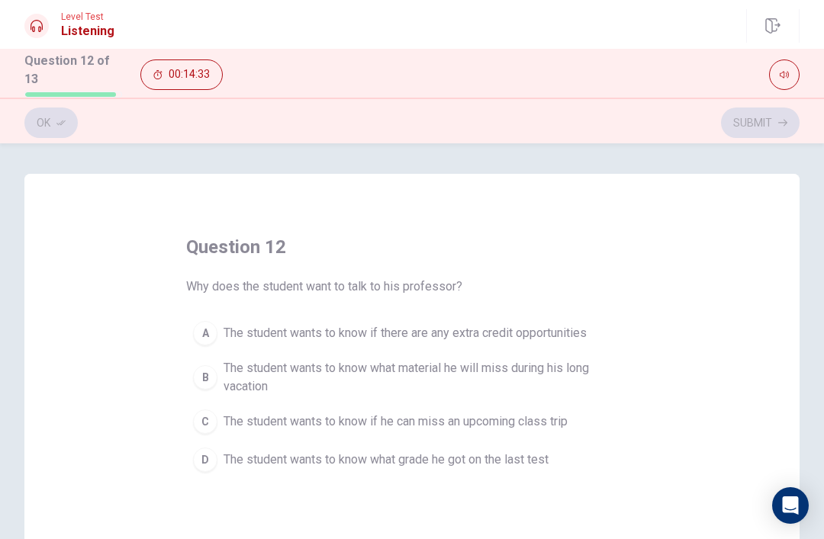
click at [321, 417] on span "The student wants to know if he can miss an upcoming class trip" at bounding box center [396, 422] width 344 height 18
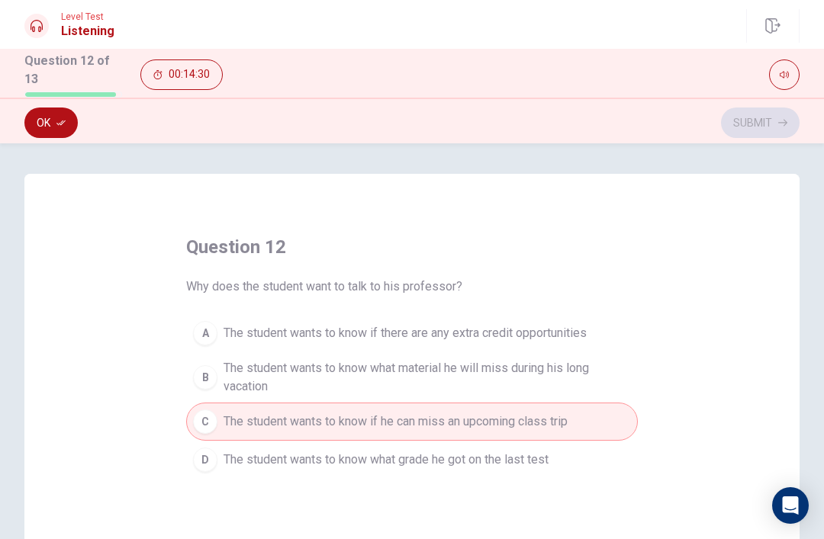
click at [49, 124] on button "Ok" at bounding box center [50, 123] width 53 height 31
click at [765, 114] on button "Submit" at bounding box center [760, 123] width 79 height 31
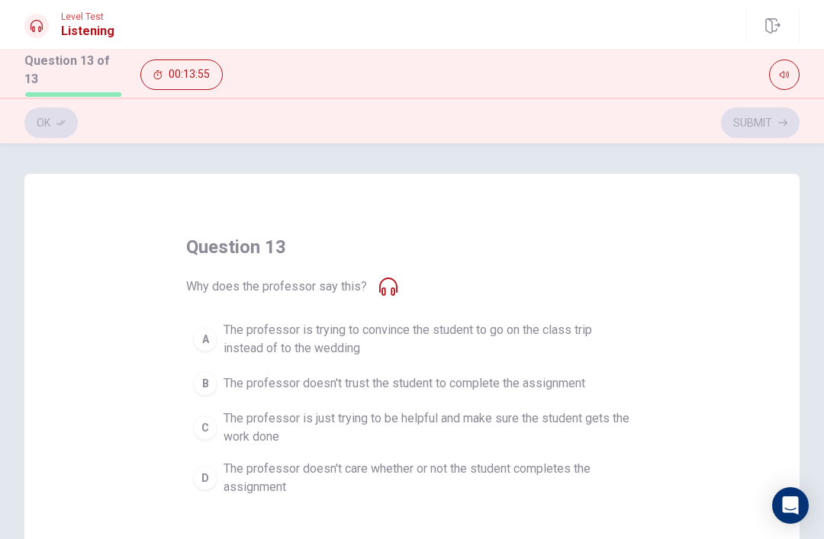
click at [571, 333] on span "The professor is trying to convince the student to go on the class trip instead…" at bounding box center [427, 339] width 407 height 37
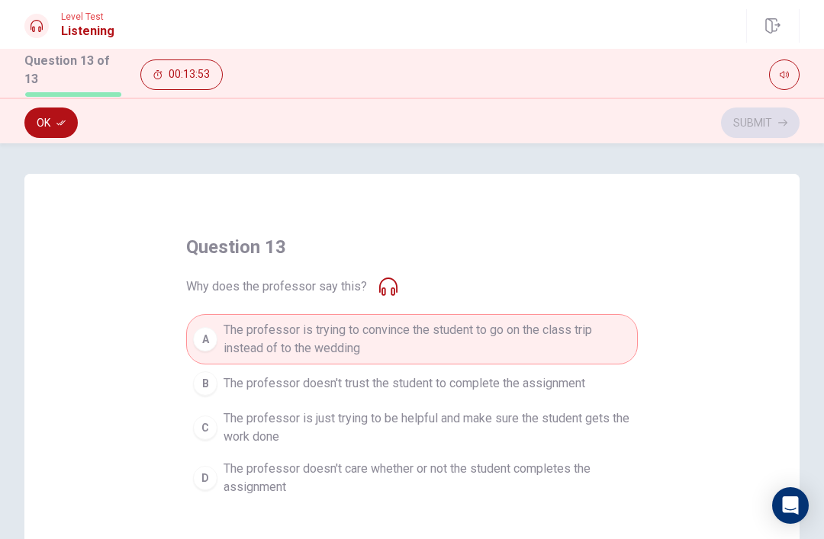
click at [54, 118] on button "Ok" at bounding box center [50, 123] width 53 height 31
click at [770, 120] on button "Submit" at bounding box center [760, 123] width 79 height 31
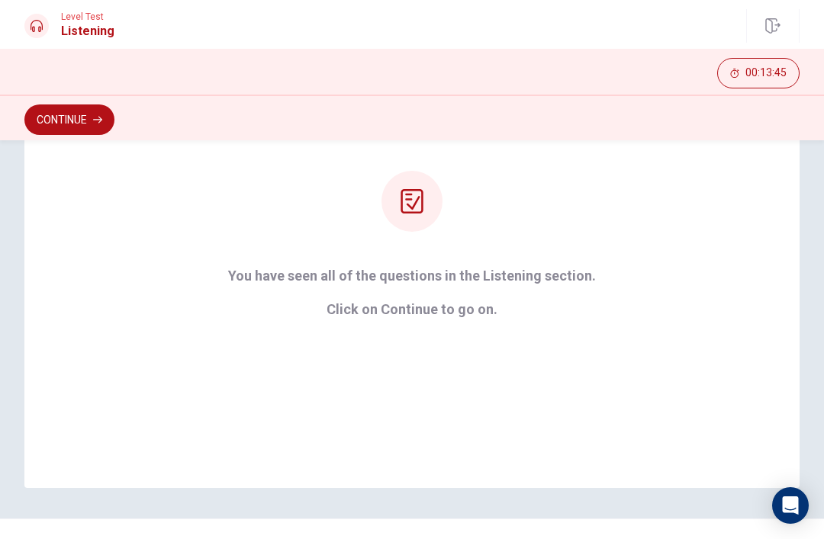
scroll to position [180, 0]
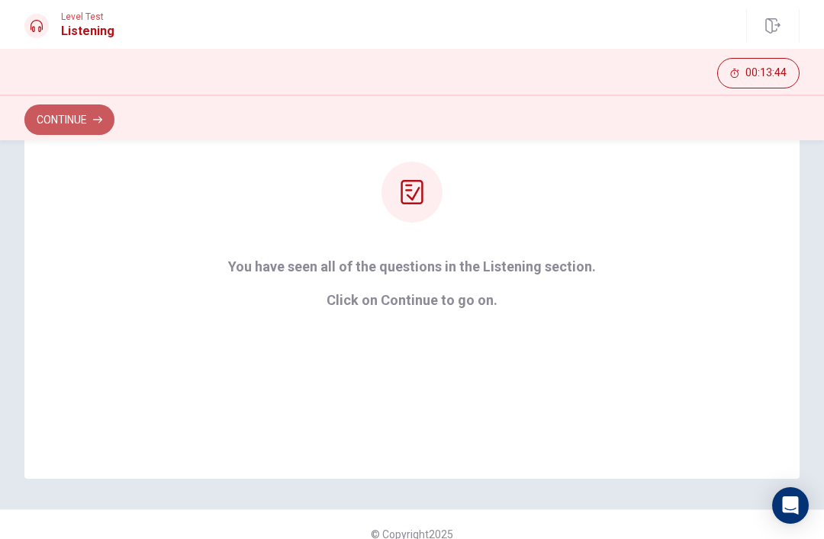
click at [86, 108] on button "Continue" at bounding box center [69, 120] width 90 height 31
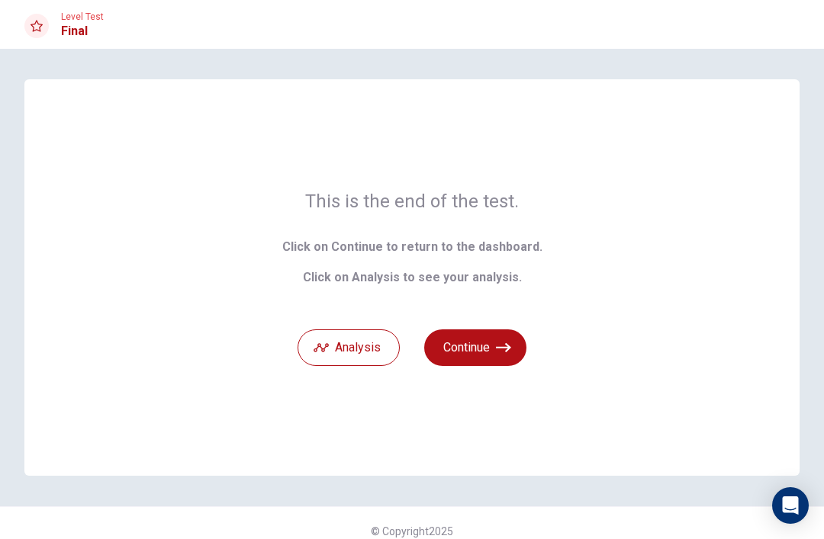
scroll to position [0, 0]
click at [362, 360] on button "Analysis" at bounding box center [349, 348] width 102 height 37
